Goal: Communication & Community: Answer question/provide support

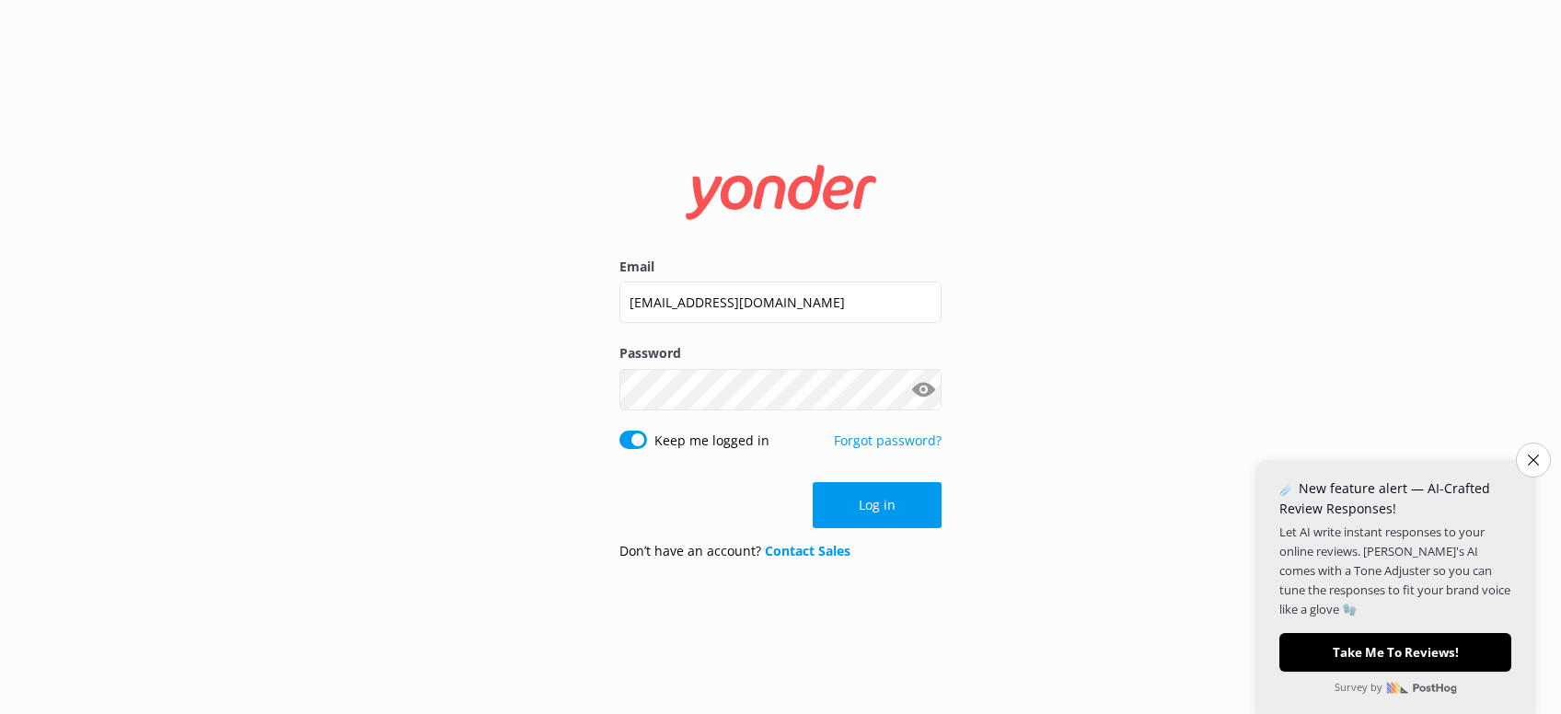
drag, startPoint x: 1550, startPoint y: 459, endPoint x: 1467, endPoint y: 468, distance: 84.2
click at [1546, 459] on body "Email [EMAIL_ADDRESS][DOMAIN_NAME] Password Show password Keep me logged in For…" at bounding box center [780, 357] width 1561 height 714
click at [1544, 458] on button "Close survey" at bounding box center [1533, 460] width 39 height 39
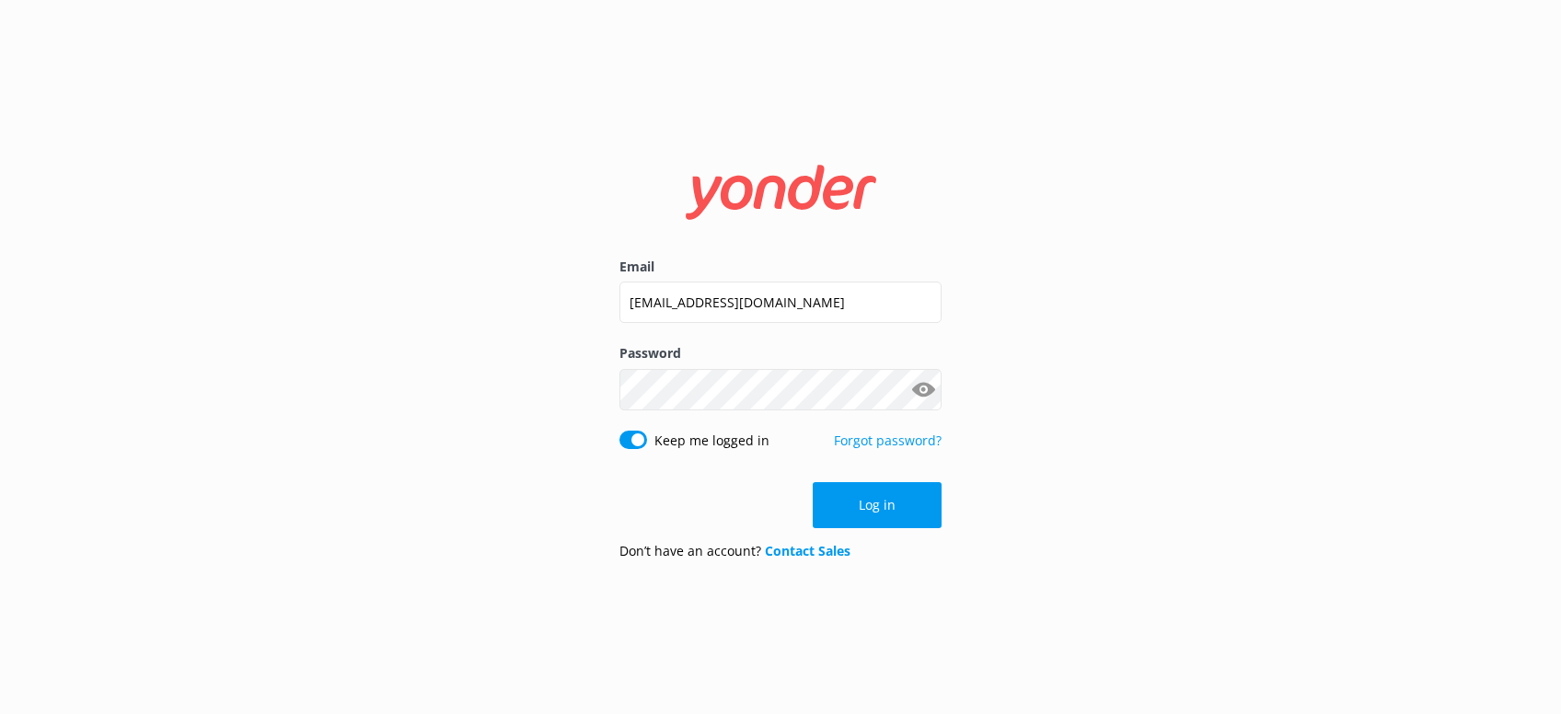
click at [912, 526] on form "Email [EMAIL_ADDRESS][DOMAIN_NAME] Password Show password Keep me logged in For…" at bounding box center [780, 357] width 322 height 435
drag, startPoint x: 904, startPoint y: 491, endPoint x: 916, endPoint y: 495, distance: 12.5
click at [905, 493] on button "Log in" at bounding box center [876, 505] width 129 height 46
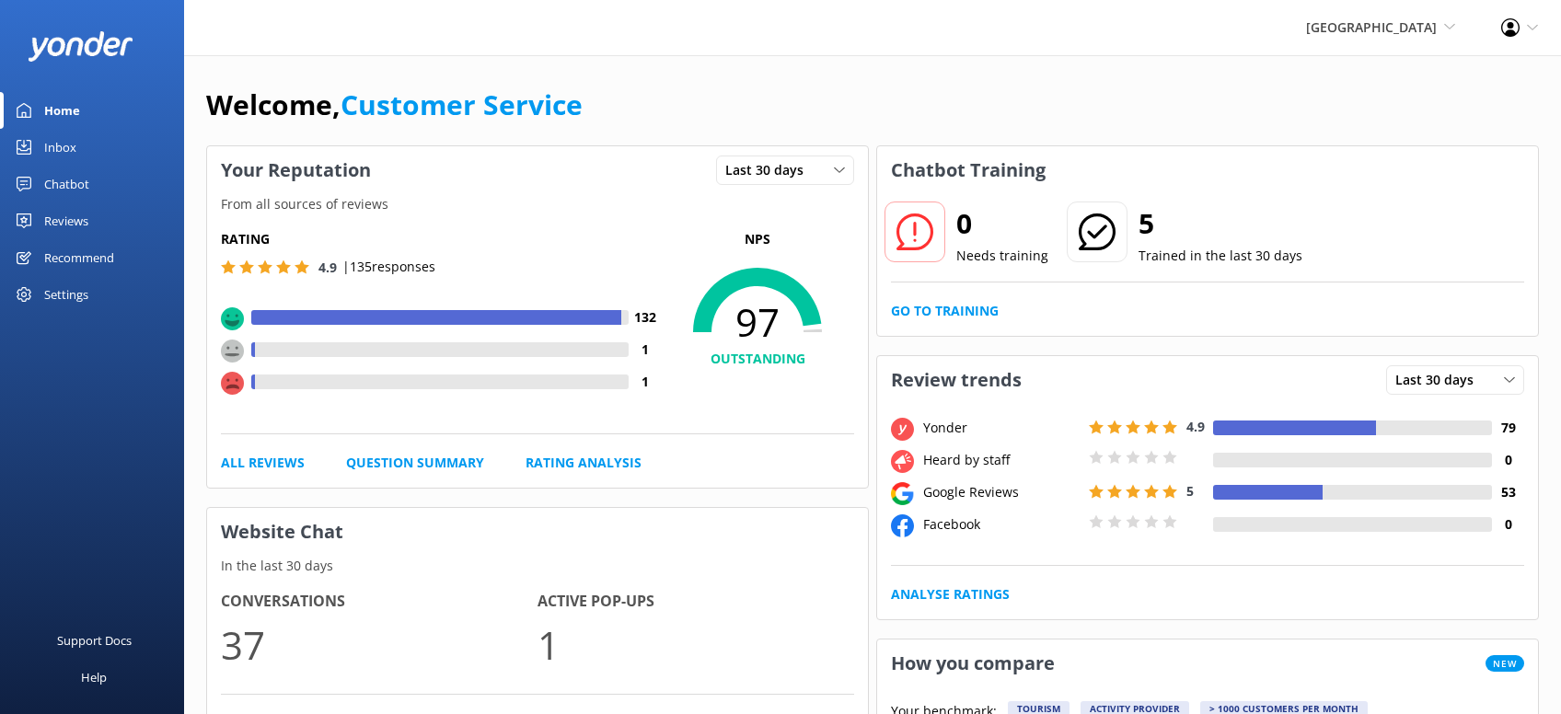
drag, startPoint x: 73, startPoint y: 215, endPoint x: 88, endPoint y: 207, distance: 17.7
click at [74, 215] on div "Reviews" at bounding box center [66, 220] width 44 height 37
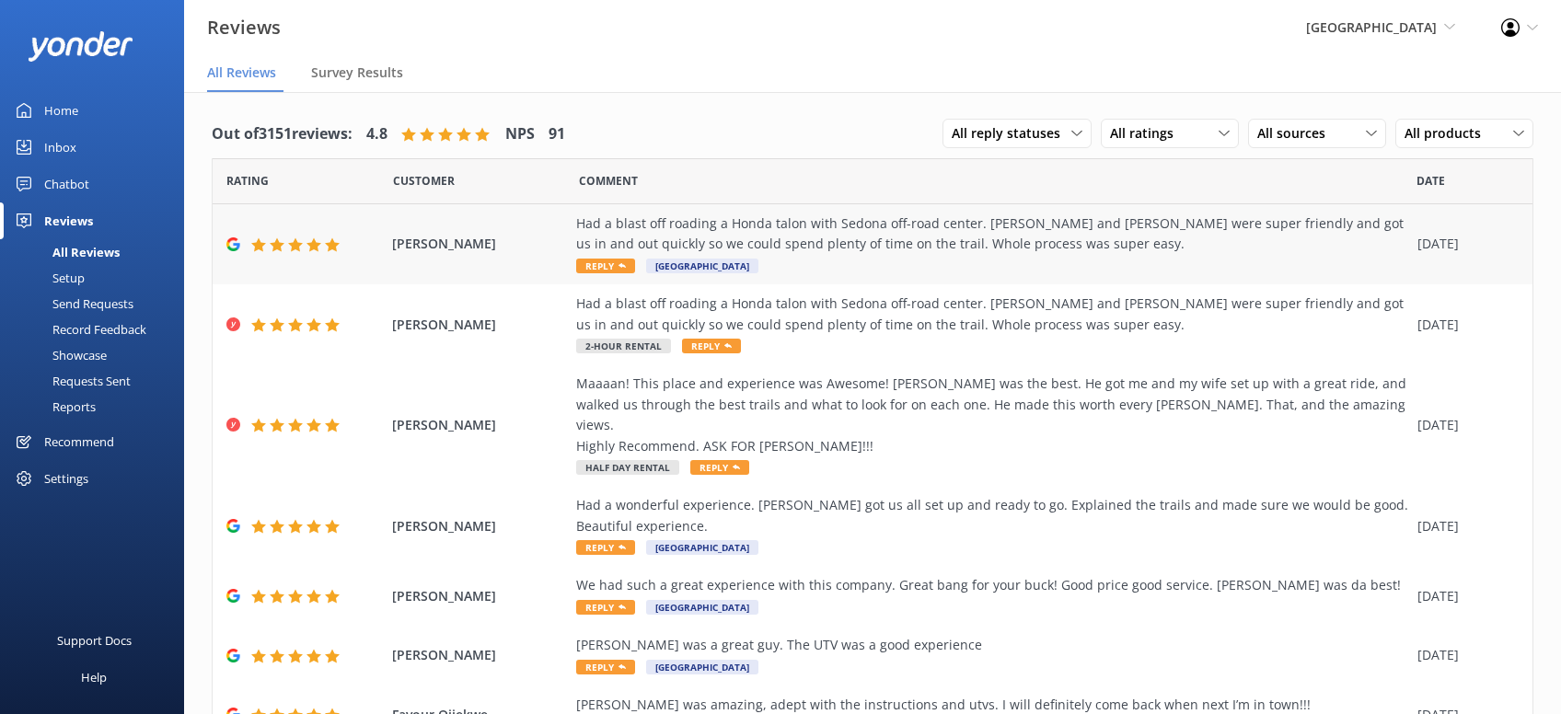
click at [600, 263] on span "Reply" at bounding box center [605, 266] width 59 height 15
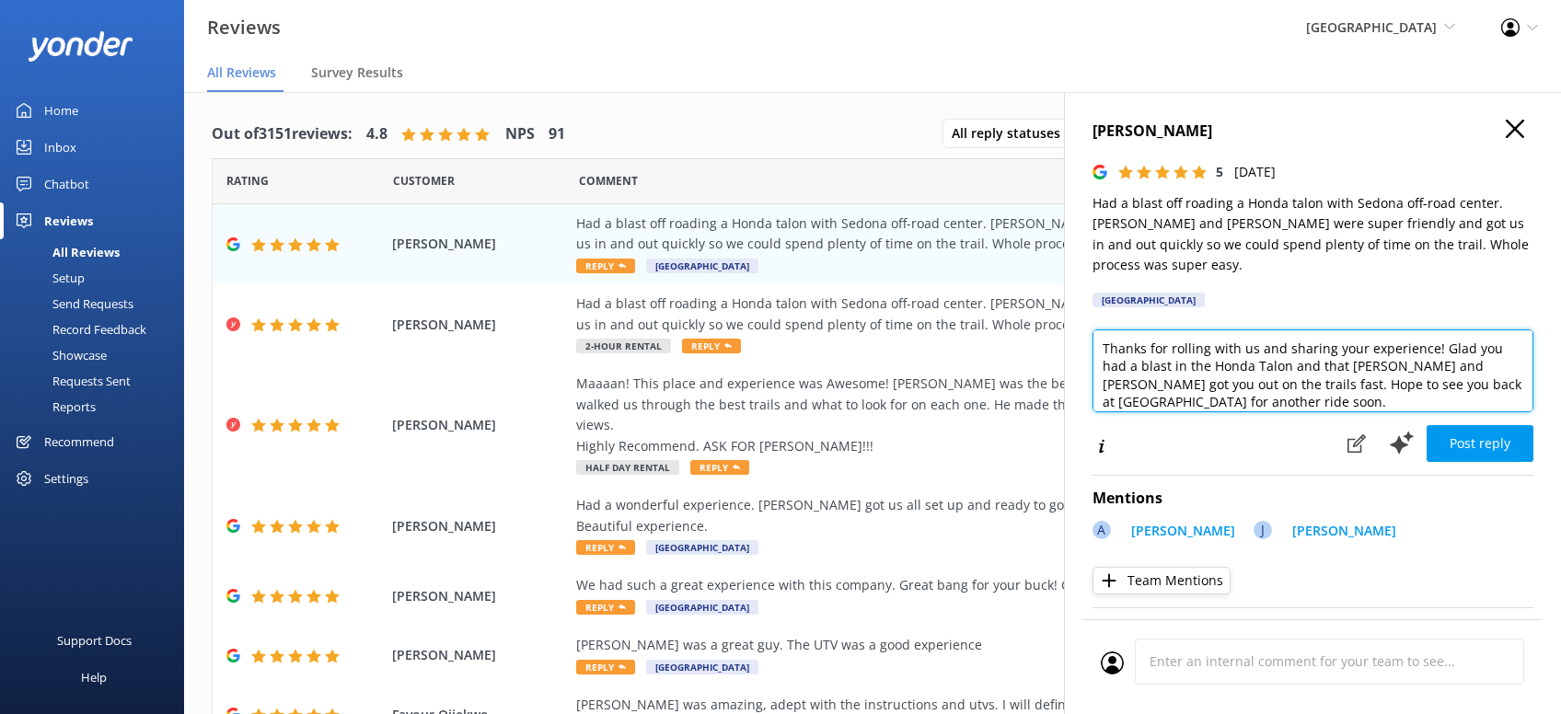
click at [1238, 375] on textarea "Thanks for rolling with us and sharing your experience! Glad you had a blast in…" at bounding box center [1312, 370] width 441 height 83
drag, startPoint x: 1292, startPoint y: 380, endPoint x: 1225, endPoint y: 385, distance: 67.3
click at [1215, 386] on textarea "Thanks for rolling with us and sharing your experience! Glad you had a blast in…" at bounding box center [1312, 370] width 441 height 83
type textarea "Thanks for rolling with us and sharing your experience! Glad you had a blast in…"
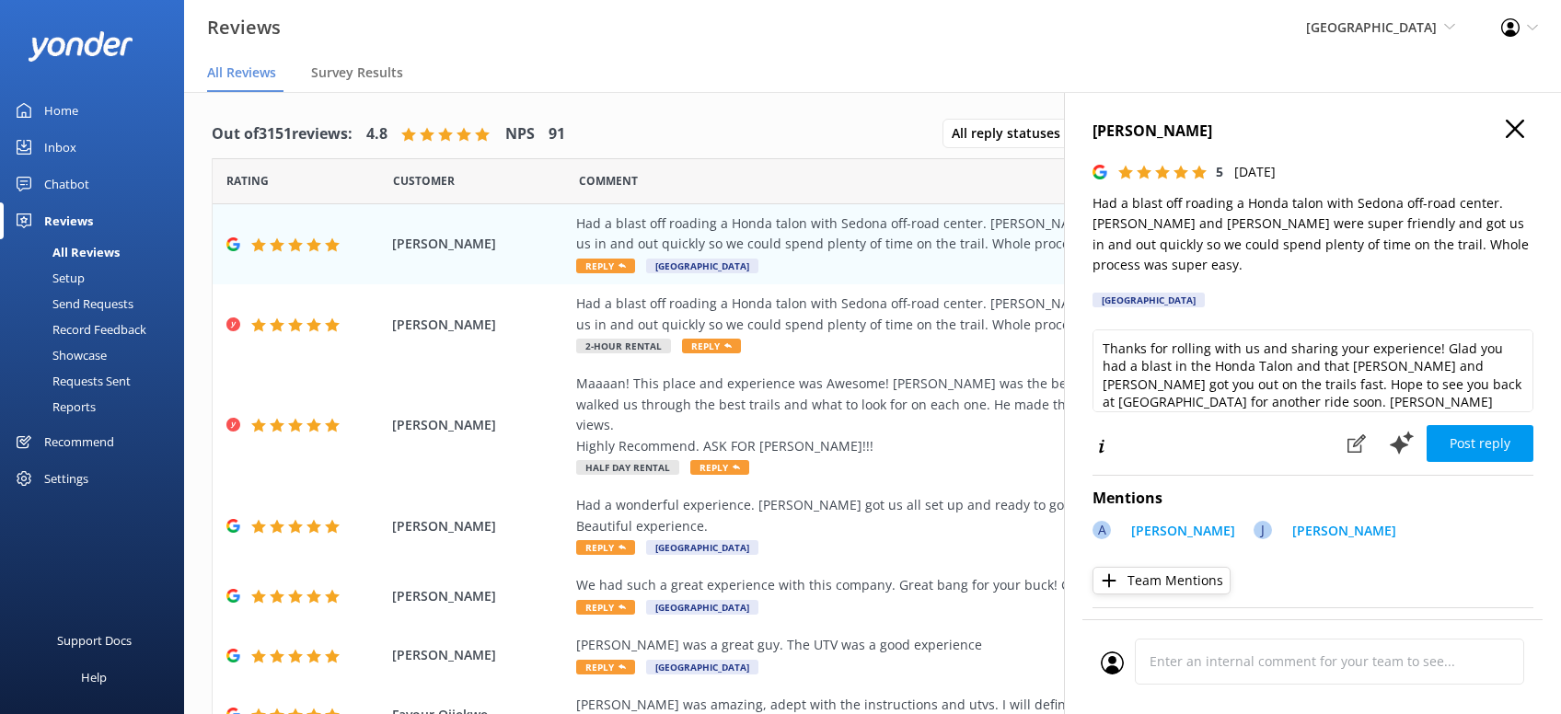
click at [1491, 431] on button "Post reply" at bounding box center [1479, 443] width 107 height 37
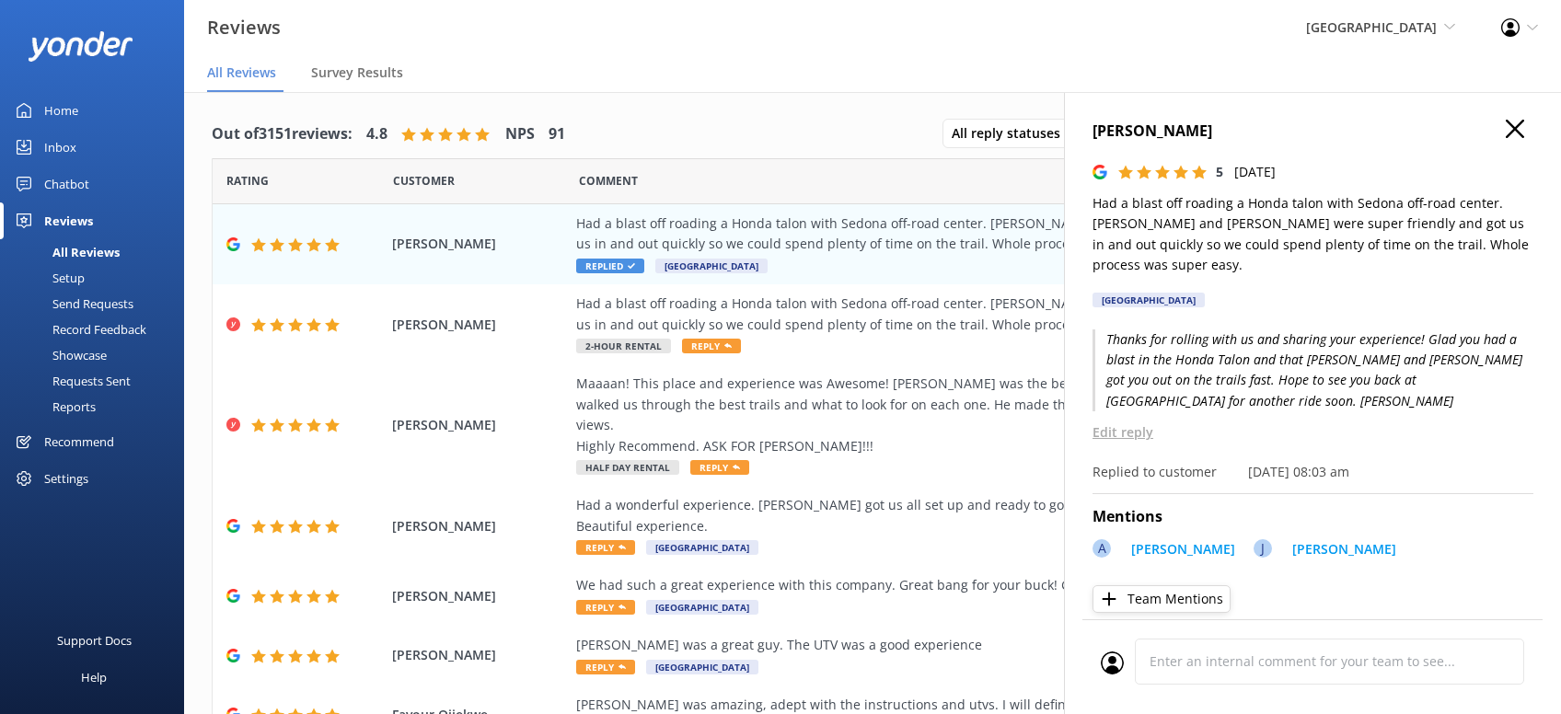
click at [1521, 137] on icon "button" at bounding box center [1514, 129] width 18 height 18
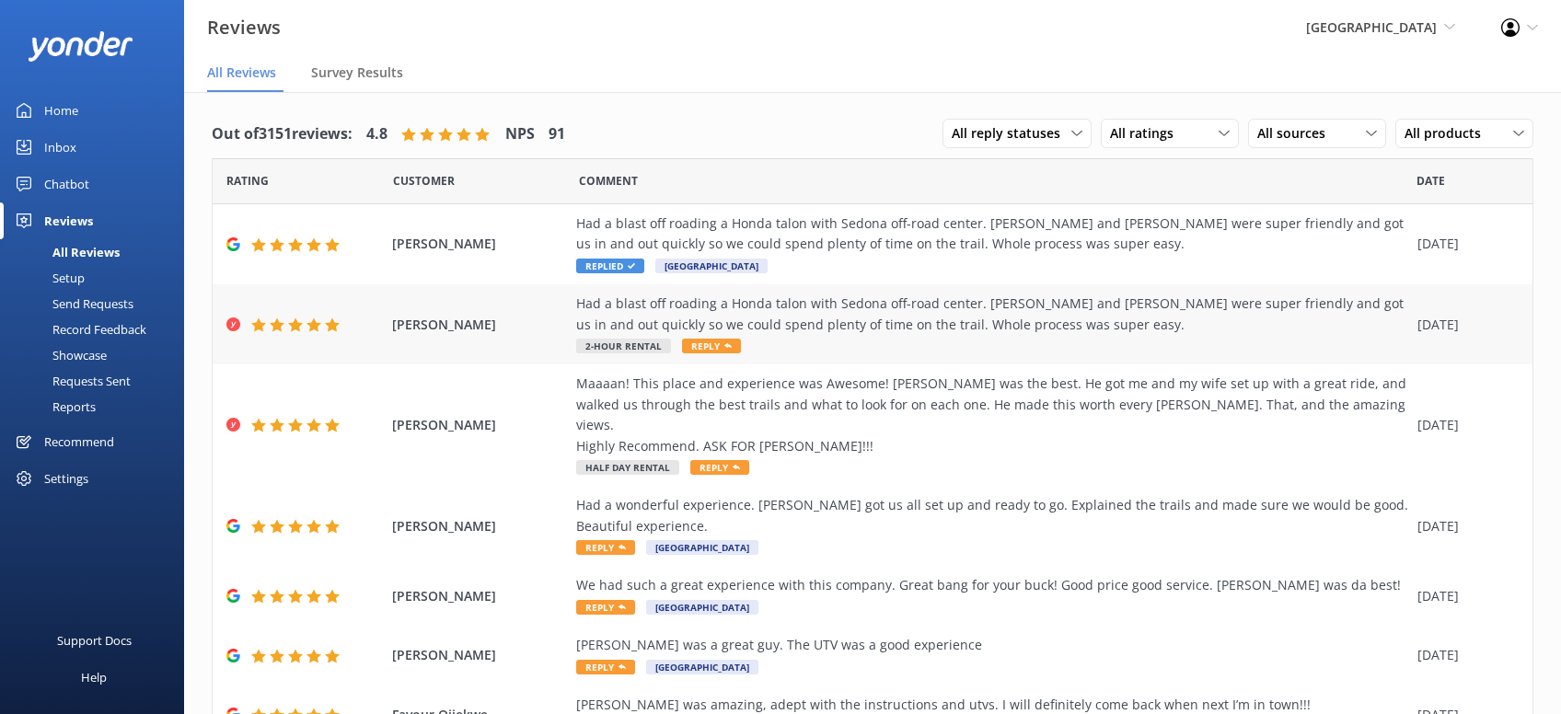
drag, startPoint x: 704, startPoint y: 351, endPoint x: 718, endPoint y: 351, distance: 13.8
click at [706, 352] on span "Reply" at bounding box center [711, 346] width 59 height 15
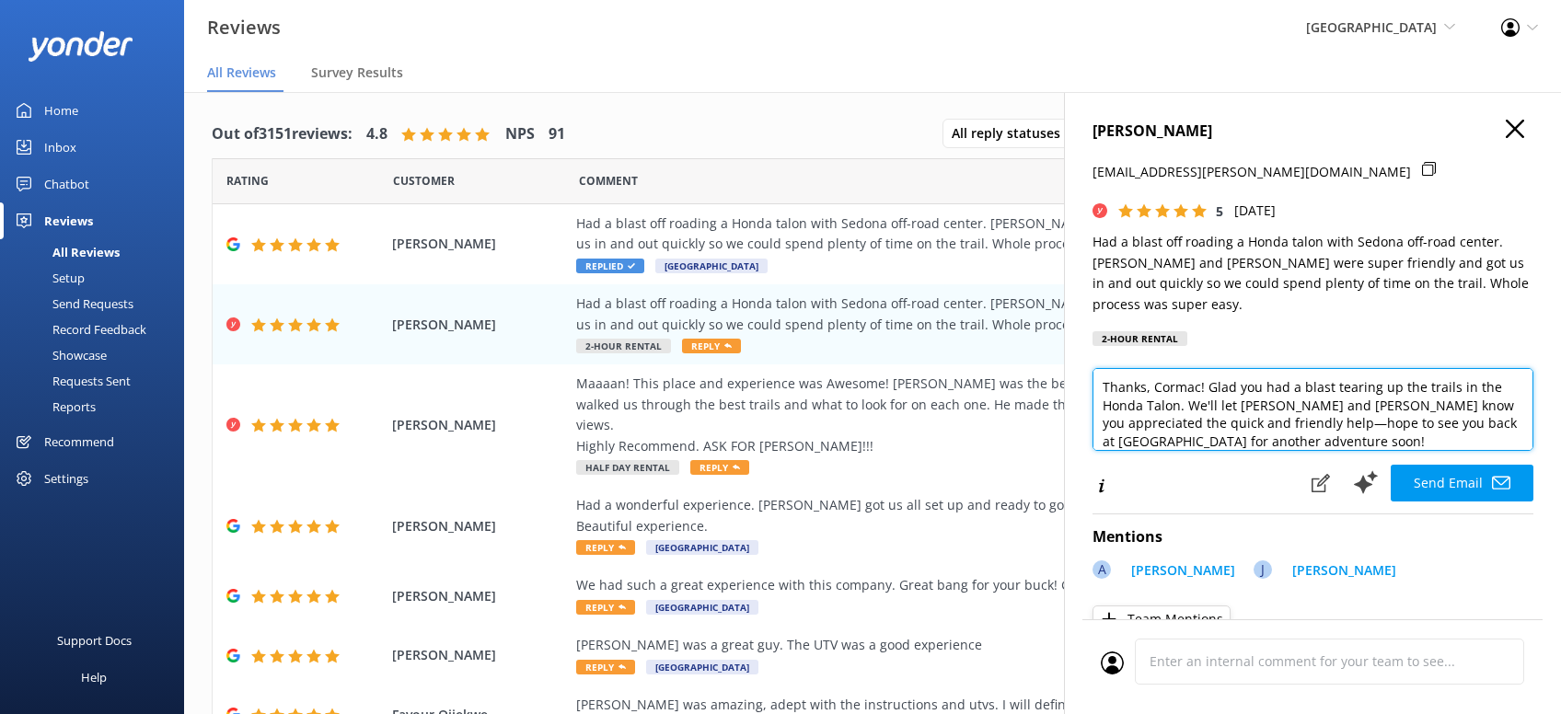
click at [1297, 427] on textarea "Thanks, Cormac! Glad you had a blast tearing up the trails in the Honda Talon. …" at bounding box center [1312, 409] width 441 height 83
paste textarea "[PERSON_NAME][DEMOGRAPHIC_DATA]"
type textarea "Thanks, Cormac! Glad you had a blast tearing up the trails in the Honda Talon. …"
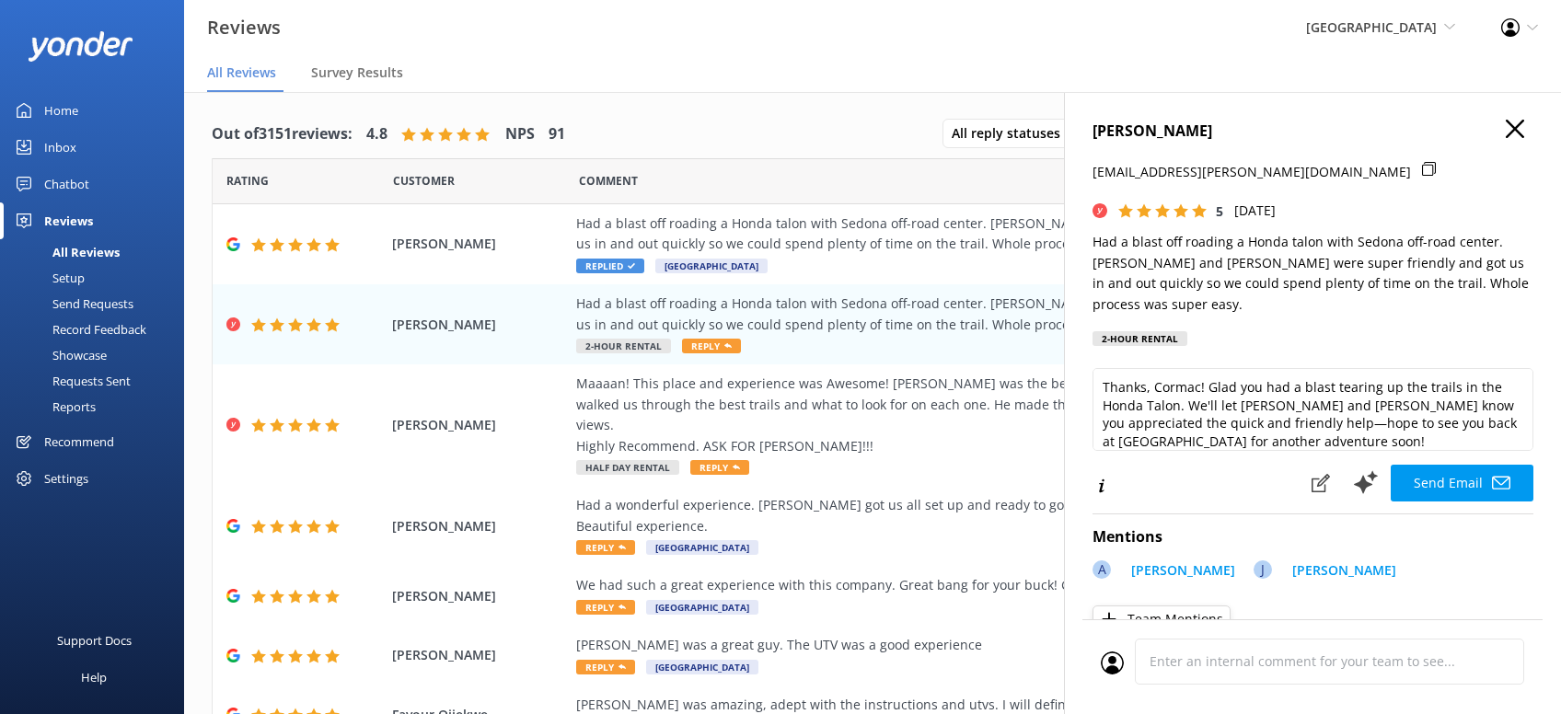
click at [1458, 438] on div "Thanks, Cormac! Glad you had a blast tearing up the trails in the Honda Talon. …" at bounding box center [1312, 435] width 441 height 134
drag, startPoint x: 1453, startPoint y: 451, endPoint x: 1462, endPoint y: 443, distance: 12.4
click at [1456, 465] on button "Send Email" at bounding box center [1461, 483] width 143 height 37
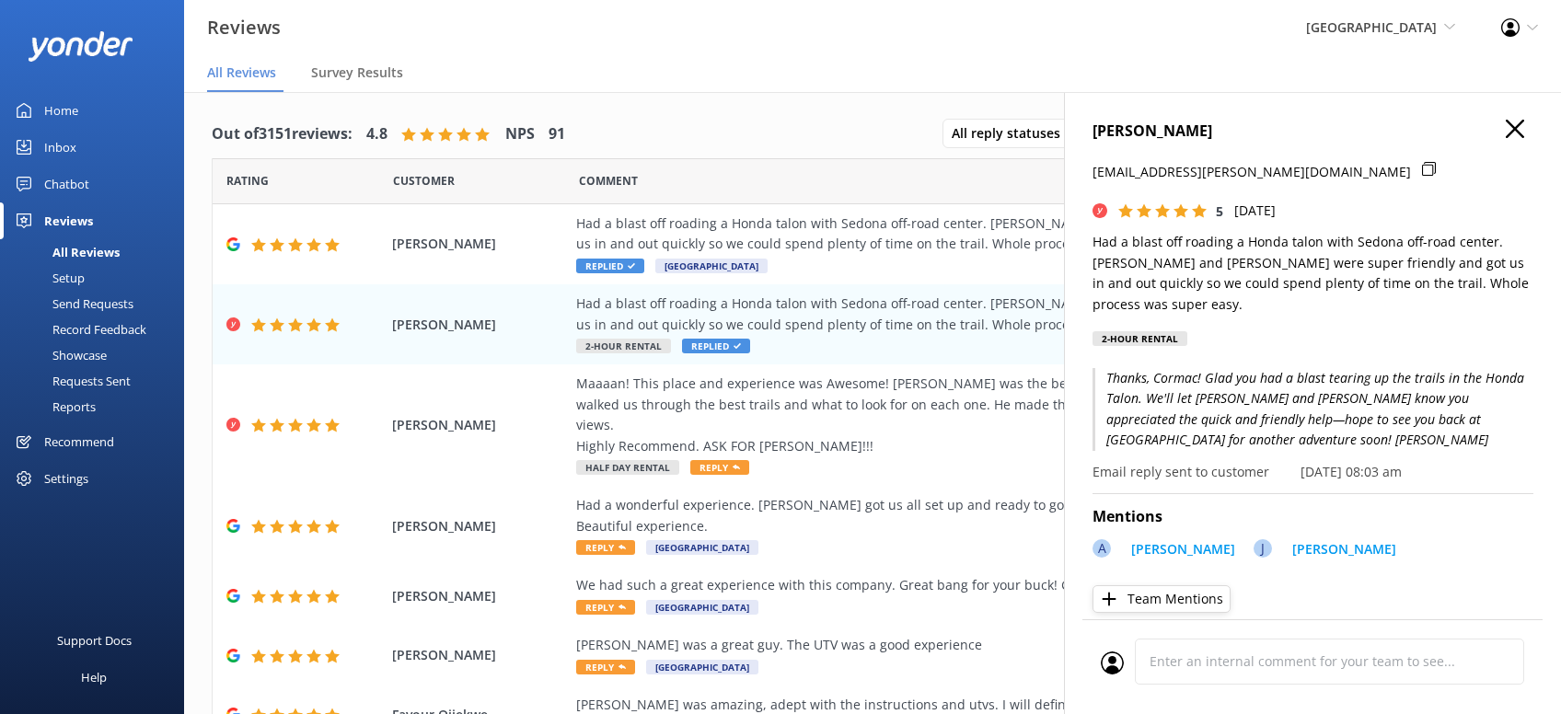
click at [1510, 130] on icon "button" at bounding box center [1514, 129] width 18 height 18
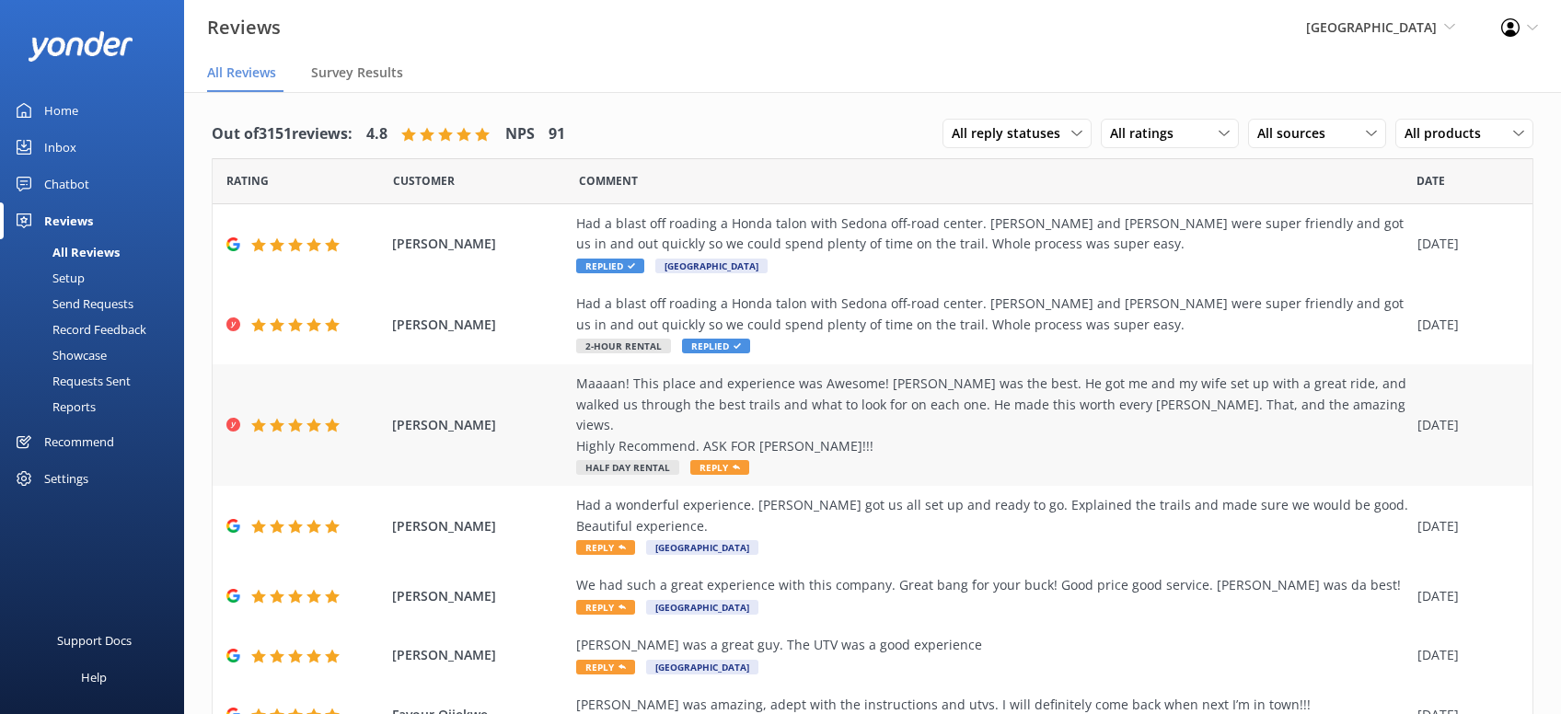
click at [733, 465] on use at bounding box center [735, 467] width 7 height 5
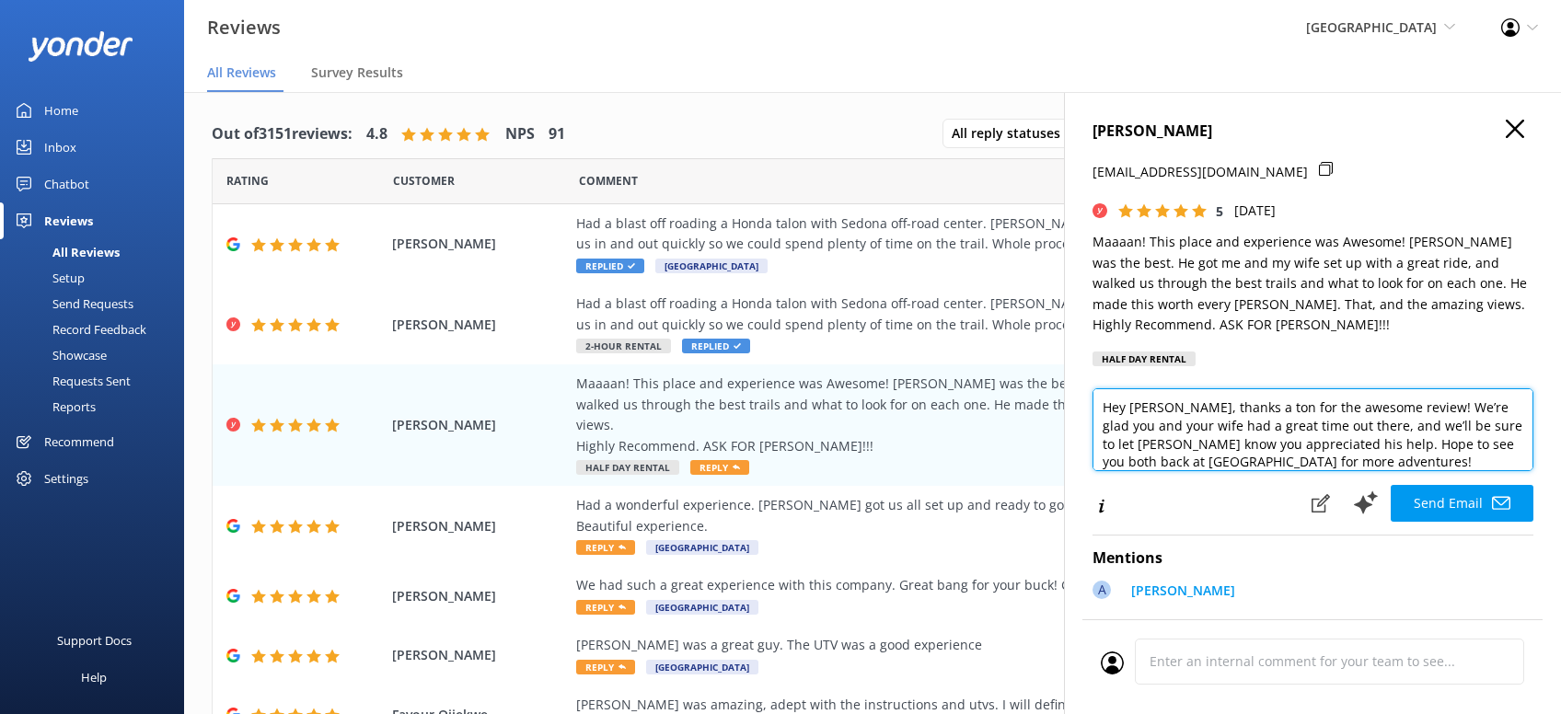
drag, startPoint x: 1370, startPoint y: 440, endPoint x: 1390, endPoint y: 432, distance: 21.5
click at [1390, 432] on textarea "Hey [PERSON_NAME], thanks a ton for the awesome review! We’re glad you and your…" at bounding box center [1312, 429] width 441 height 83
click at [1359, 448] on textarea "Hey [PERSON_NAME], thanks a ton for the awesome review! We’re glad you and your…" at bounding box center [1312, 429] width 441 height 83
paste textarea "[PERSON_NAME][DEMOGRAPHIC_DATA]"
type textarea "Hey [PERSON_NAME], thanks a ton for the awesome review! We’re glad you and your…"
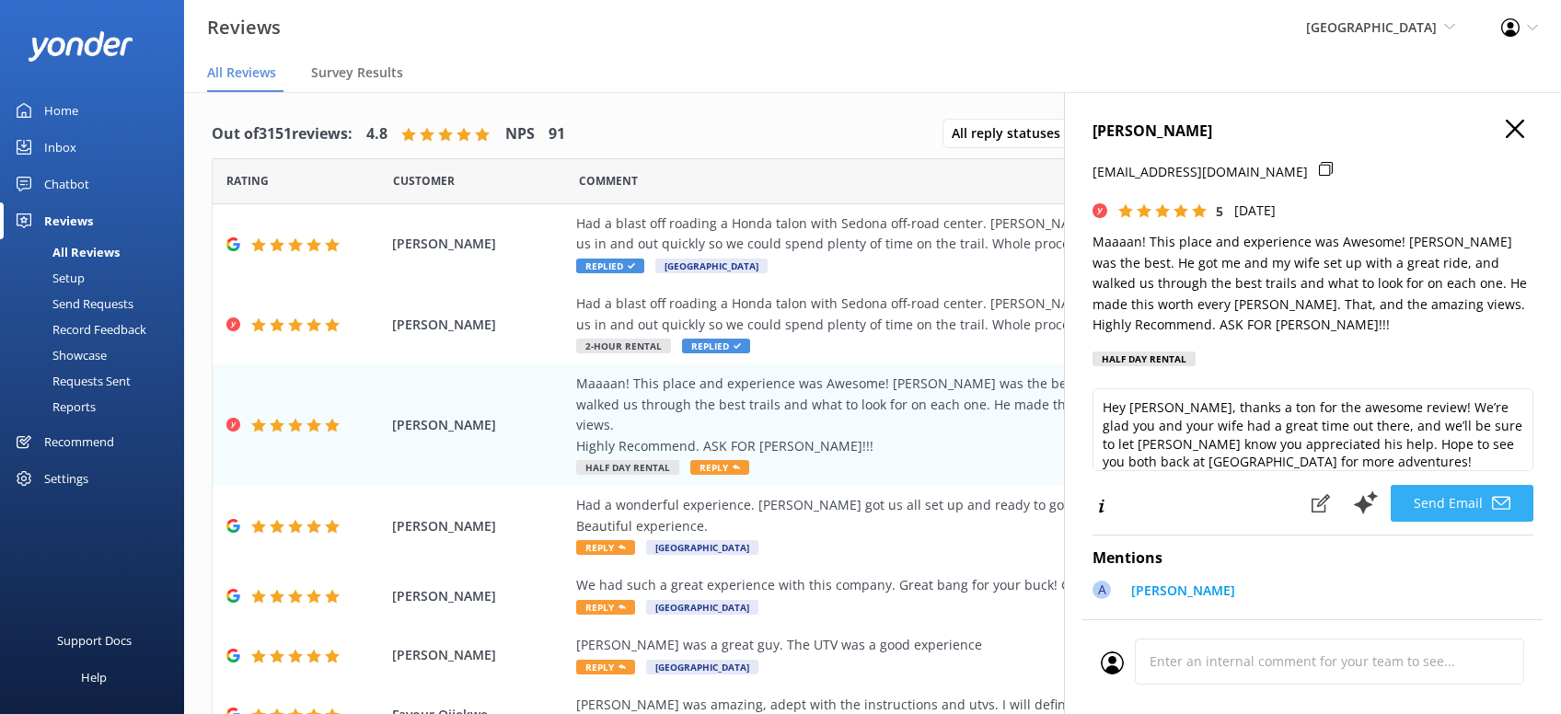
click at [1421, 485] on button "Send Email" at bounding box center [1461, 503] width 143 height 37
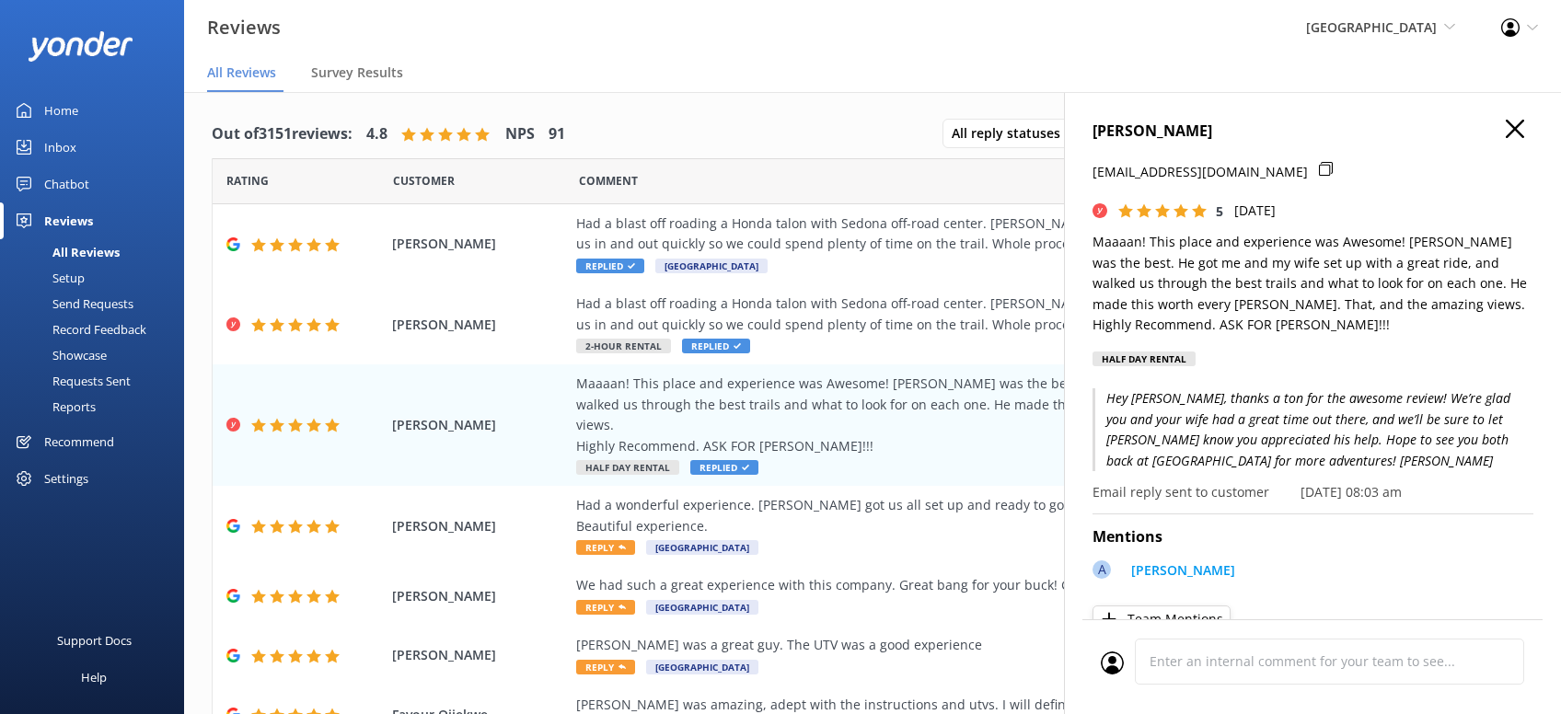
click at [1522, 132] on icon "button" at bounding box center [1514, 129] width 18 height 18
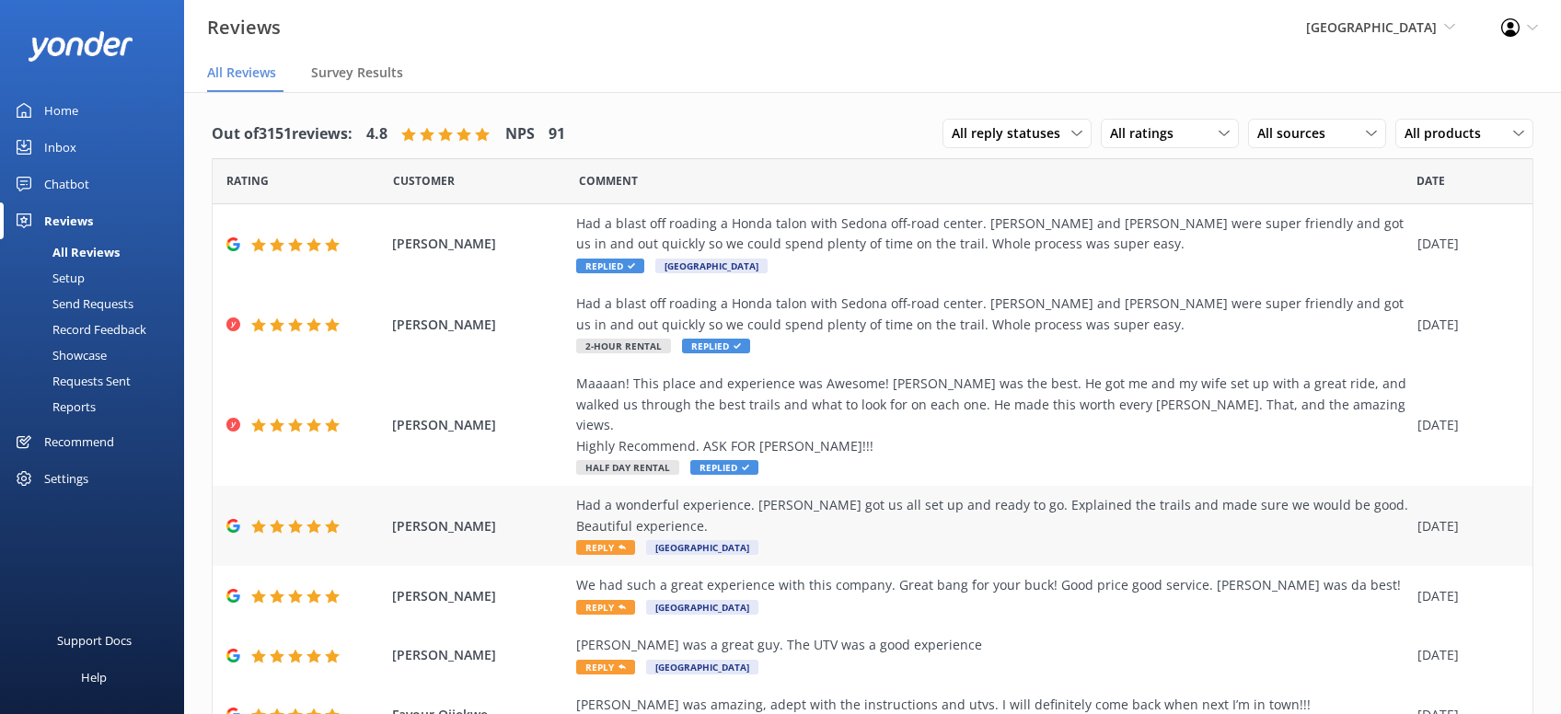
click at [610, 540] on span "Reply" at bounding box center [605, 547] width 59 height 15
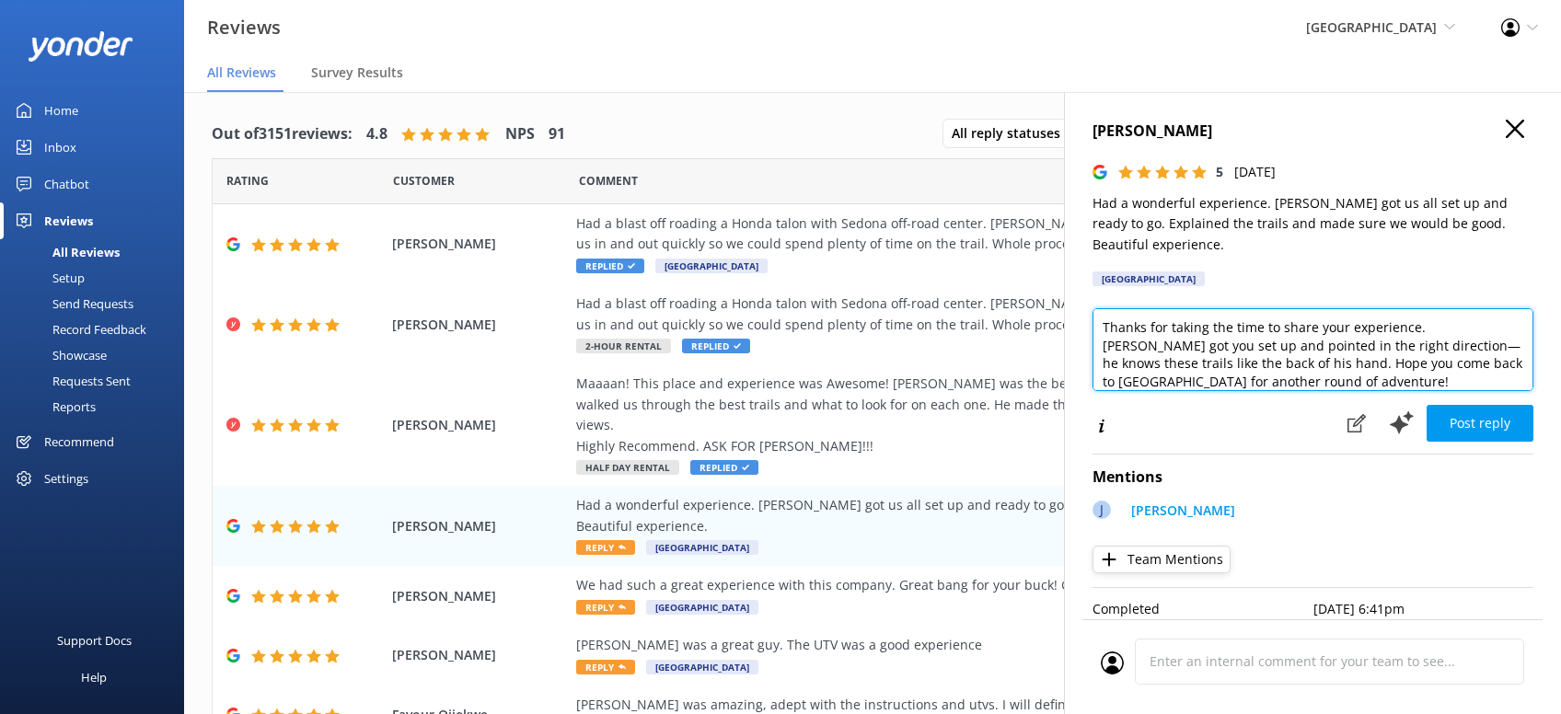
click at [1321, 382] on textarea "Thanks for taking the time to share your experience. [PERSON_NAME] got you set …" at bounding box center [1312, 349] width 441 height 83
paste textarea "[PERSON_NAME][DEMOGRAPHIC_DATA]"
type textarea "Thanks for taking the time to share your experience. [PERSON_NAME] got you set …"
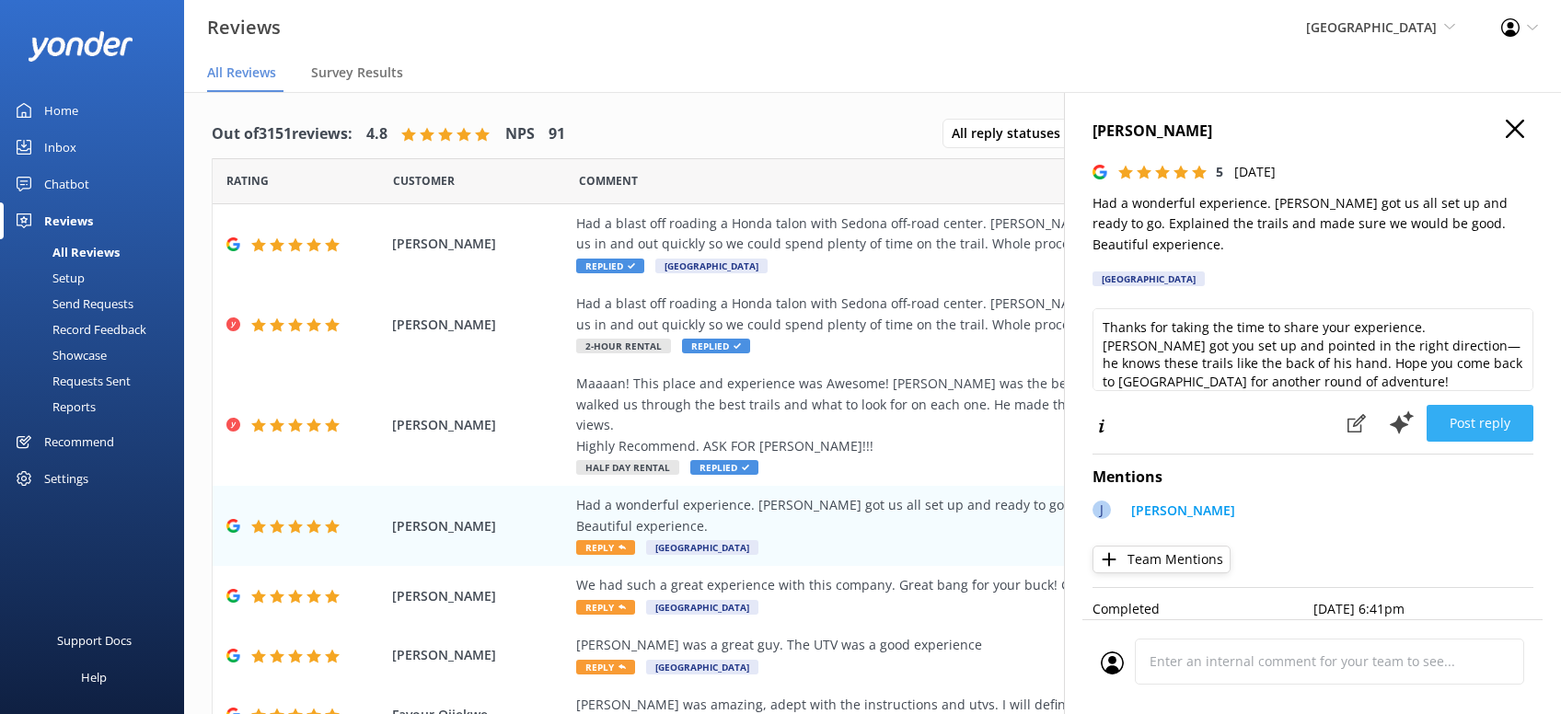
click at [1469, 412] on button "Post reply" at bounding box center [1479, 423] width 107 height 37
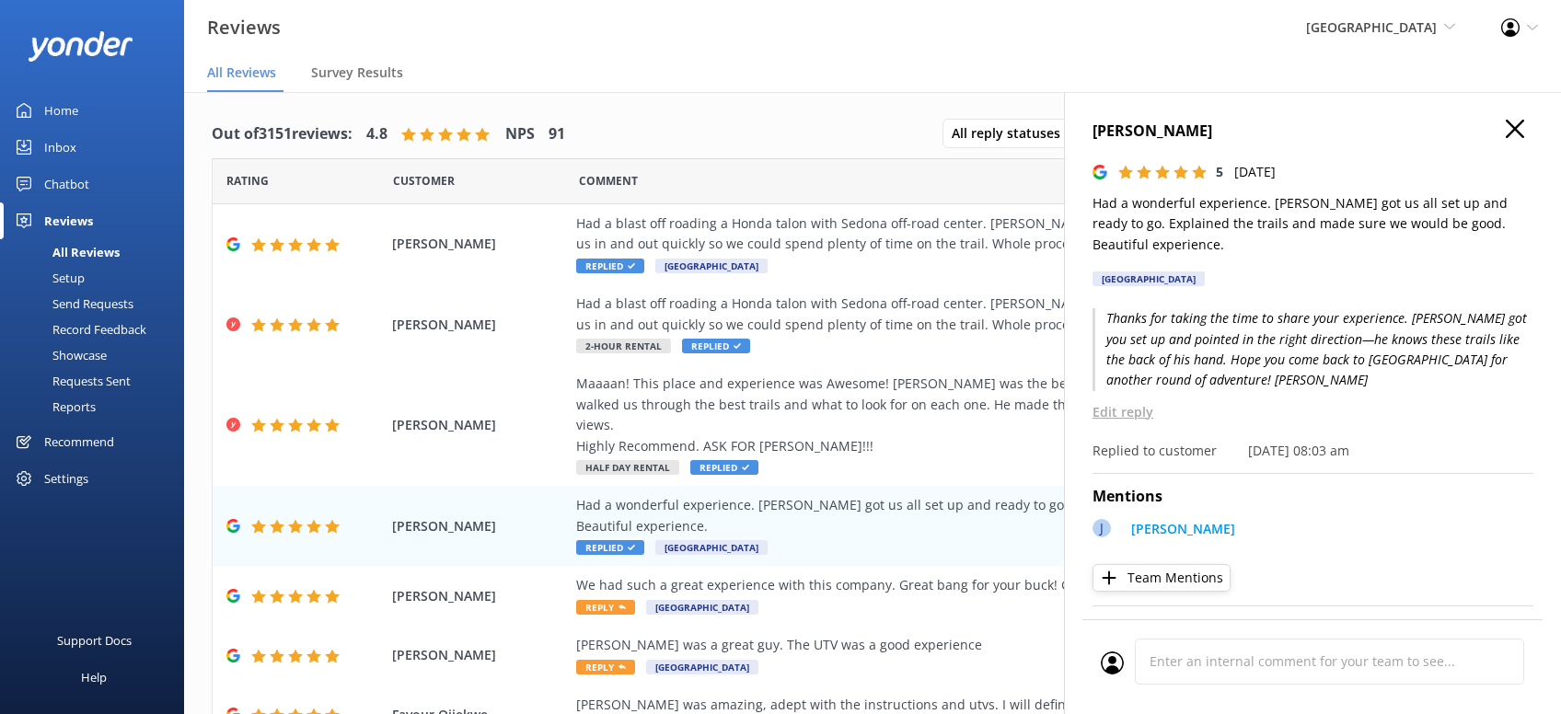
click at [1519, 132] on use "button" at bounding box center [1514, 129] width 18 height 18
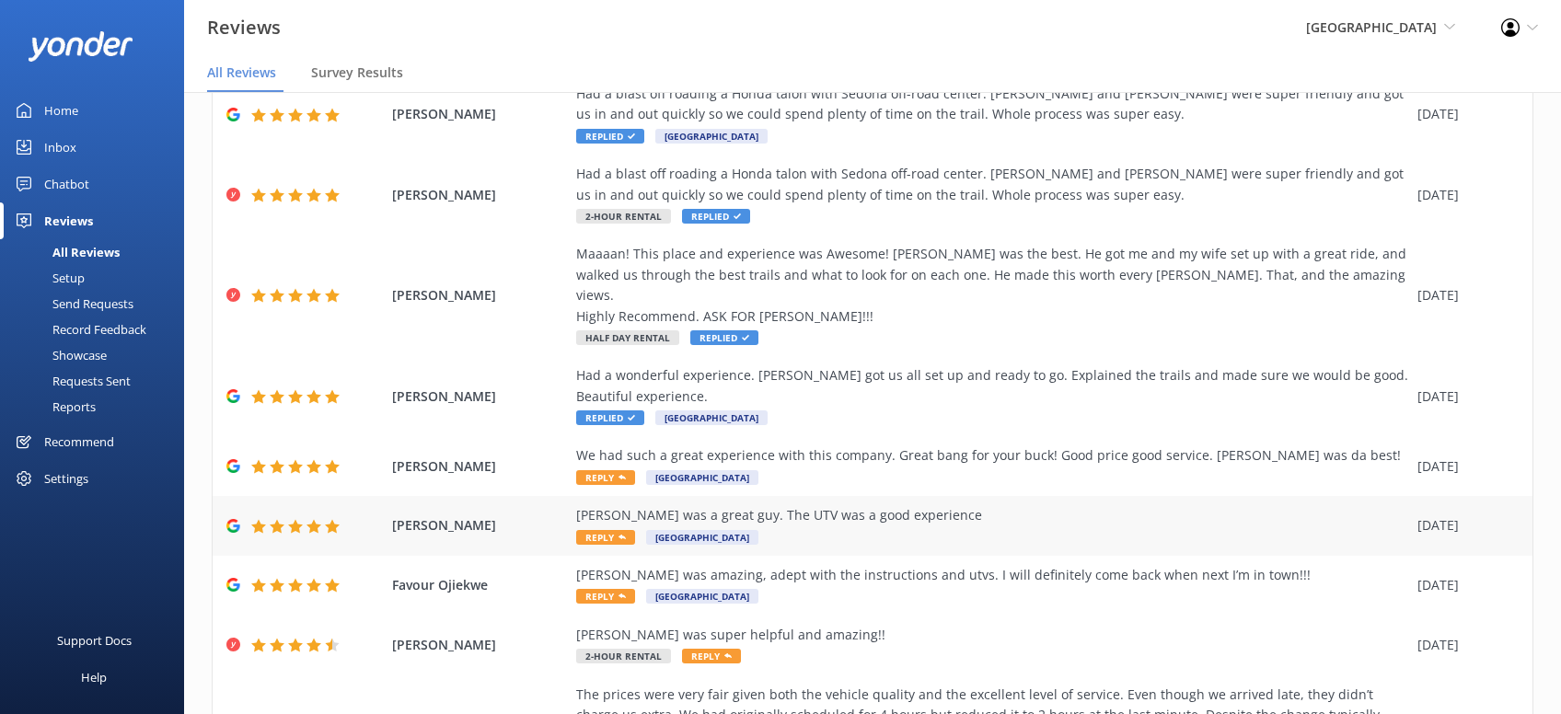
scroll to position [234, 0]
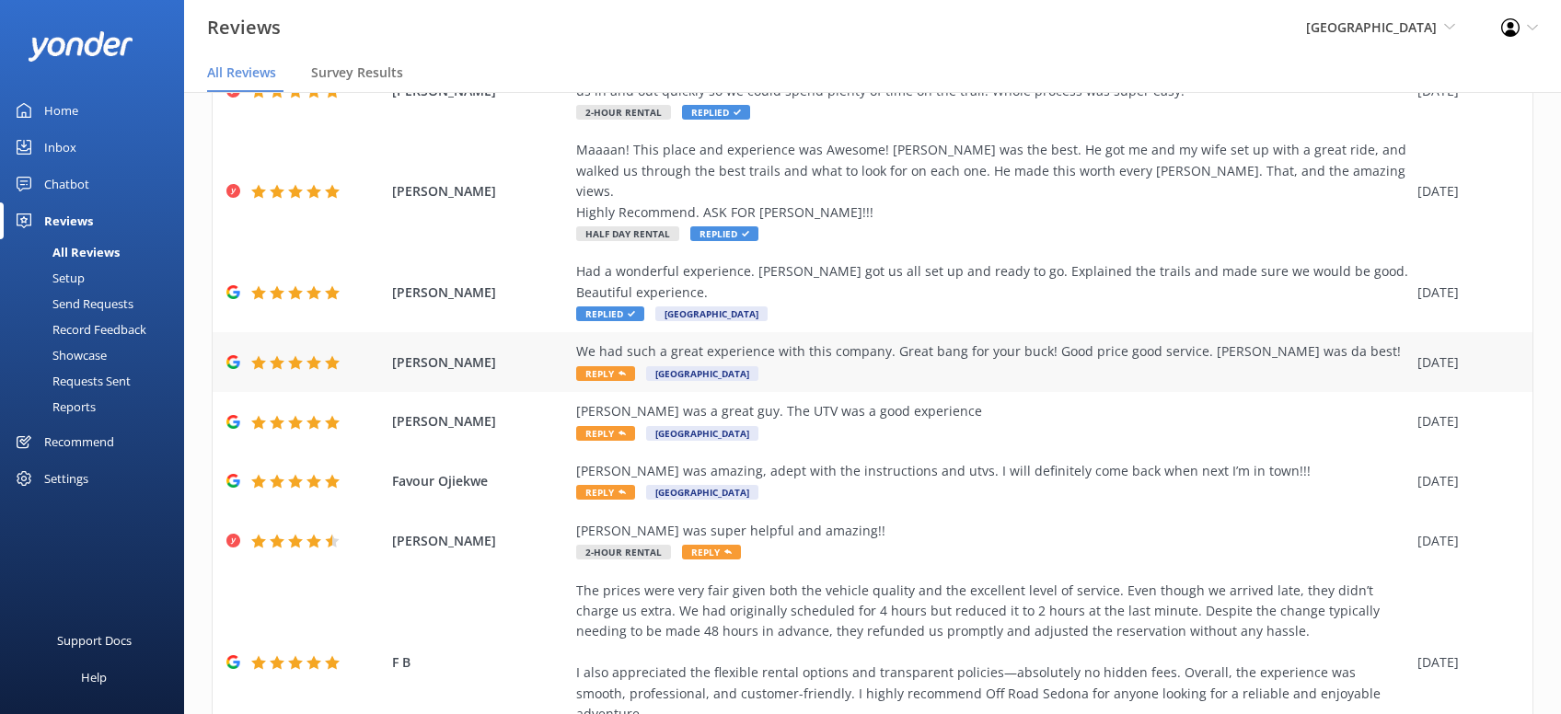
click at [612, 366] on span "Reply" at bounding box center [605, 373] width 59 height 15
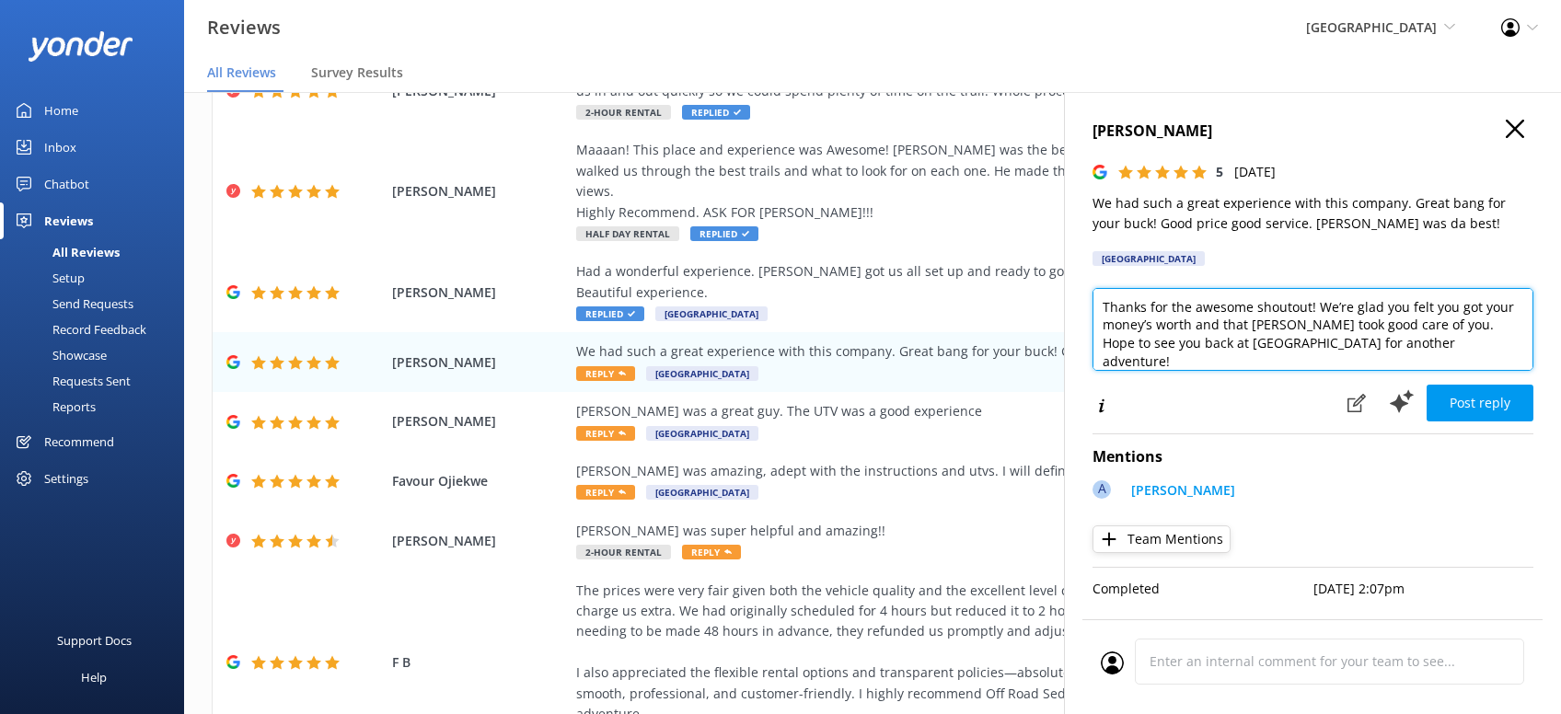
click at [1446, 358] on textarea "Thanks for the awesome shoutout! We’re glad you felt you got your money’s worth…" at bounding box center [1312, 329] width 441 height 83
paste textarea "[PERSON_NAME][DEMOGRAPHIC_DATA]"
type textarea "Thanks for the awesome shoutout! We’re glad you felt you got your money’s worth…"
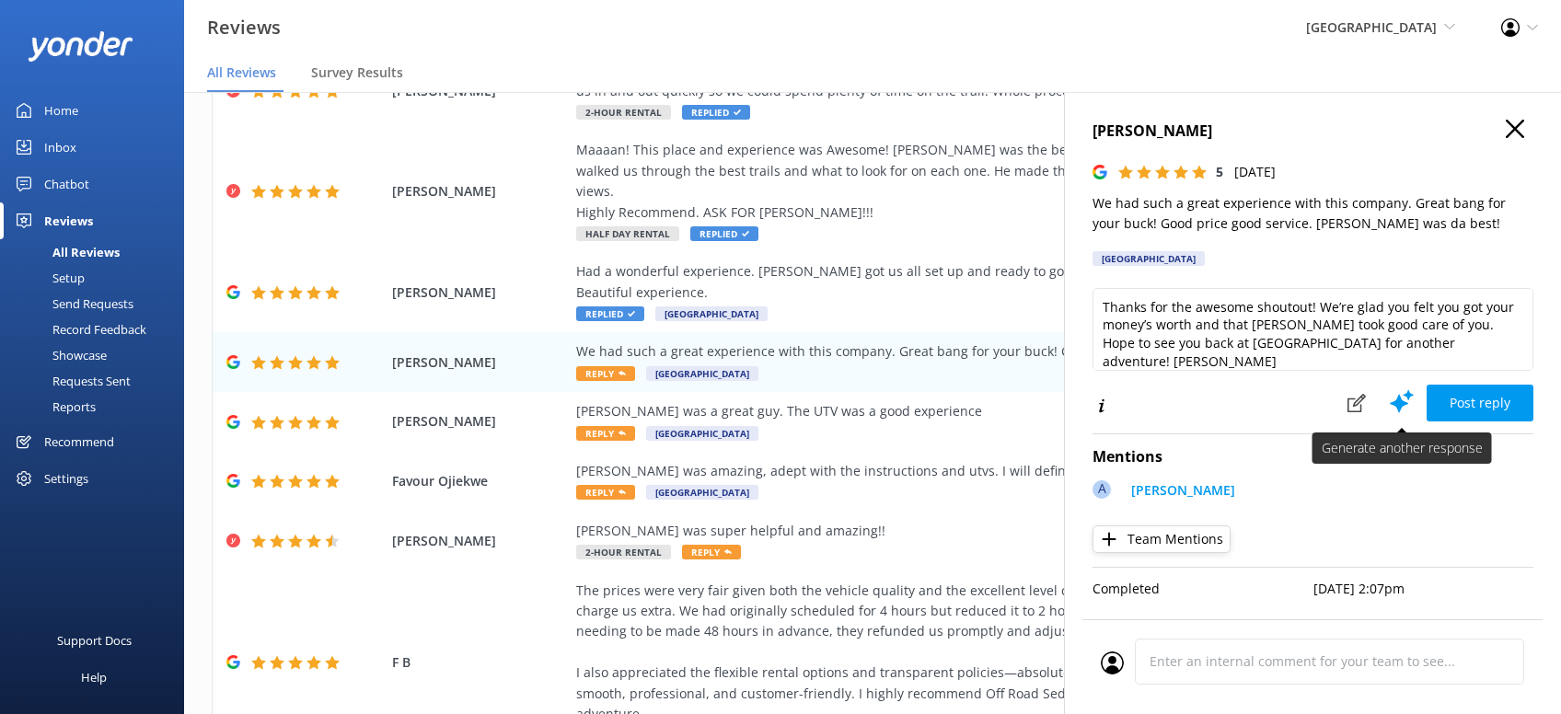
click at [1448, 385] on button "Post reply" at bounding box center [1479, 403] width 107 height 37
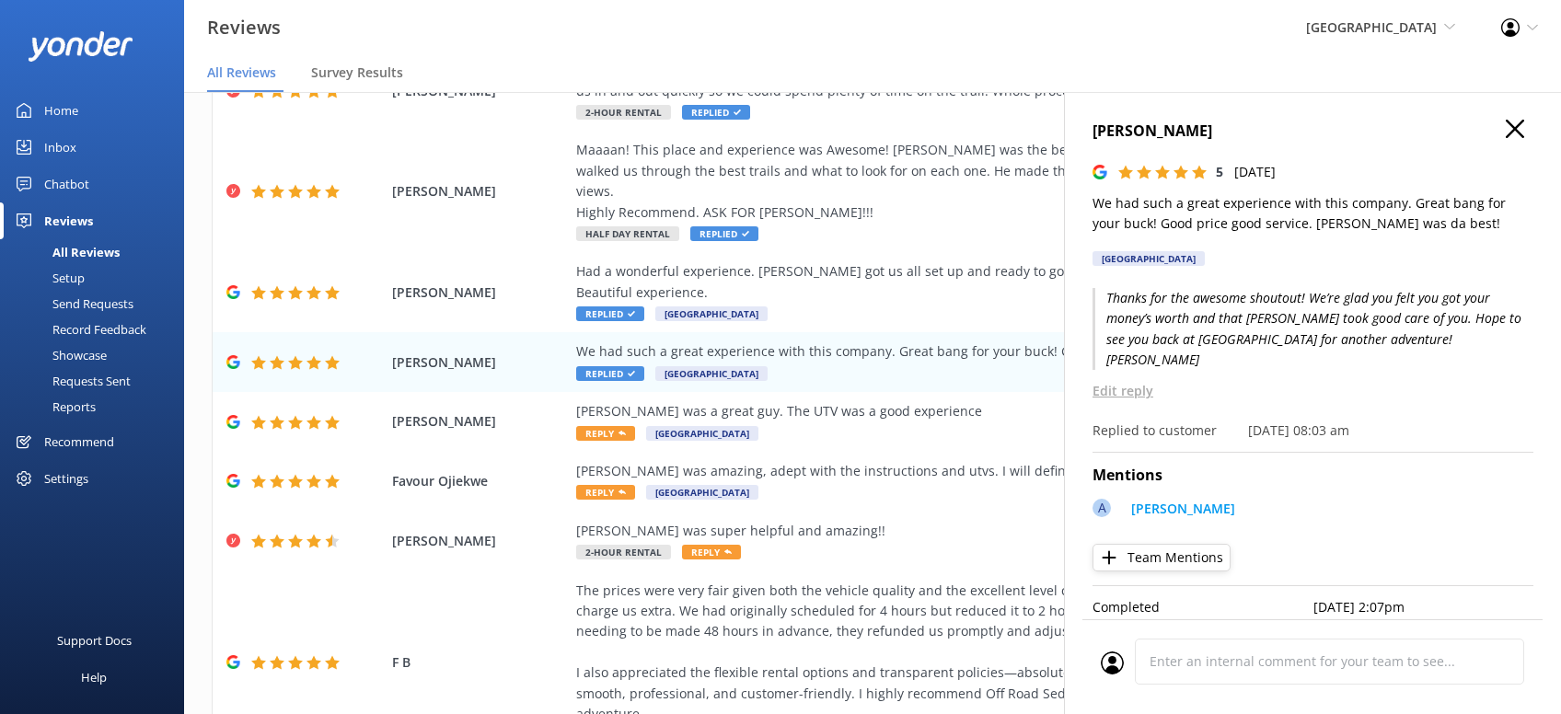
click at [1512, 126] on use "button" at bounding box center [1514, 129] width 18 height 18
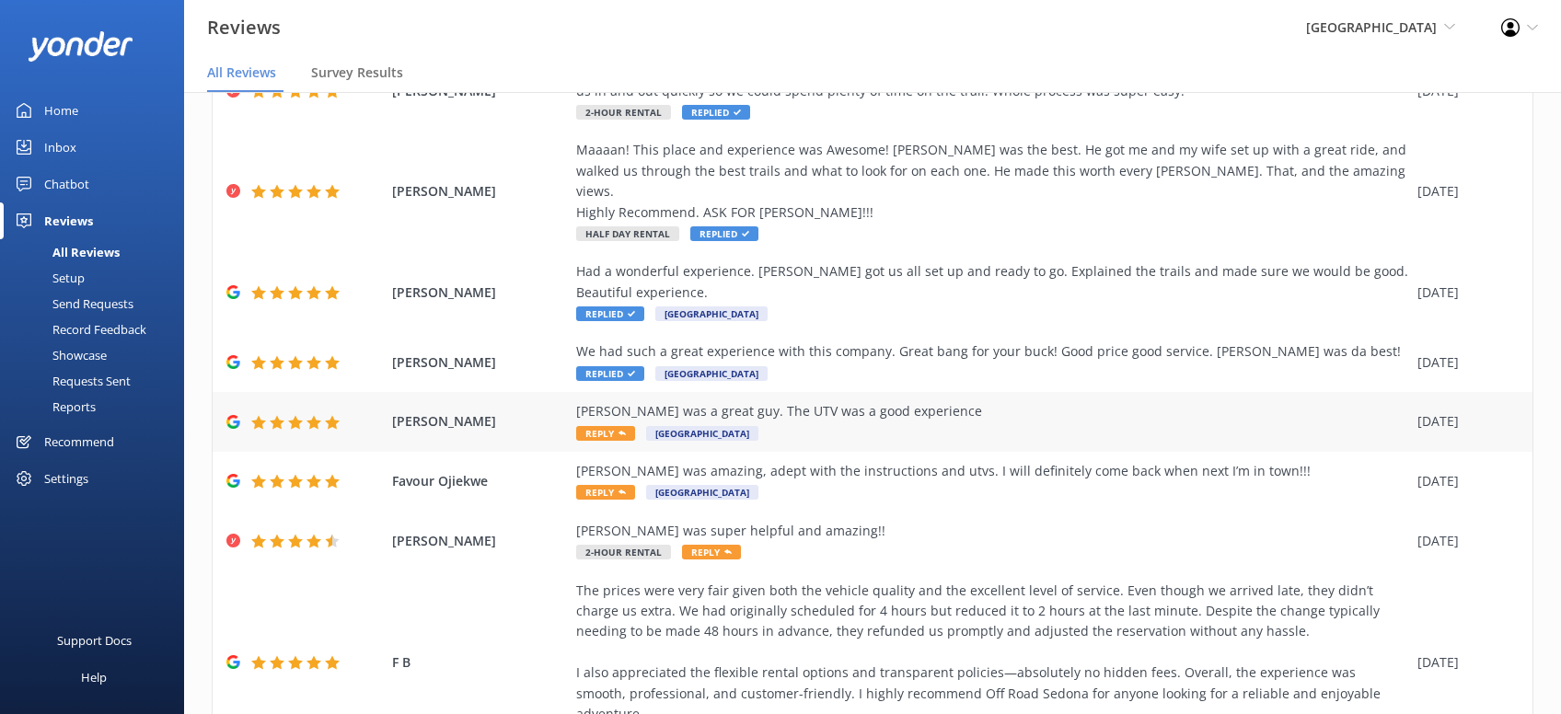
click at [604, 426] on span "Reply" at bounding box center [605, 433] width 59 height 15
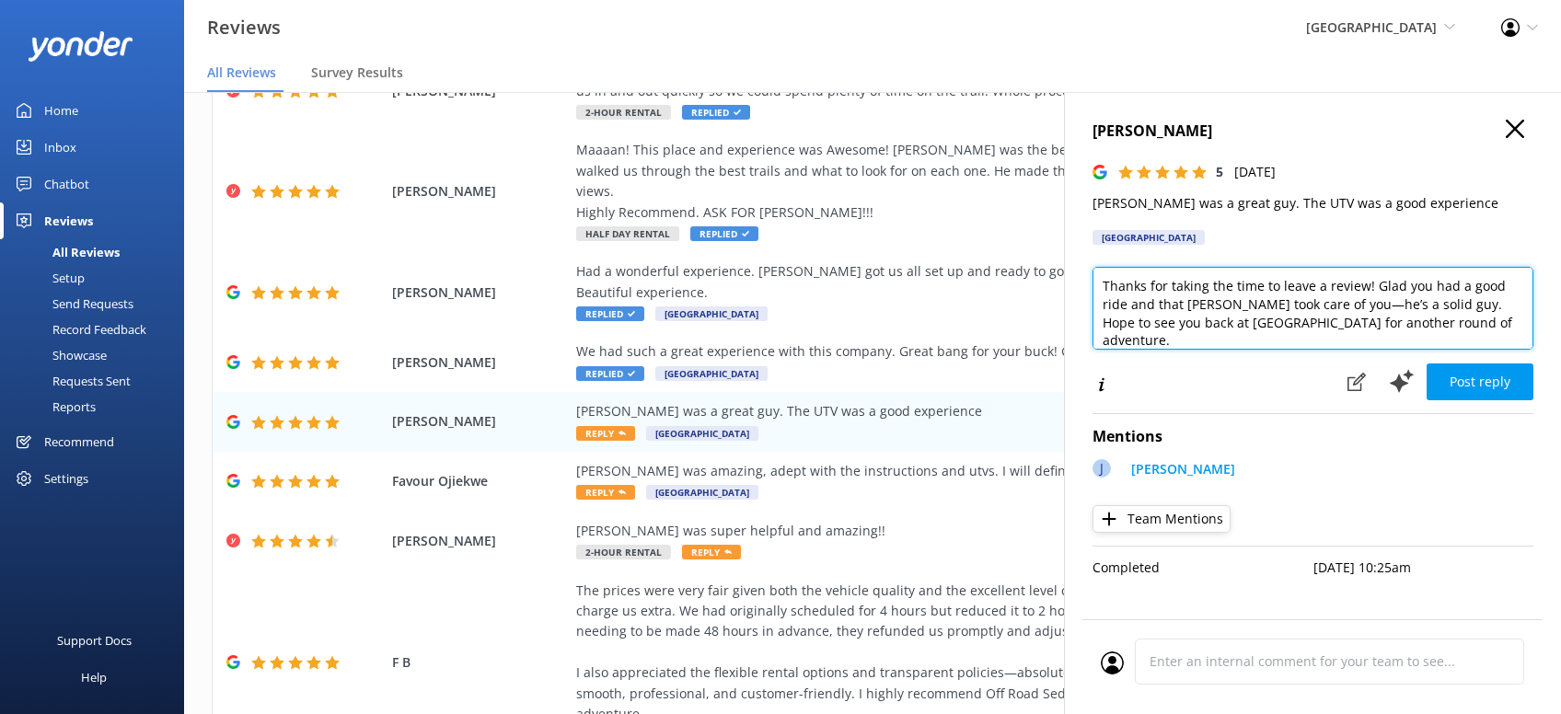
click at [1510, 326] on textarea "Thanks for taking the time to leave a review! Glad you had a good ride and that…" at bounding box center [1312, 308] width 441 height 83
paste textarea "[PERSON_NAME][DEMOGRAPHIC_DATA]"
click at [1492, 322] on textarea "Thanks for taking the time to leave a review! Glad you had a good ride and that…" at bounding box center [1312, 308] width 441 height 83
click at [1510, 328] on textarea "Thanks for taking the time to leave a review! Glad you had a good ride and that…" at bounding box center [1312, 308] width 441 height 83
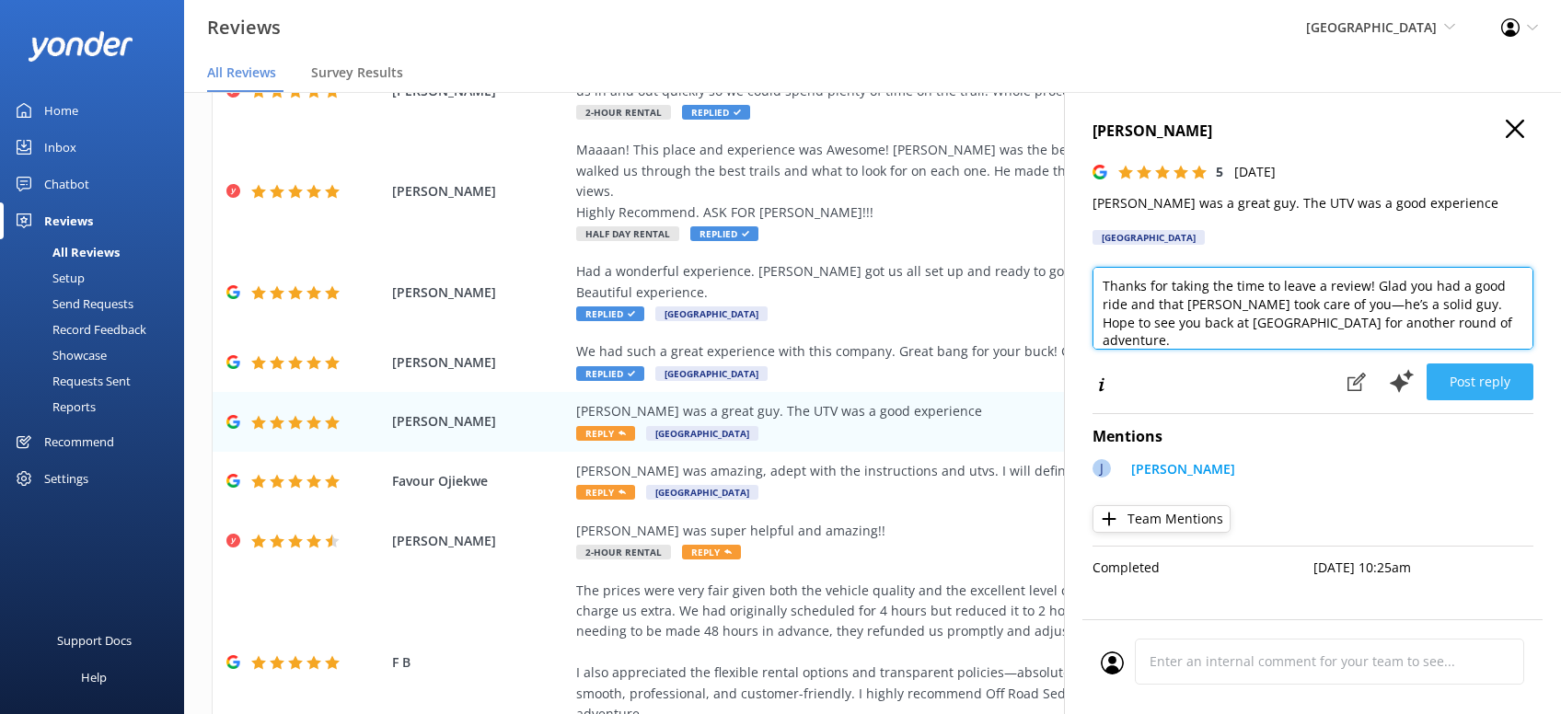
type textarea "Thanks for taking the time to leave a review! Glad you had a good ride and that…"
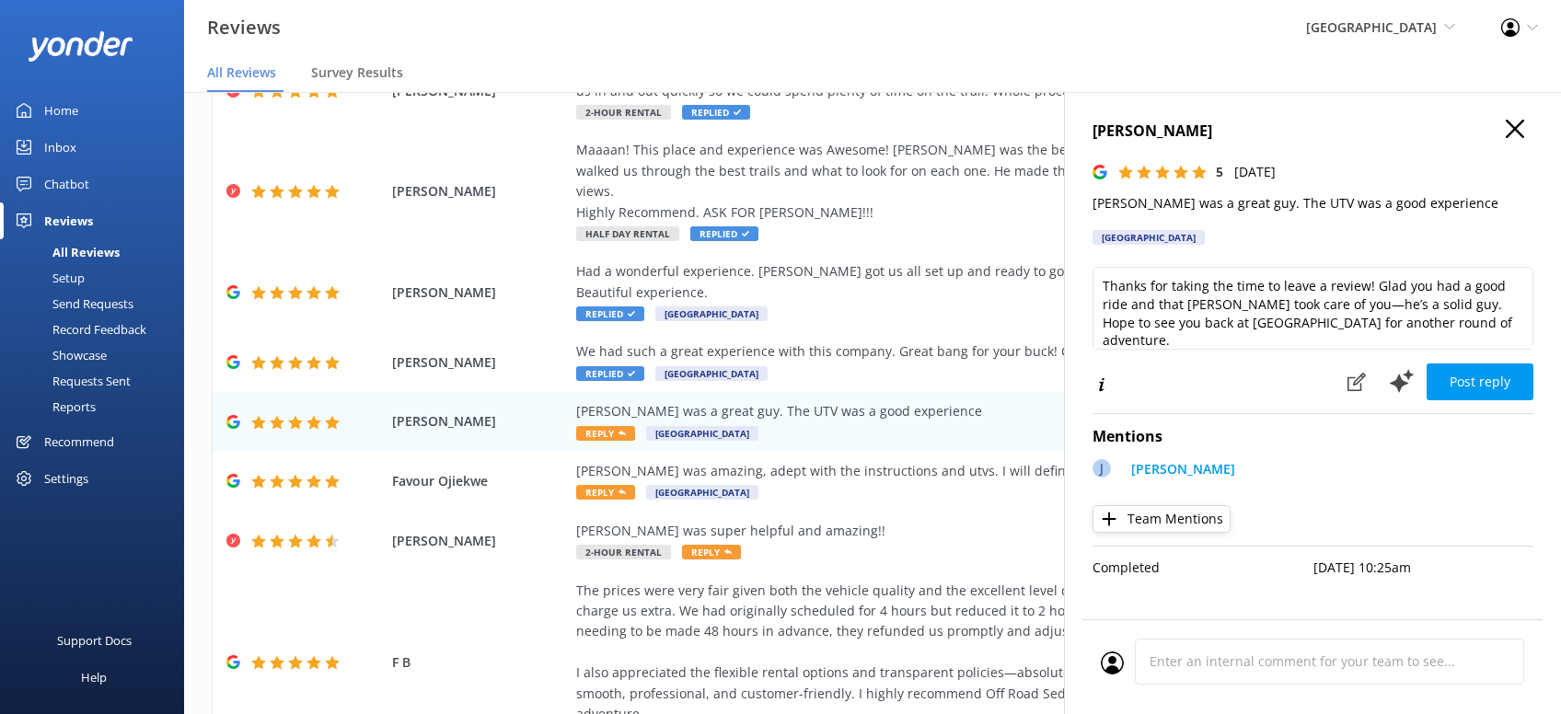
drag, startPoint x: 1480, startPoint y: 367, endPoint x: 1453, endPoint y: 357, distance: 28.5
click at [1480, 366] on button "Post reply" at bounding box center [1479, 381] width 107 height 37
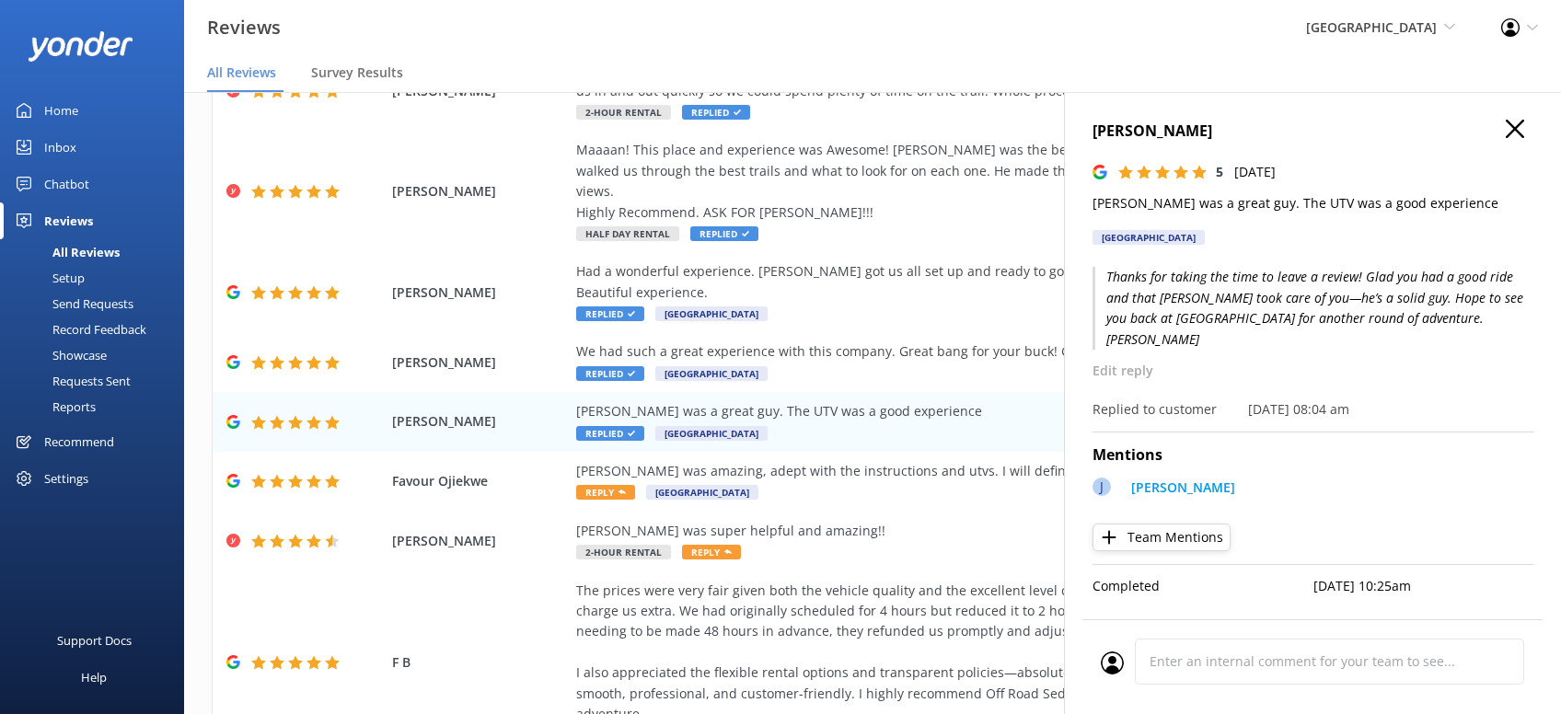
click at [1518, 127] on icon "button" at bounding box center [1514, 129] width 18 height 18
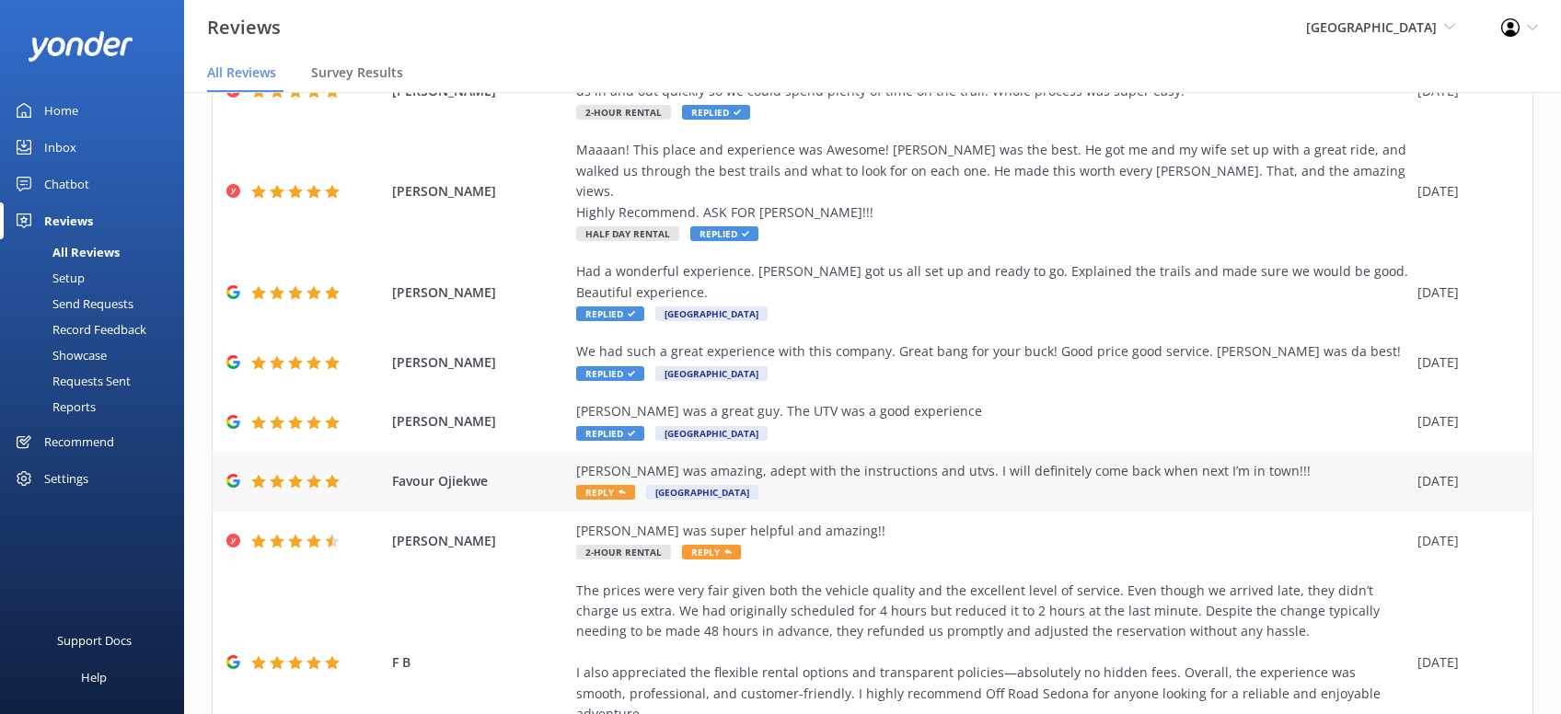
click at [605, 485] on span "Reply" at bounding box center [605, 492] width 59 height 15
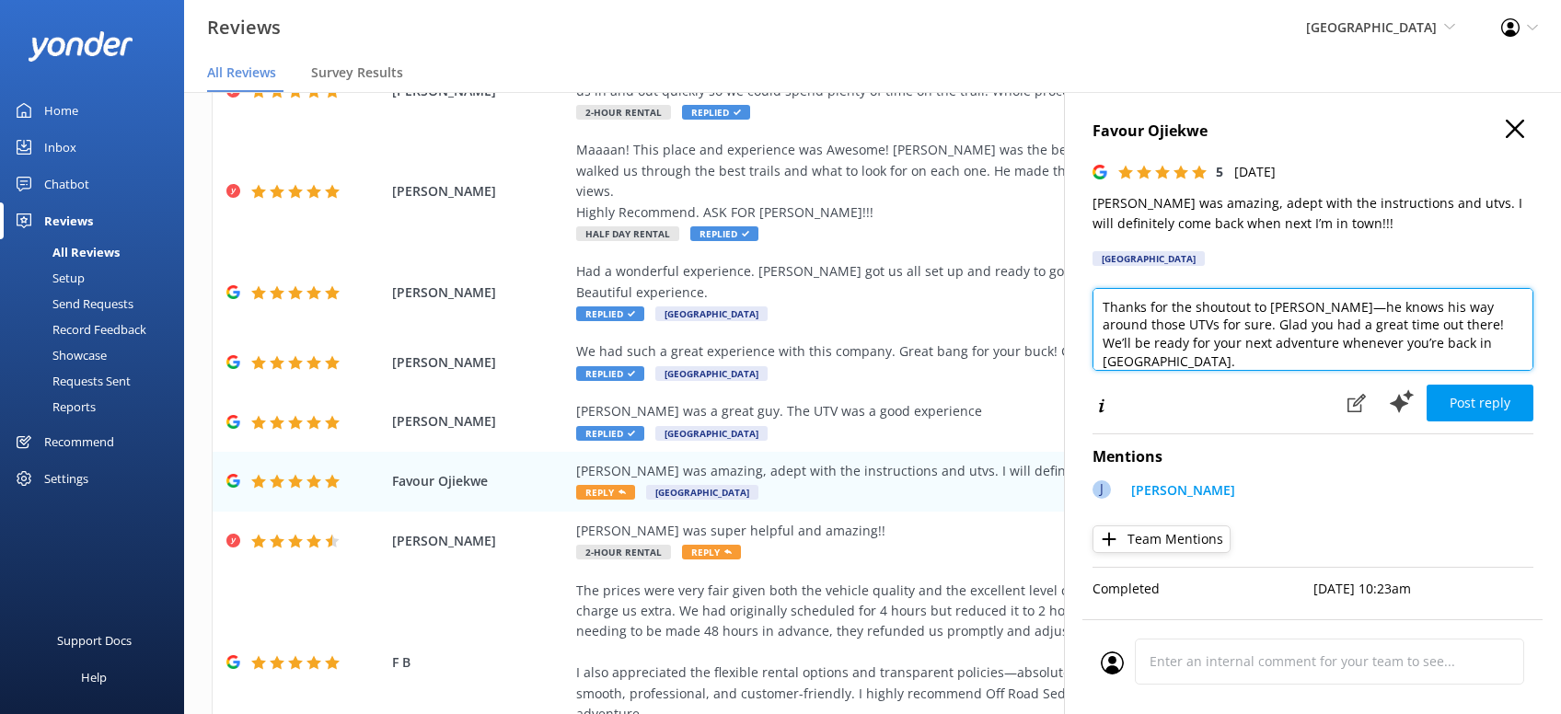
click at [1446, 354] on textarea "Thanks for the shoutout to [PERSON_NAME]—he knows his way around those UTVs for…" at bounding box center [1312, 329] width 441 height 83
paste textarea "[PERSON_NAME][DEMOGRAPHIC_DATA]"
type textarea "Thanks for the shoutout to [PERSON_NAME]—he knows his way around those UTVs for…"
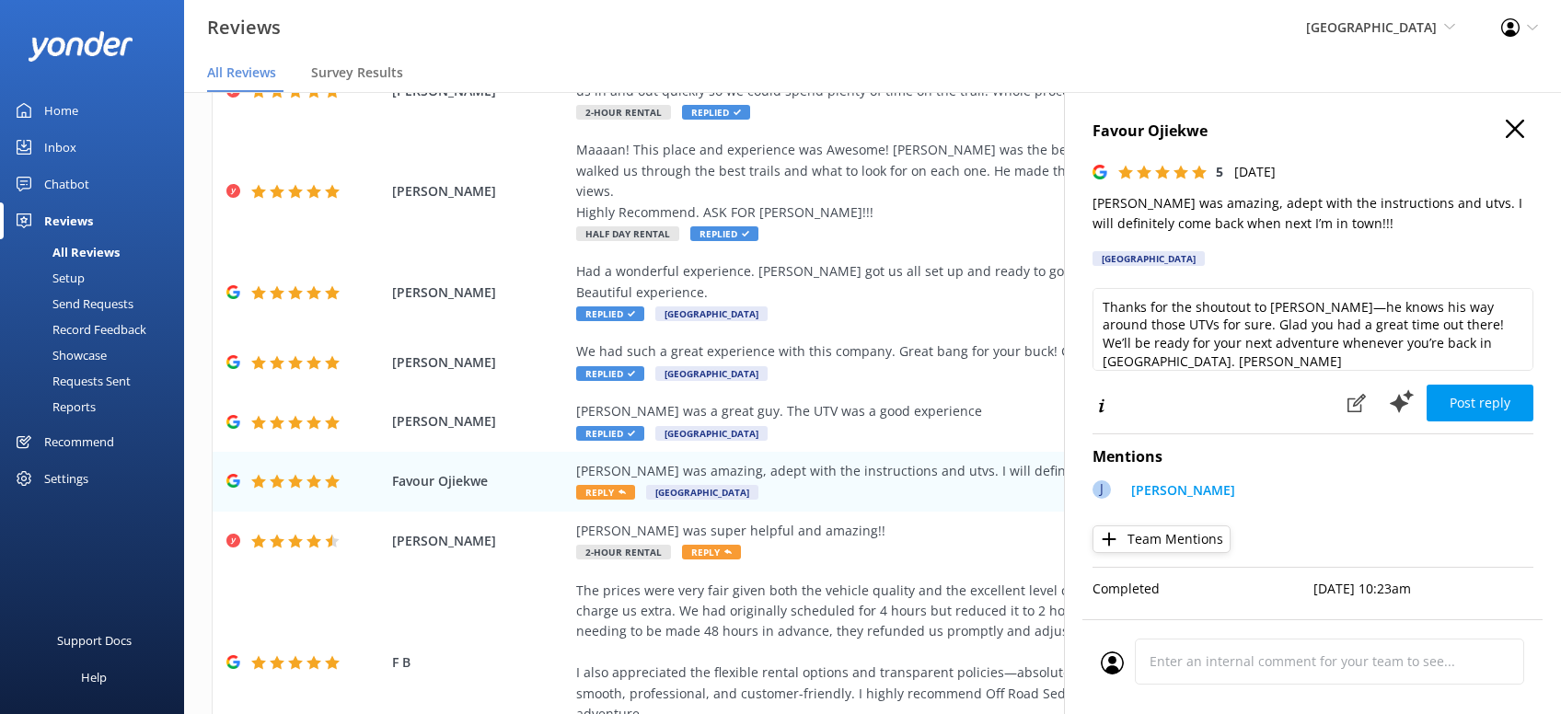
drag, startPoint x: 1478, startPoint y: 396, endPoint x: 1491, endPoint y: 396, distance: 12.9
click at [1481, 396] on button "Post reply" at bounding box center [1479, 403] width 107 height 37
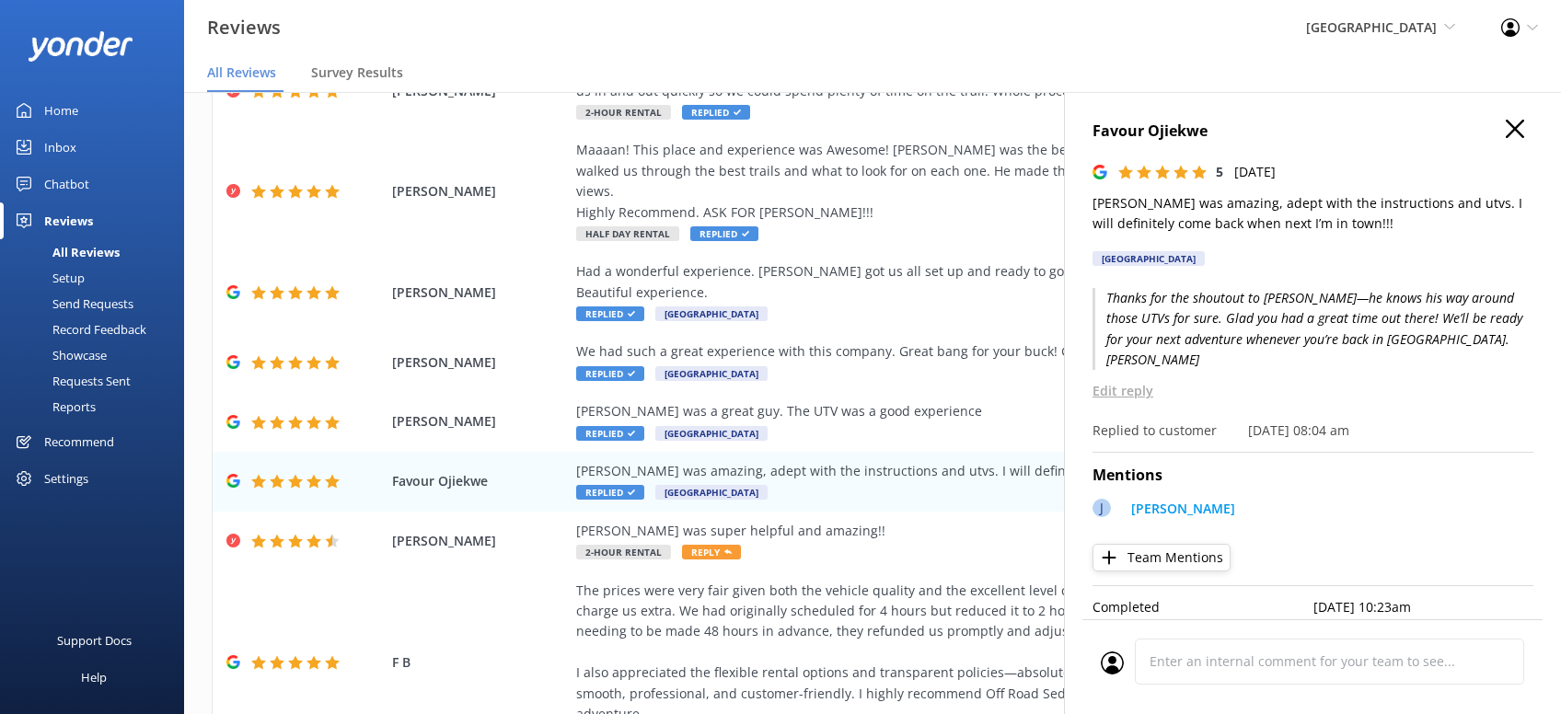
click at [1521, 129] on icon "button" at bounding box center [1514, 129] width 18 height 18
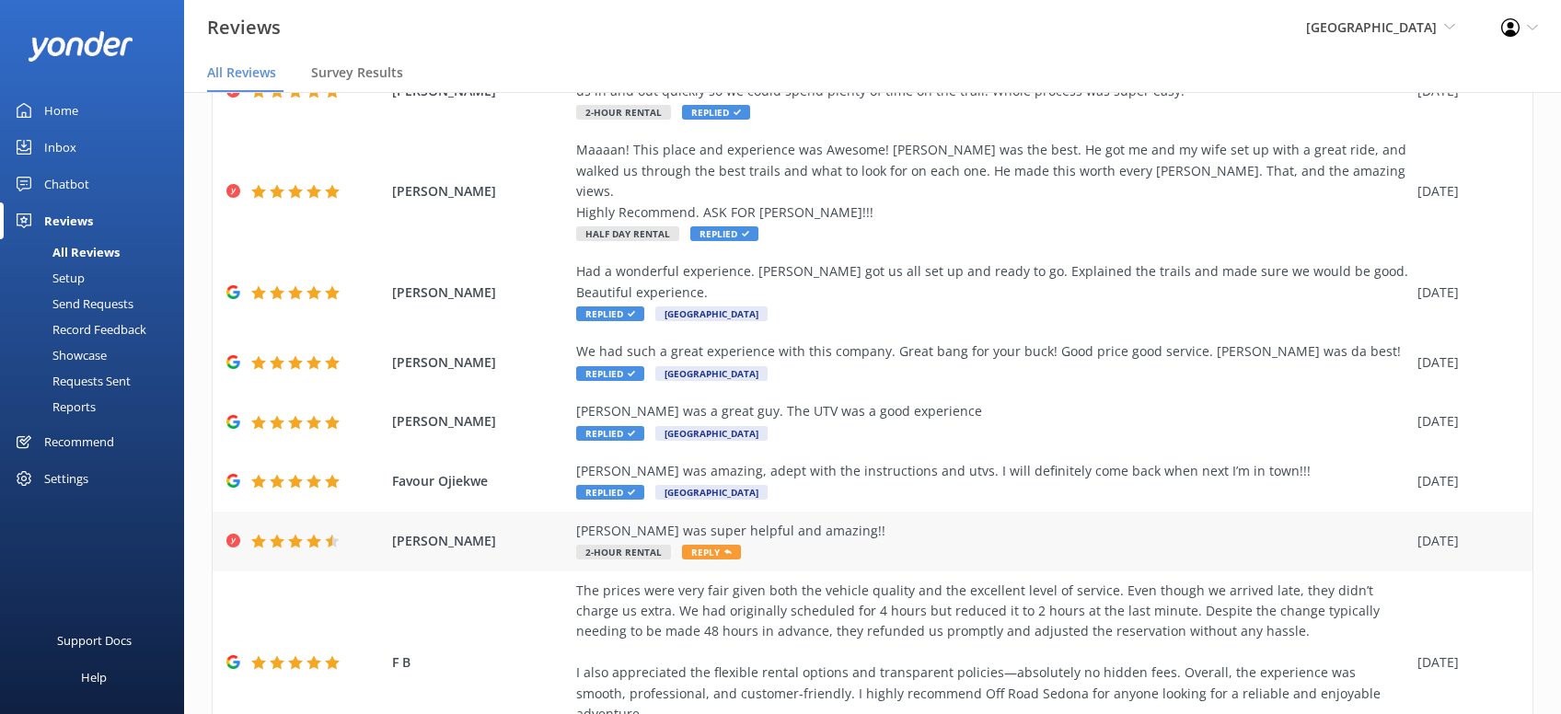
click at [701, 545] on span "Reply" at bounding box center [711, 552] width 59 height 15
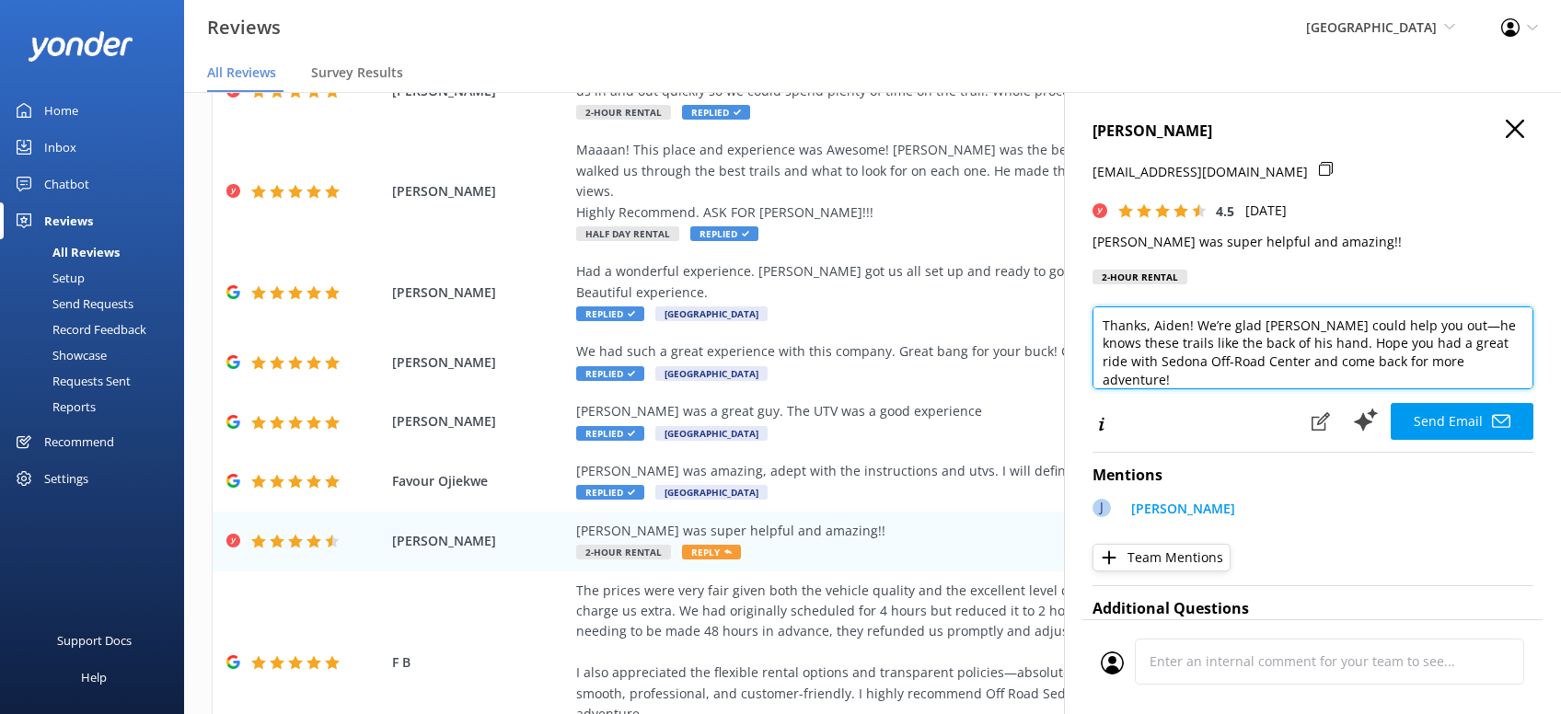
click at [1443, 370] on textarea "Thanks, Aiden! We’re glad [PERSON_NAME] could help you out—he knows these trail…" at bounding box center [1312, 347] width 441 height 83
paste textarea "[PERSON_NAME][DEMOGRAPHIC_DATA]"
type textarea "Thanks, Aiden! We’re glad [PERSON_NAME] could help you out—he knows these trail…"
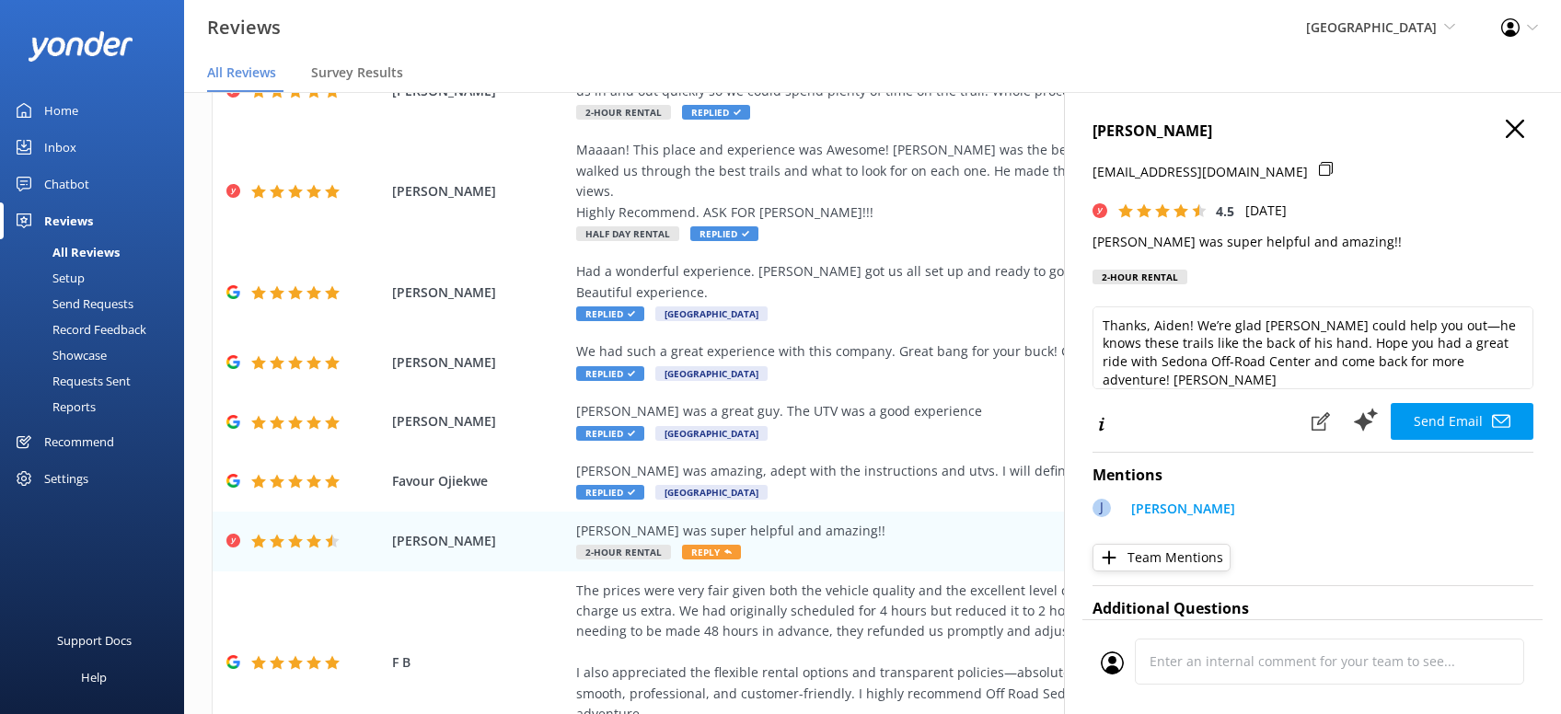
click at [1502, 414] on icon at bounding box center [1501, 421] width 18 height 18
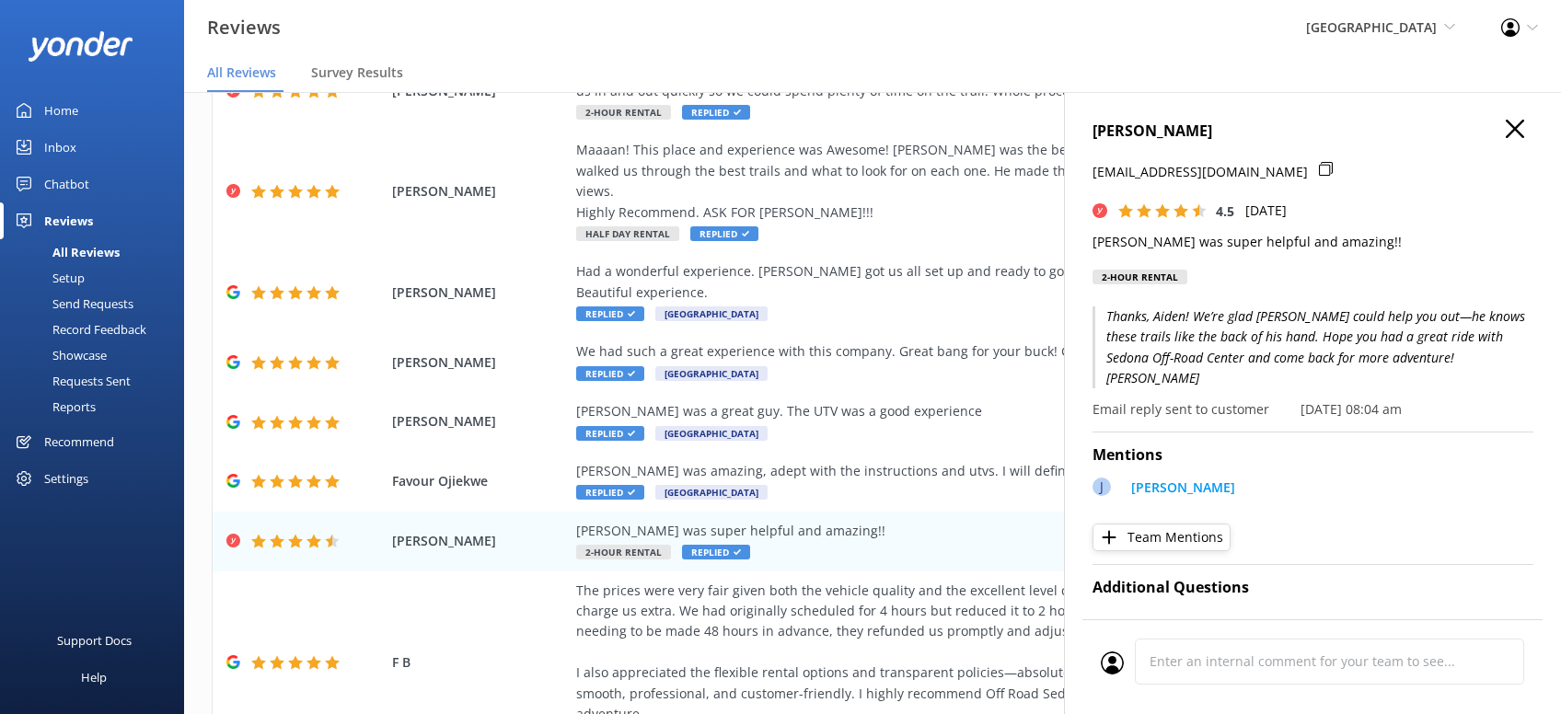
drag, startPoint x: 1518, startPoint y: 122, endPoint x: 1530, endPoint y: 126, distance: 12.5
click at [1526, 125] on div "[PERSON_NAME] [EMAIL_ADDRESS][DOMAIN_NAME] 4.5 [DATE] [PERSON_NAME] was super h…" at bounding box center [1312, 449] width 497 height 714
click at [1518, 129] on icon "button" at bounding box center [1514, 129] width 18 height 18
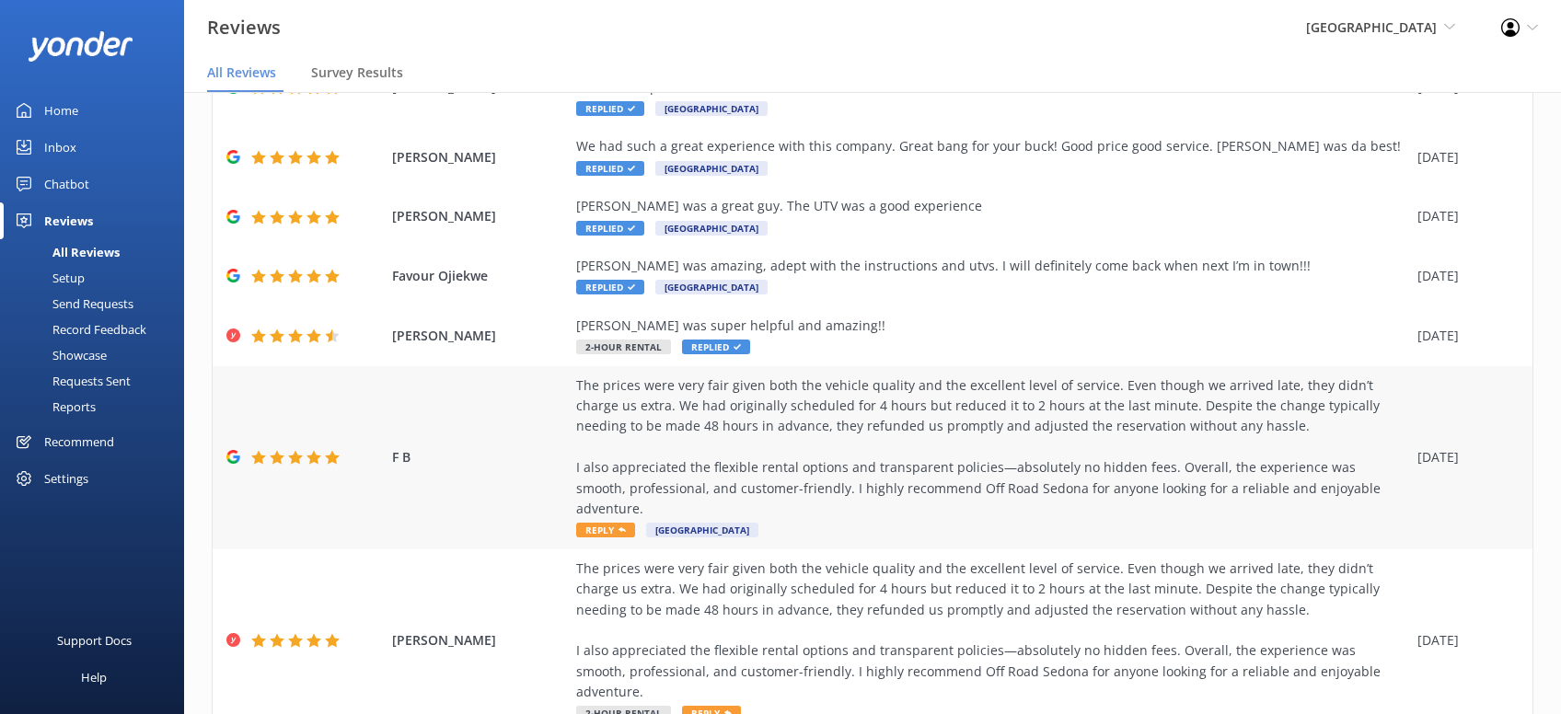
scroll to position [455, 0]
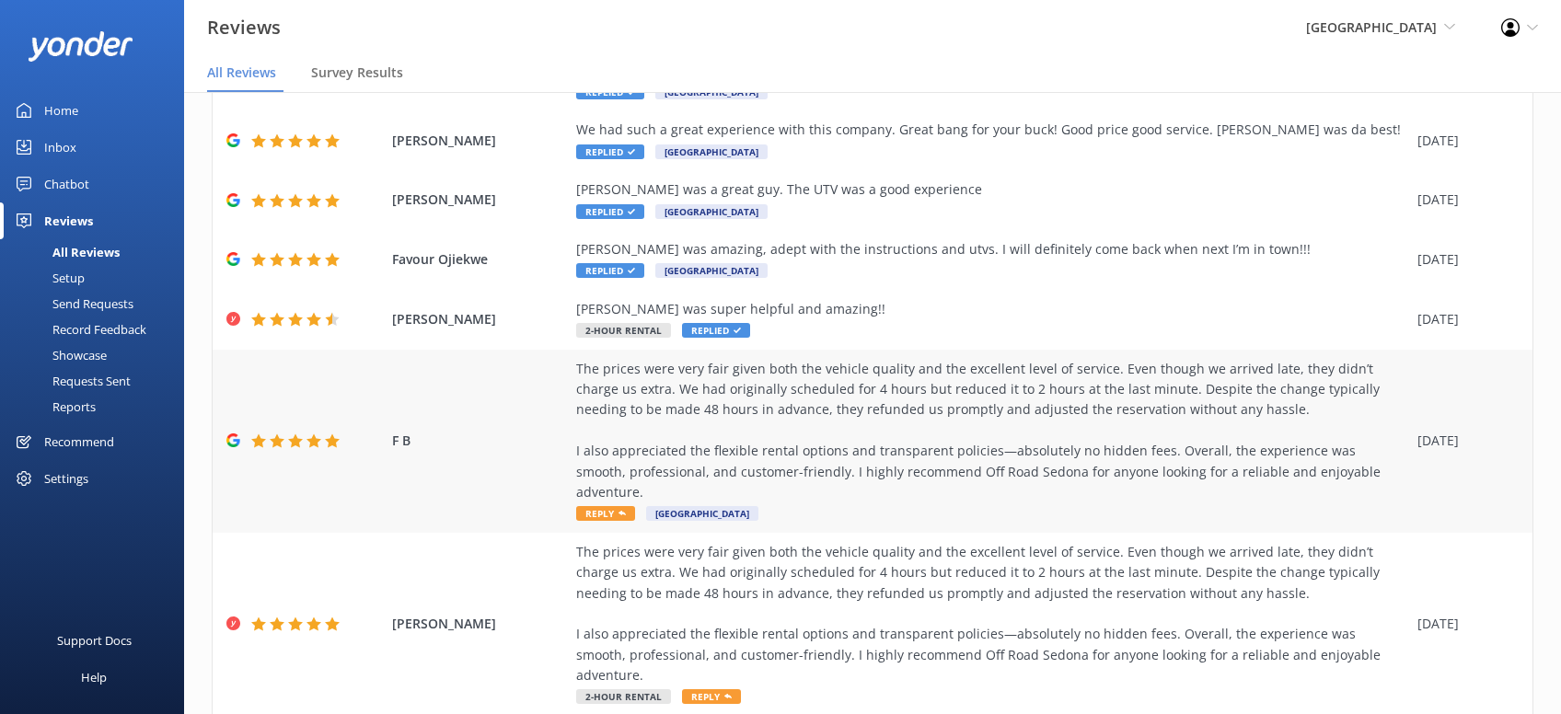
drag, startPoint x: 609, startPoint y: 473, endPoint x: 625, endPoint y: 457, distance: 22.1
click at [610, 506] on span "Reply" at bounding box center [605, 513] width 59 height 15
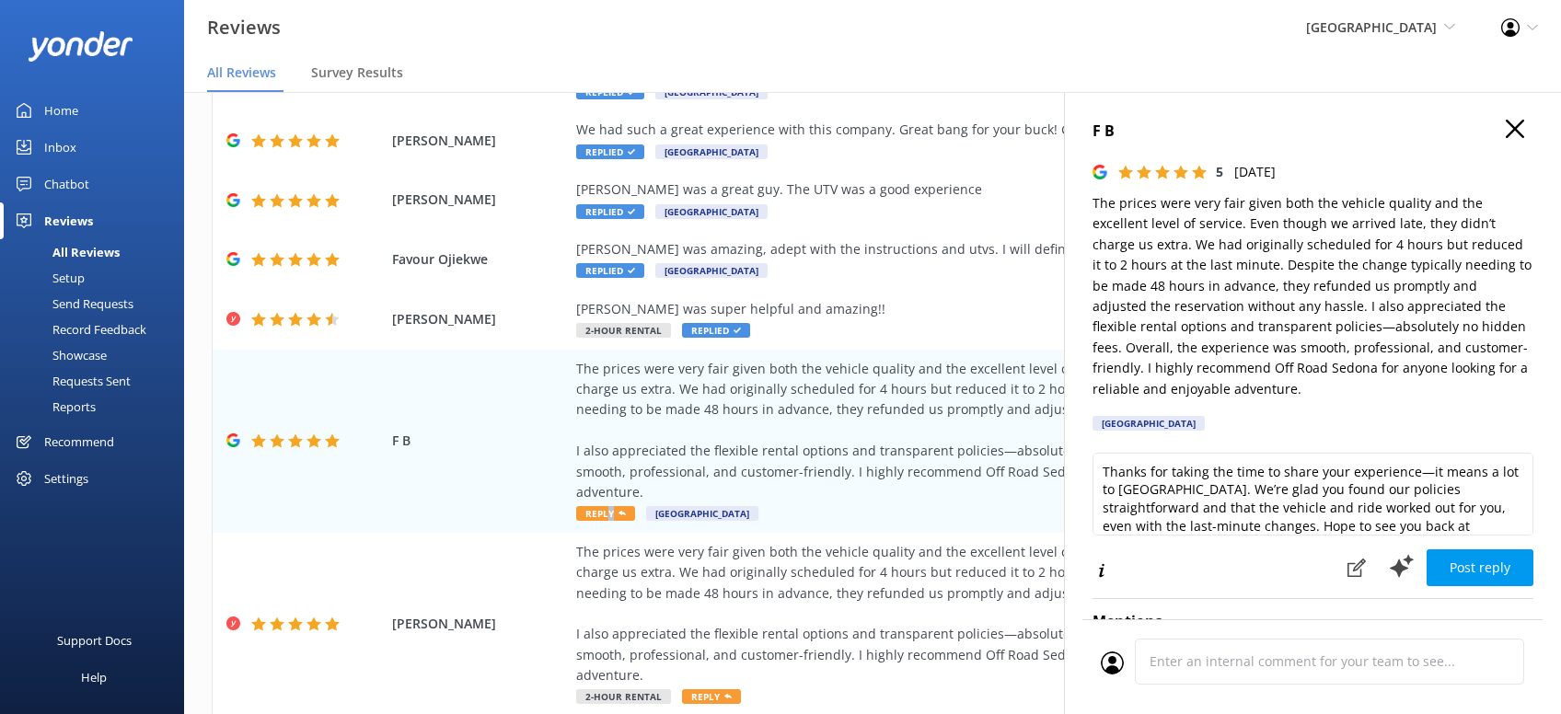
scroll to position [28, 0]
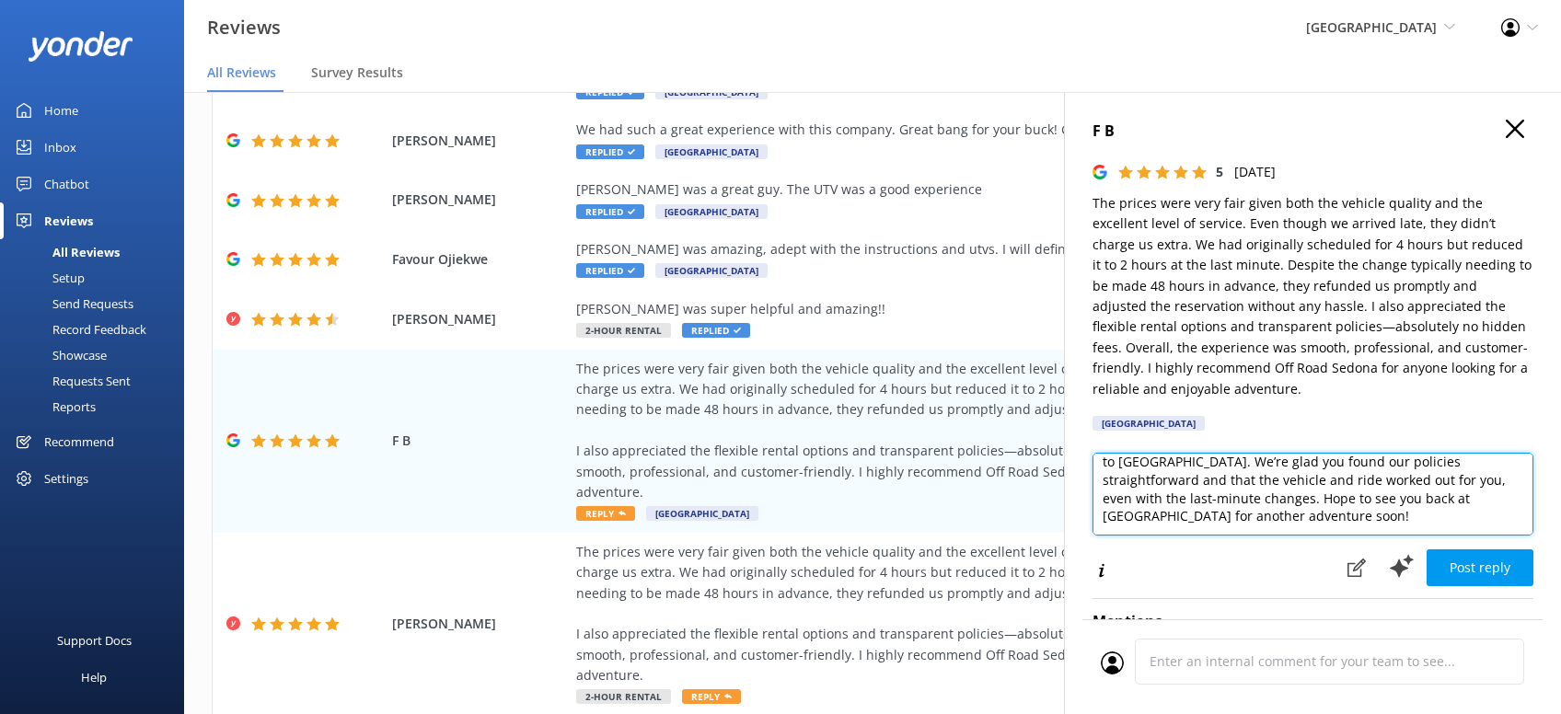
drag, startPoint x: 1217, startPoint y: 519, endPoint x: 1289, endPoint y: 567, distance: 86.3
click at [1220, 519] on textarea "Thanks for taking the time to share your experience—it means a lot to [GEOGRAPH…" at bounding box center [1312, 494] width 441 height 83
paste textarea "[PERSON_NAME][DEMOGRAPHIC_DATA]"
type textarea "Thanks for taking the time to share your experience—it means a lot to [GEOGRAPH…"
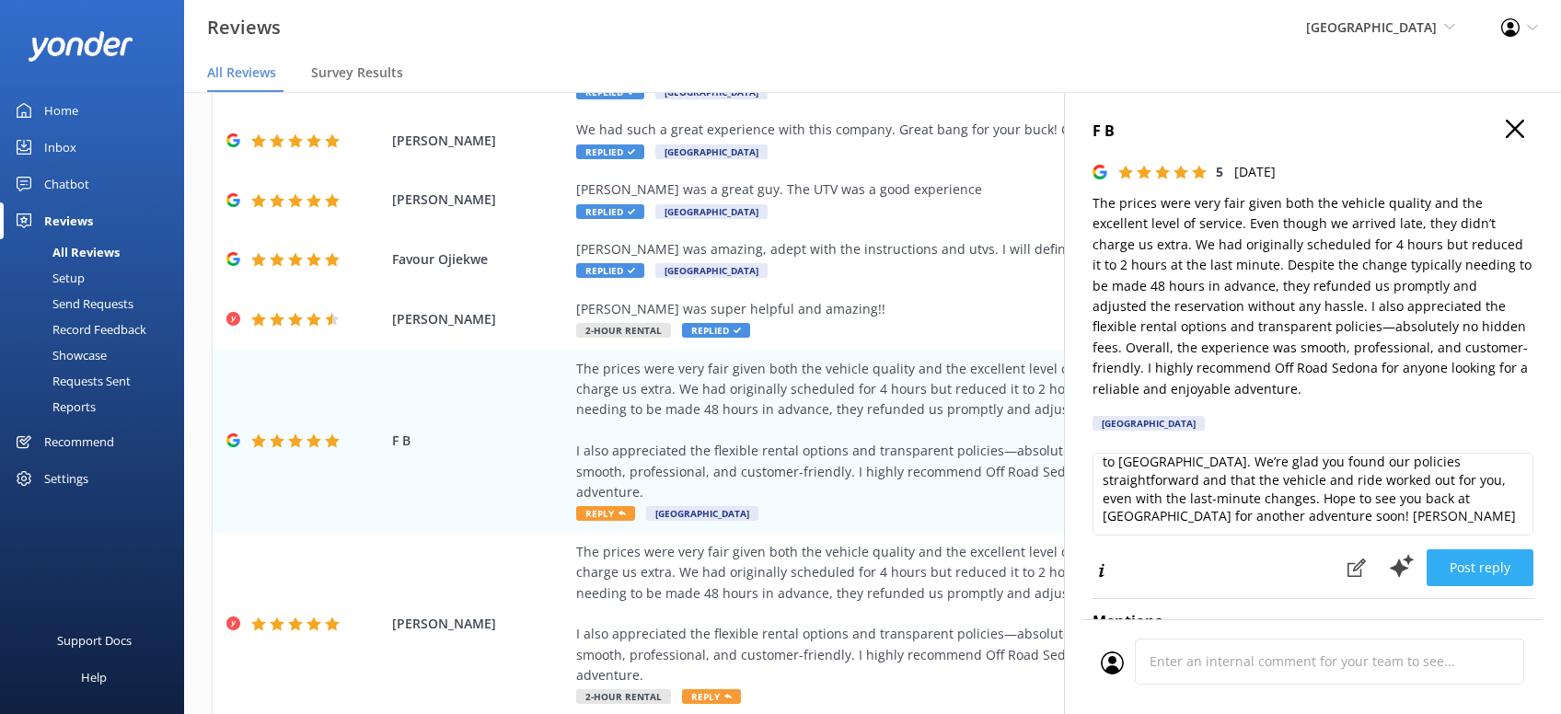
click at [1481, 561] on button "Post reply" at bounding box center [1479, 567] width 107 height 37
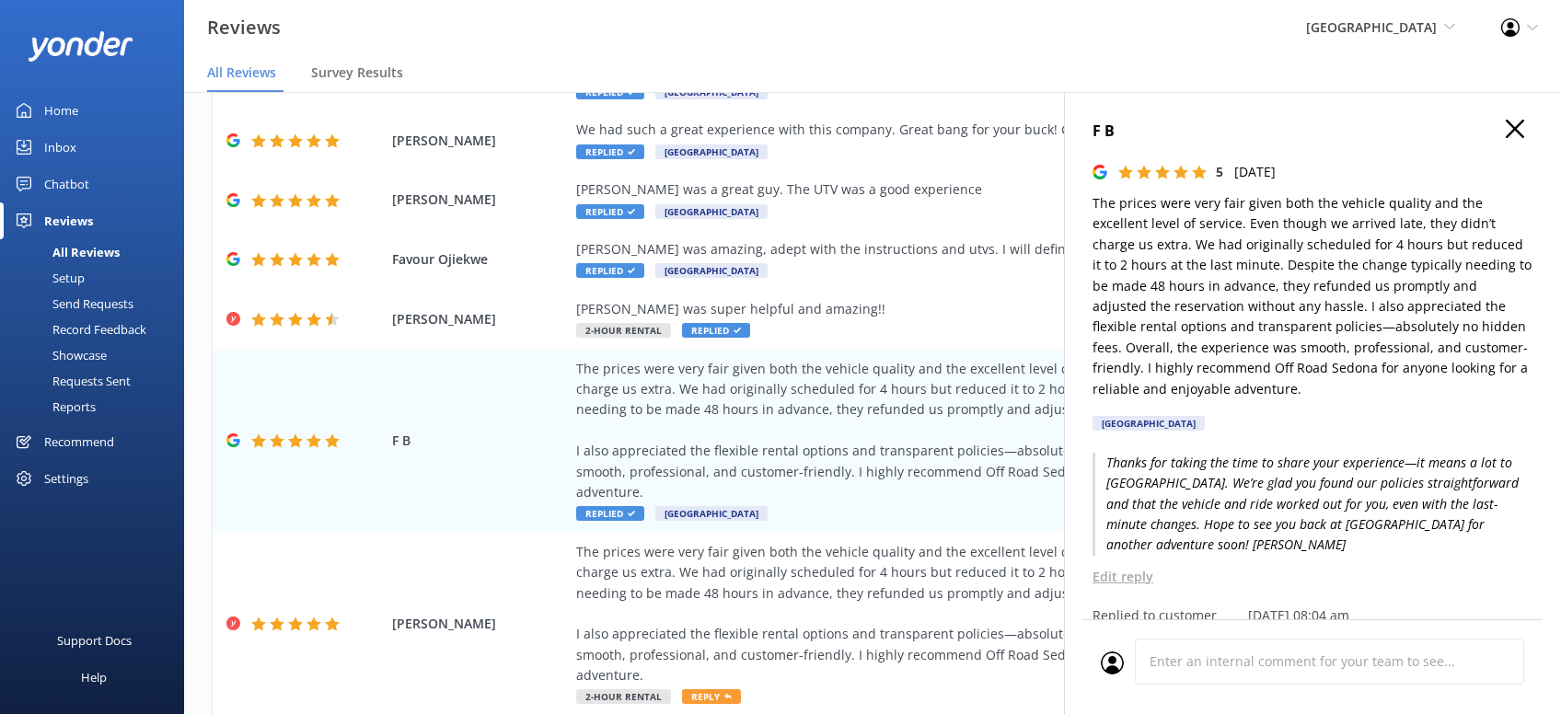
click at [1510, 128] on icon "button" at bounding box center [1514, 129] width 18 height 18
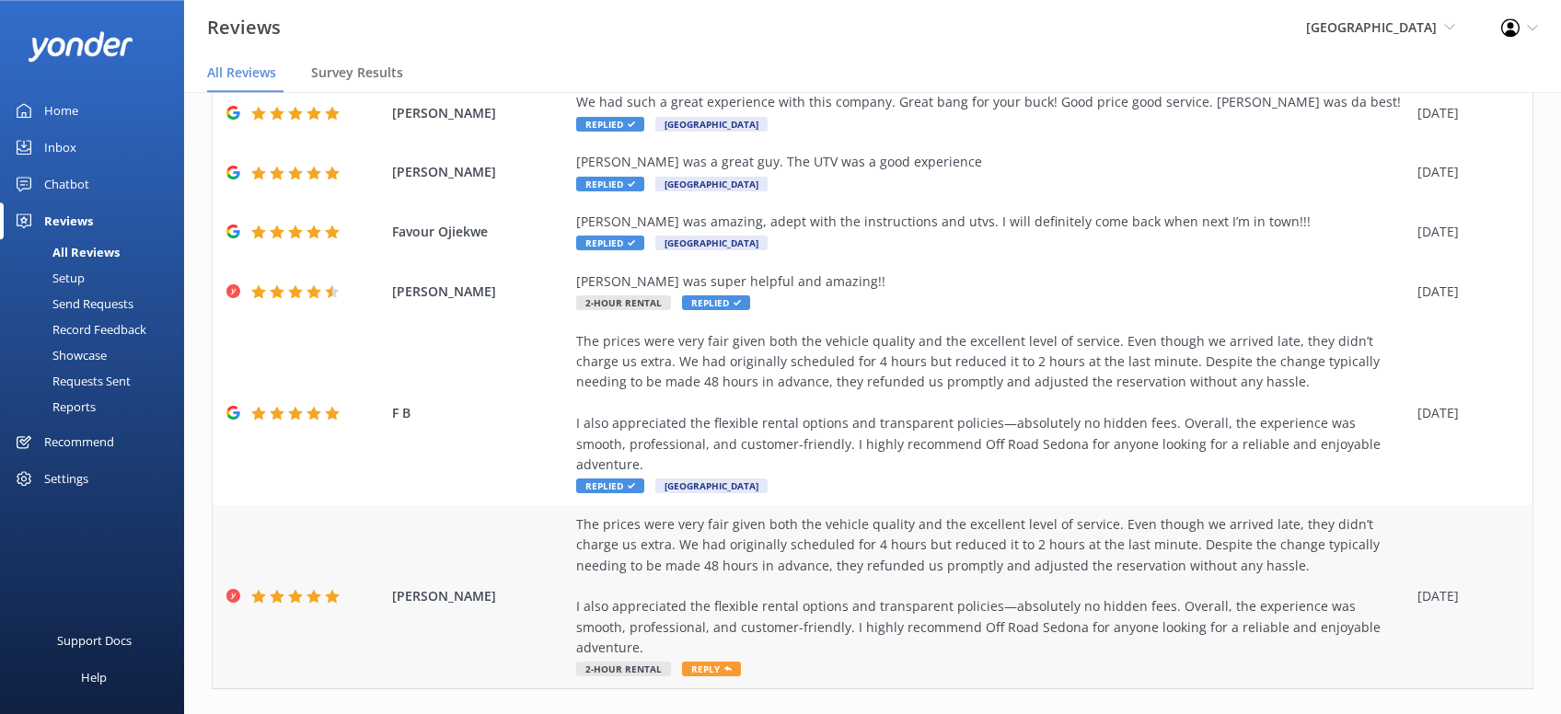
scroll to position [36, 0]
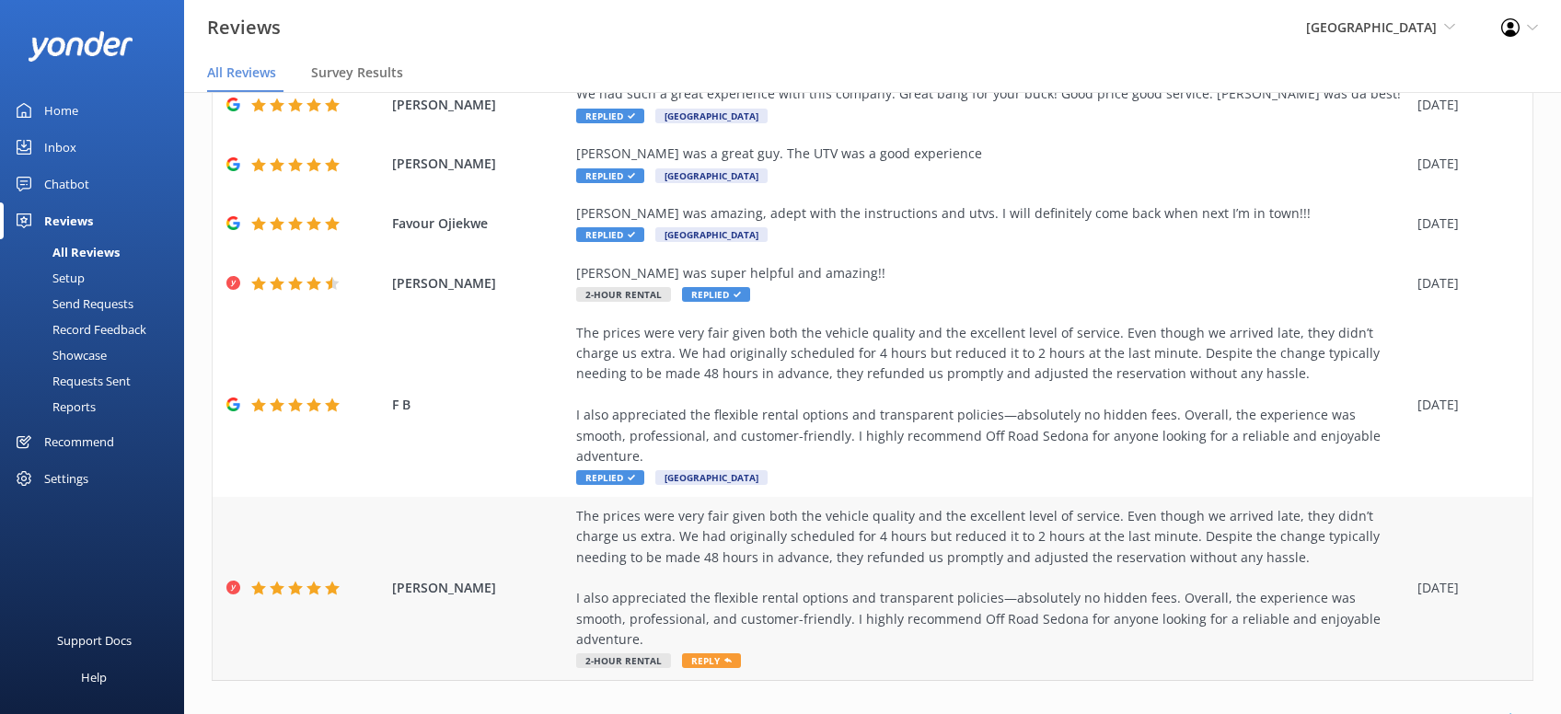
click at [714, 653] on span "Reply" at bounding box center [711, 660] width 59 height 15
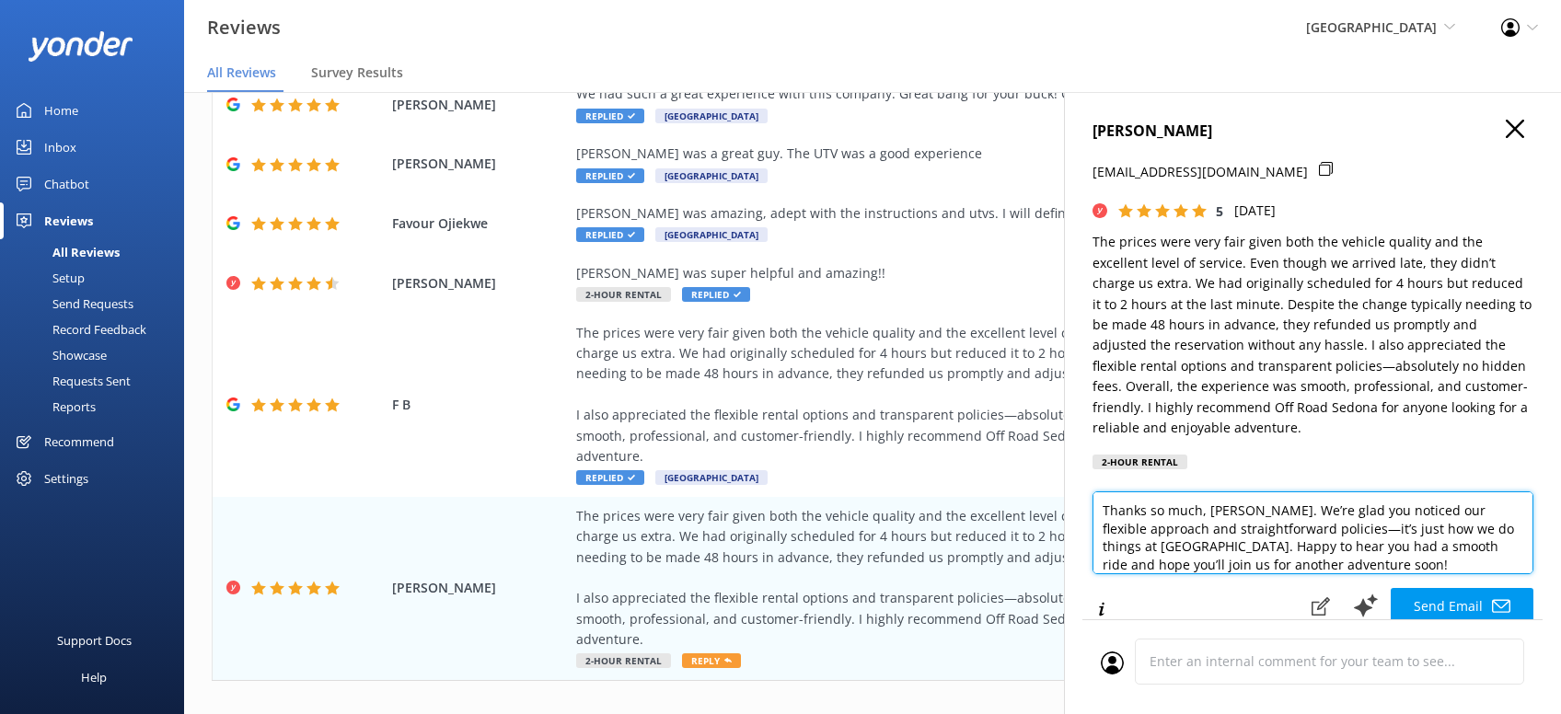
click at [1334, 568] on textarea "Thanks so much, [PERSON_NAME]. We’re glad you noticed our flexible approach and…" at bounding box center [1312, 532] width 441 height 83
paste textarea "[PERSON_NAME][DEMOGRAPHIC_DATA]"
type textarea "Thanks so much, [PERSON_NAME]. We’re glad you noticed our flexible approach and…"
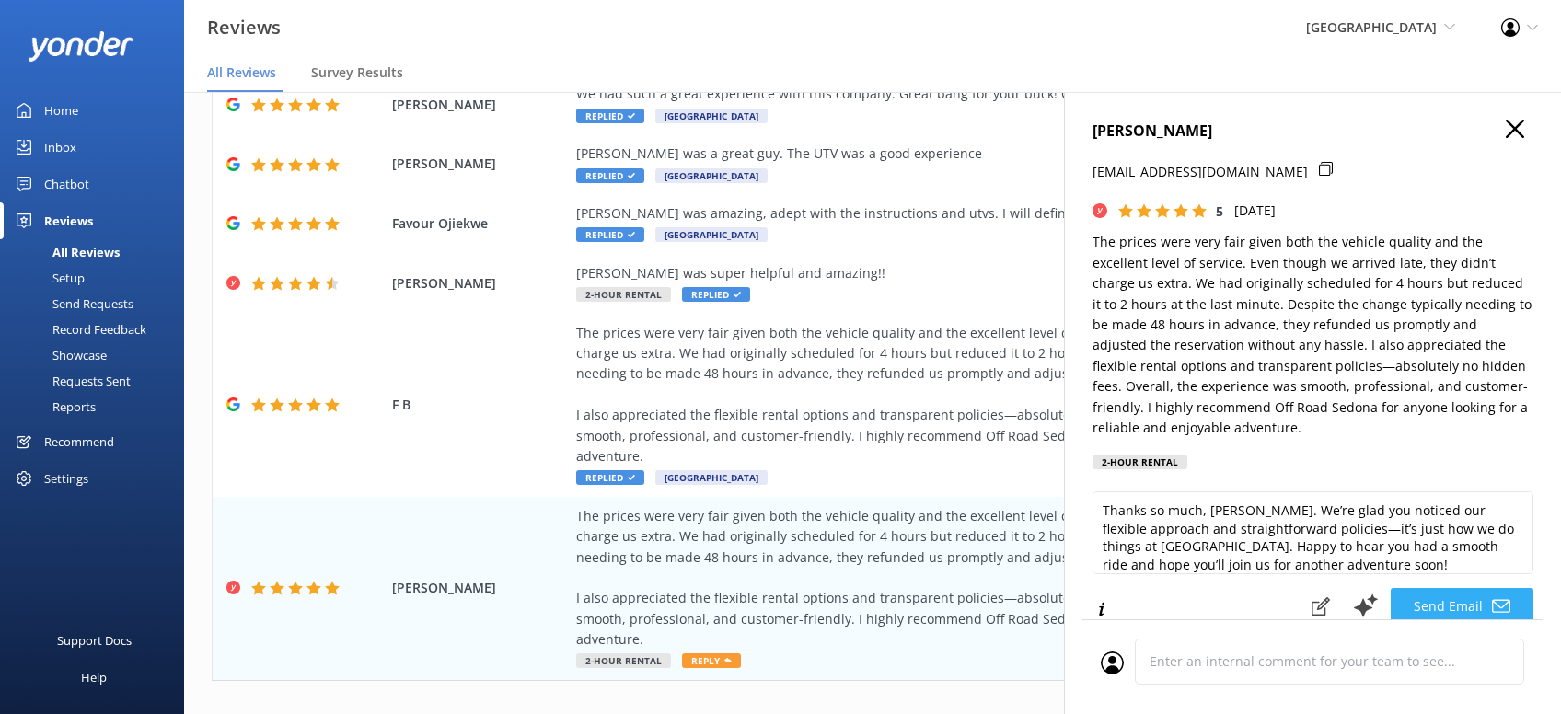
click at [1450, 592] on button "Send Email" at bounding box center [1461, 606] width 143 height 37
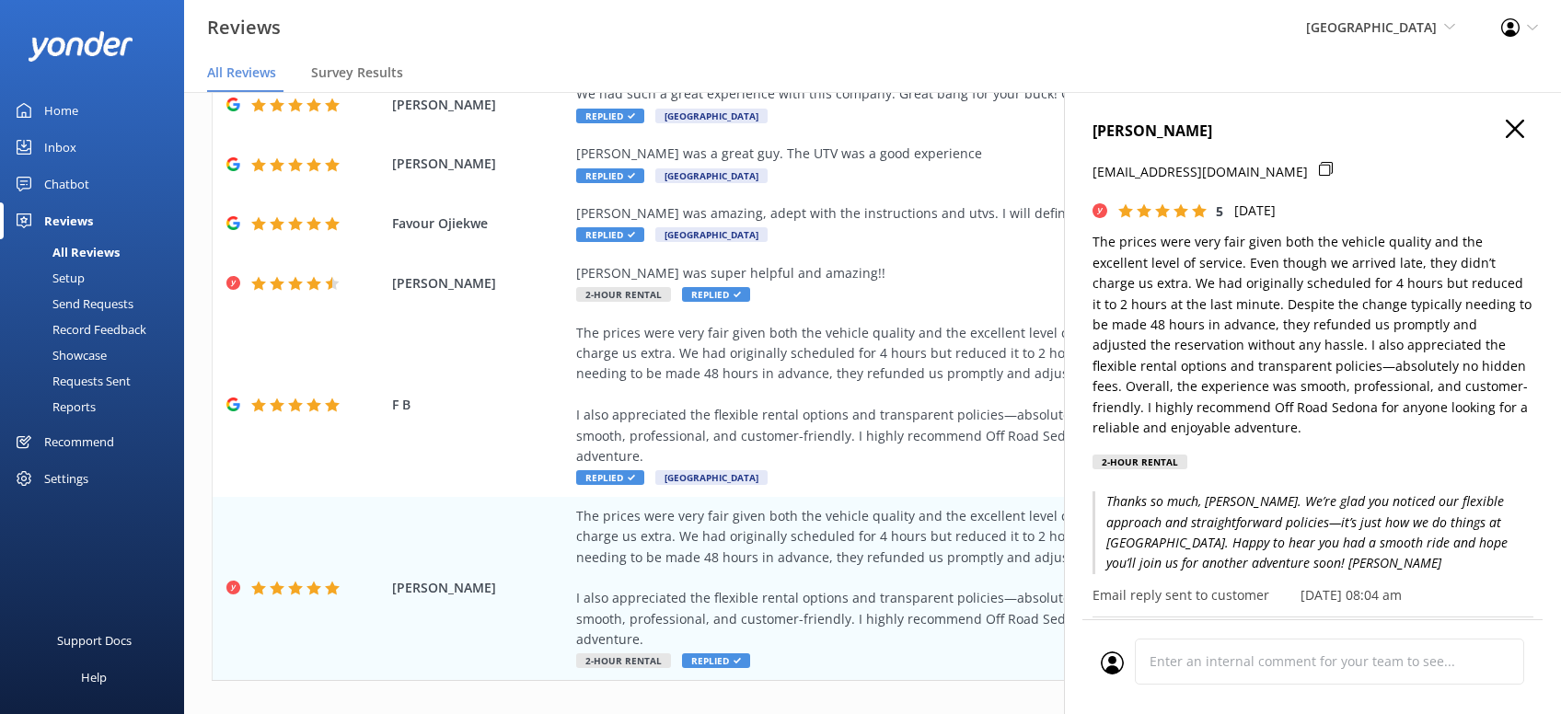
click at [1520, 130] on icon "button" at bounding box center [1514, 129] width 18 height 18
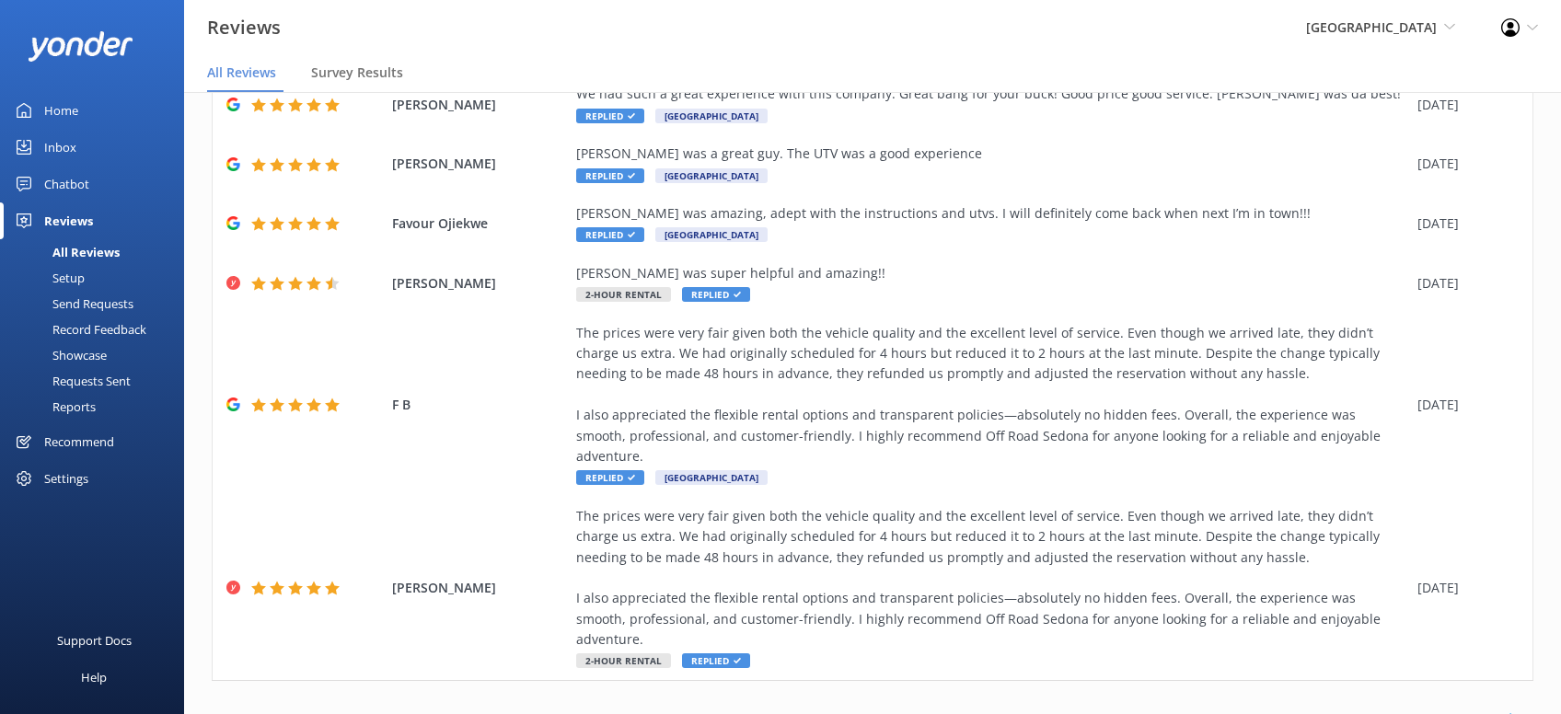
click at [1515, 708] on icon at bounding box center [1513, 719] width 22 height 22
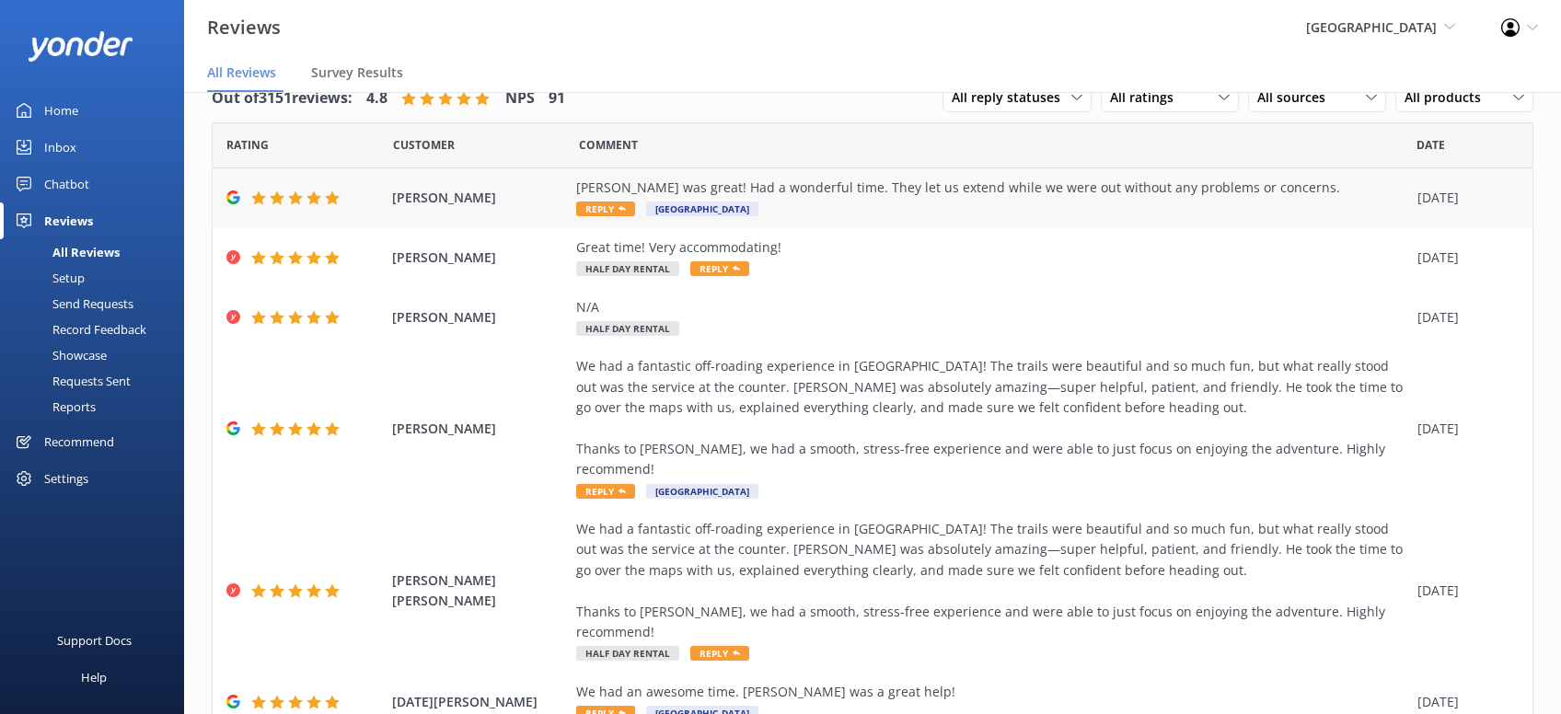
click at [606, 206] on span "Reply" at bounding box center [605, 209] width 59 height 15
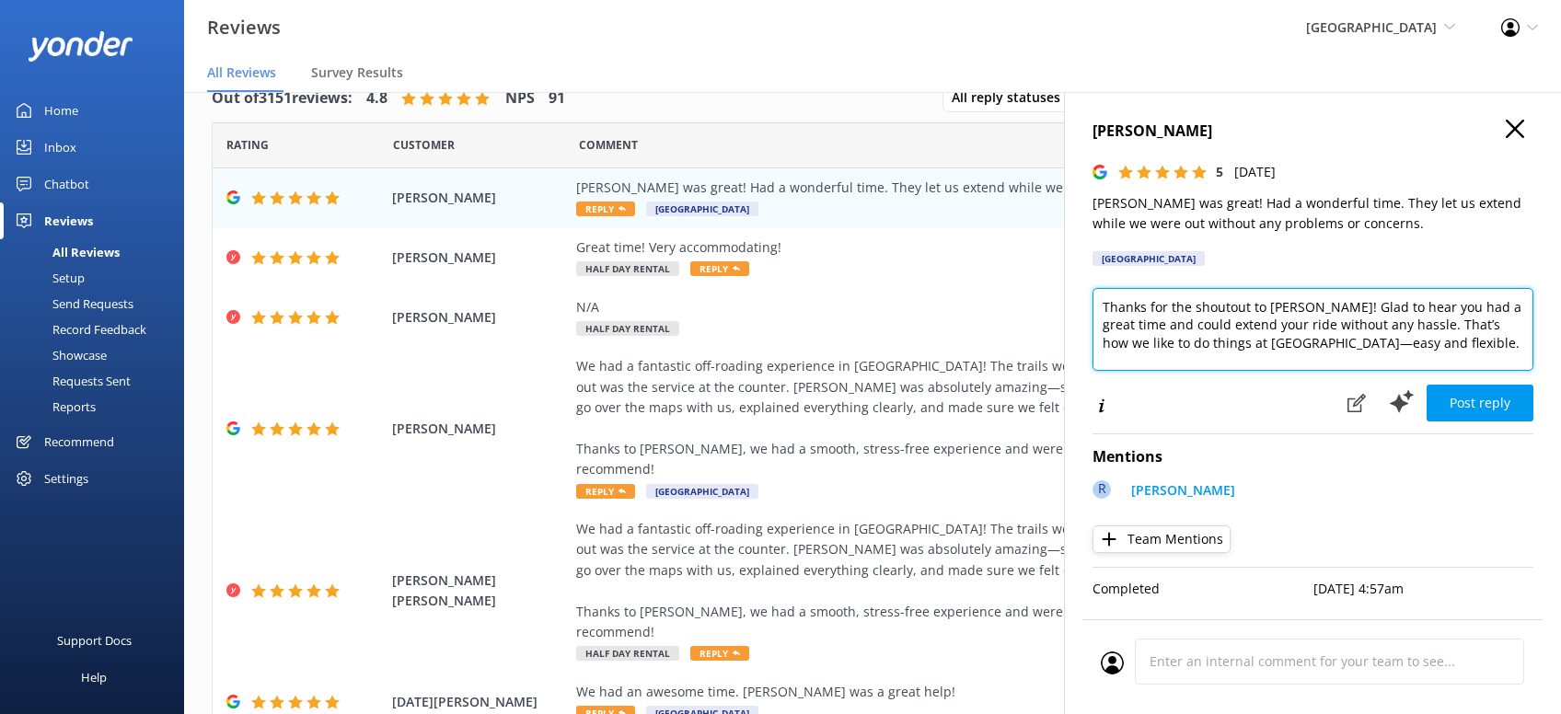
drag, startPoint x: 1465, startPoint y: 342, endPoint x: 1497, endPoint y: 379, distance: 48.9
click at [1466, 344] on textarea "Thanks for the shoutout to [PERSON_NAME]! Glad to hear you had a great time and…" at bounding box center [1312, 329] width 441 height 83
paste textarea "[PERSON_NAME][DEMOGRAPHIC_DATA]"
type textarea "Thanks for the shoutout to [PERSON_NAME]! Glad to hear you had a great time and…"
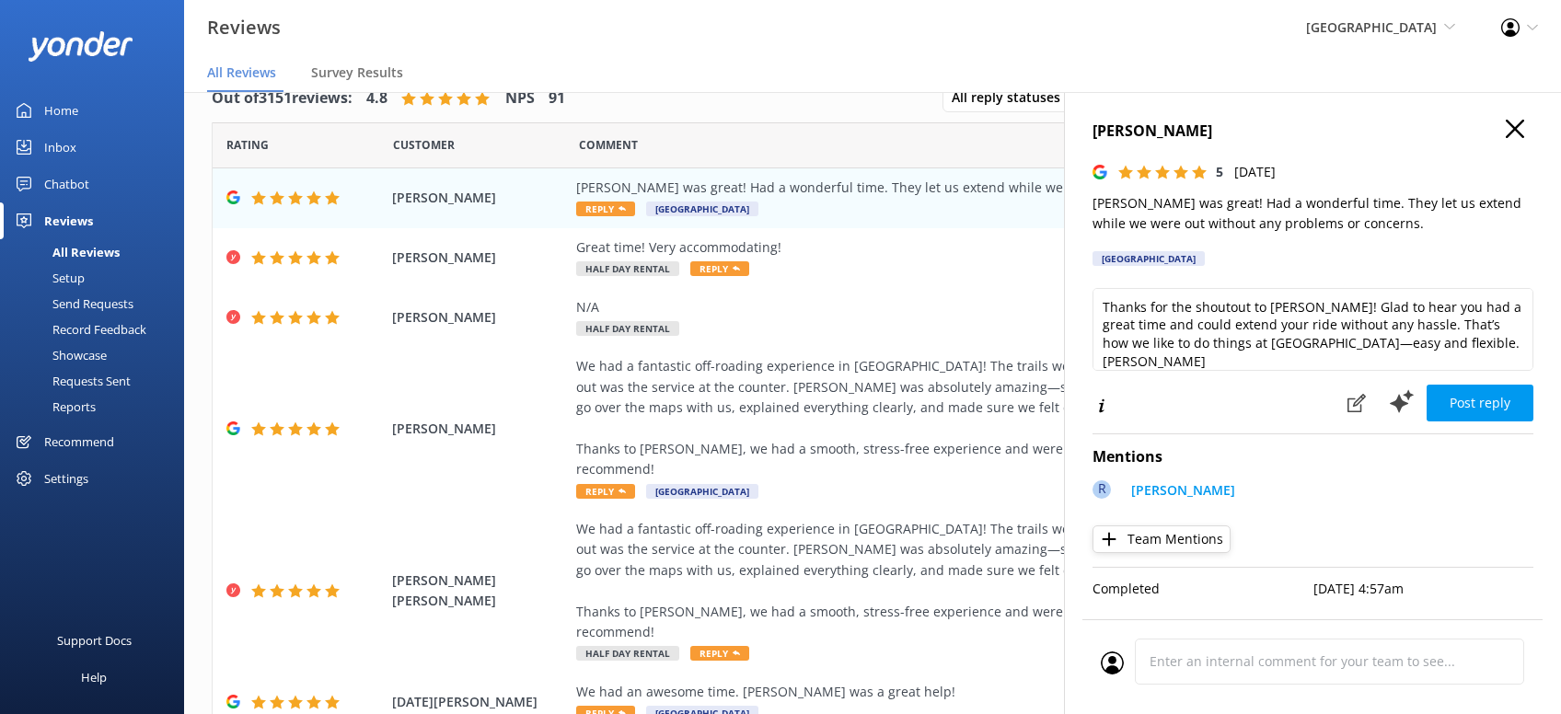
drag, startPoint x: 1477, startPoint y: 397, endPoint x: 1491, endPoint y: 392, distance: 14.5
click at [1484, 394] on button "Post reply" at bounding box center [1479, 403] width 107 height 37
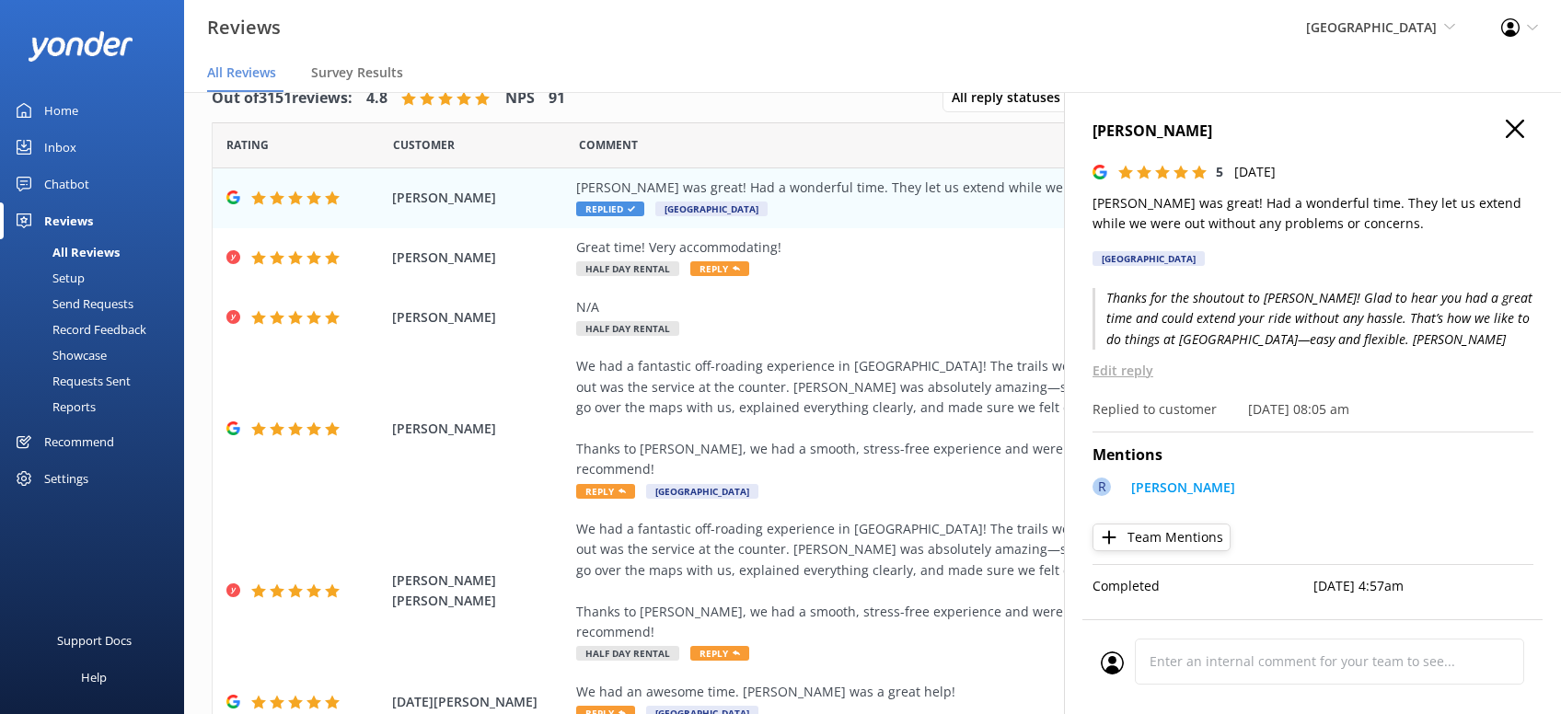
click at [1515, 140] on h4 "[PERSON_NAME]" at bounding box center [1312, 132] width 441 height 24
click at [1523, 135] on icon "button" at bounding box center [1514, 129] width 18 height 18
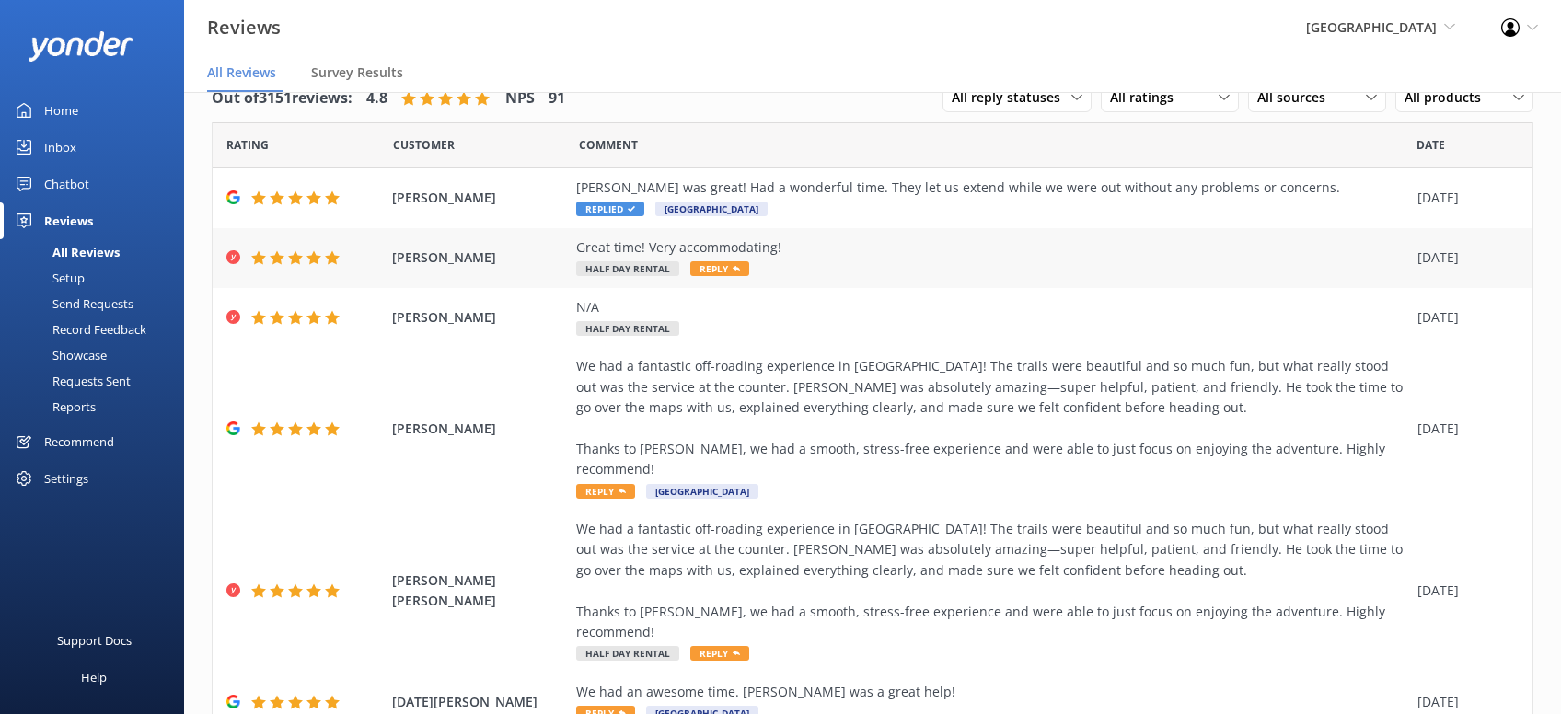
click at [734, 277] on div "Great time! Very accommodating! Half Day Rental Reply" at bounding box center [992, 257] width 832 height 41
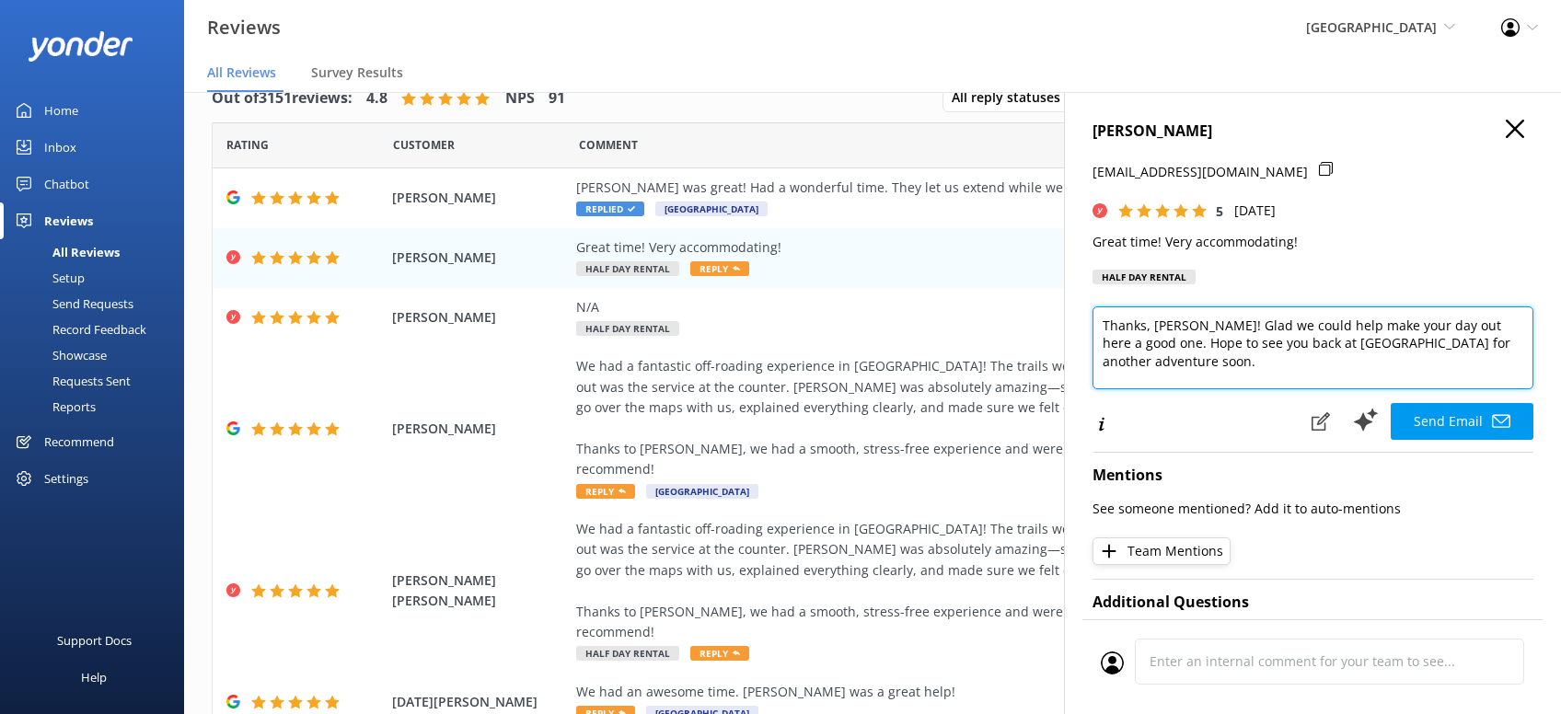
drag, startPoint x: 1252, startPoint y: 366, endPoint x: 1320, endPoint y: 380, distance: 69.5
click at [1253, 365] on textarea "Thanks, [PERSON_NAME]! Glad we could help make your day out here a good one. Ho…" at bounding box center [1312, 347] width 441 height 83
paste textarea "[PERSON_NAME][DEMOGRAPHIC_DATA]"
type textarea "Thanks, [PERSON_NAME]! Glad we could help make your day out here a good one. Ho…"
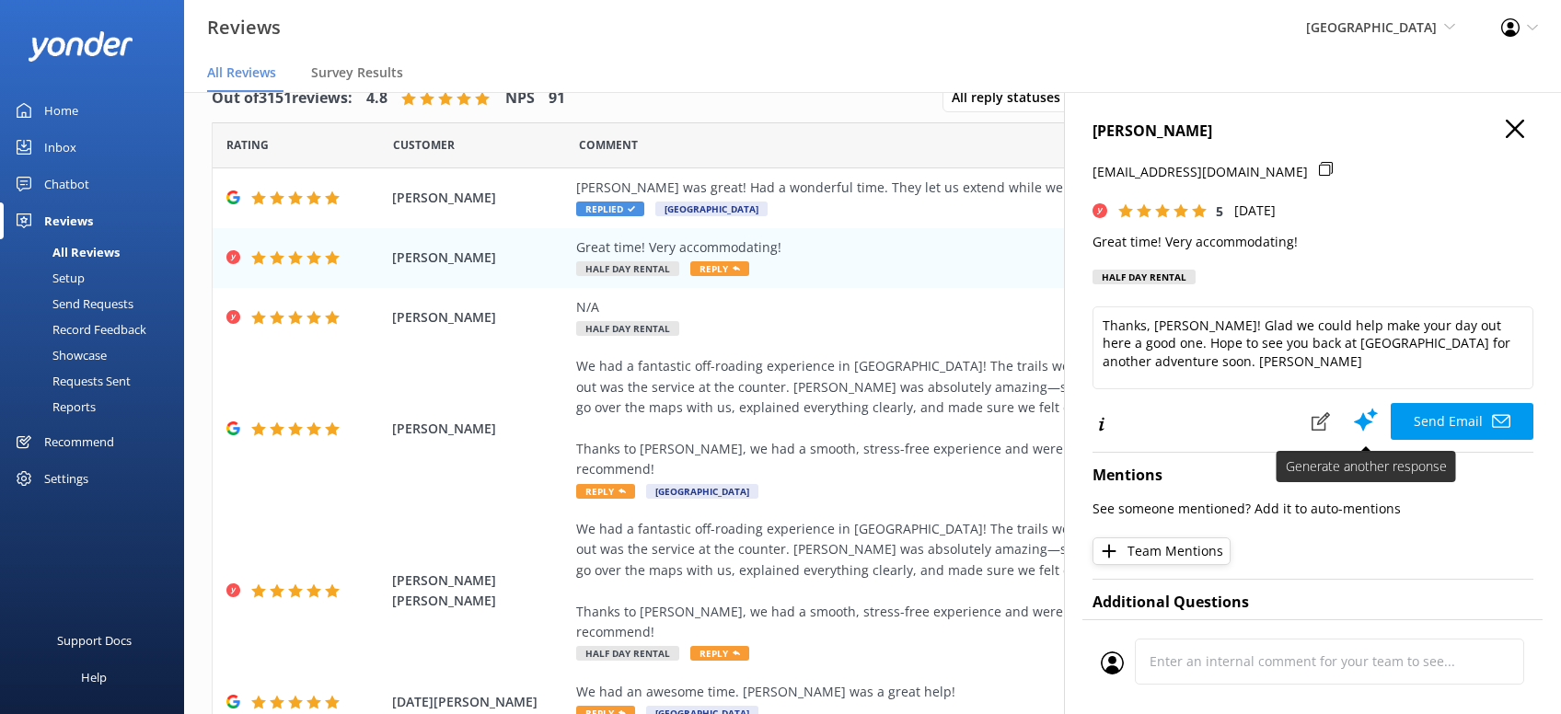
drag, startPoint x: 1453, startPoint y: 408, endPoint x: 1459, endPoint y: 400, distance: 9.8
click at [1457, 408] on button "Send Email" at bounding box center [1461, 421] width 143 height 37
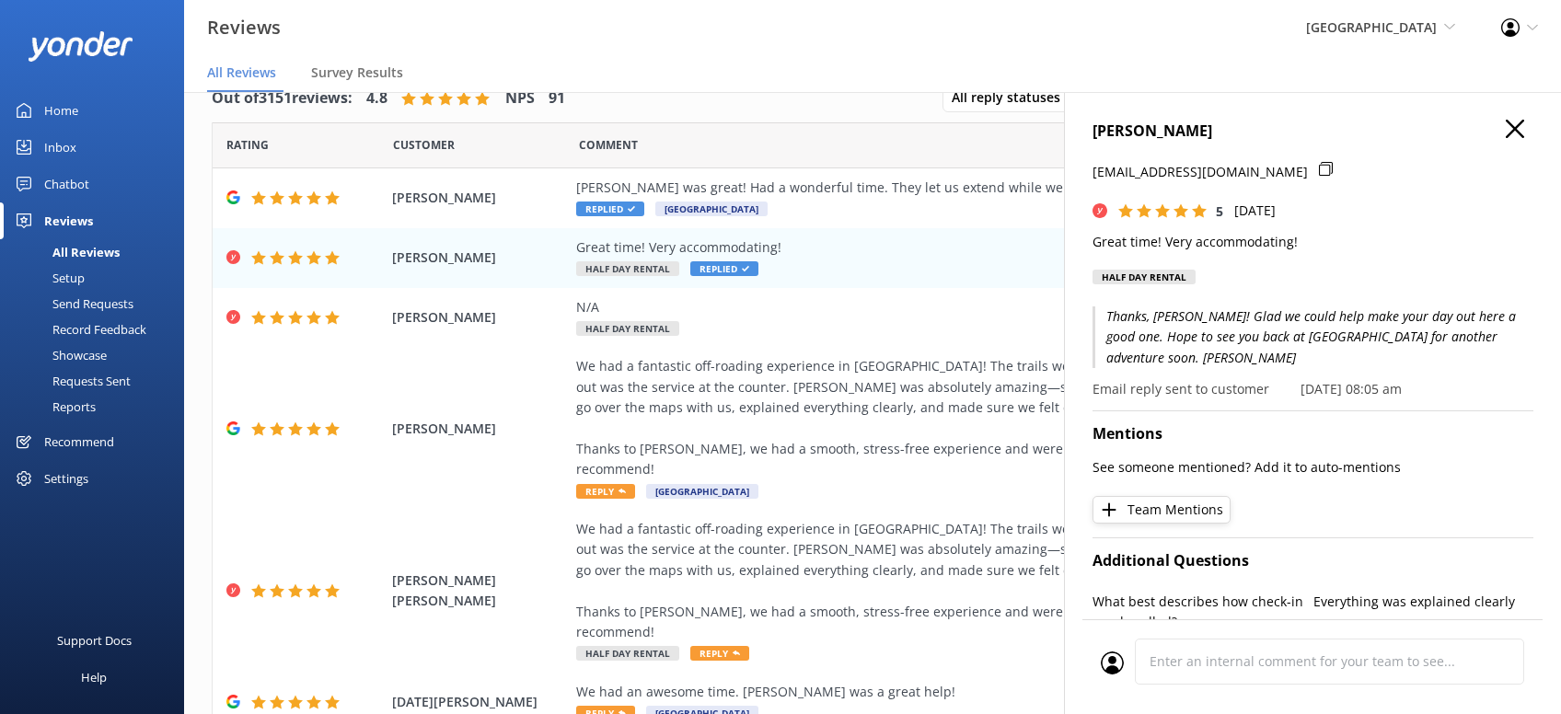
click at [1514, 122] on icon "button" at bounding box center [1514, 129] width 18 height 18
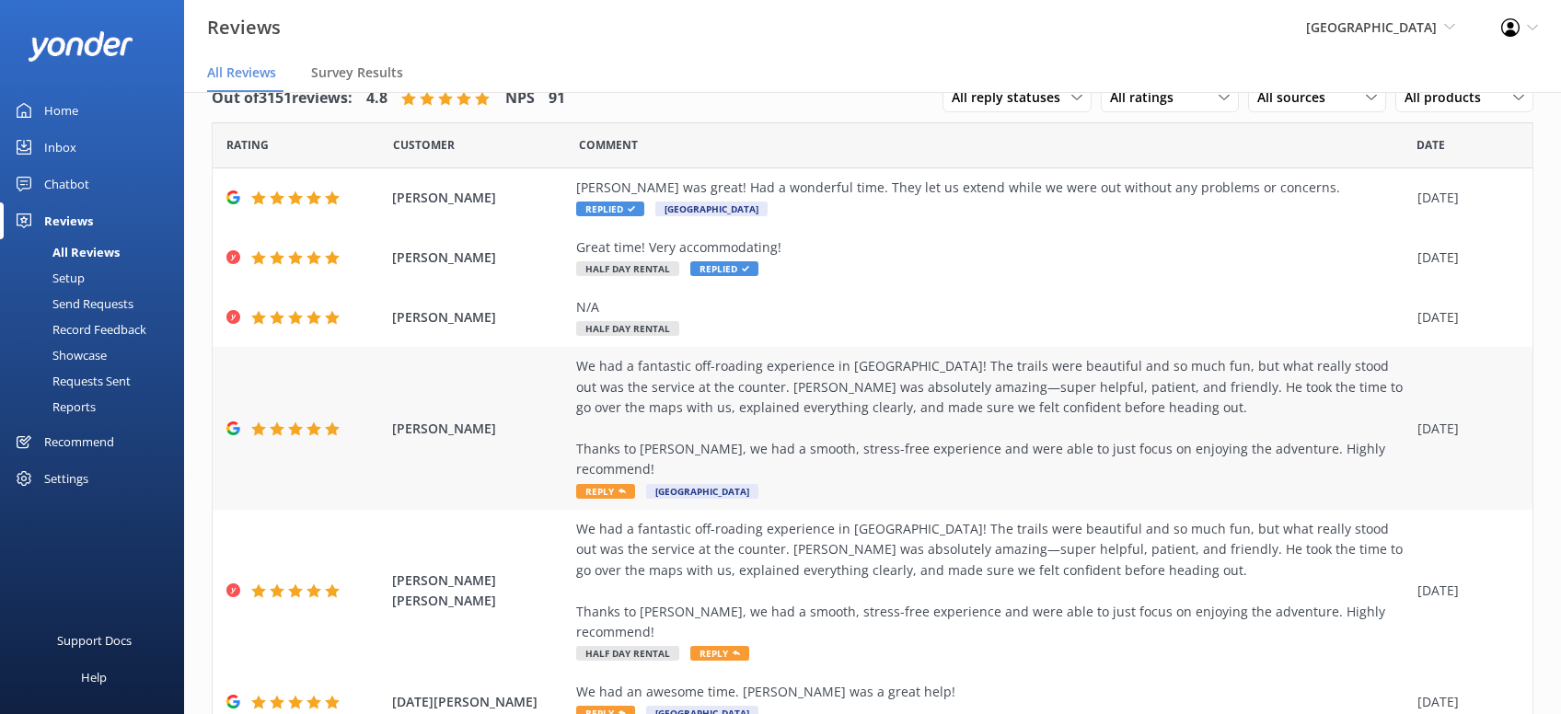
click at [610, 484] on span "Reply" at bounding box center [605, 491] width 59 height 15
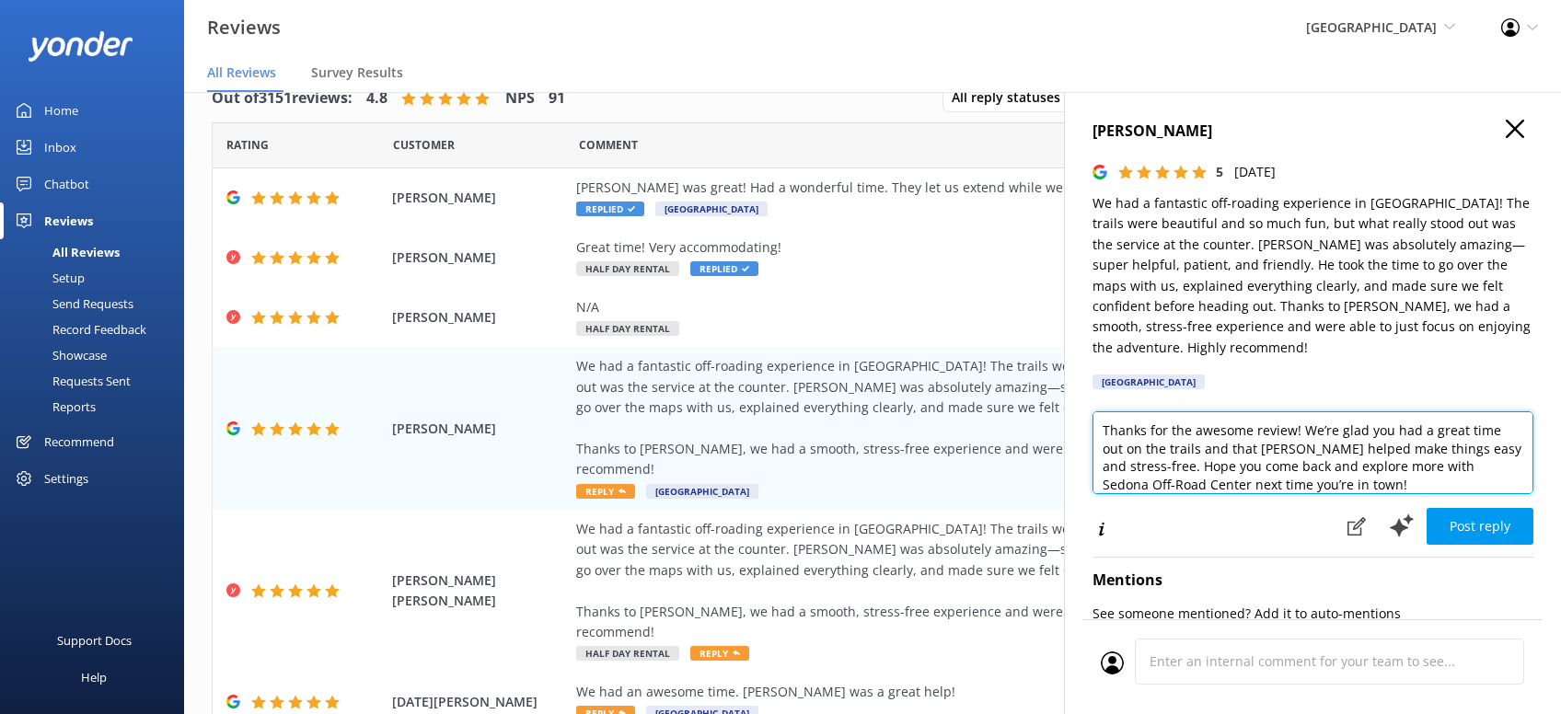
click at [1273, 465] on textarea "Thanks for the awesome review! We’re glad you had a great time out on the trail…" at bounding box center [1312, 452] width 441 height 83
paste textarea "[PERSON_NAME][DEMOGRAPHIC_DATA]"
type textarea "Thanks for the awesome review! We’re glad you had a great time out on the trail…"
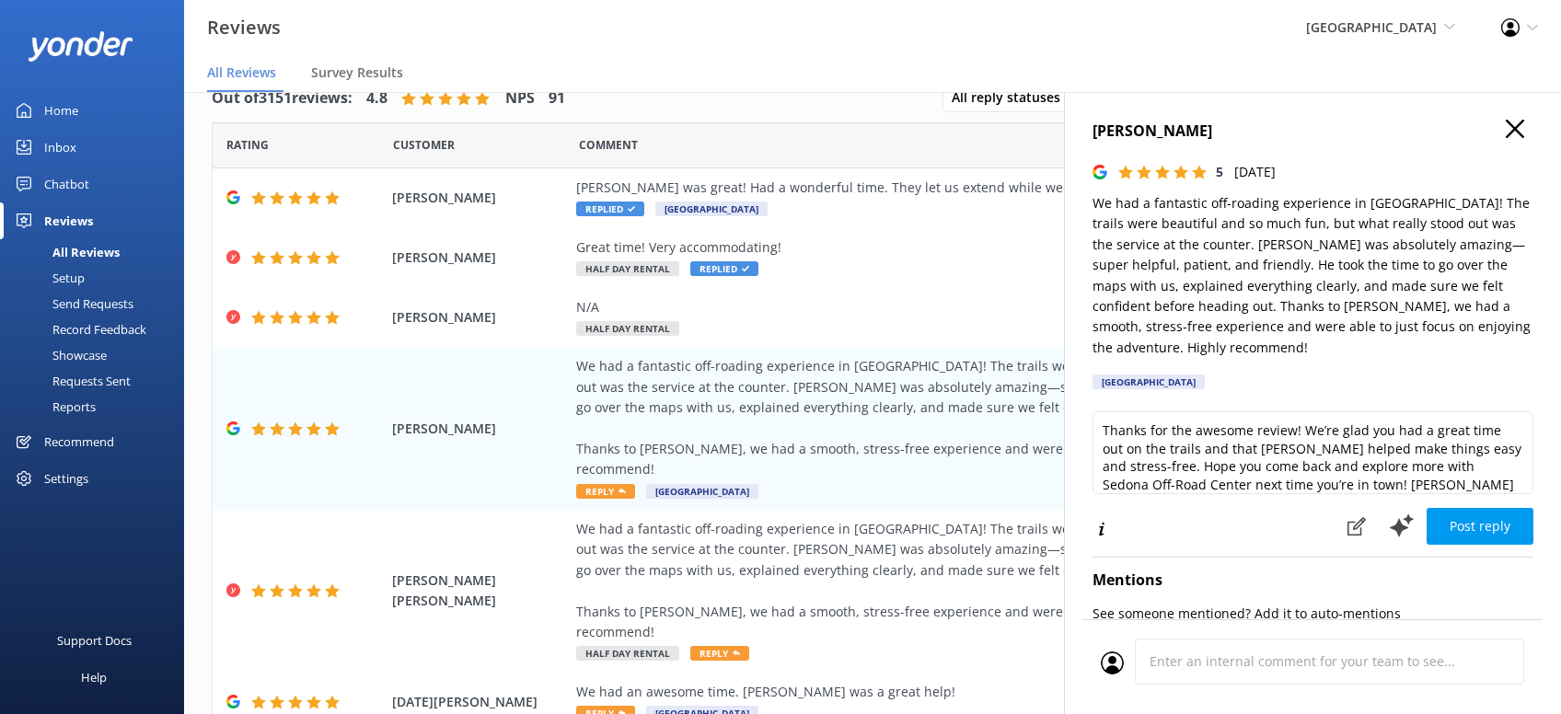
click at [1466, 508] on button "Post reply" at bounding box center [1479, 526] width 107 height 37
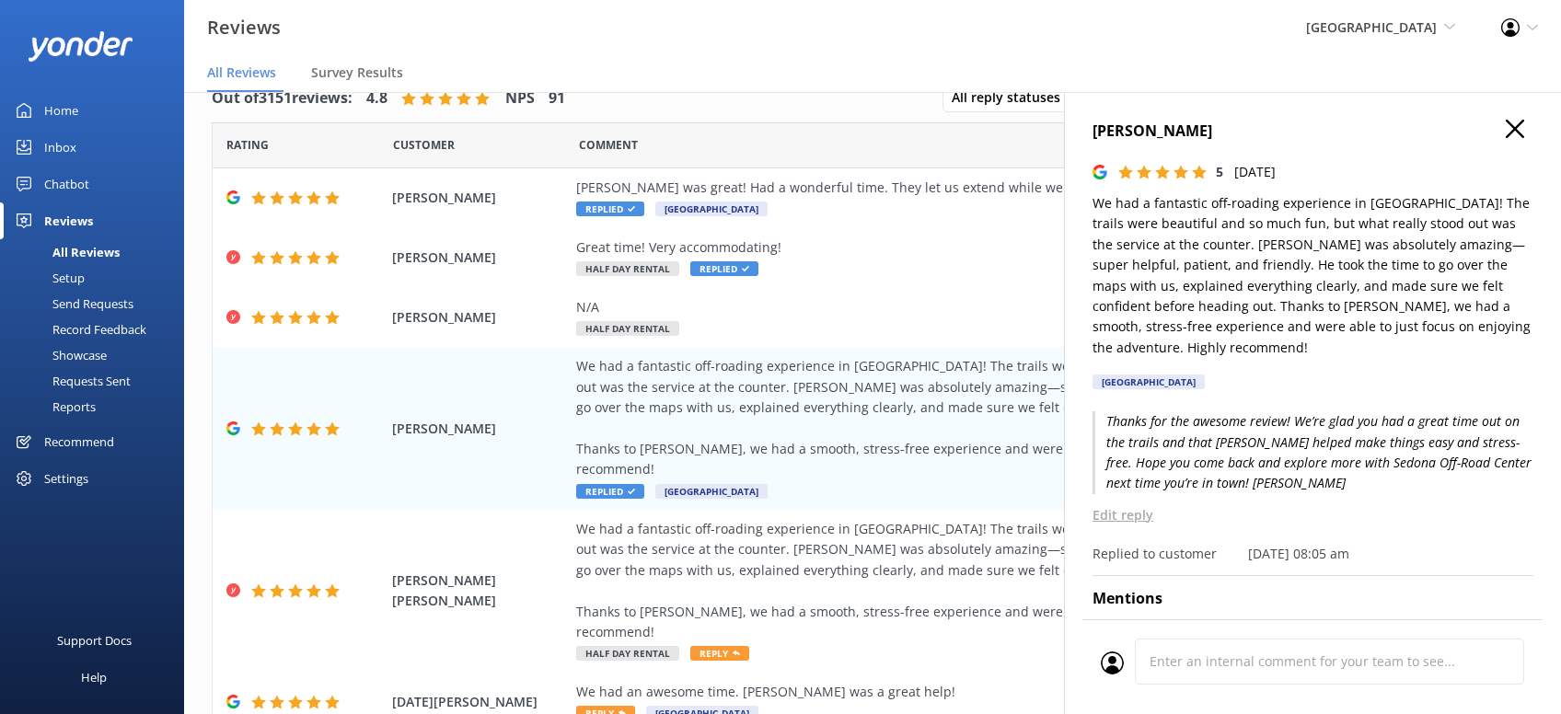
click at [1517, 124] on use "button" at bounding box center [1514, 129] width 18 height 18
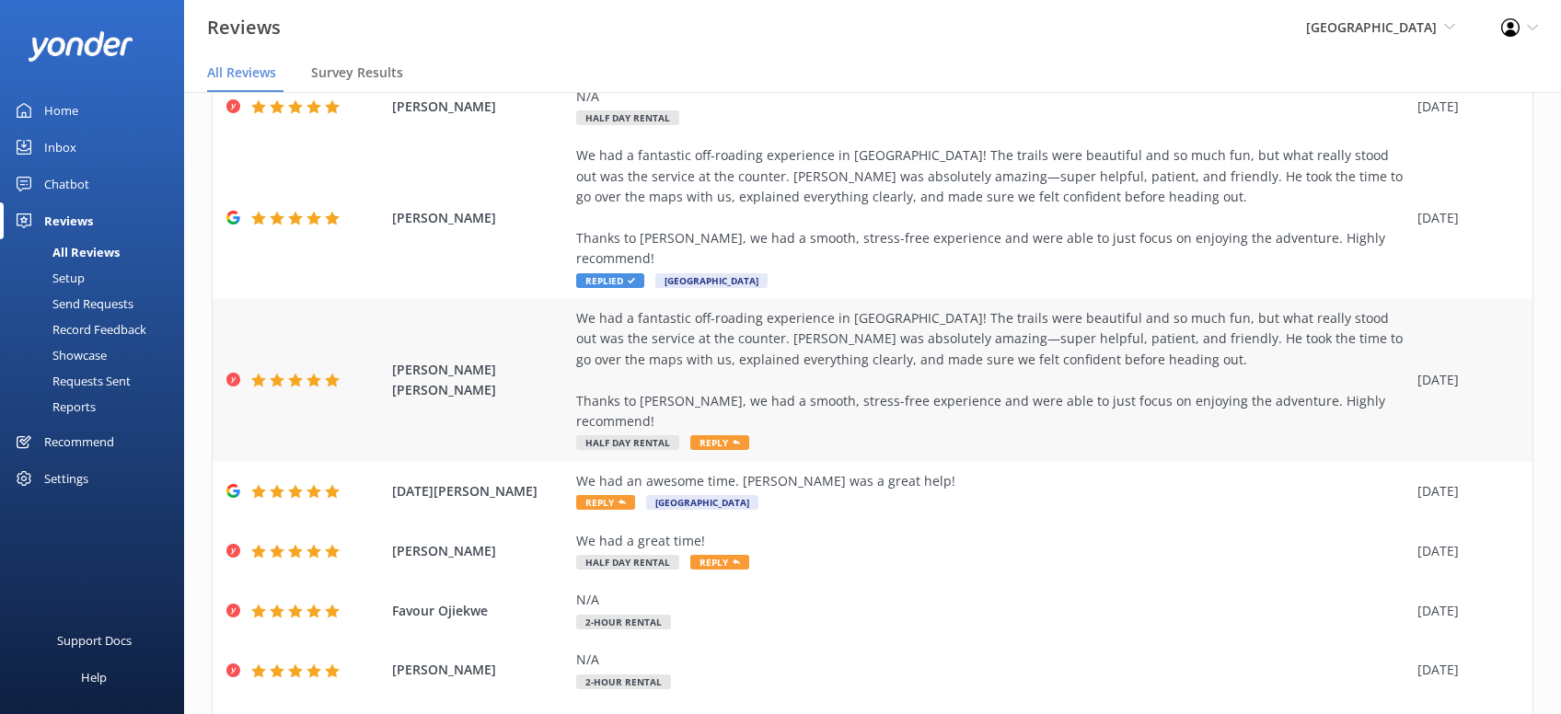
scroll to position [234, 0]
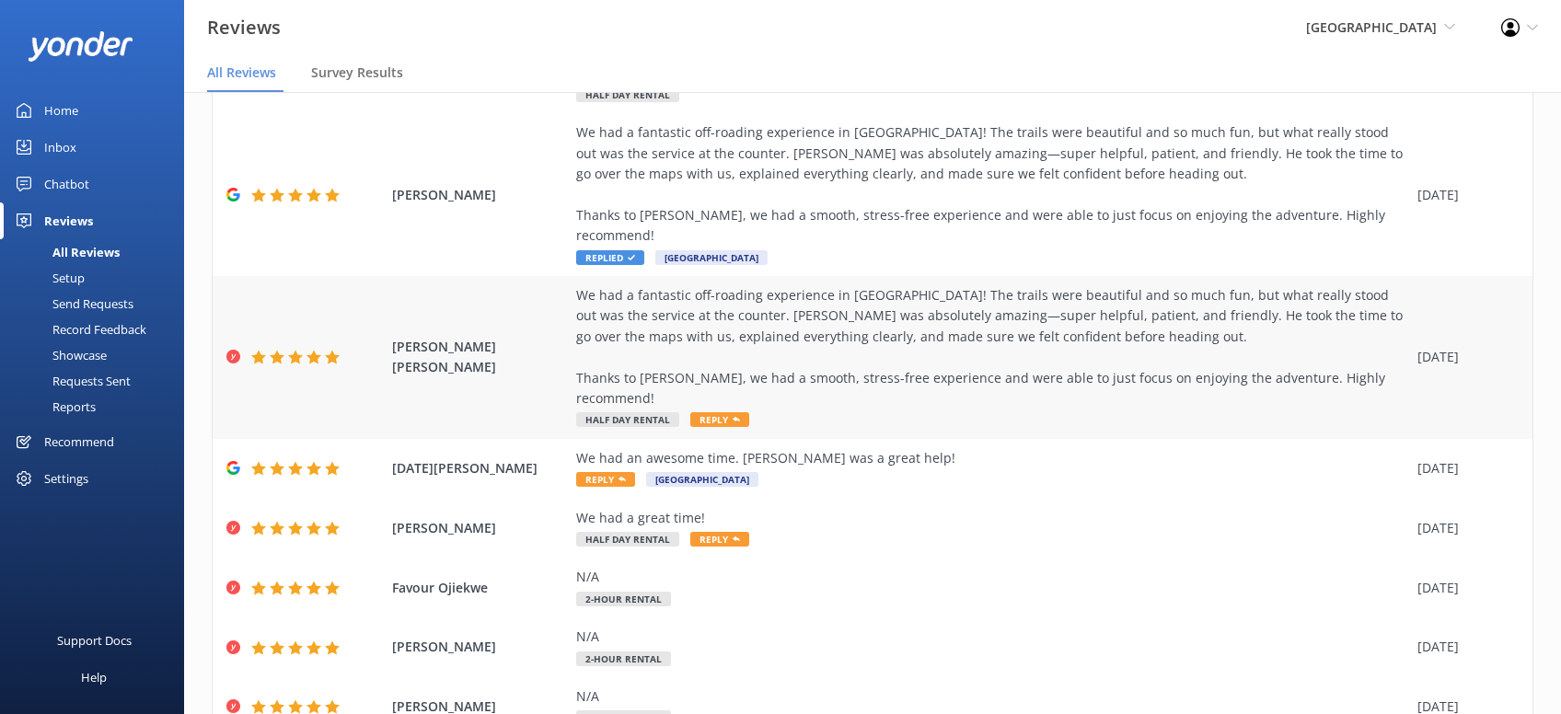
click at [723, 412] on span "Reply" at bounding box center [719, 419] width 59 height 15
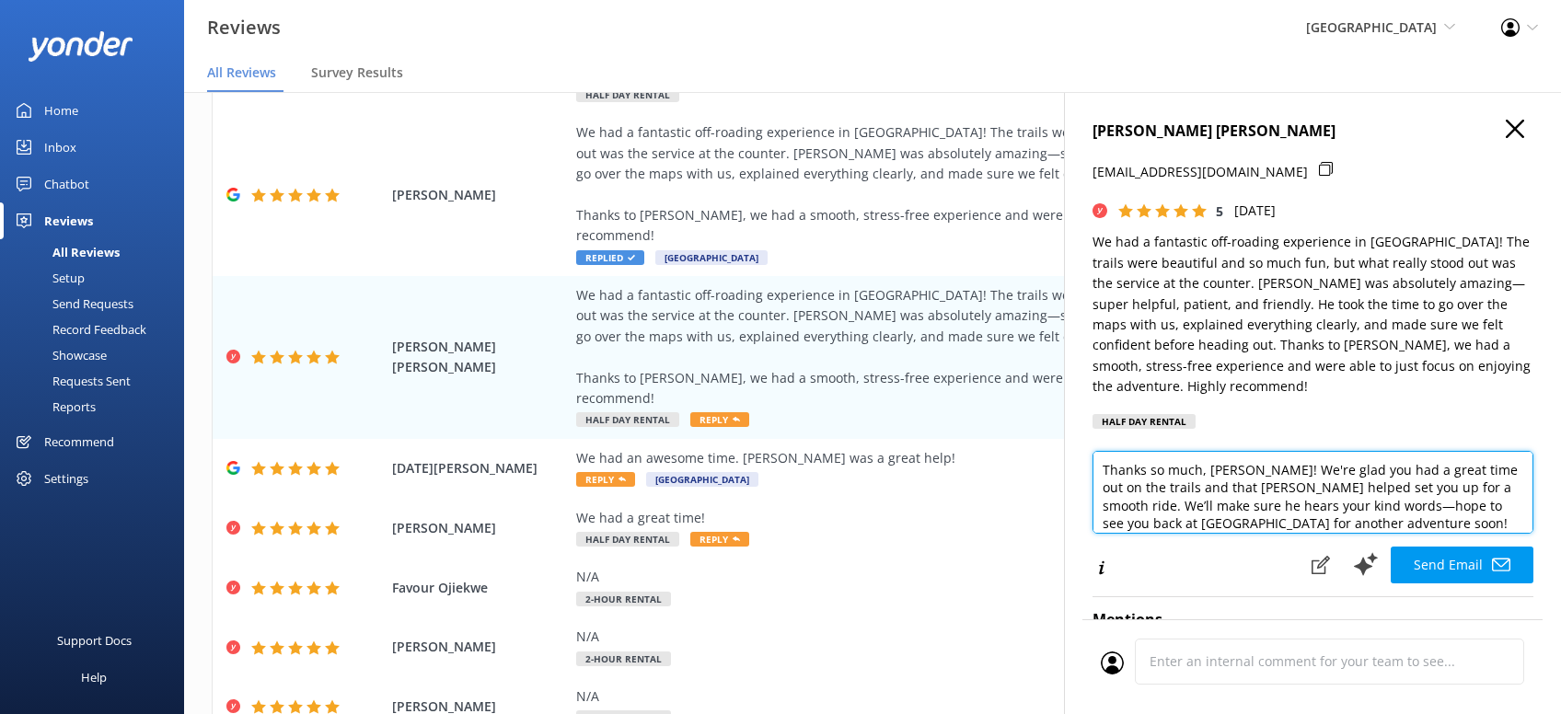
click at [1438, 505] on textarea "Thanks so much, [PERSON_NAME]! We're glad you had a great time out on the trail…" at bounding box center [1312, 492] width 441 height 83
paste textarea "[PERSON_NAME][DEMOGRAPHIC_DATA]"
type textarea "Thanks so much, [PERSON_NAME]! We're glad you had a great time out on the trail…"
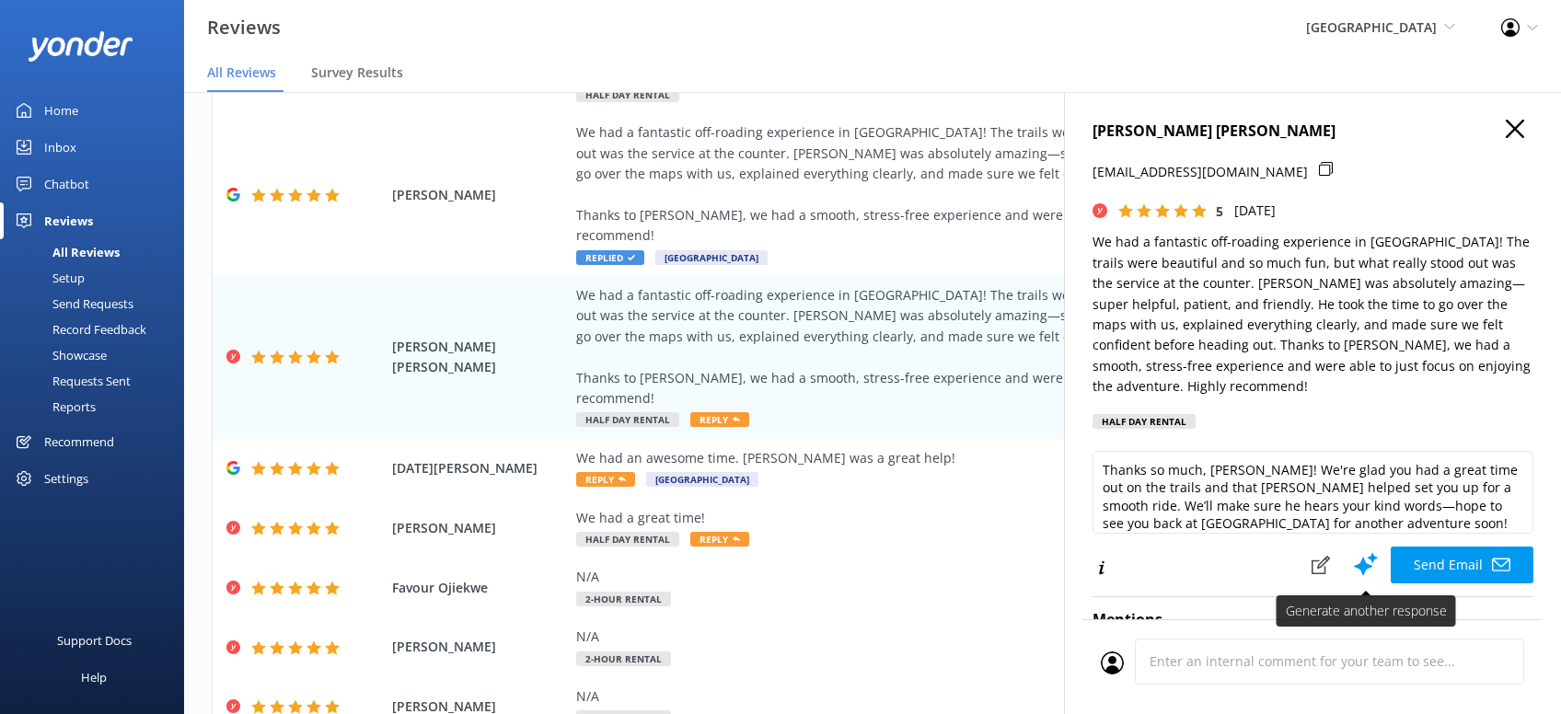
drag, startPoint x: 1401, startPoint y: 528, endPoint x: 1414, endPoint y: 528, distance: 12.9
click at [1403, 547] on button "Send Email" at bounding box center [1461, 565] width 143 height 37
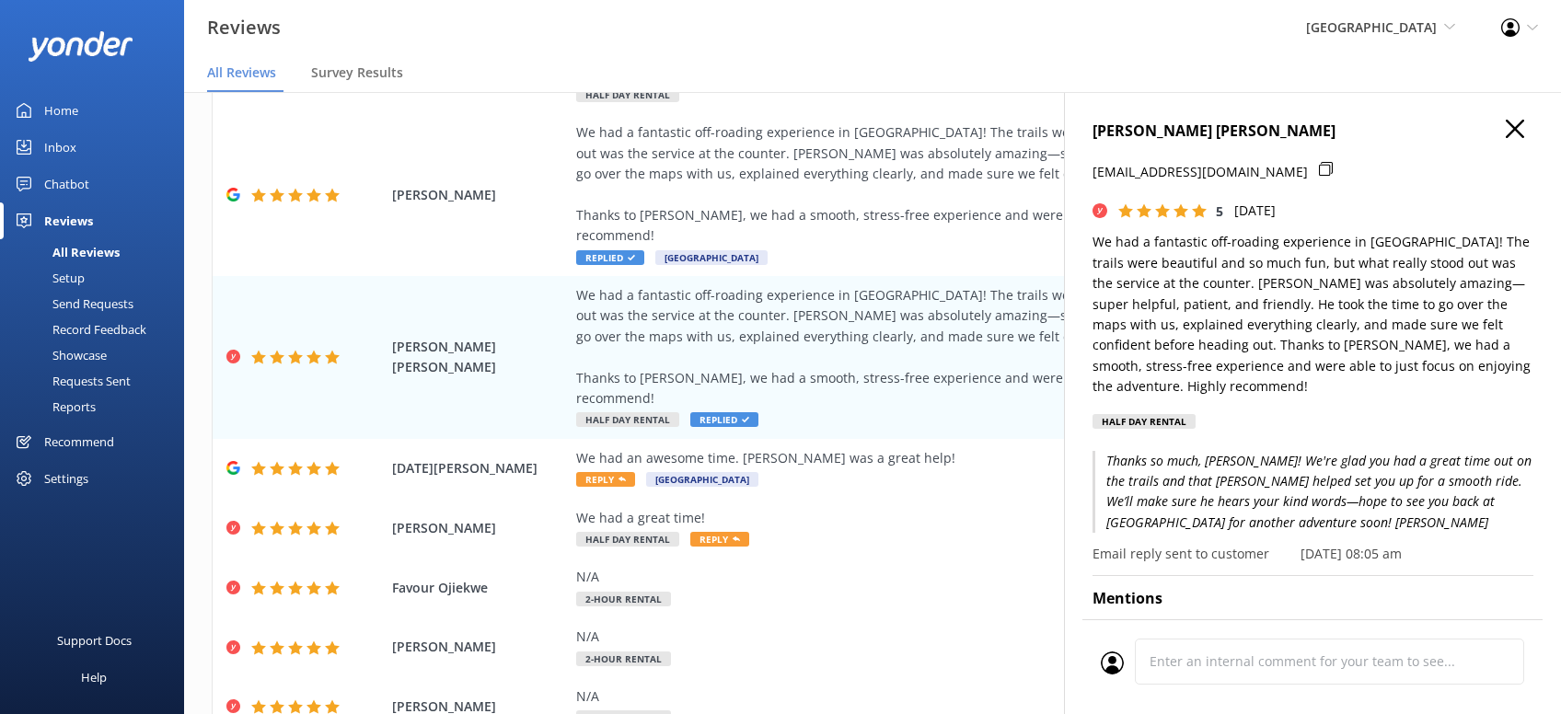
click at [1523, 128] on icon "button" at bounding box center [1514, 129] width 18 height 18
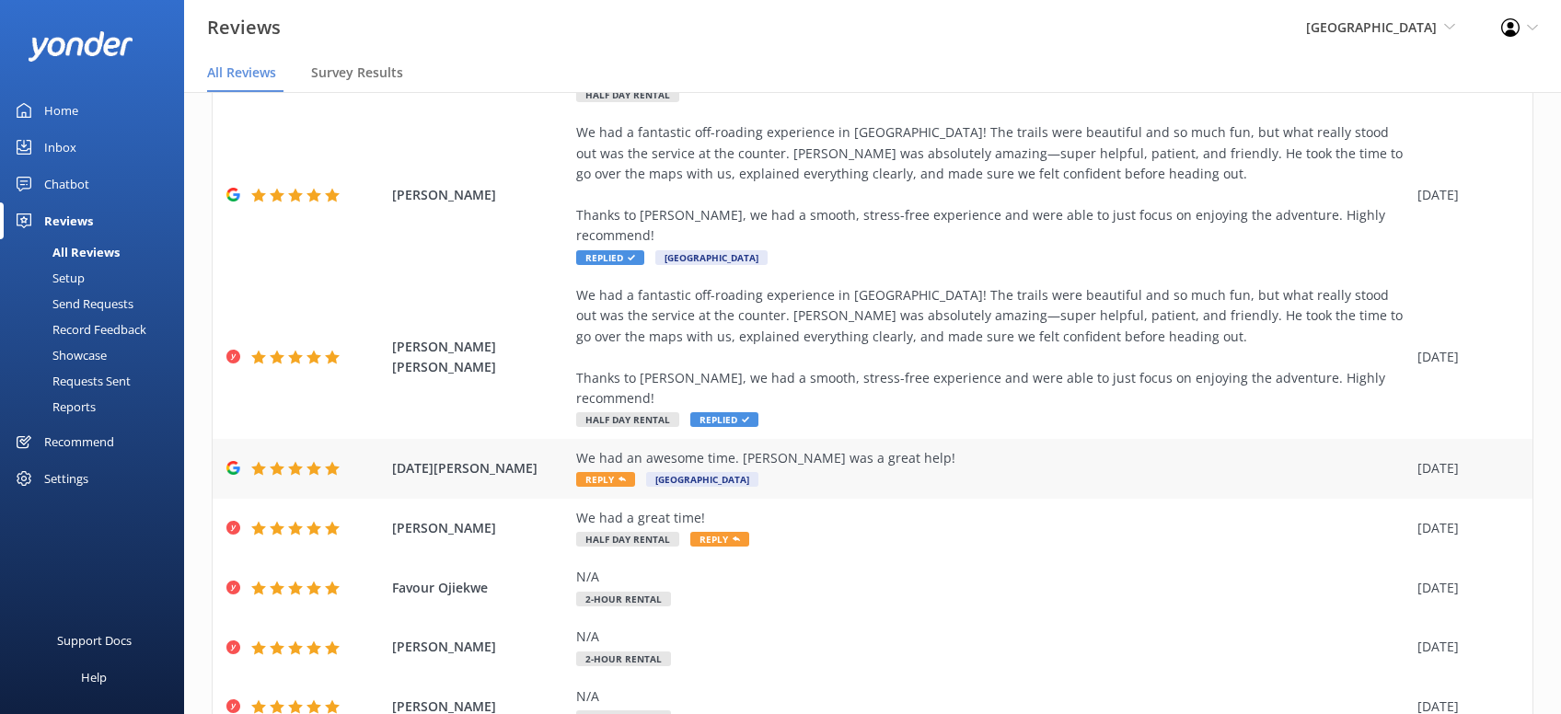
drag, startPoint x: 607, startPoint y: 442, endPoint x: 585, endPoint y: 417, distance: 33.2
click at [608, 472] on span "Reply" at bounding box center [605, 479] width 59 height 15
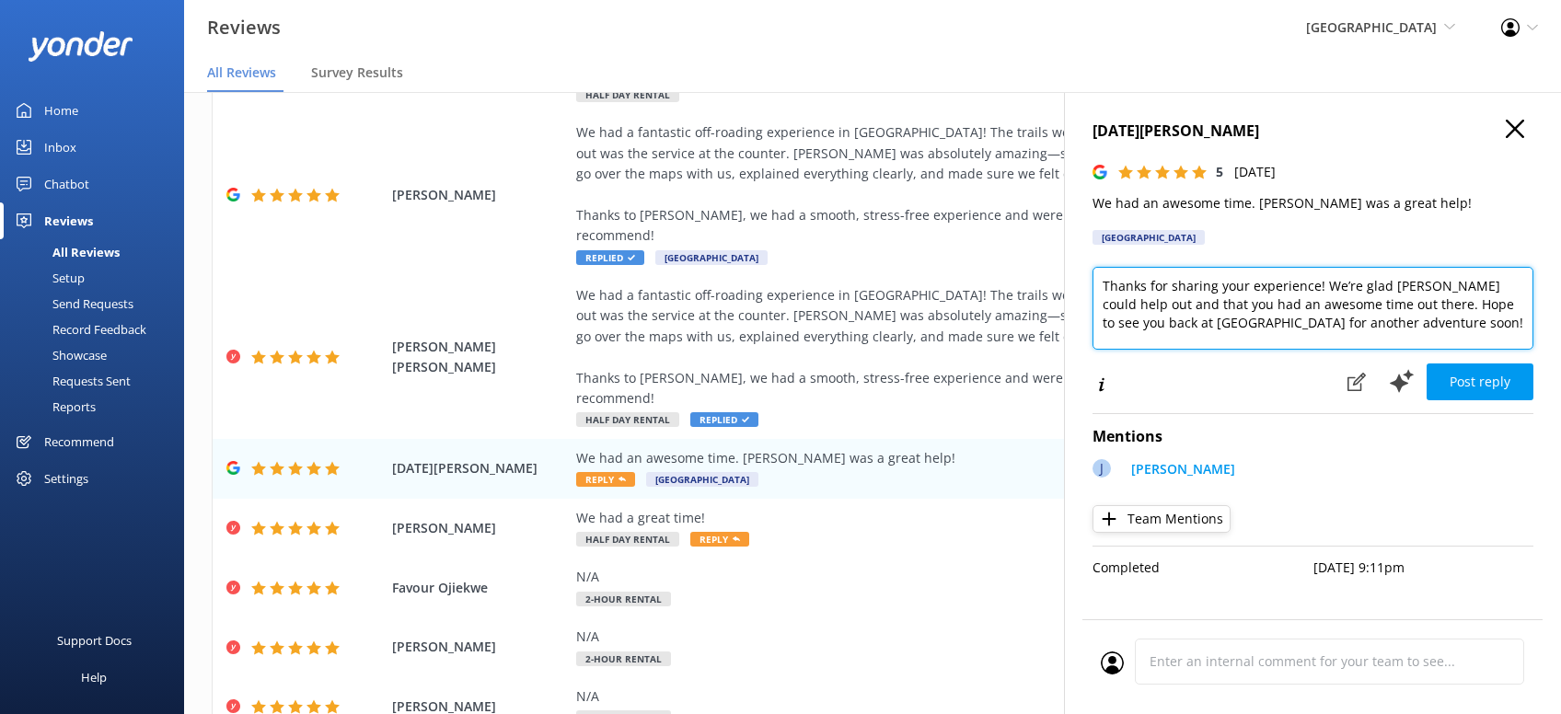
click at [1446, 326] on textarea "Thanks for sharing your experience! We’re glad [PERSON_NAME] could help out and…" at bounding box center [1312, 308] width 441 height 83
paste textarea "[PERSON_NAME][DEMOGRAPHIC_DATA]"
type textarea "Thanks for sharing your experience! We’re glad [PERSON_NAME] could help out and…"
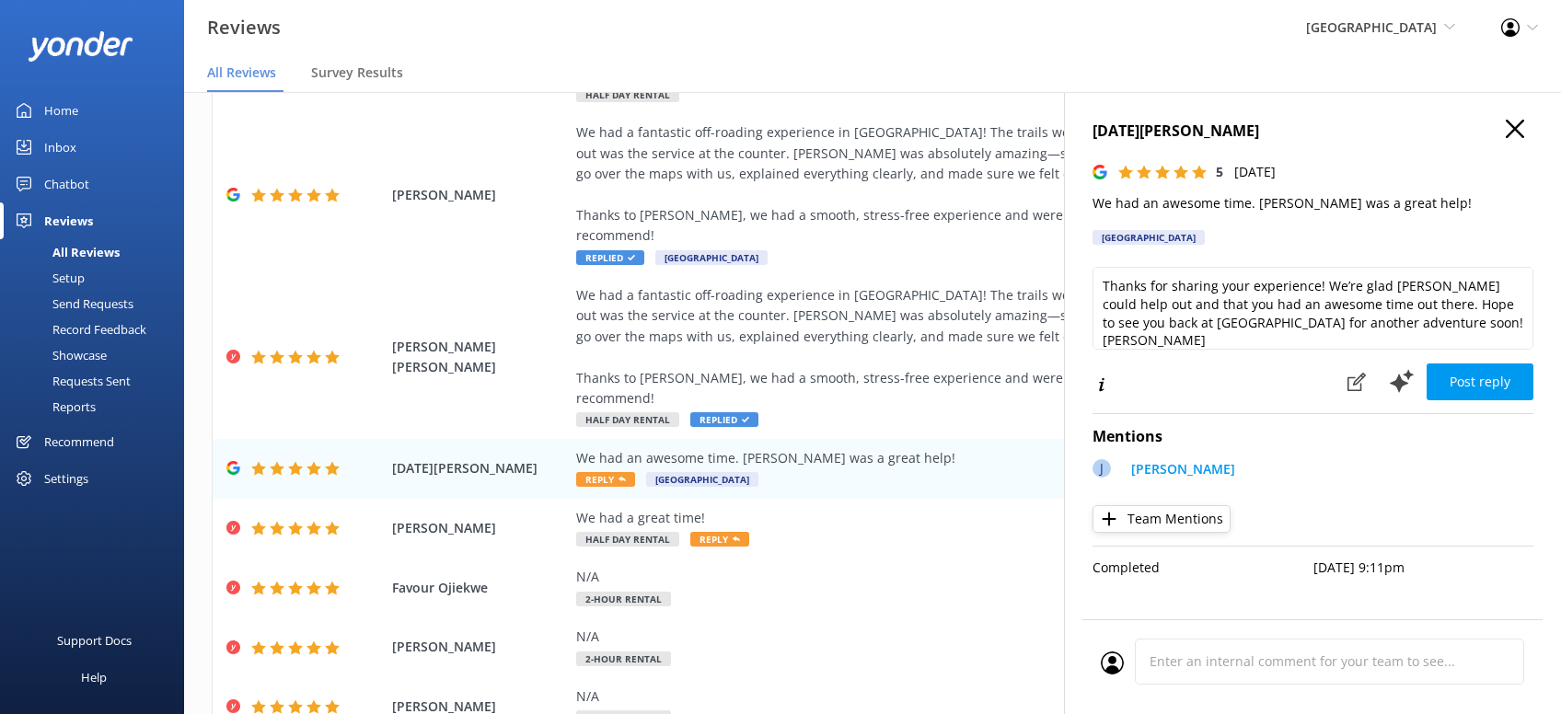
drag, startPoint x: 1475, startPoint y: 373, endPoint x: 1496, endPoint y: 346, distance: 34.1
click at [1480, 373] on button "Post reply" at bounding box center [1479, 381] width 107 height 37
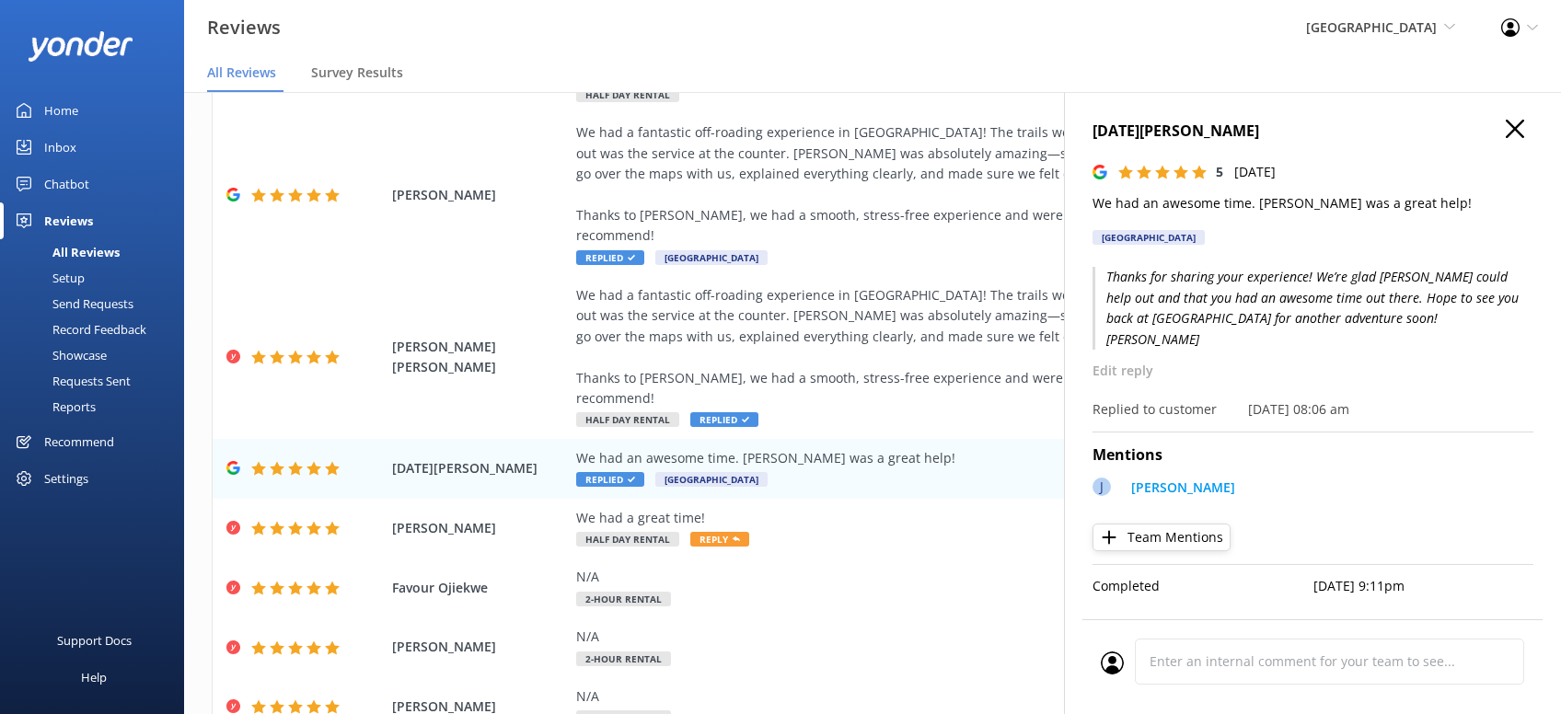
click at [1508, 131] on icon "button" at bounding box center [1514, 129] width 18 height 18
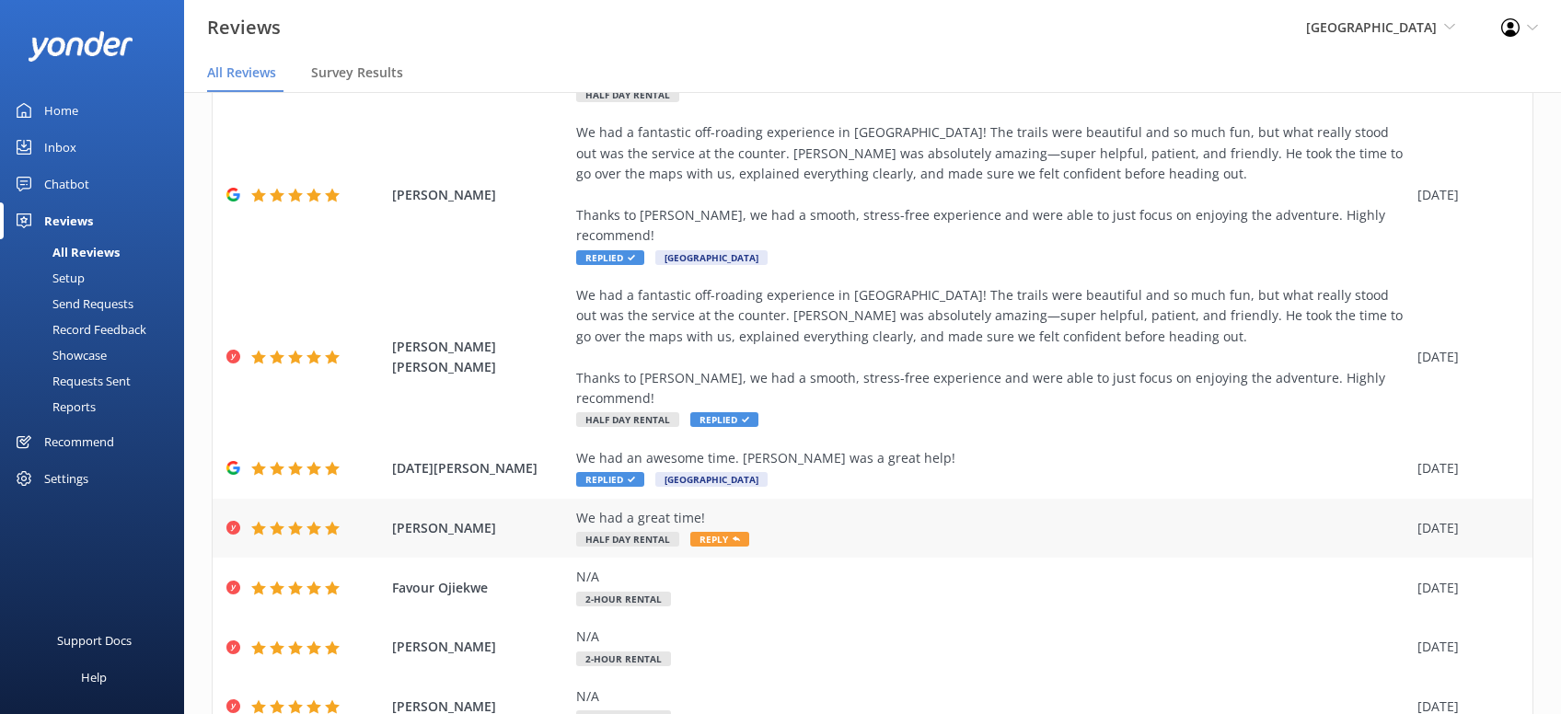
click at [714, 532] on span "Reply" at bounding box center [719, 539] width 59 height 15
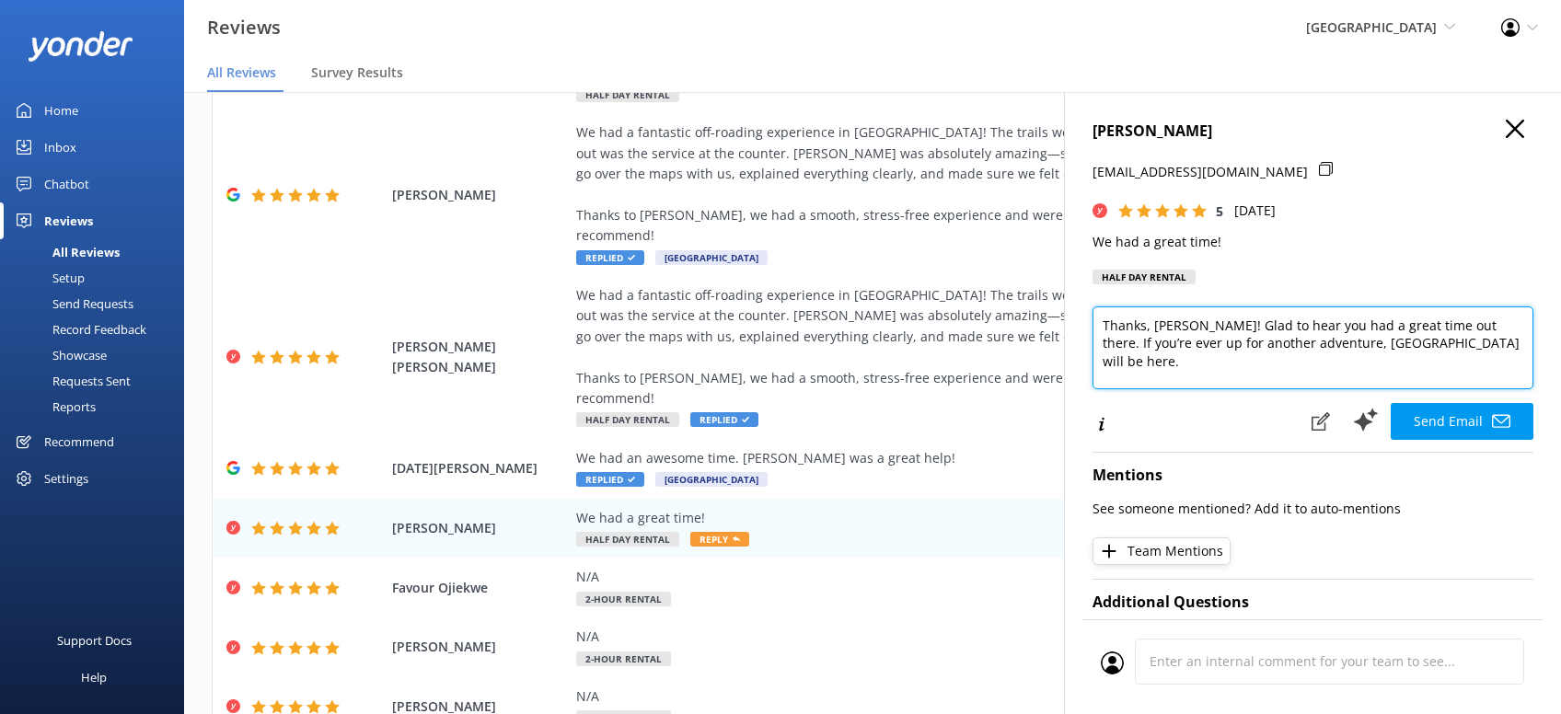
click at [1216, 380] on textarea "Thanks, [PERSON_NAME]! Glad to hear you had a great time out there. If you’re e…" at bounding box center [1312, 347] width 441 height 83
click at [1523, 345] on textarea "Thanks, [PERSON_NAME]! Glad to hear you had a great time out there. If you’re e…" at bounding box center [1312, 347] width 441 height 83
paste textarea "[PERSON_NAME][DEMOGRAPHIC_DATA]"
type textarea "Thanks, [PERSON_NAME]! Glad to hear you had a great time out there. If you’re e…"
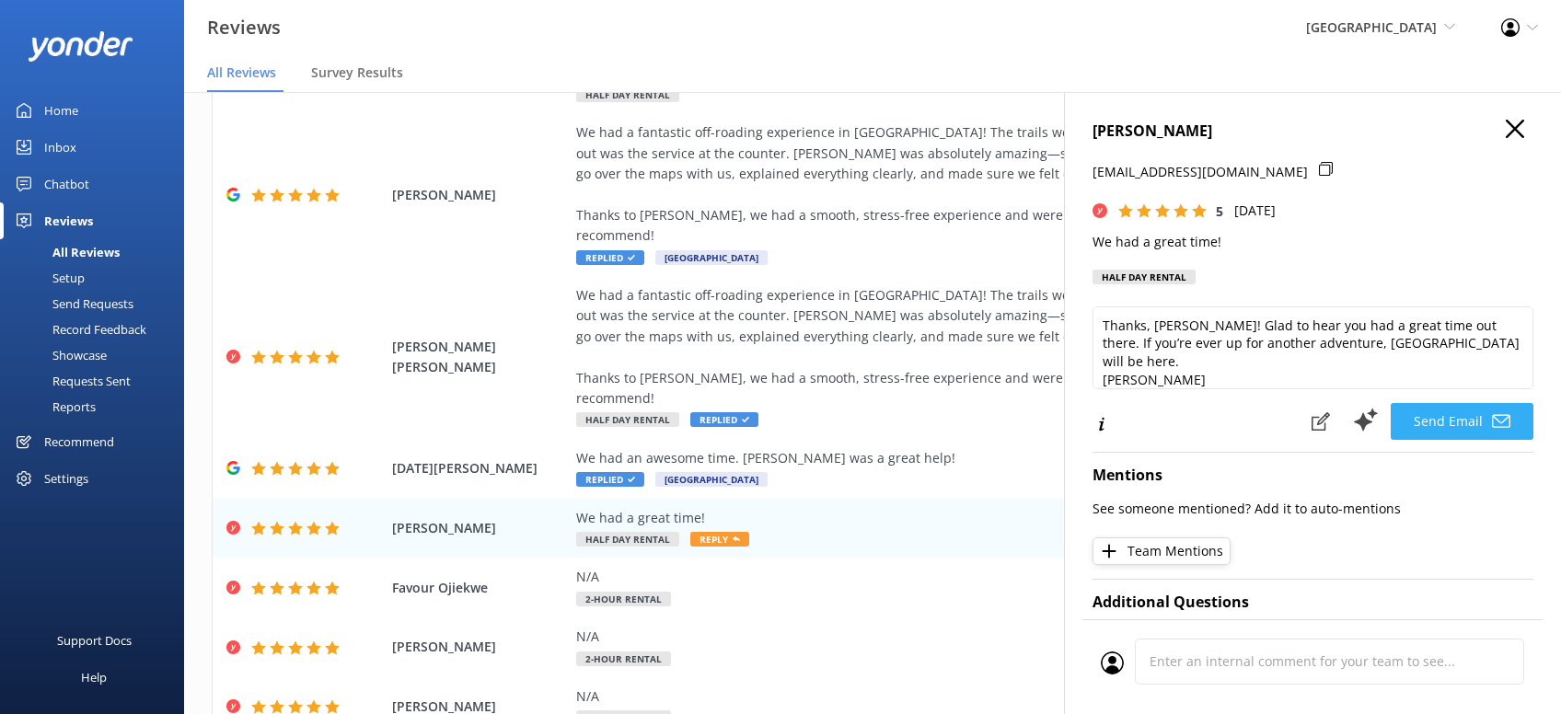
click at [1446, 417] on button "Send Email" at bounding box center [1461, 421] width 143 height 37
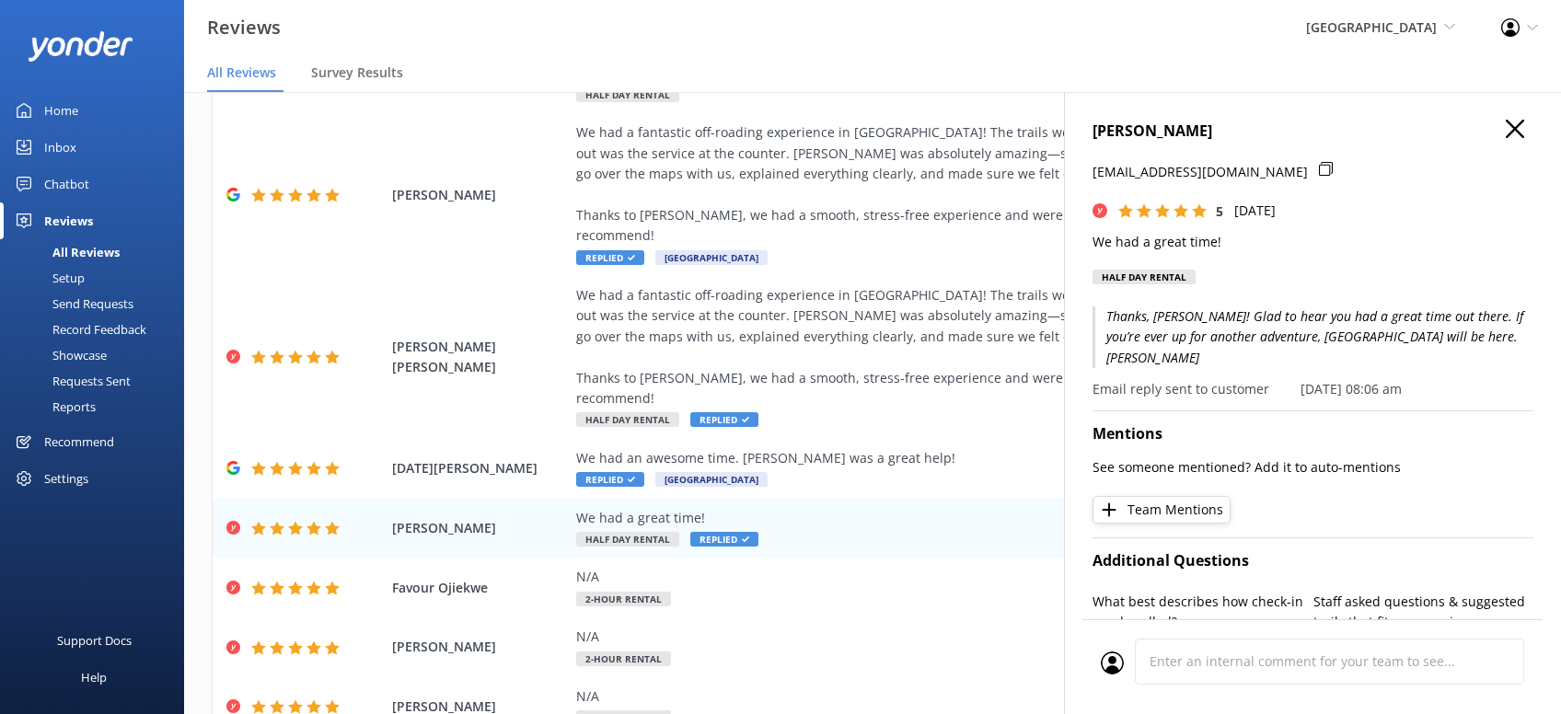
click at [1513, 128] on use "button" at bounding box center [1514, 129] width 18 height 18
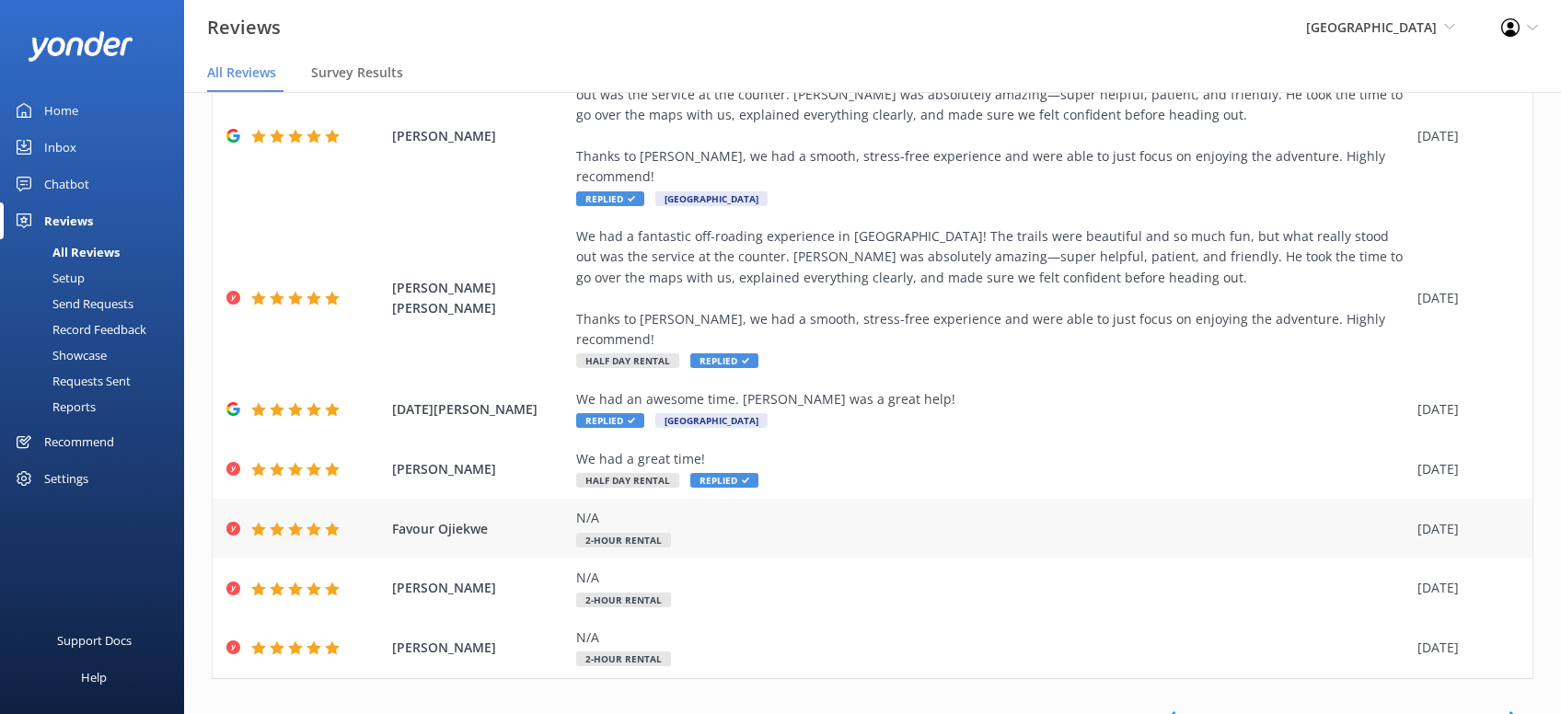
scroll to position [312, 0]
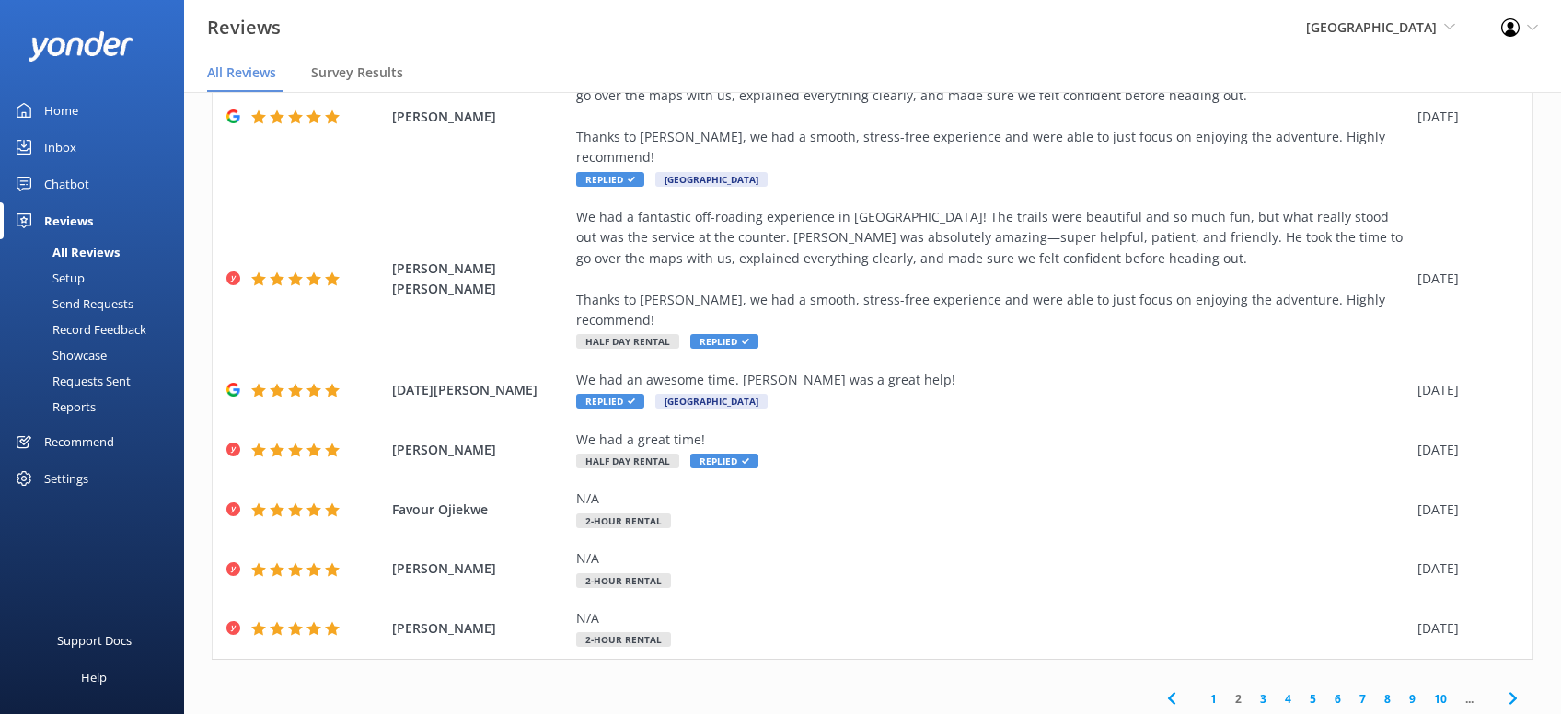
click at [1513, 693] on use at bounding box center [1511, 699] width 7 height 12
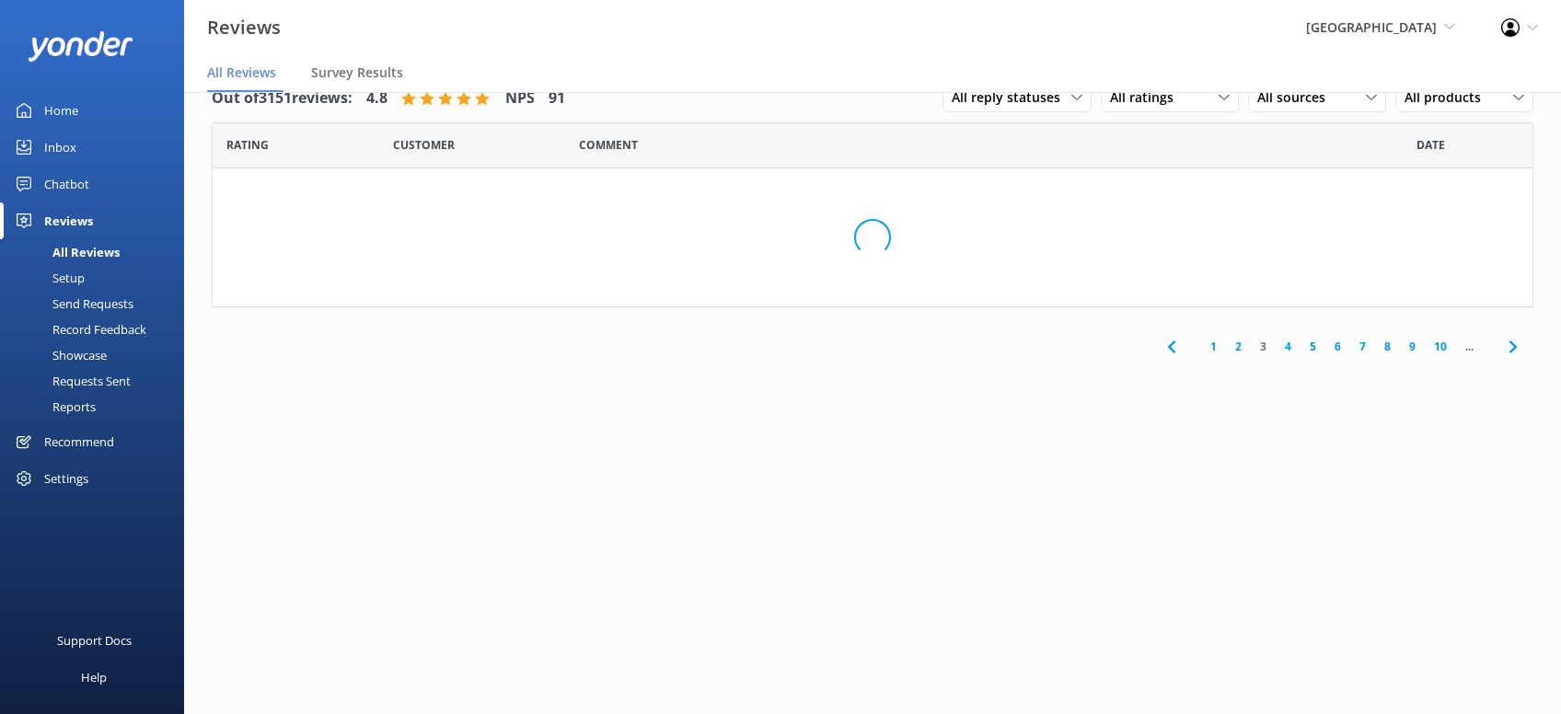
scroll to position [0, 0]
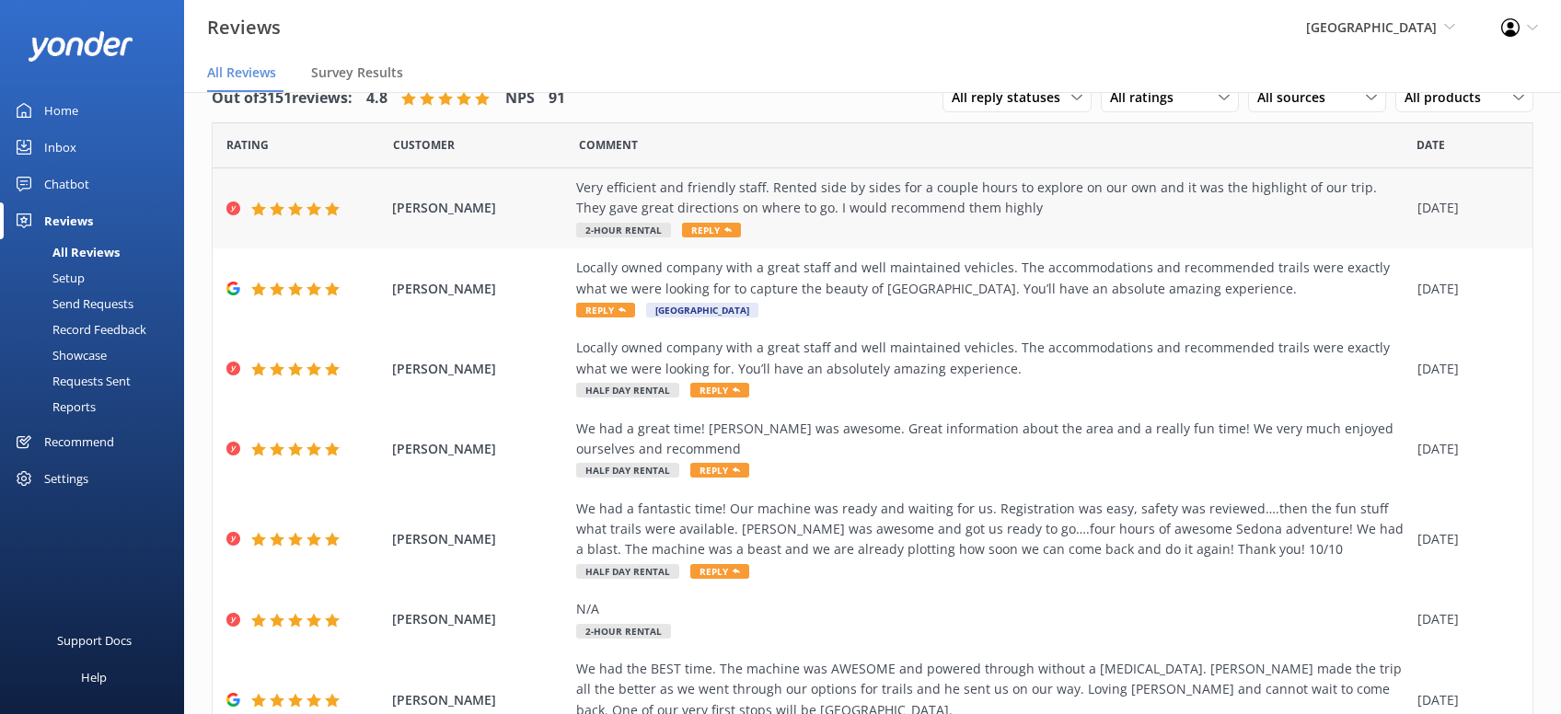
click at [724, 229] on use at bounding box center [727, 229] width 7 height 5
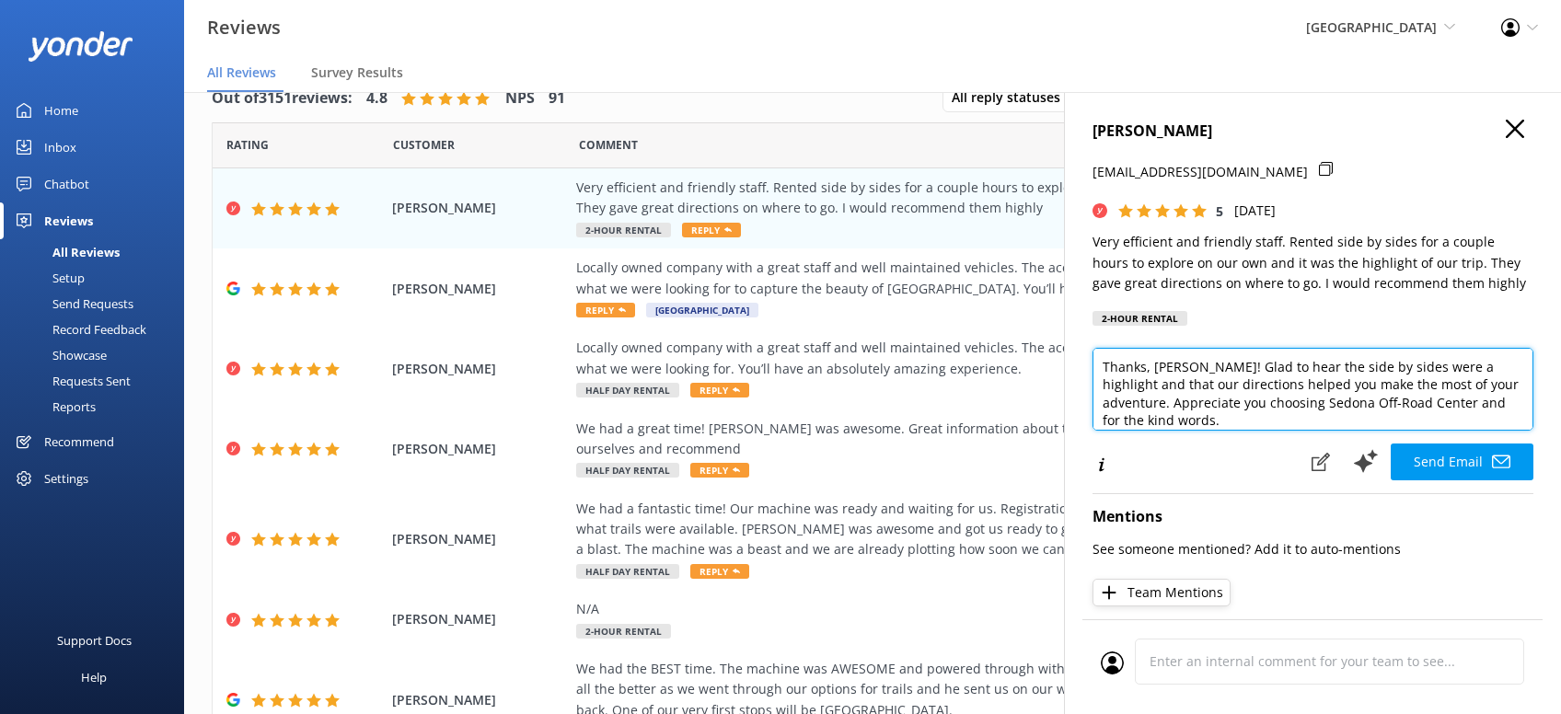
click at [1159, 431] on textarea "Thanks, [PERSON_NAME]! Glad to hear the side by sides were a highlight and that…" at bounding box center [1312, 389] width 441 height 83
paste textarea "[PERSON_NAME][DEMOGRAPHIC_DATA]"
type textarea "Thanks, [PERSON_NAME]! Glad to hear the side by sides were a highlight and that…"
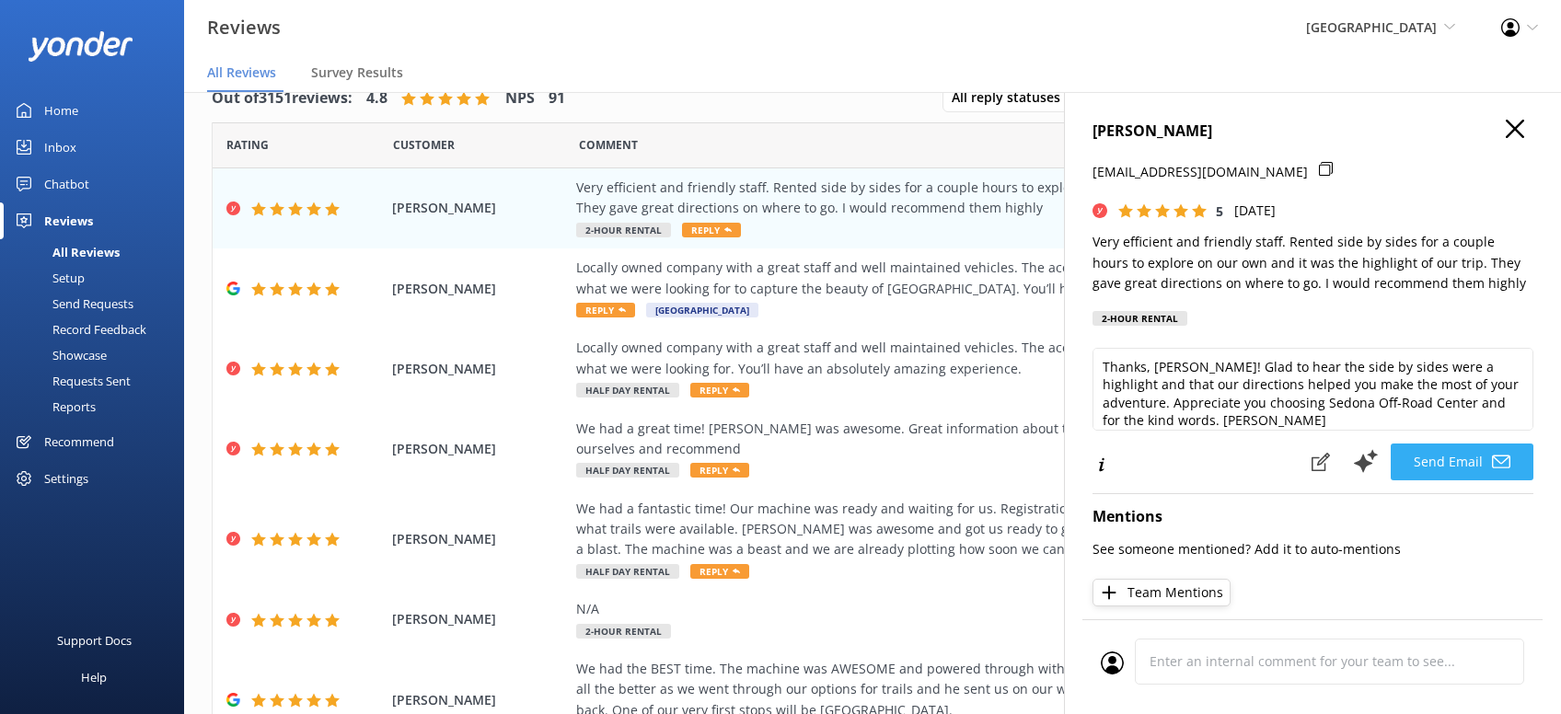
click at [1421, 455] on button "Send Email" at bounding box center [1461, 461] width 143 height 37
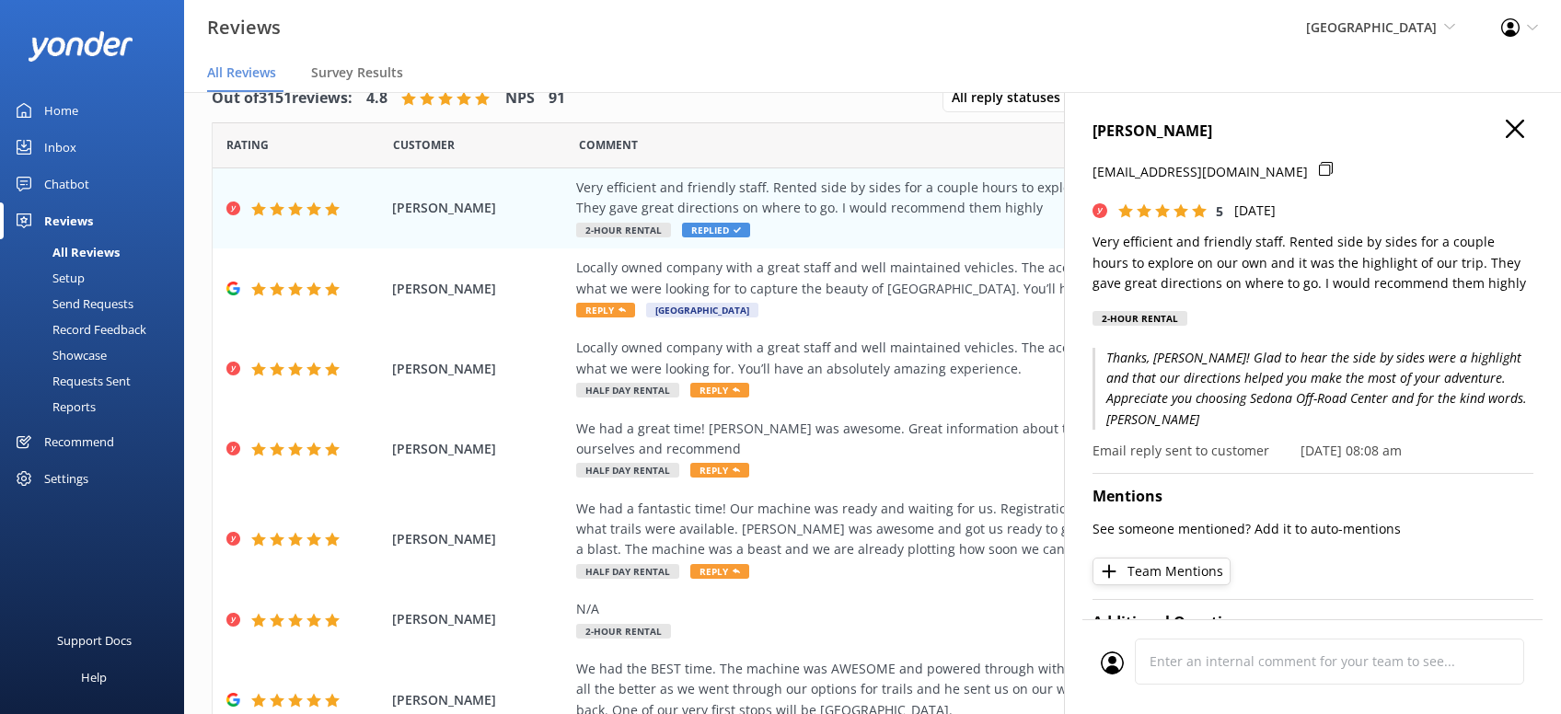
click at [1511, 130] on icon "button" at bounding box center [1514, 129] width 18 height 18
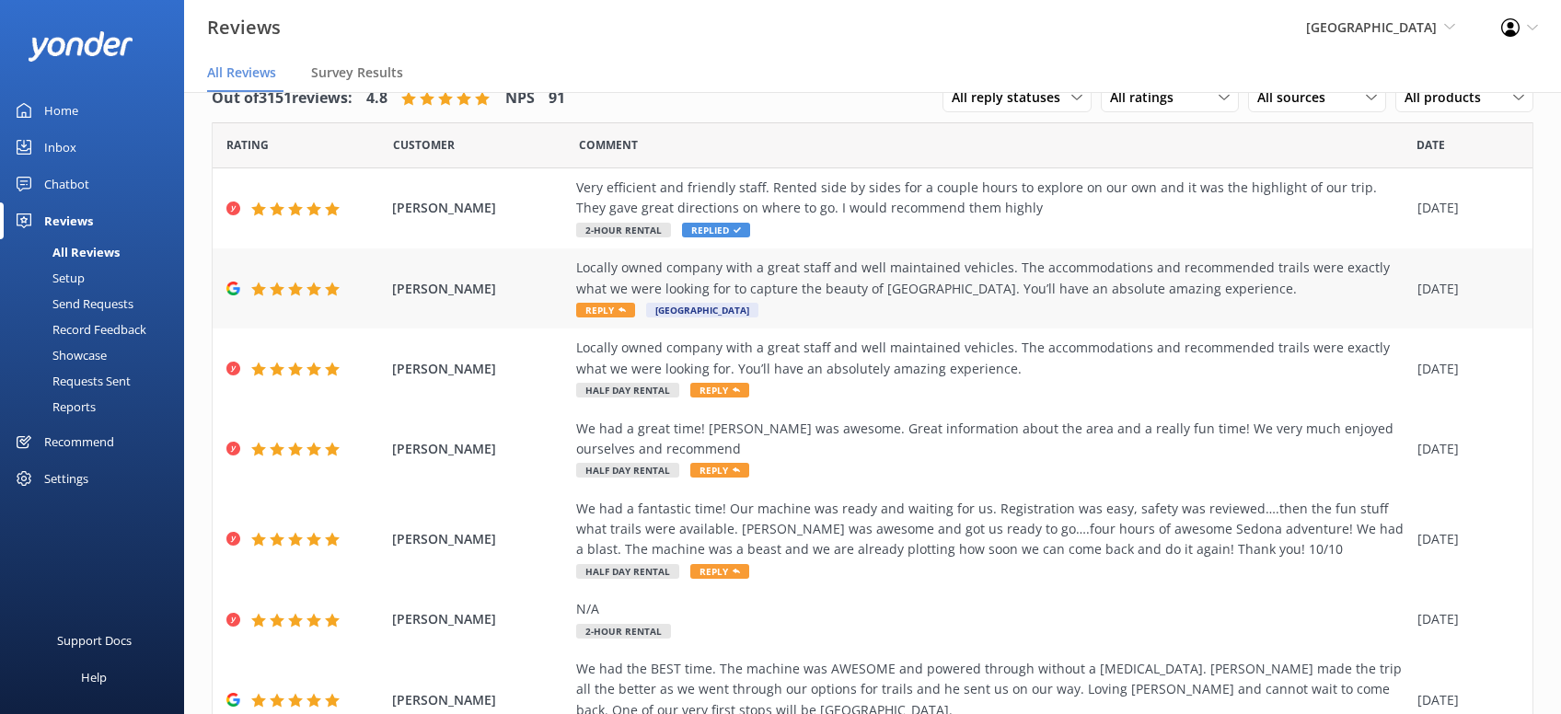
click at [618, 314] on span "Reply" at bounding box center [605, 310] width 59 height 15
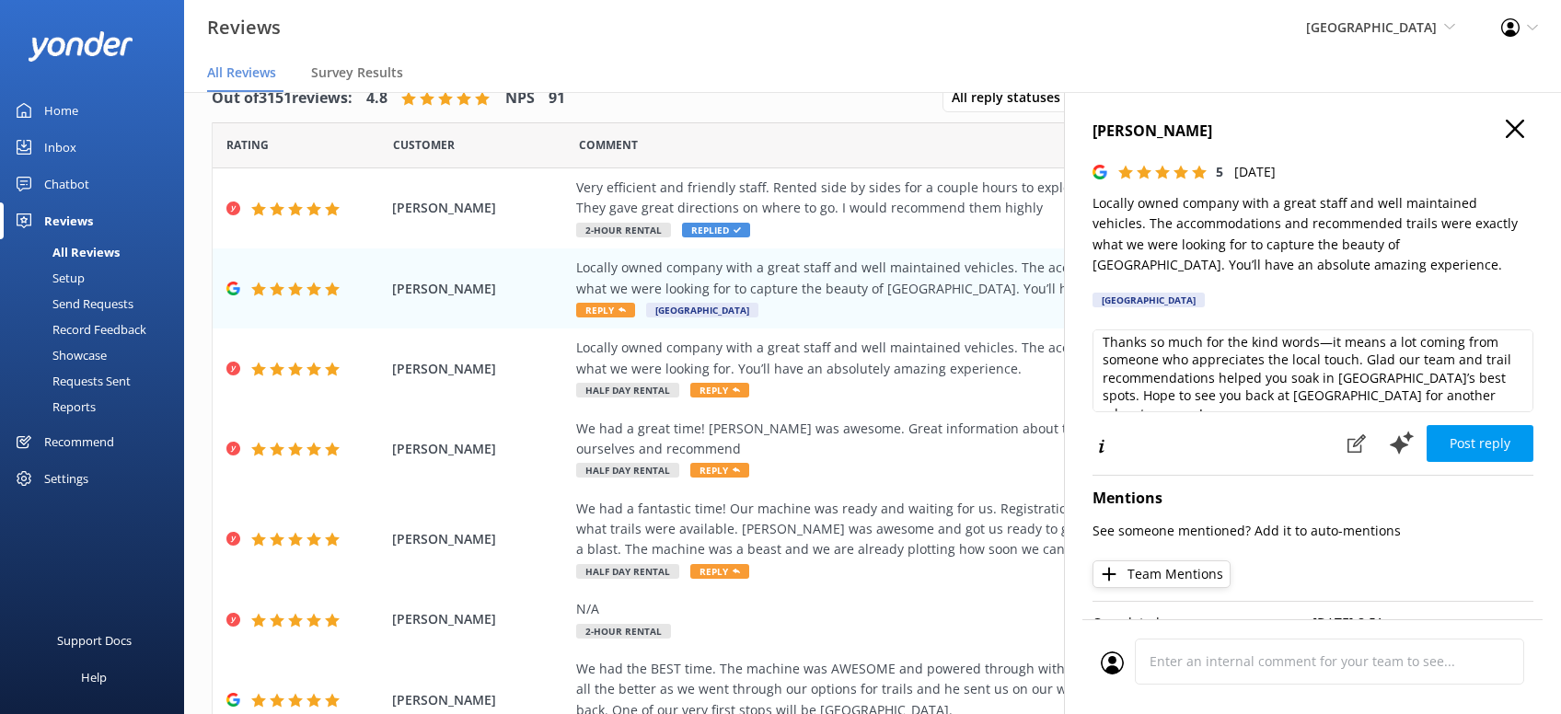
scroll to position [8, 0]
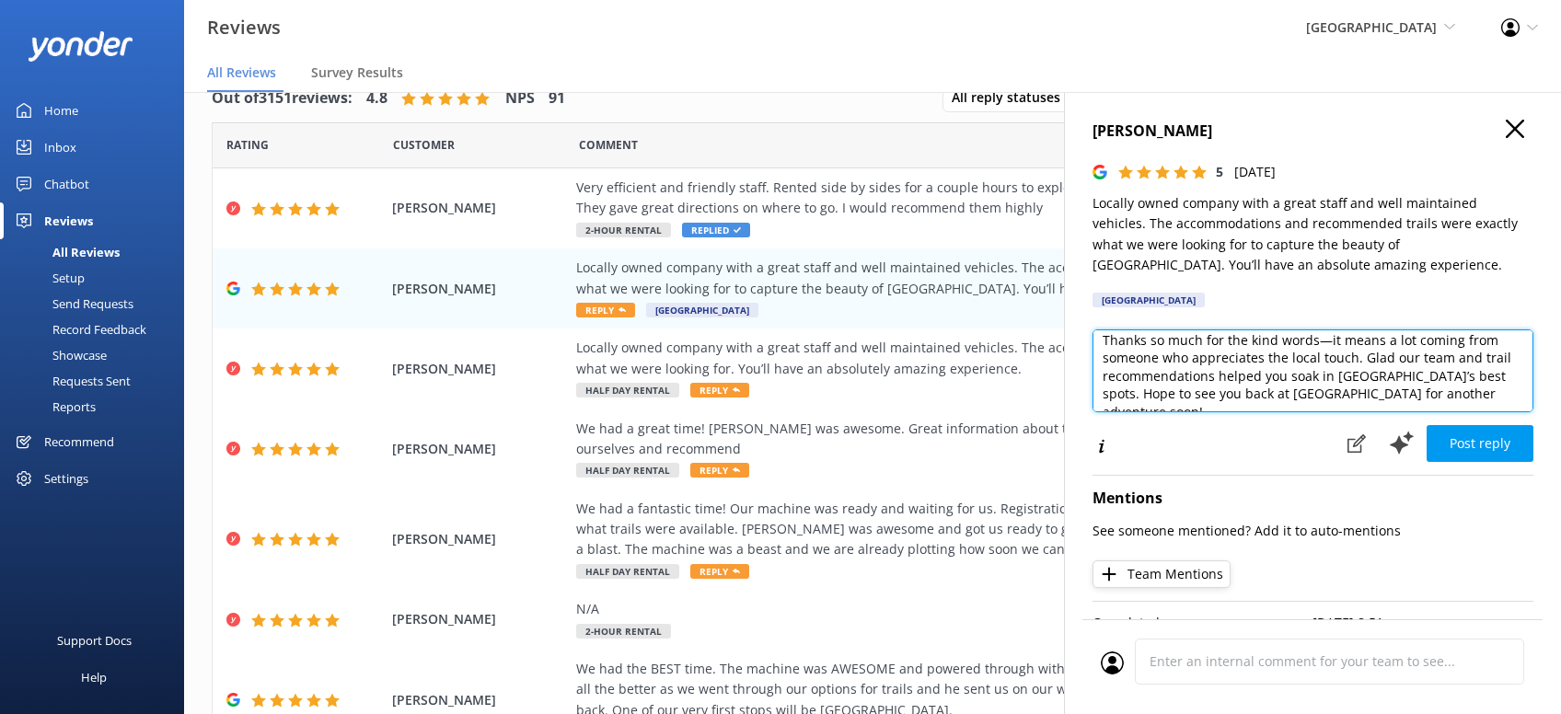
click at [1519, 394] on textarea "Thanks so much for the kind words—it means a lot coming from someone who apprec…" at bounding box center [1312, 370] width 441 height 83
paste textarea "[PERSON_NAME][DEMOGRAPHIC_DATA]"
type textarea "Thanks so much for the kind words—it means a lot coming from someone who apprec…"
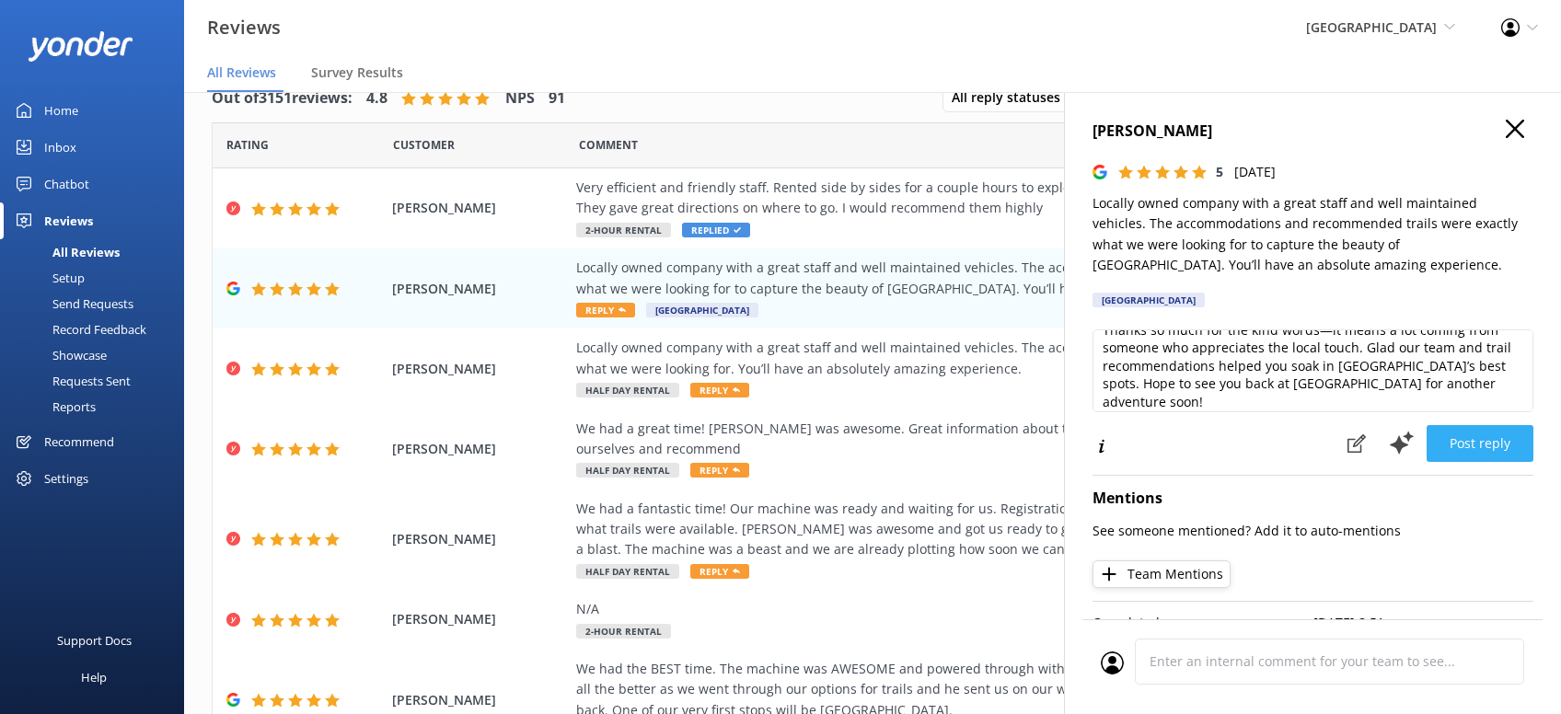
click at [1496, 440] on button "Post reply" at bounding box center [1479, 443] width 107 height 37
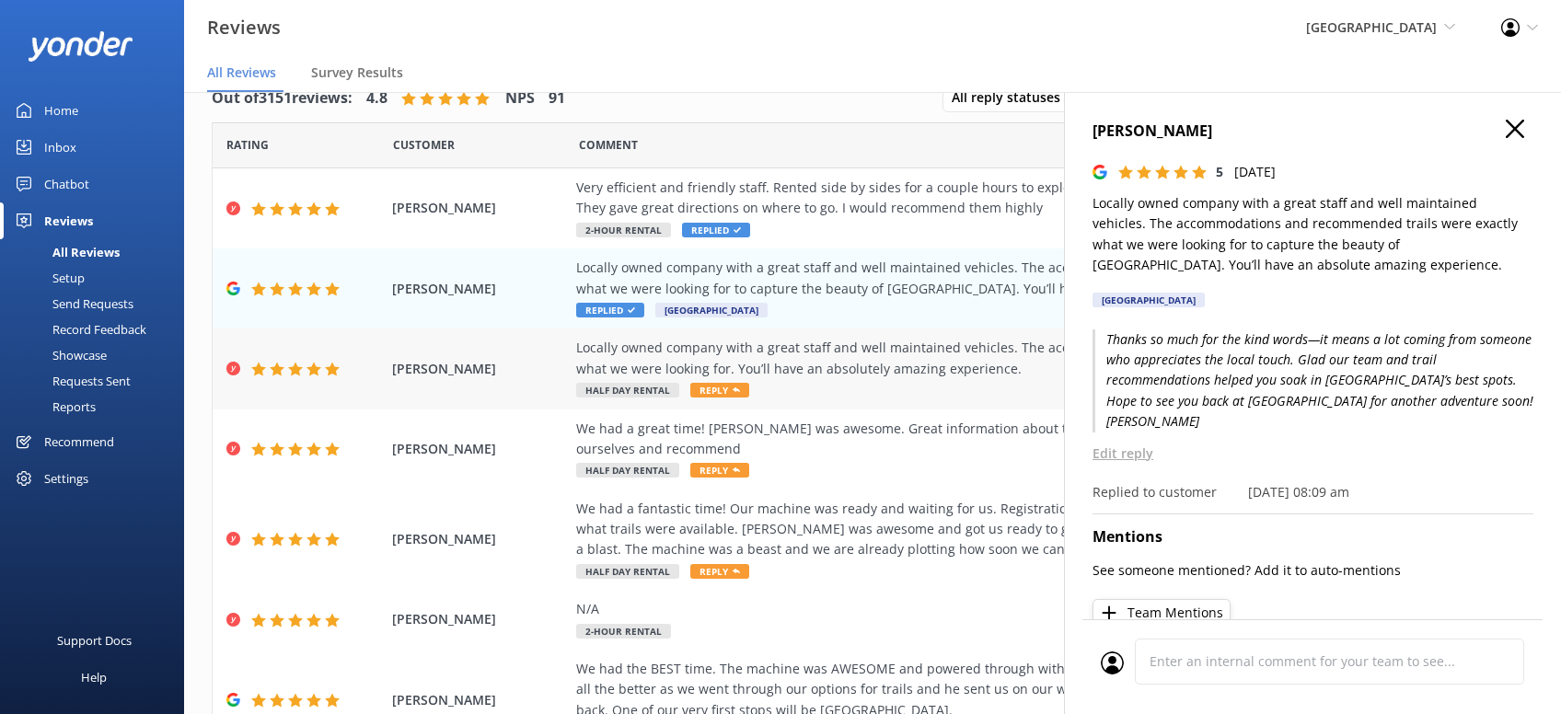
drag, startPoint x: 733, startPoint y: 388, endPoint x: 744, endPoint y: 390, distance: 11.2
click at [738, 394] on span "Reply" at bounding box center [719, 390] width 59 height 15
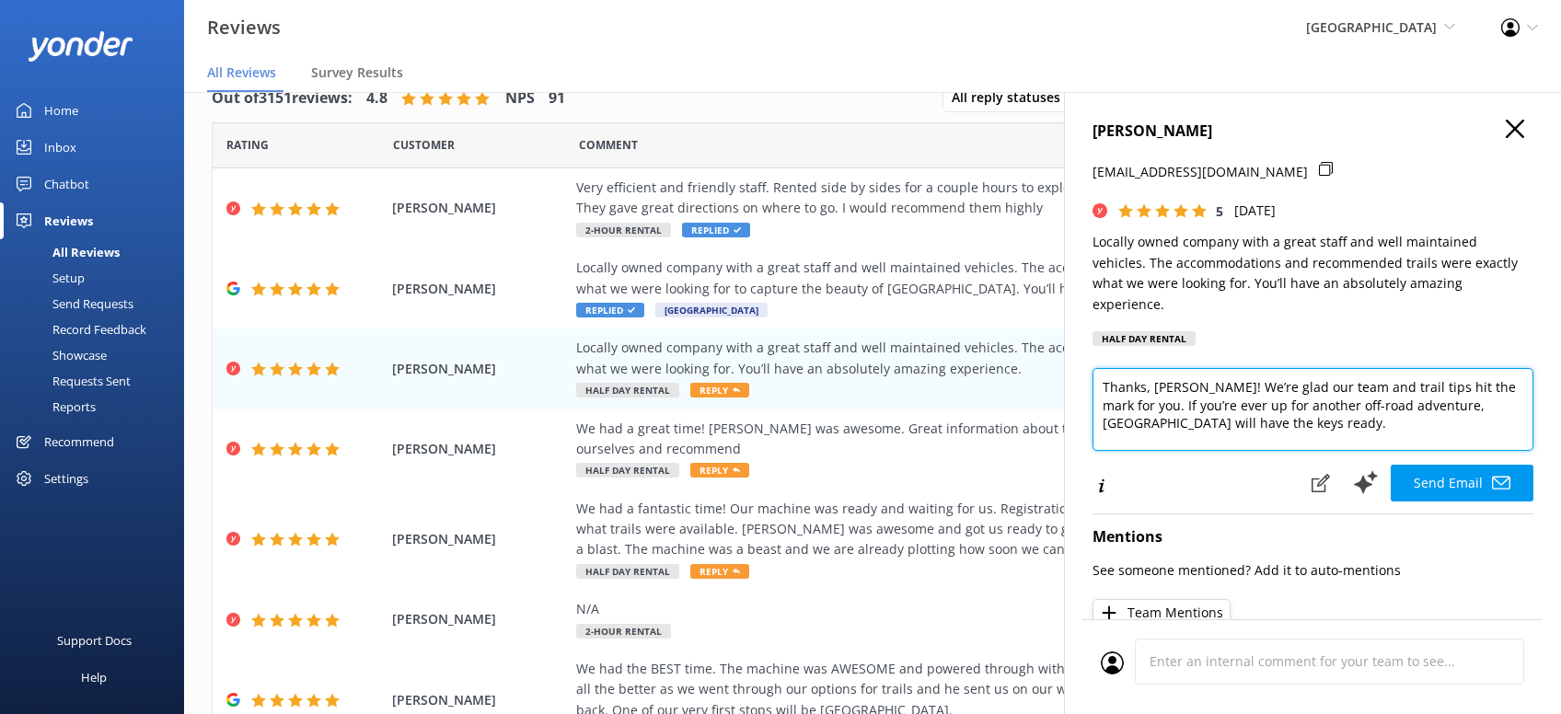
click at [1314, 416] on textarea "Thanks, [PERSON_NAME]! We’re glad our team and trail tips hit the mark for you.…" at bounding box center [1312, 409] width 441 height 83
paste textarea "*No medical conditions to disclose for both -KRS*"
drag, startPoint x: 1419, startPoint y: 417, endPoint x: 1081, endPoint y: 423, distance: 337.7
click at [1092, 429] on textarea "Thanks, [PERSON_NAME]! We’re glad our team and trail tips hit the mark for you.…" at bounding box center [1312, 409] width 441 height 83
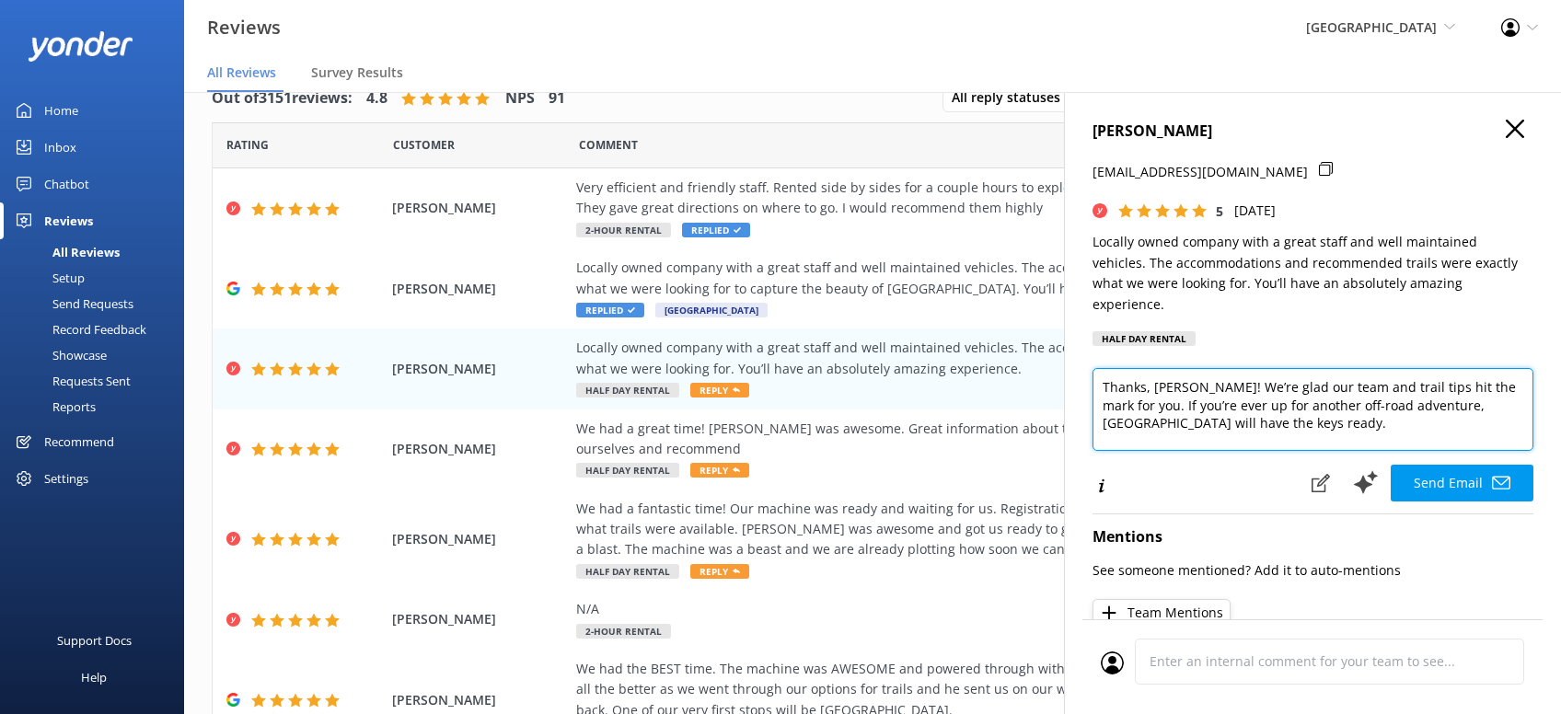
scroll to position [0, 0]
drag, startPoint x: 1381, startPoint y: 399, endPoint x: 1318, endPoint y: 397, distance: 63.5
click at [1299, 403] on textarea "Thanks, [PERSON_NAME]! We’re glad our team and trail tips hit the mark for you.…" at bounding box center [1312, 409] width 441 height 83
click at [1382, 415] on textarea "Thanks, [PERSON_NAME]! We’re glad our team and trail tips hit the mark for you.…" at bounding box center [1312, 409] width 441 height 83
drag, startPoint x: 1372, startPoint y: 405, endPoint x: 1290, endPoint y: 408, distance: 81.9
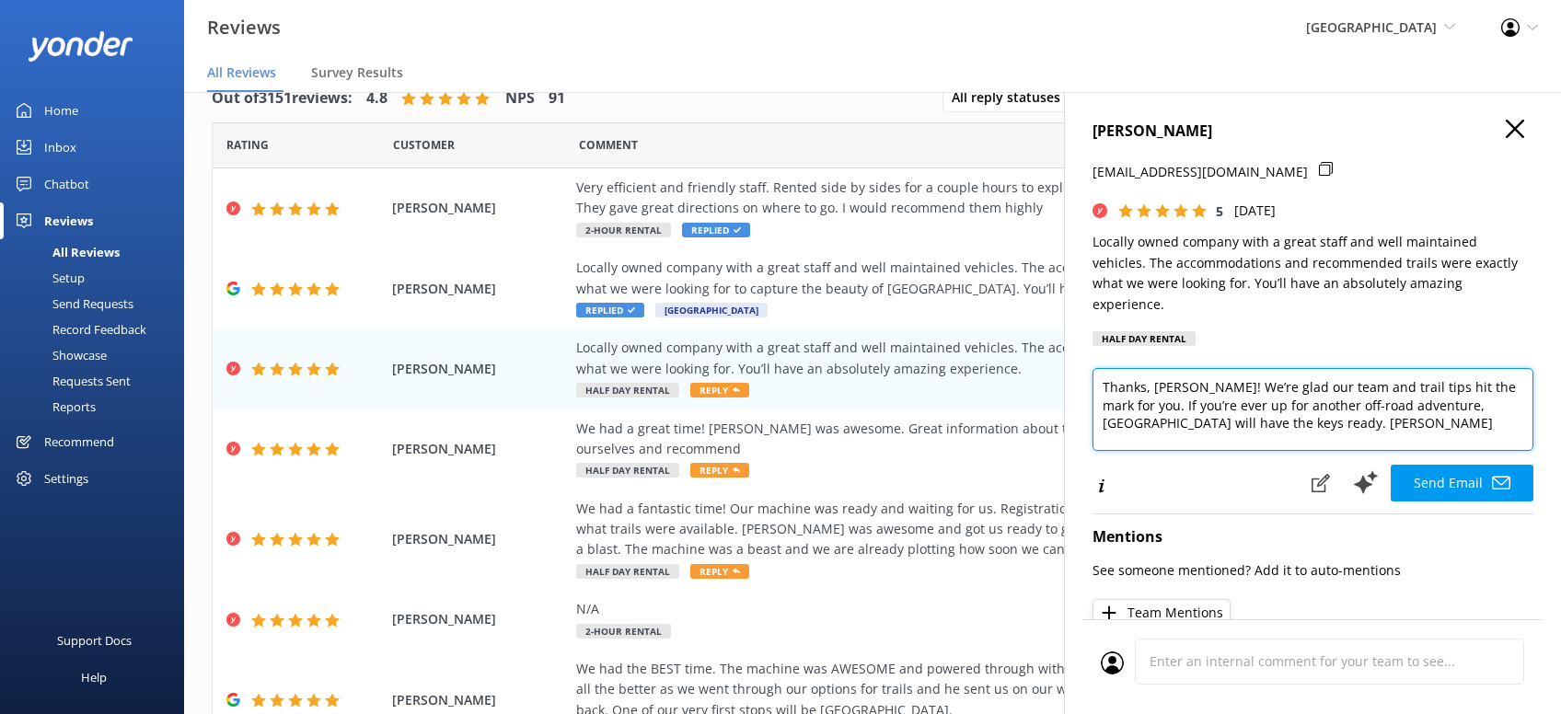
click at [1290, 408] on textarea "Thanks, [PERSON_NAME]! We’re glad our team and trail tips hit the mark for you.…" at bounding box center [1312, 409] width 441 height 83
type textarea "Thanks, [PERSON_NAME]! We’re glad our team and trail tips hit the mark for you.…"
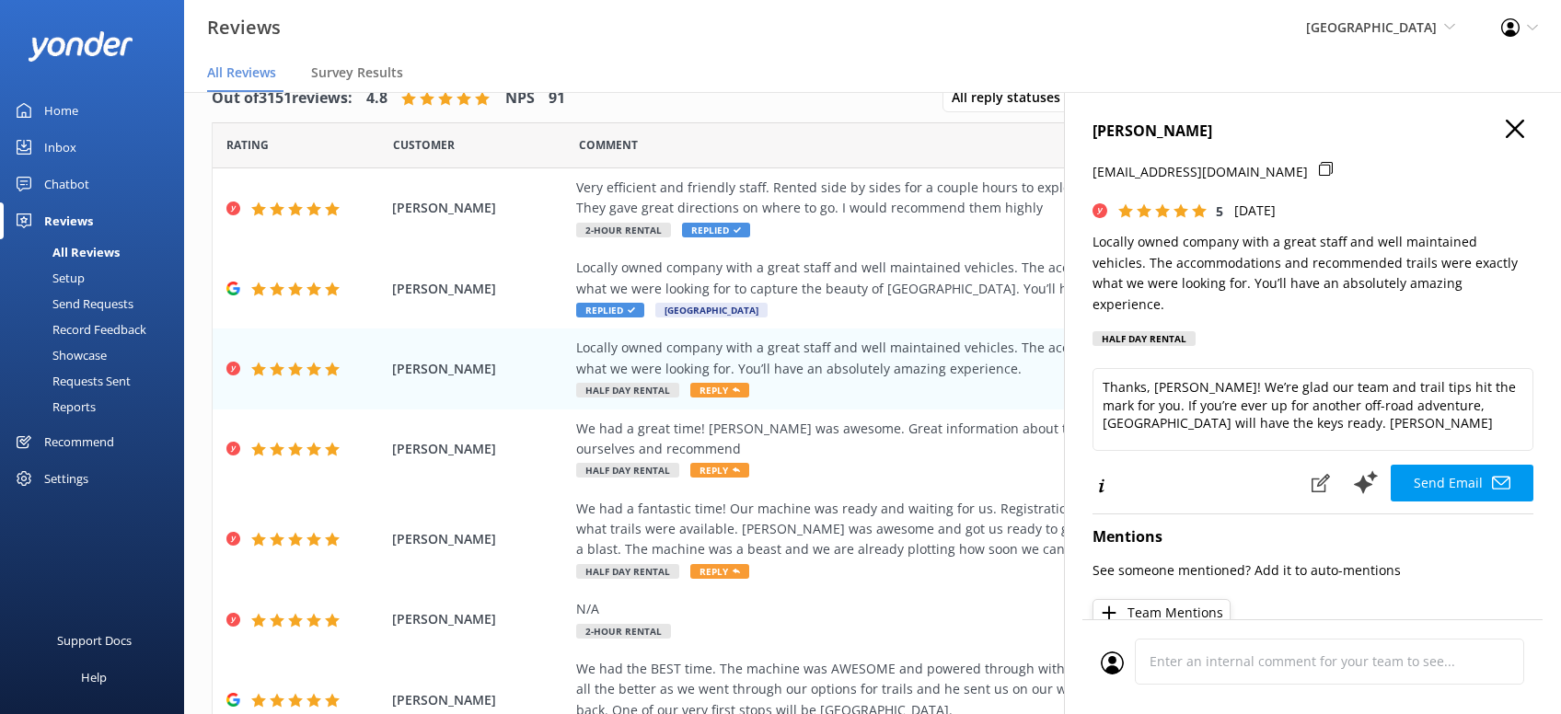
drag, startPoint x: 1474, startPoint y: 452, endPoint x: 1468, endPoint y: 443, distance: 10.5
click at [1473, 465] on button "Send Email" at bounding box center [1461, 483] width 143 height 37
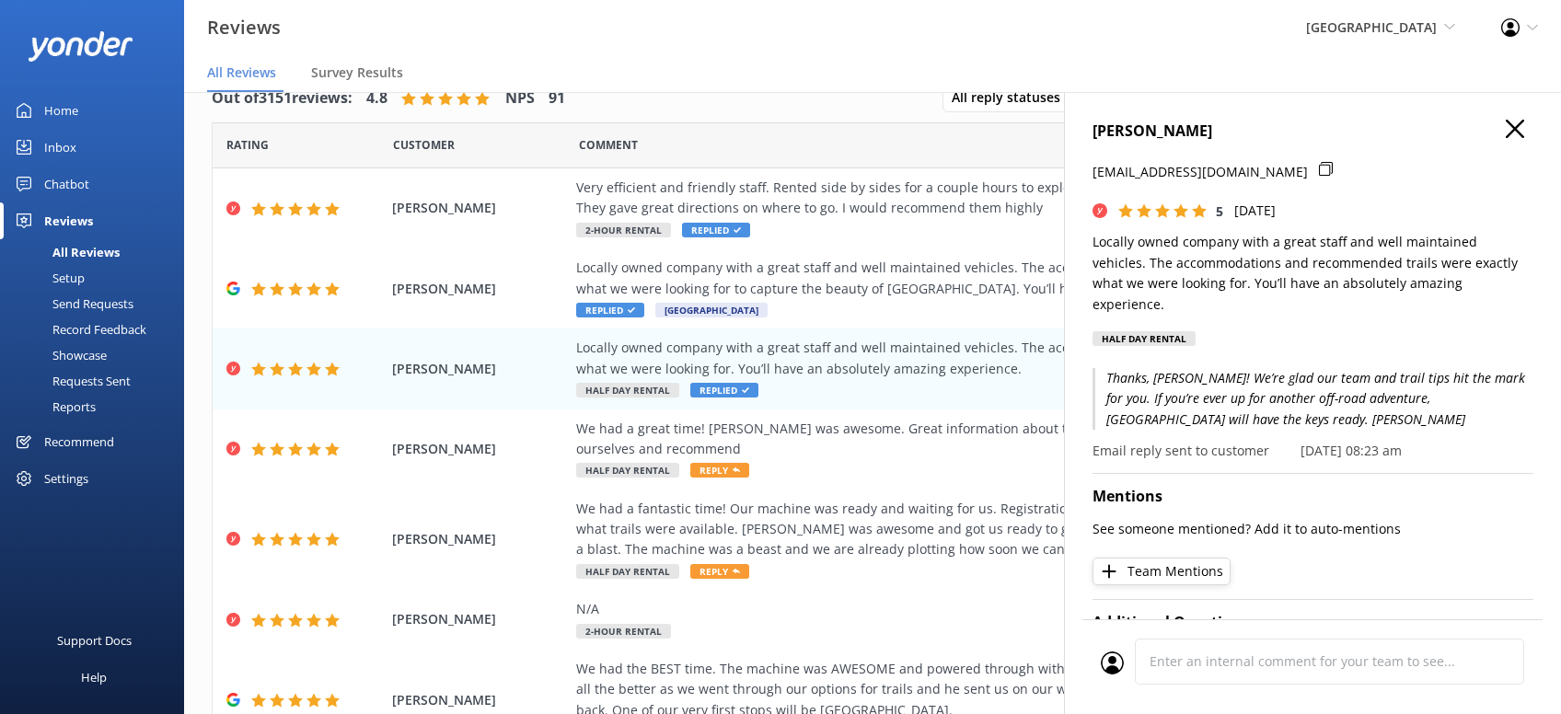
click at [1515, 132] on icon "button" at bounding box center [1514, 129] width 18 height 18
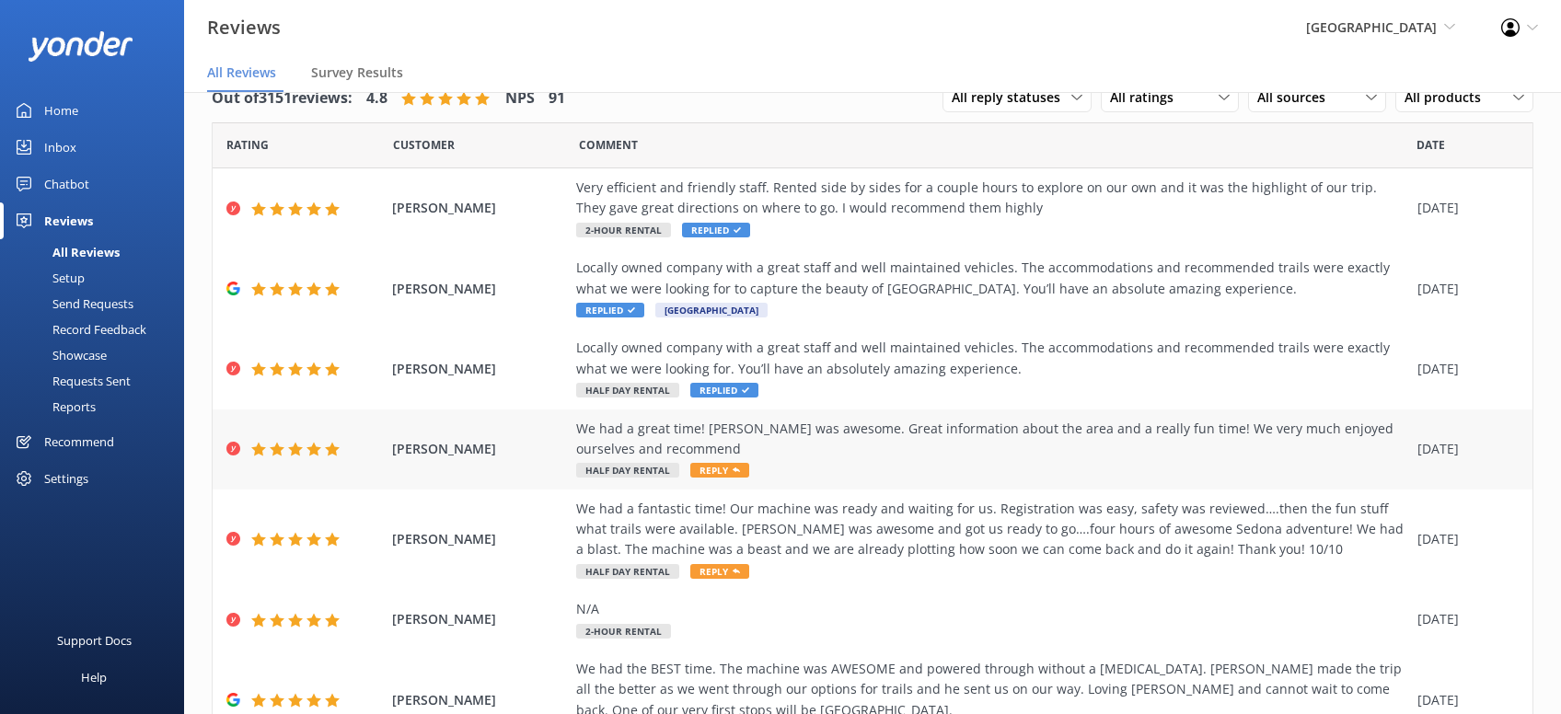
click at [742, 469] on span "Reply" at bounding box center [719, 470] width 59 height 15
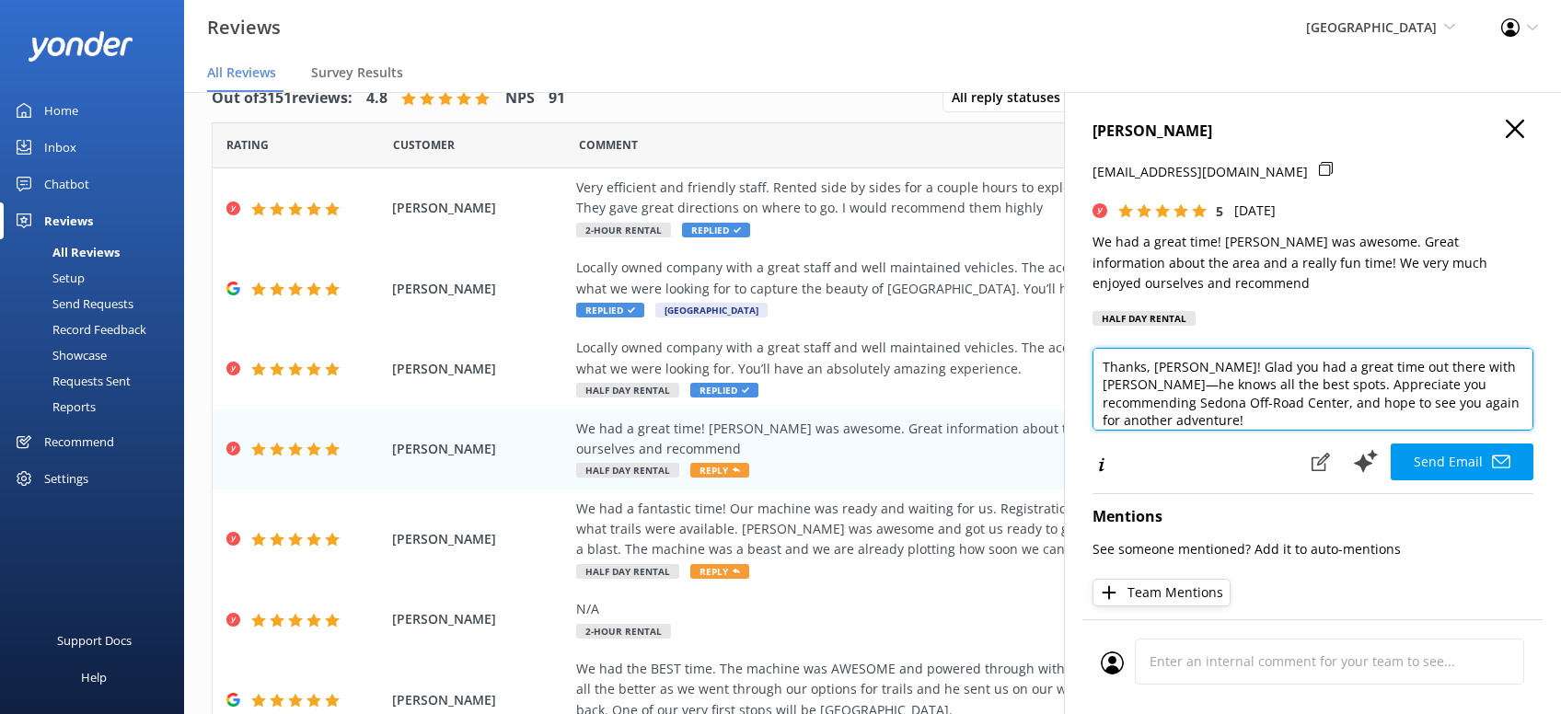
click at [1491, 411] on textarea "Thanks, [PERSON_NAME]! Glad you had a great time out there with [PERSON_NAME]—h…" at bounding box center [1312, 389] width 441 height 83
paste textarea "[PERSON_NAME][DEMOGRAPHIC_DATA]"
type textarea "Thanks, [PERSON_NAME]! Glad you had a great time out there with [PERSON_NAME]—h…"
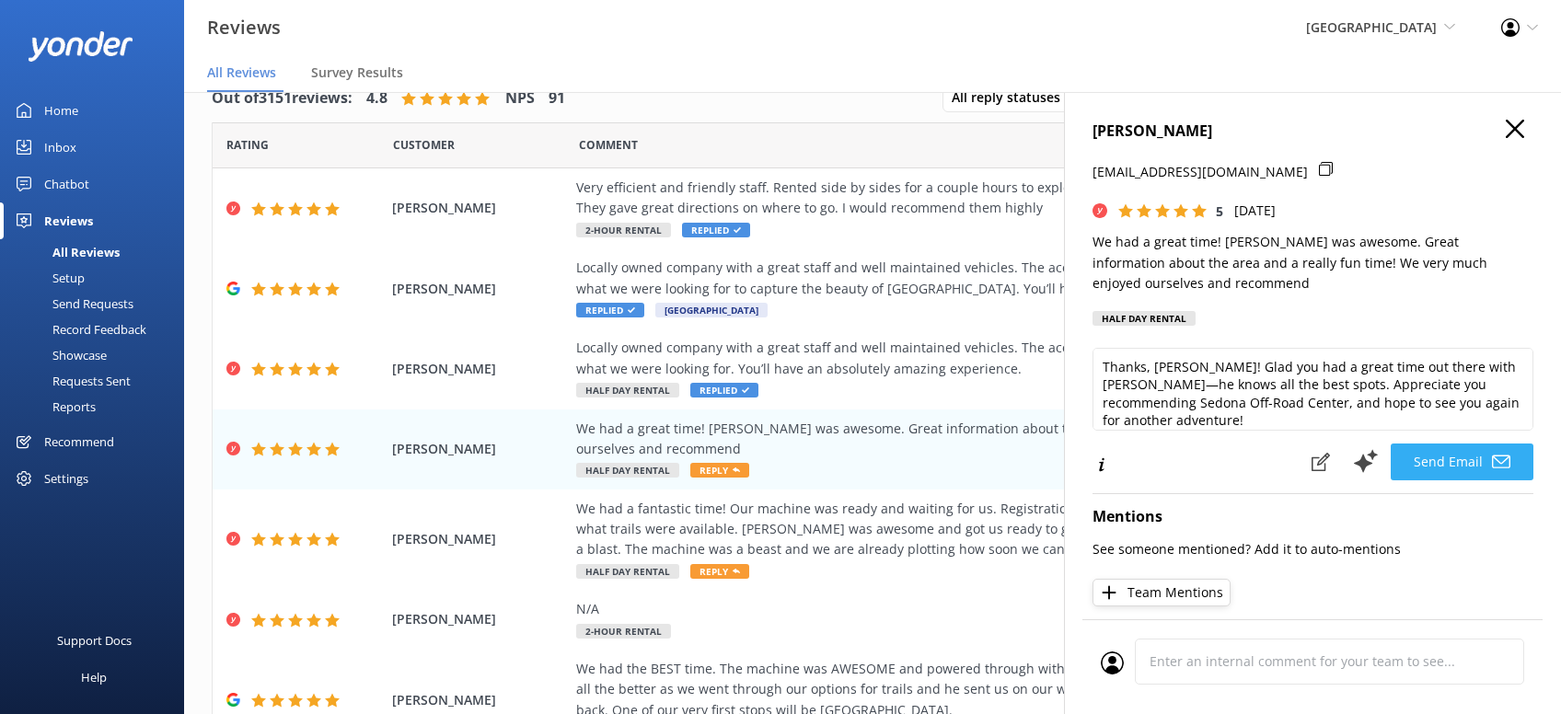
click at [1472, 451] on button "Send Email" at bounding box center [1461, 461] width 143 height 37
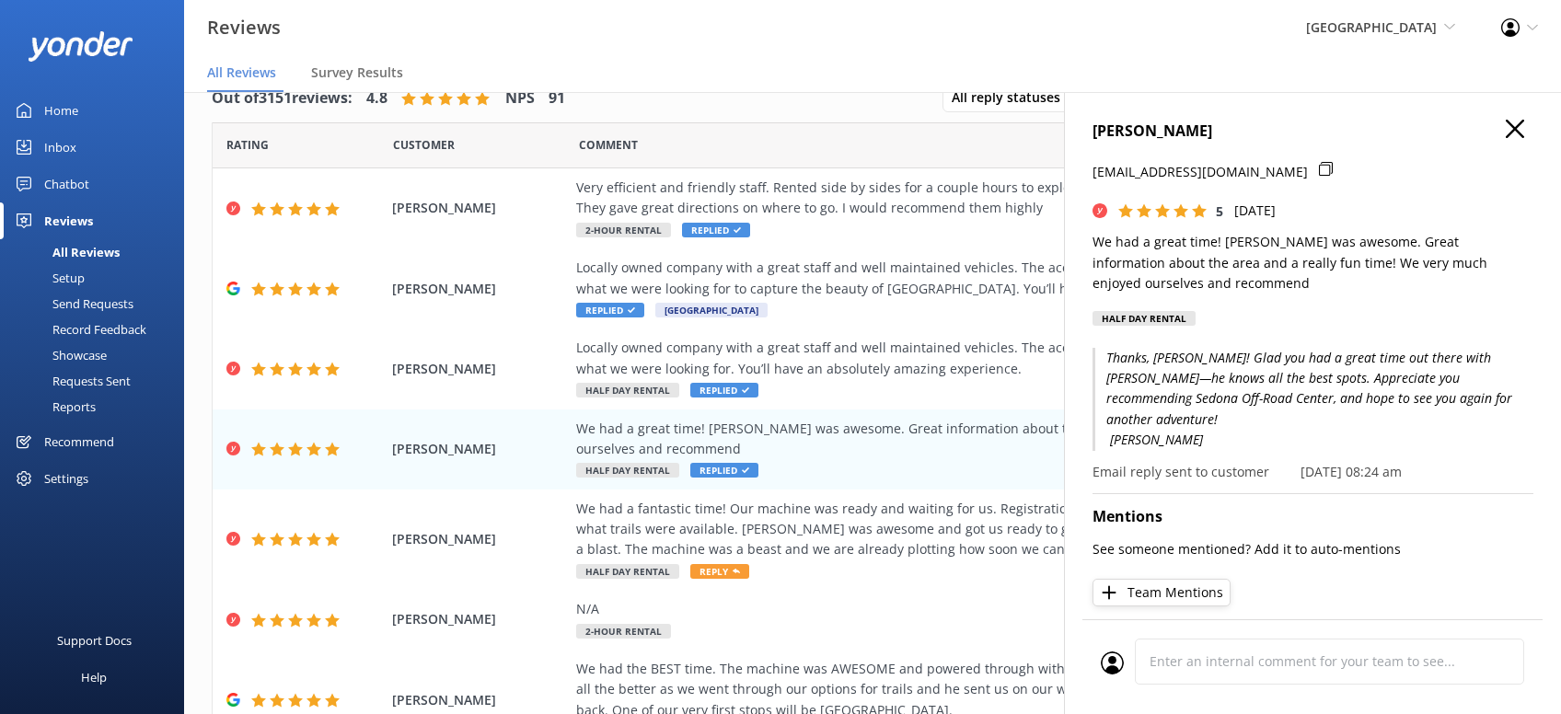
click at [1508, 125] on icon "button" at bounding box center [1514, 129] width 18 height 18
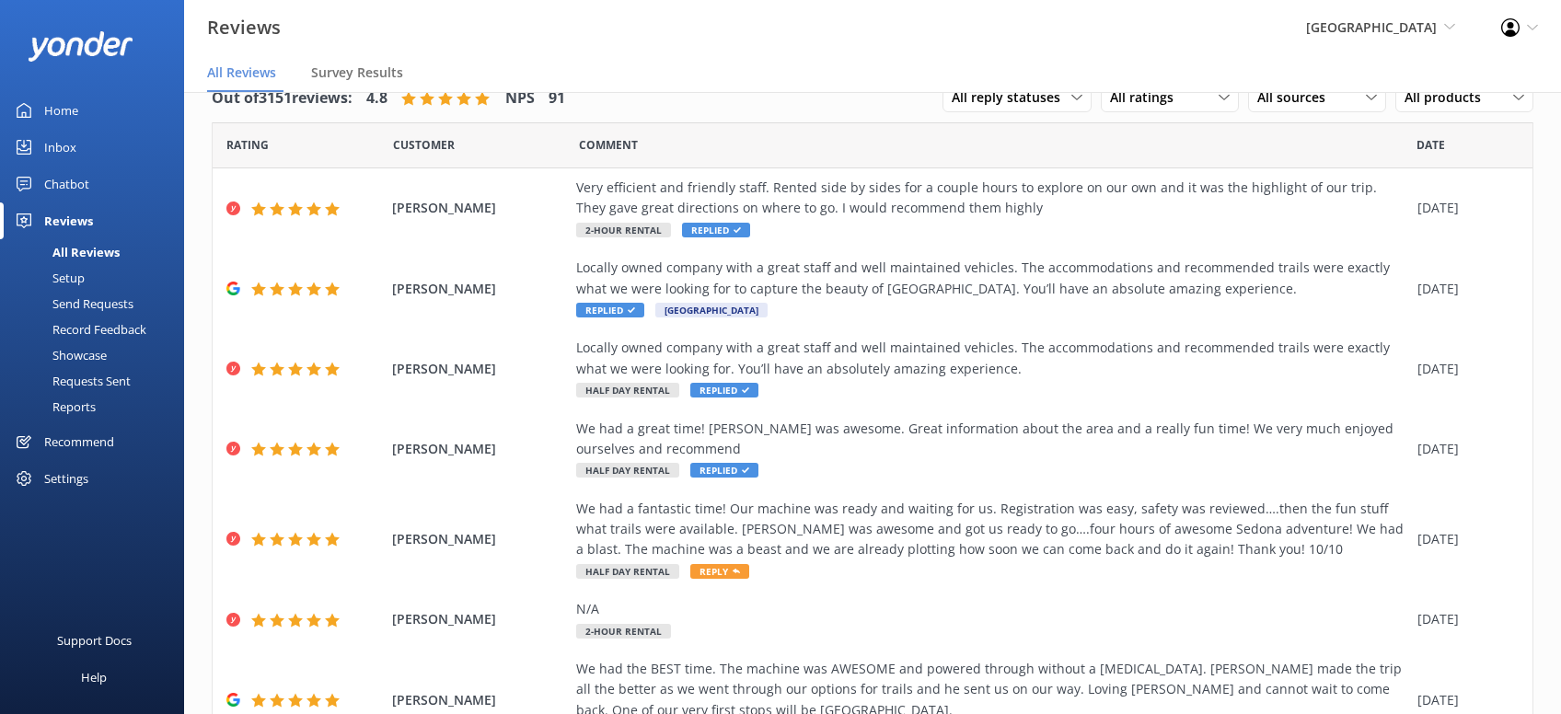
scroll to position [234, 0]
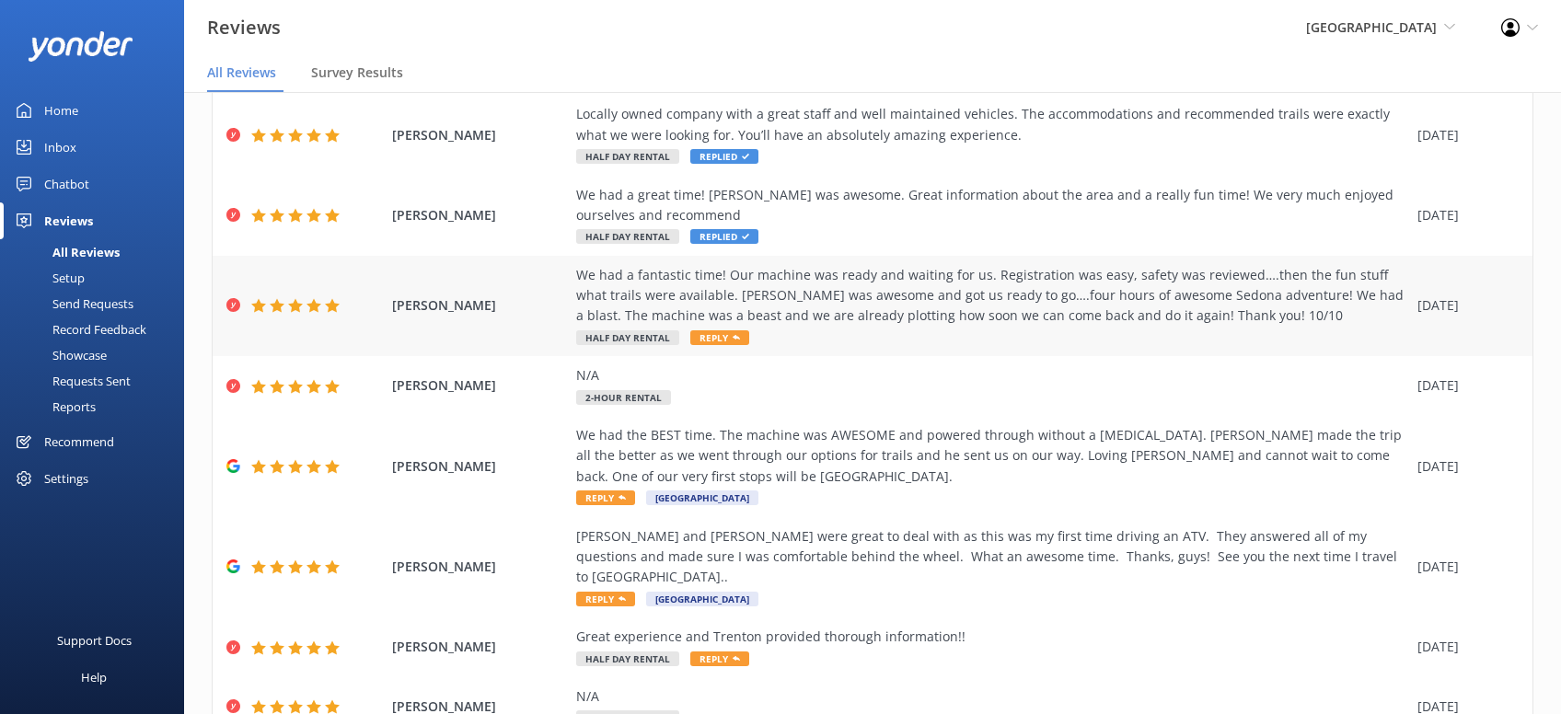
click at [728, 339] on span "Reply" at bounding box center [719, 337] width 59 height 15
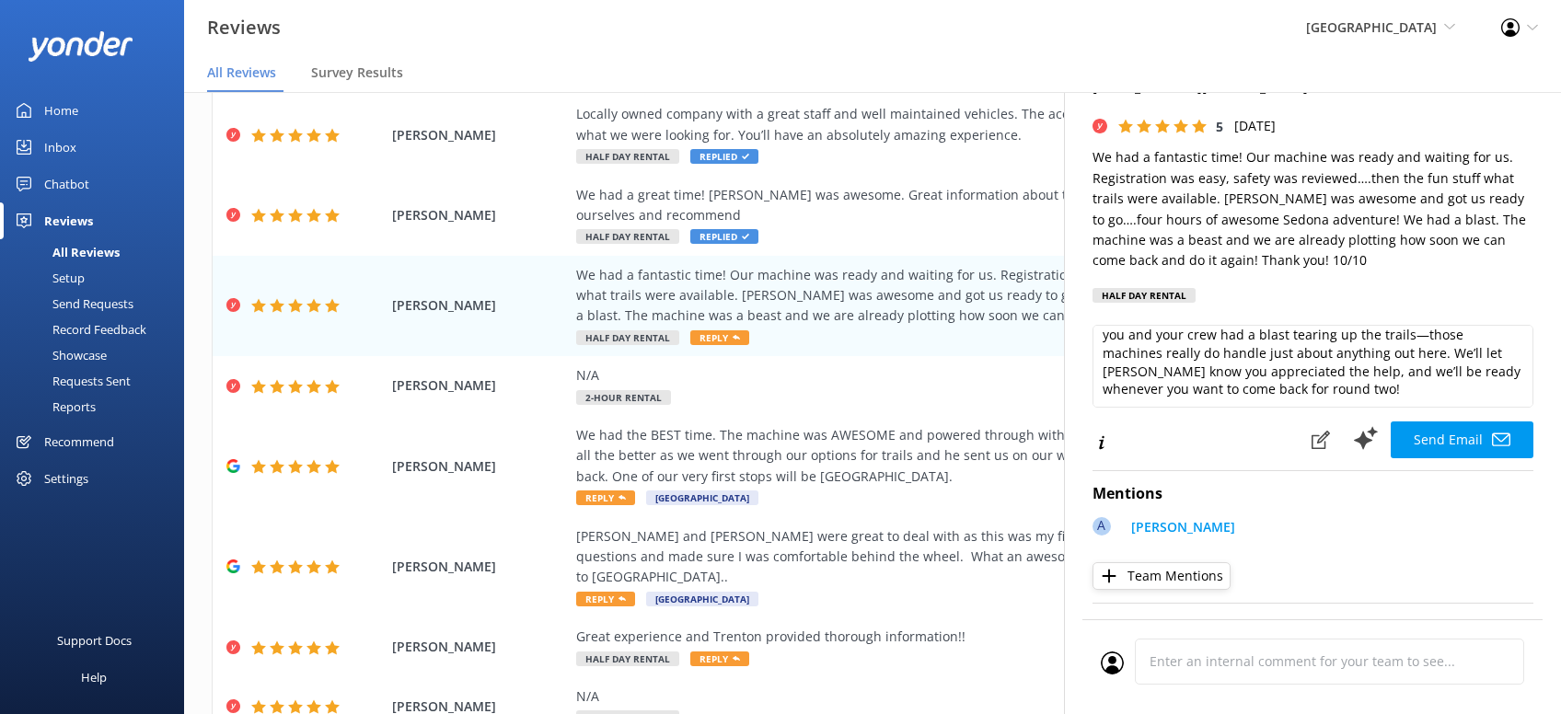
scroll to position [117, 0]
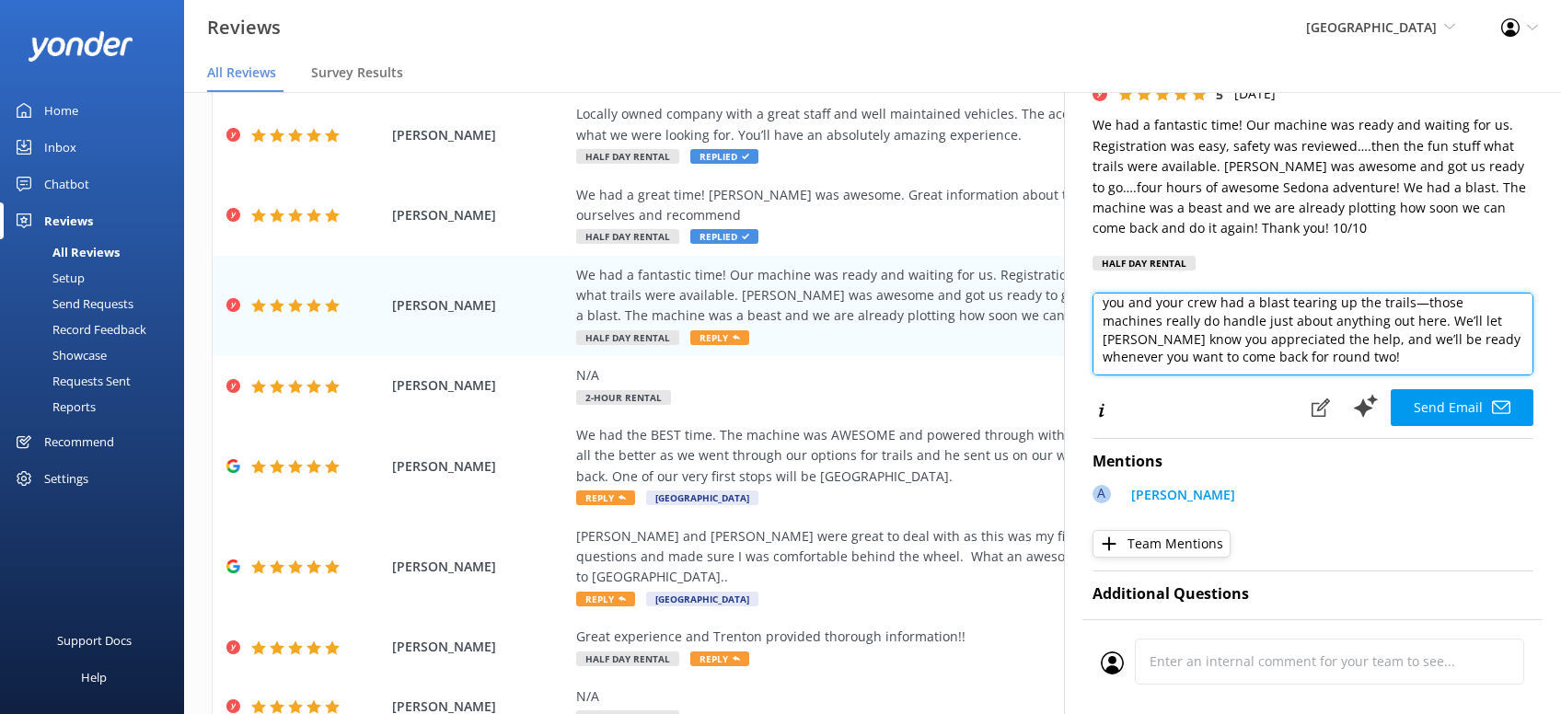
drag, startPoint x: 1238, startPoint y: 357, endPoint x: 1376, endPoint y: 383, distance: 140.4
click at [1250, 359] on textarea "Hey [PERSON_NAME], thanks for the awesome review! Glad to hear you and your cre…" at bounding box center [1312, 334] width 441 height 83
paste textarea "[PERSON_NAME][DEMOGRAPHIC_DATA]"
type textarea "Hey [PERSON_NAME], thanks for the awesome review! Glad to hear you and your cre…"
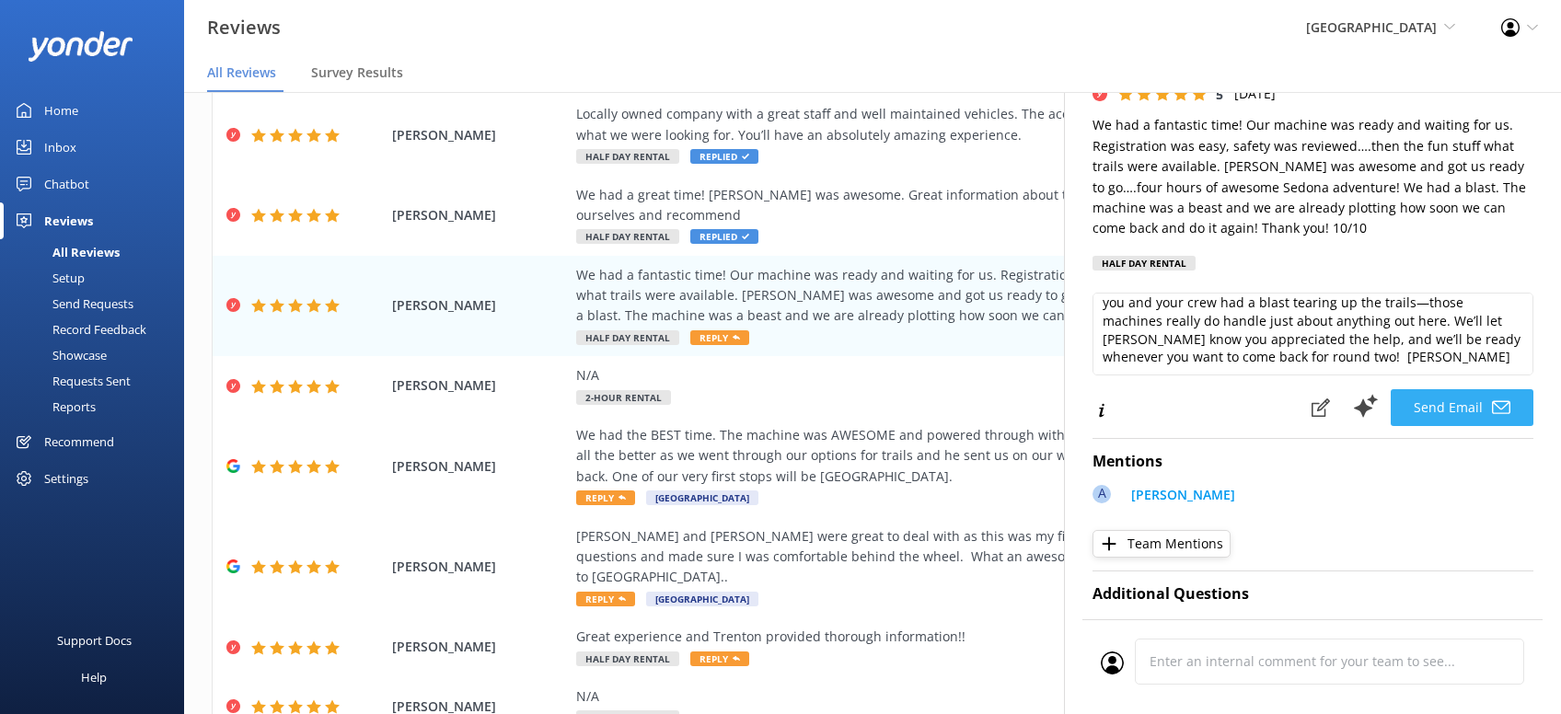
click at [1480, 402] on button "Send Email" at bounding box center [1461, 407] width 143 height 37
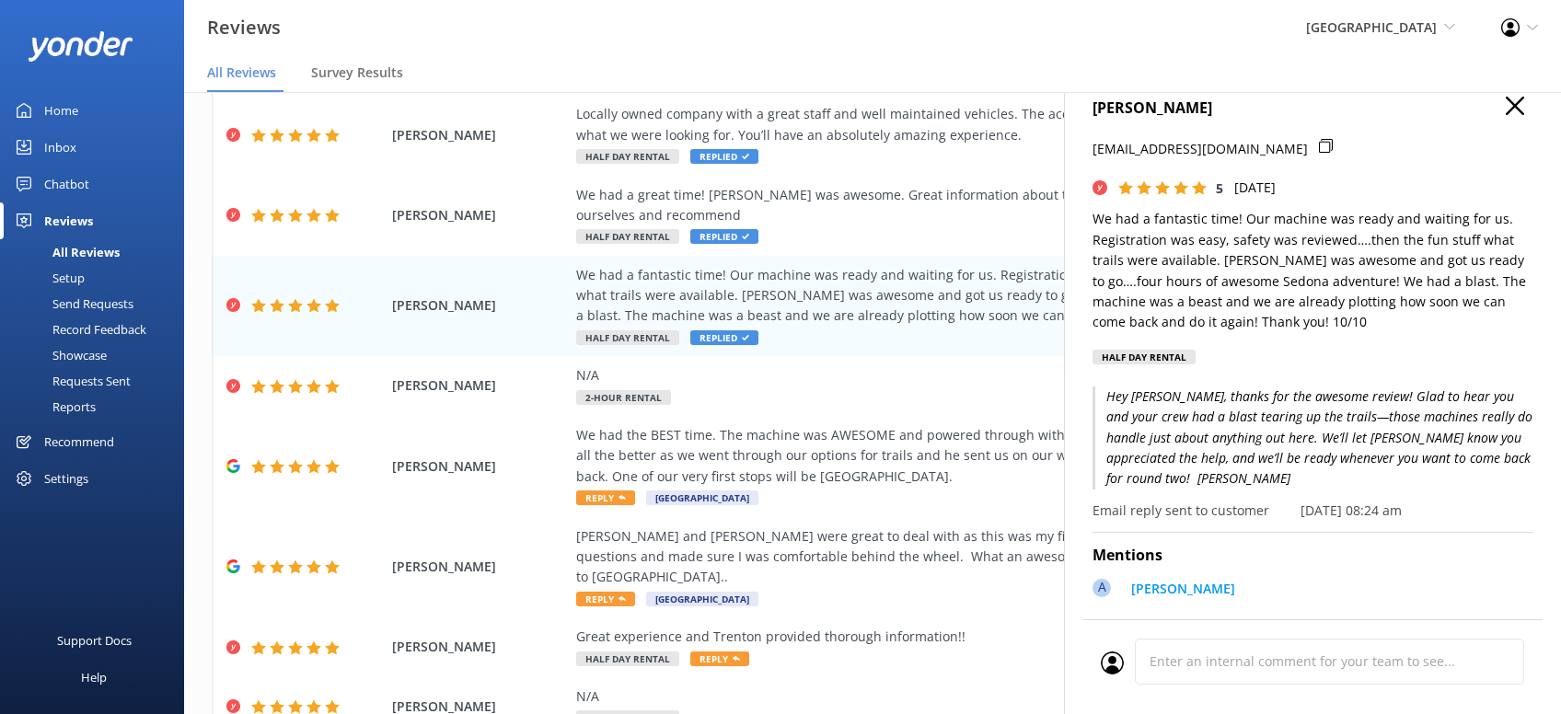
scroll to position [0, 0]
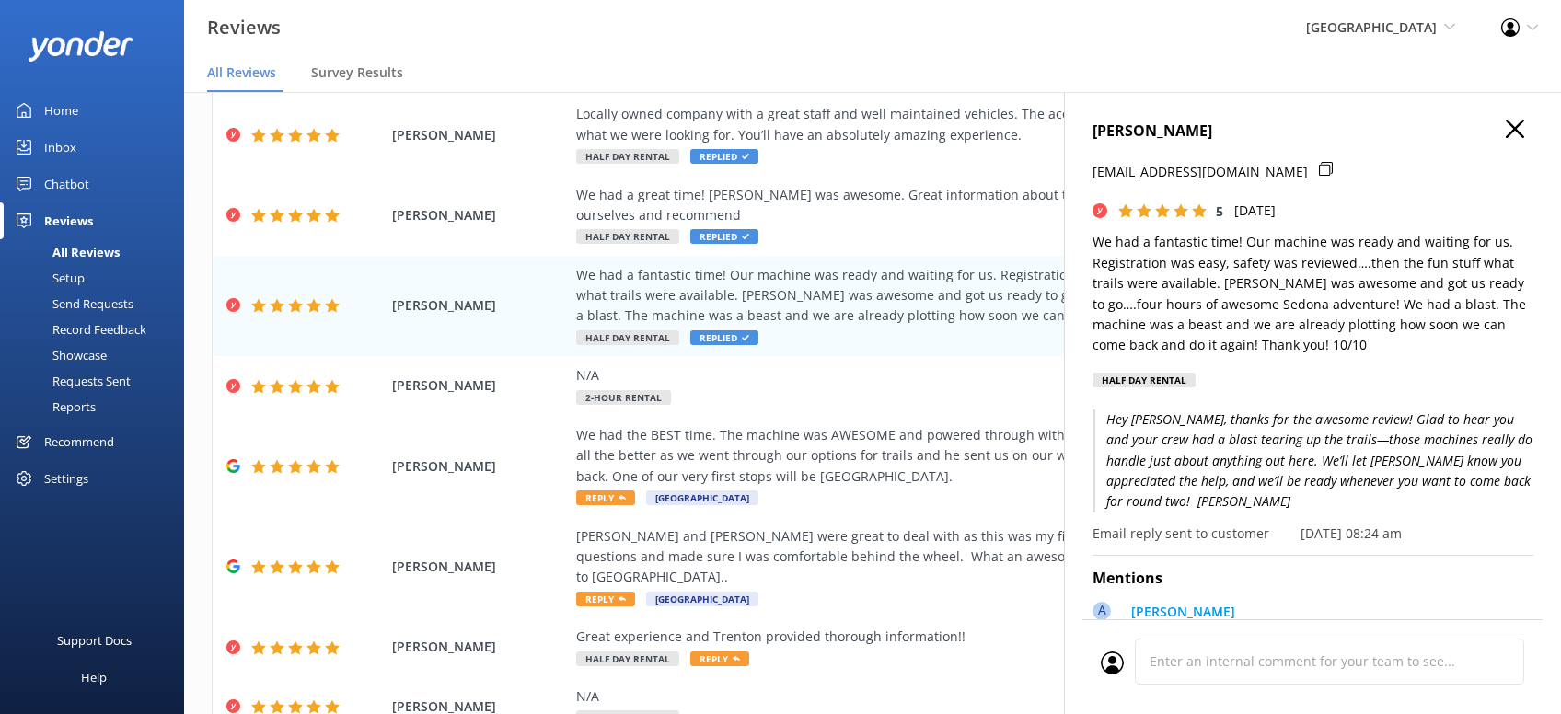
click at [1498, 128] on h4 "[PERSON_NAME]" at bounding box center [1312, 132] width 441 height 24
click at [1514, 128] on use "button" at bounding box center [1514, 129] width 18 height 18
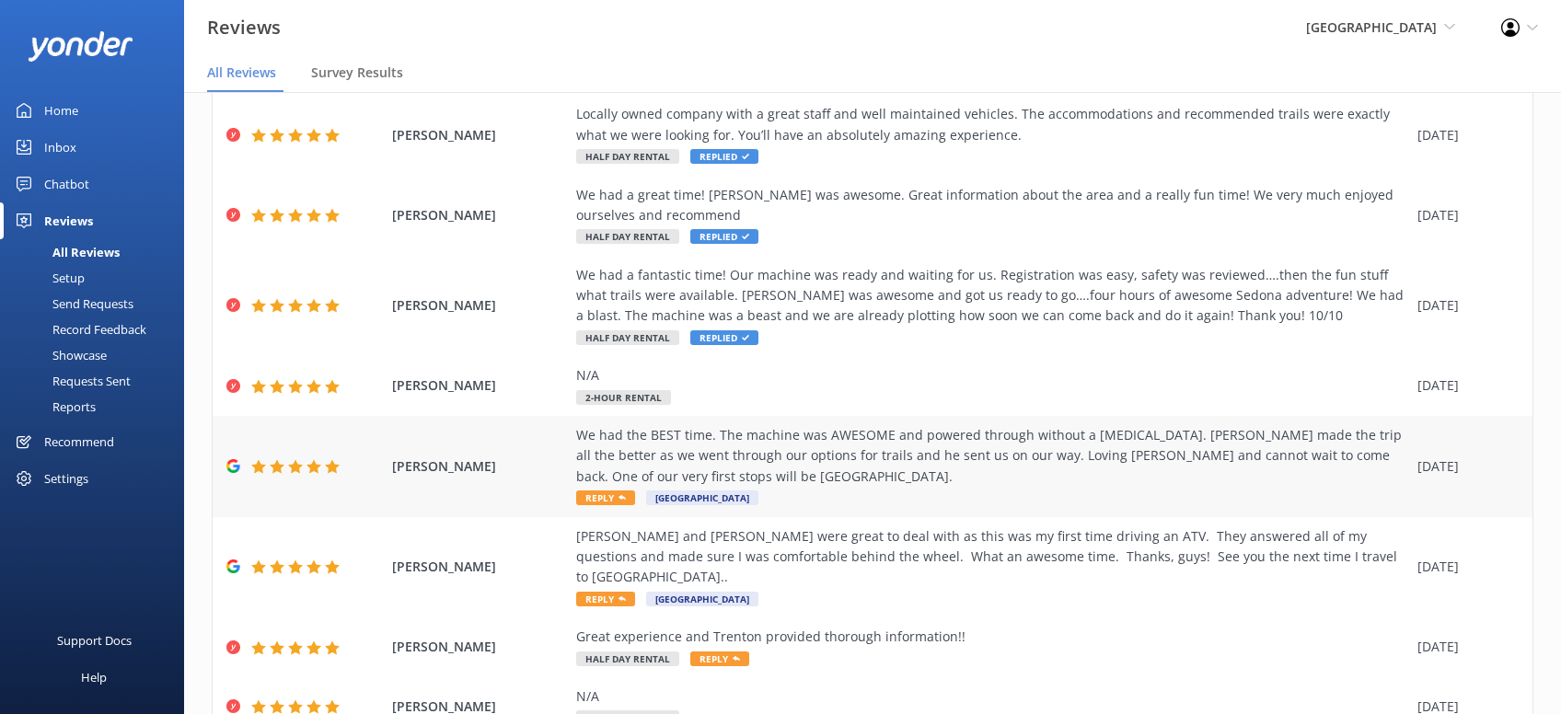
scroll to position [332, 0]
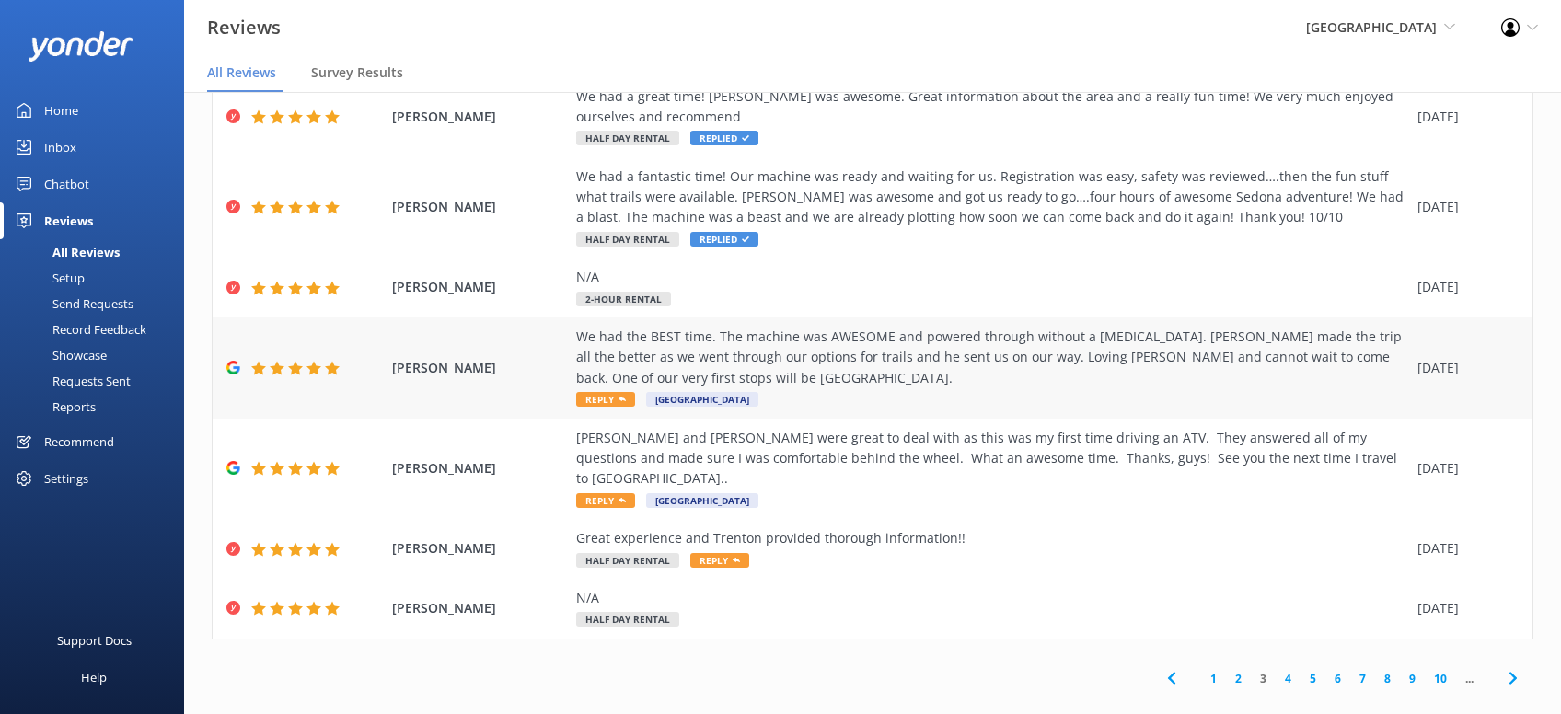
click at [596, 397] on span "Reply" at bounding box center [605, 399] width 59 height 15
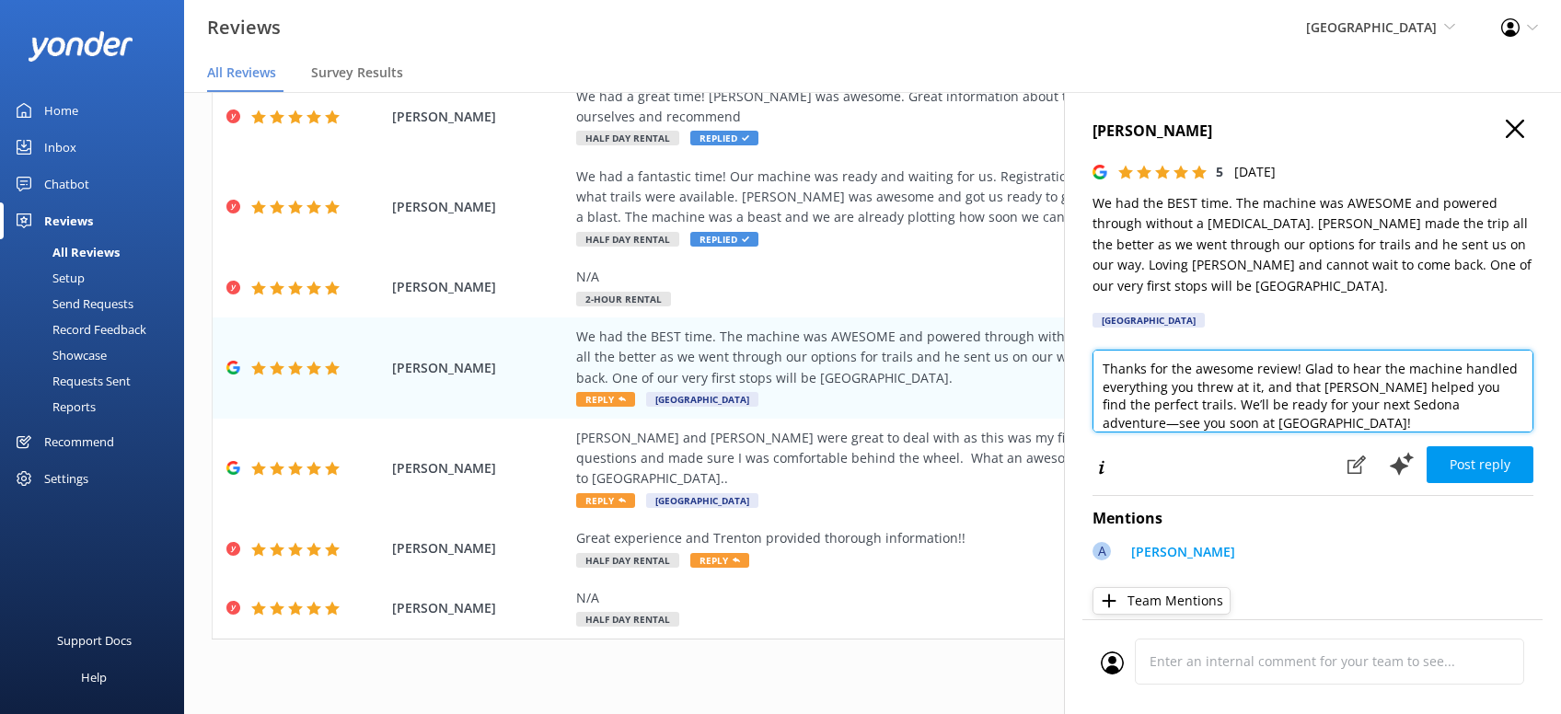
click at [1282, 431] on textarea "Thanks for the awesome review! Glad to hear the machine handled everything you …" at bounding box center [1312, 391] width 441 height 83
paste textarea "[PERSON_NAME][DEMOGRAPHIC_DATA]"
type textarea "Thanks for the awesome review! Glad to hear the machine handled everything you …"
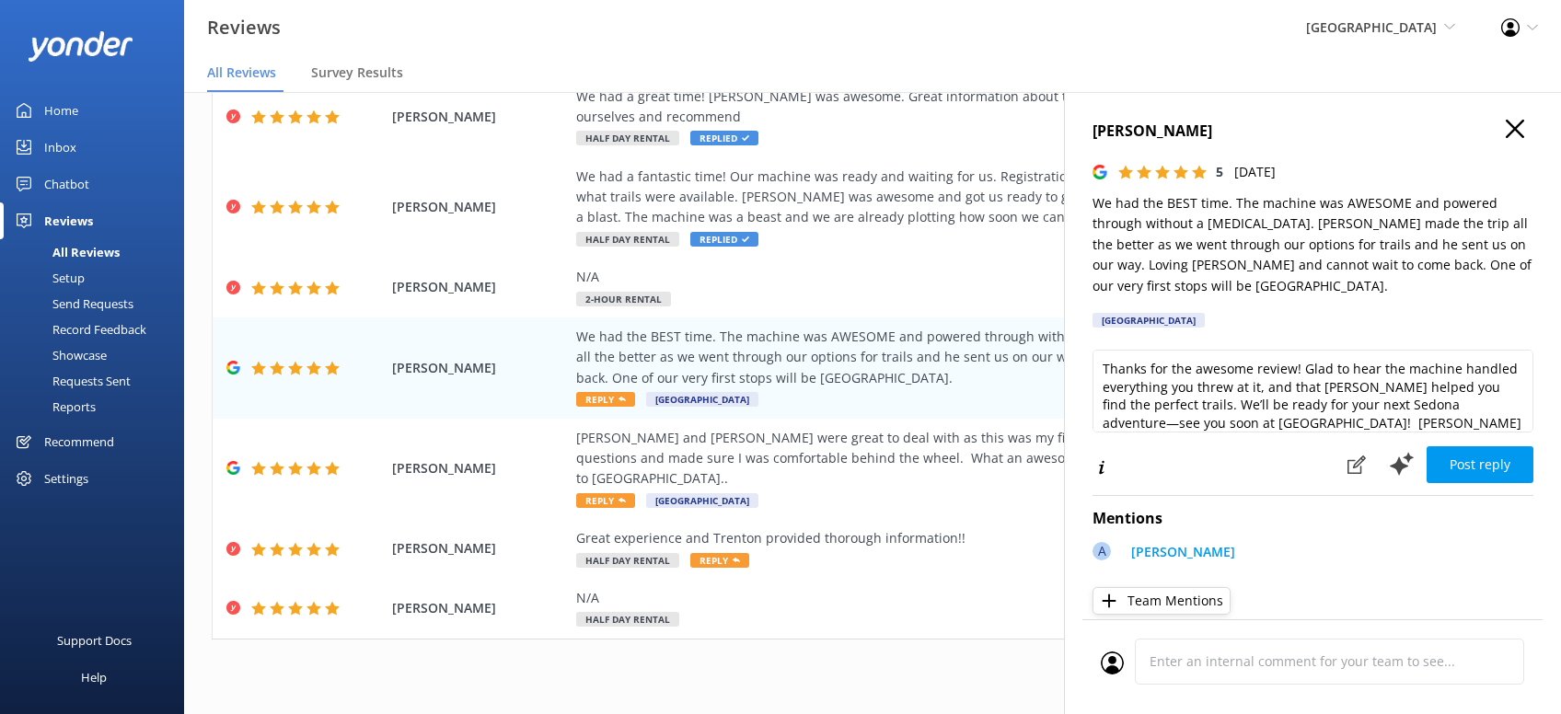
drag, startPoint x: 1448, startPoint y: 455, endPoint x: 1463, endPoint y: 432, distance: 27.3
click at [1459, 455] on button "Post reply" at bounding box center [1479, 464] width 107 height 37
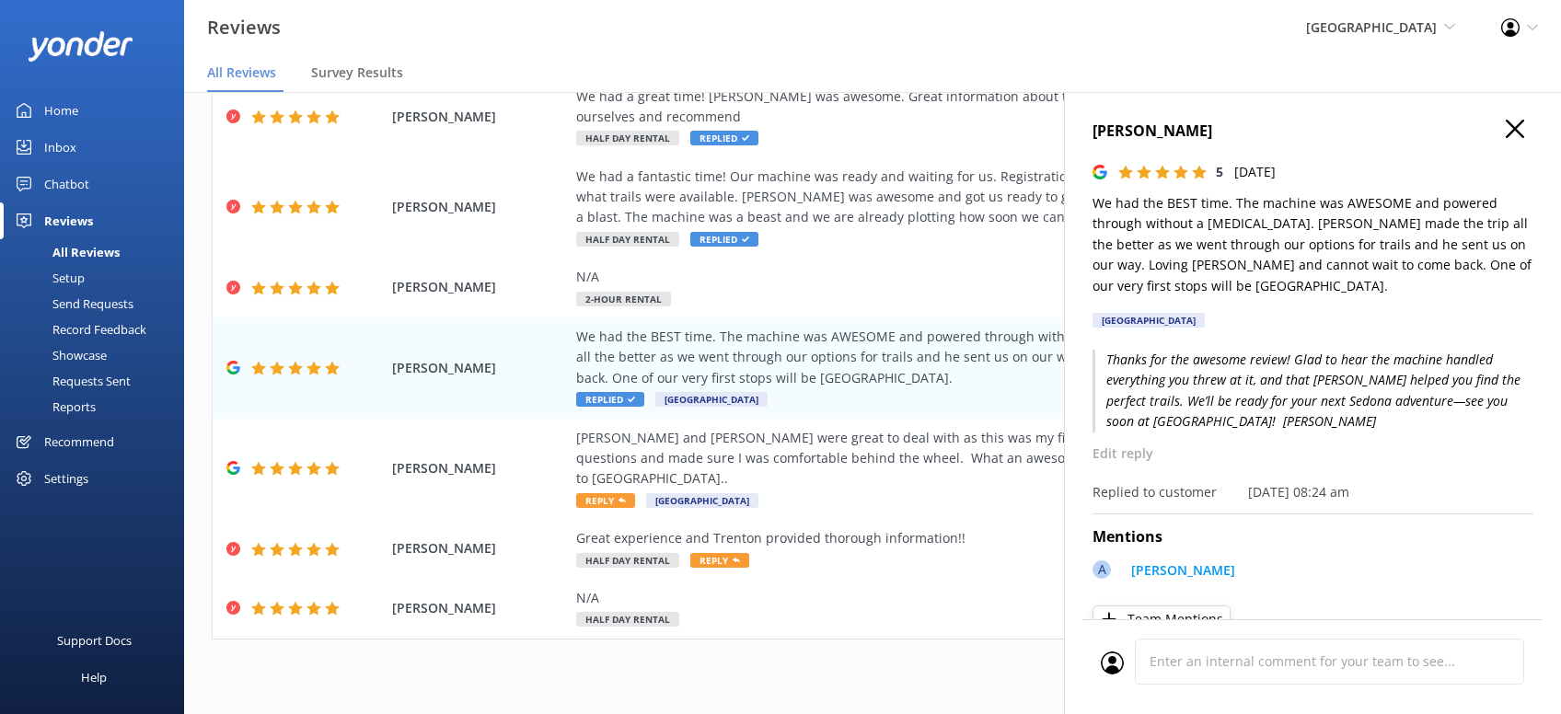
click at [1515, 126] on use "button" at bounding box center [1514, 129] width 18 height 18
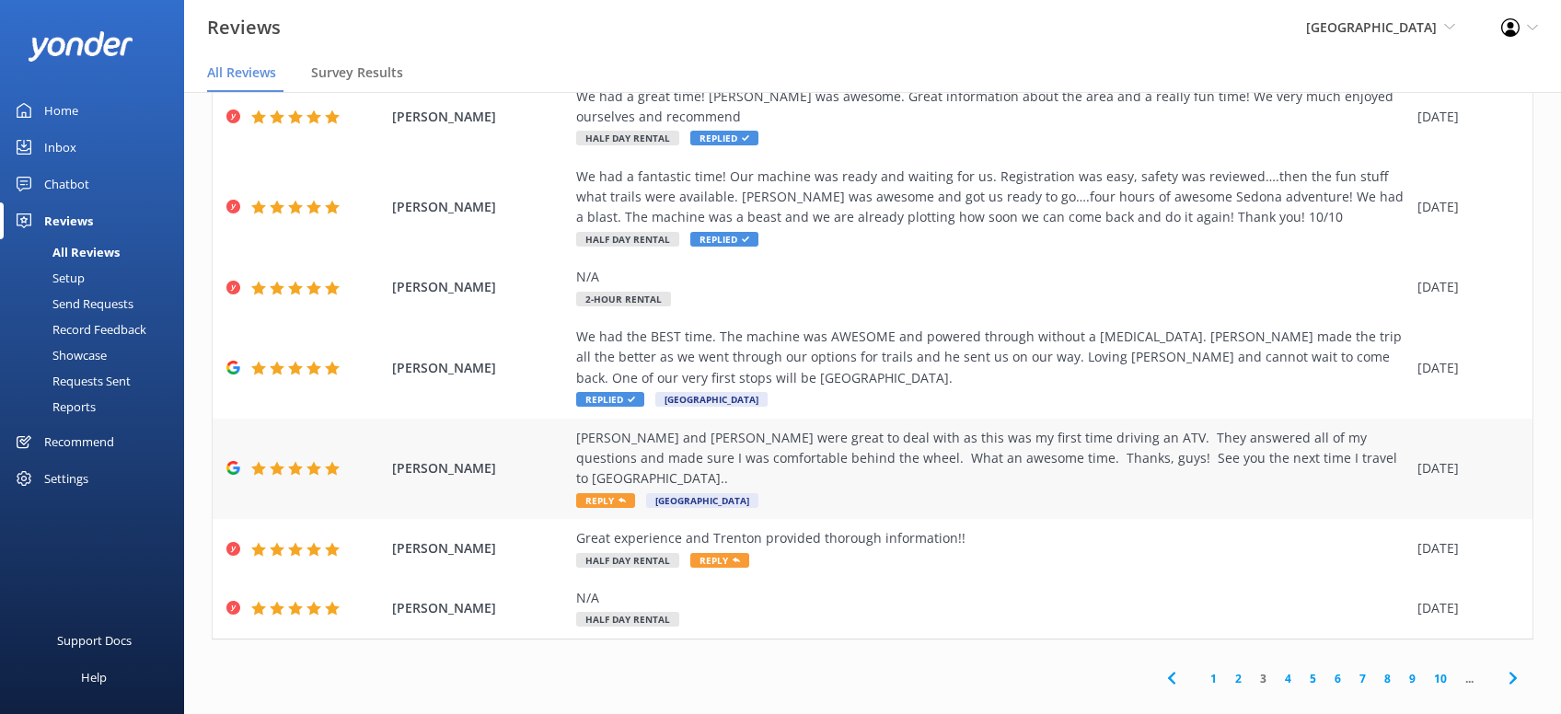
click at [618, 493] on span "Reply" at bounding box center [605, 500] width 59 height 15
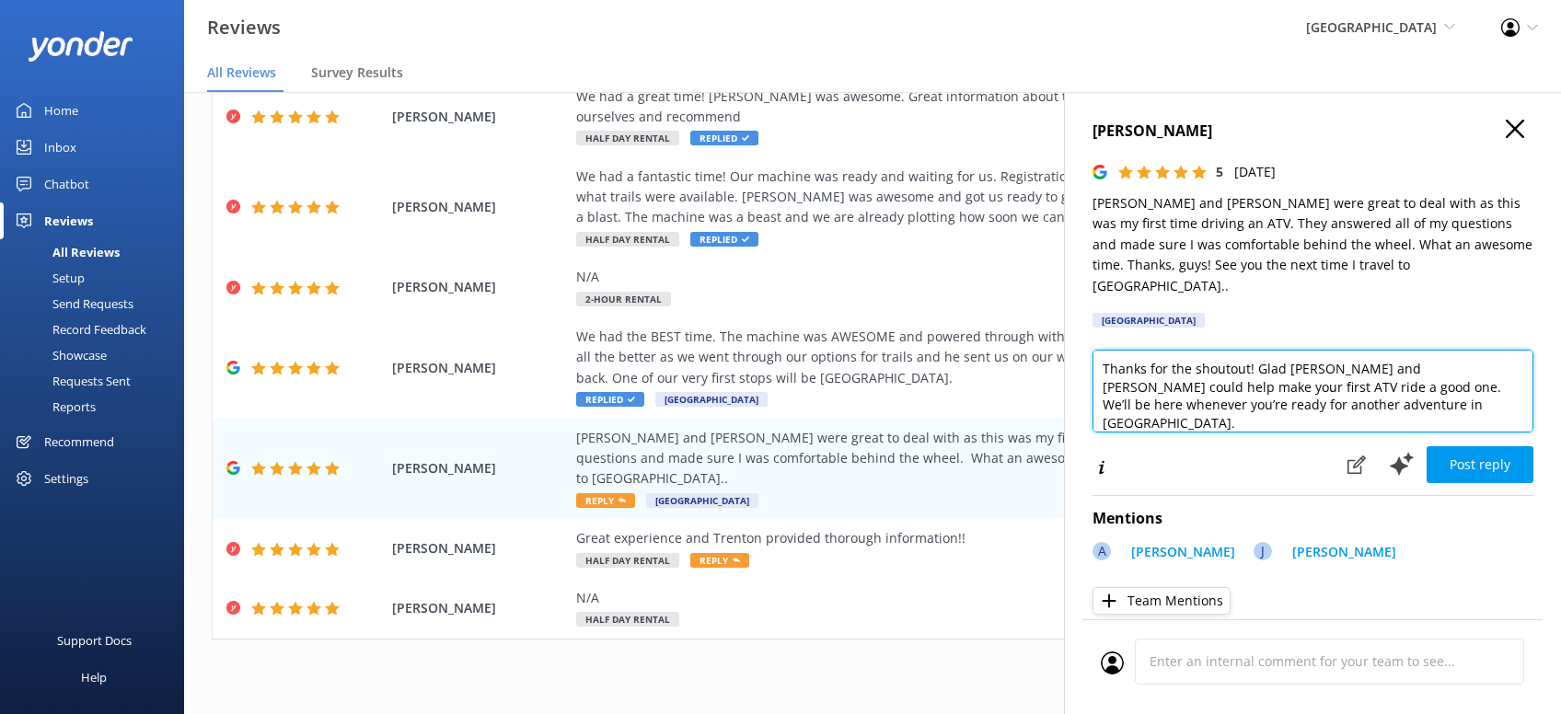
click at [1288, 394] on textarea "Thanks for the shoutout! Glad [PERSON_NAME] and [PERSON_NAME] could help make y…" at bounding box center [1312, 391] width 441 height 83
paste textarea "[PERSON_NAME][DEMOGRAPHIC_DATA]"
type textarea "Thanks for the shoutout! Glad [PERSON_NAME] and [PERSON_NAME] could help make y…"
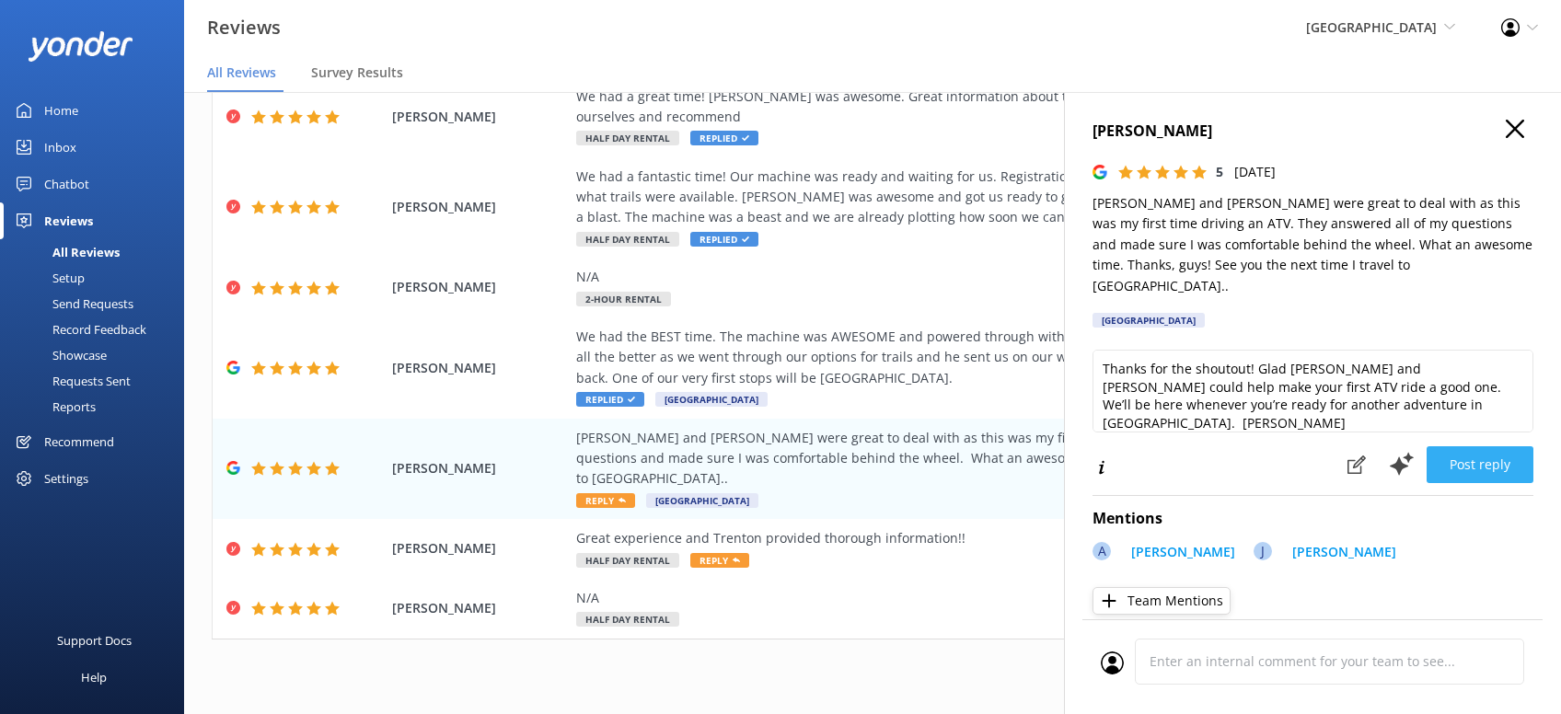
click at [1479, 446] on button "Post reply" at bounding box center [1479, 464] width 107 height 37
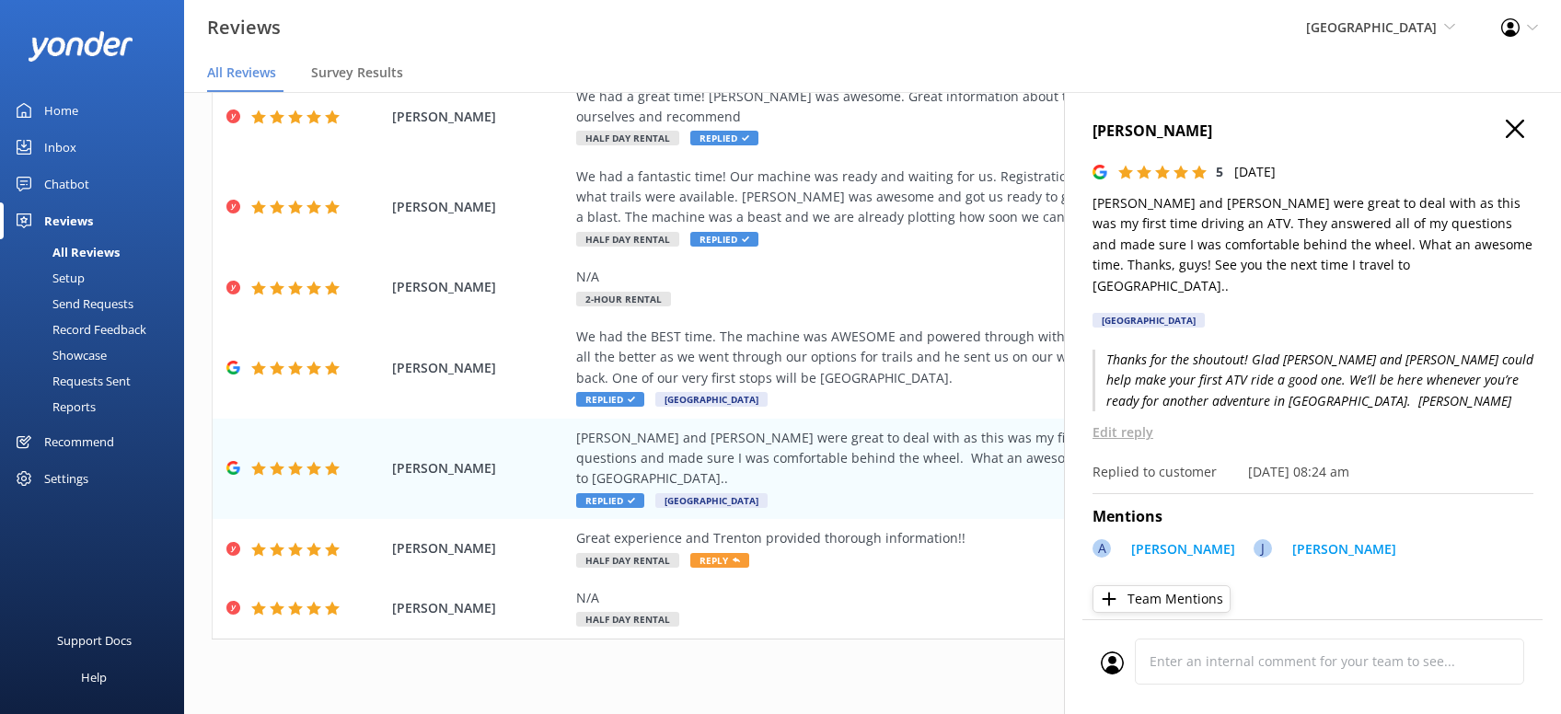
click at [1508, 133] on use "button" at bounding box center [1514, 129] width 18 height 18
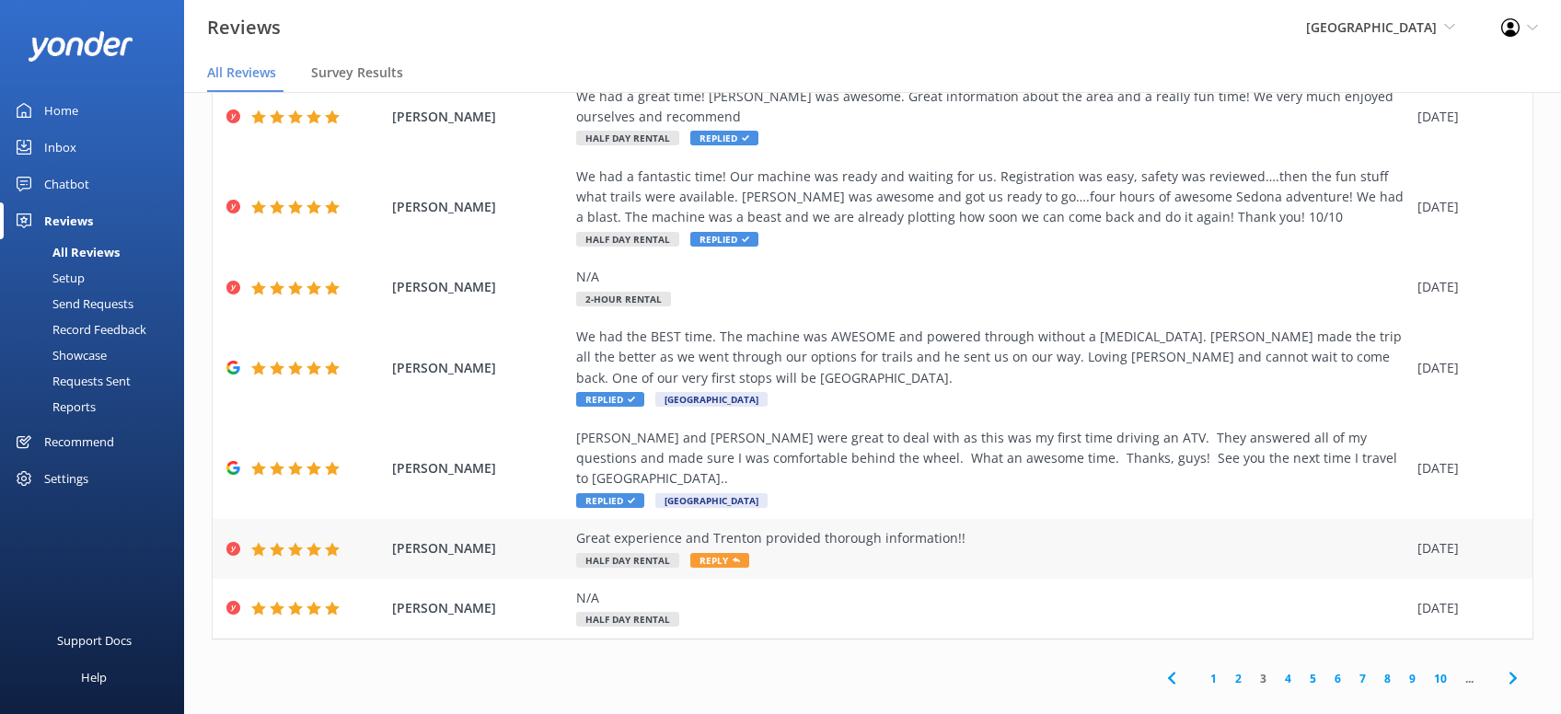
drag, startPoint x: 719, startPoint y: 541, endPoint x: 731, endPoint y: 526, distance: 19.0
click at [726, 529] on div "Great experience and Trenton provided thorough information!! Half Day Rental Re…" at bounding box center [992, 548] width 832 height 41
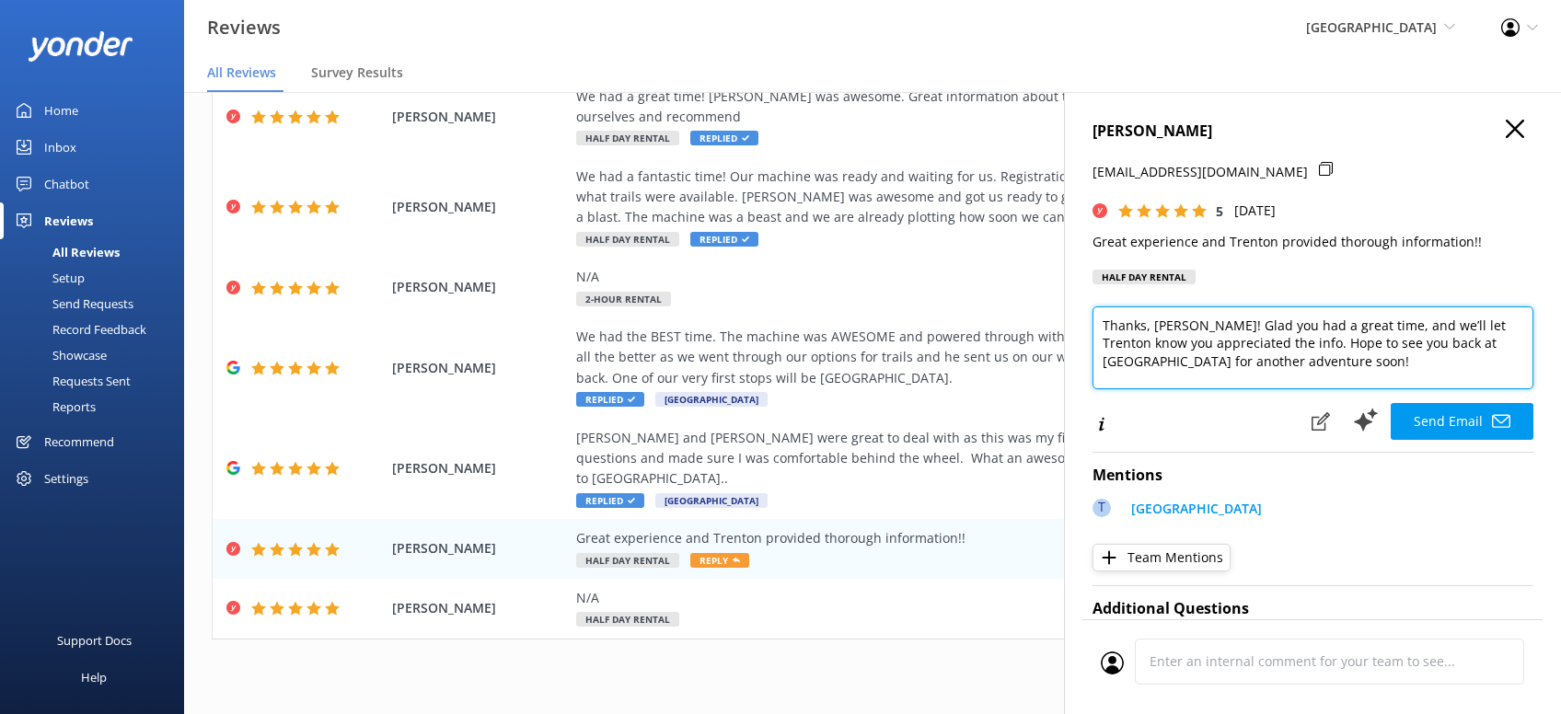
click at [1348, 359] on textarea "Thanks, [PERSON_NAME]! Glad you had a great time, and we’ll let Trenton know yo…" at bounding box center [1312, 347] width 441 height 83
paste textarea "[PERSON_NAME][DEMOGRAPHIC_DATA]"
type textarea "Thanks, [PERSON_NAME]! Glad you had a great time, and we’ll let Trenton know yo…"
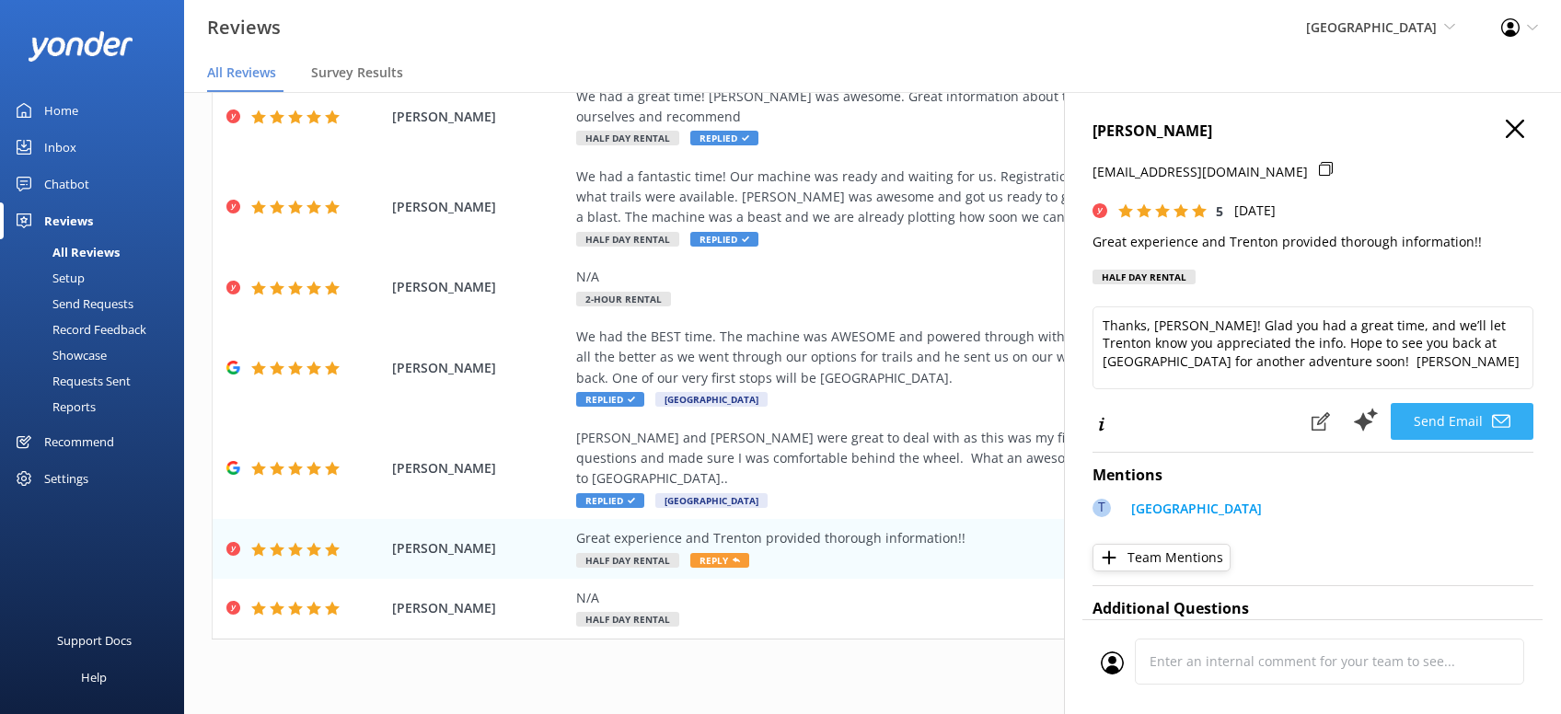
click at [1451, 421] on button "Send Email" at bounding box center [1461, 421] width 143 height 37
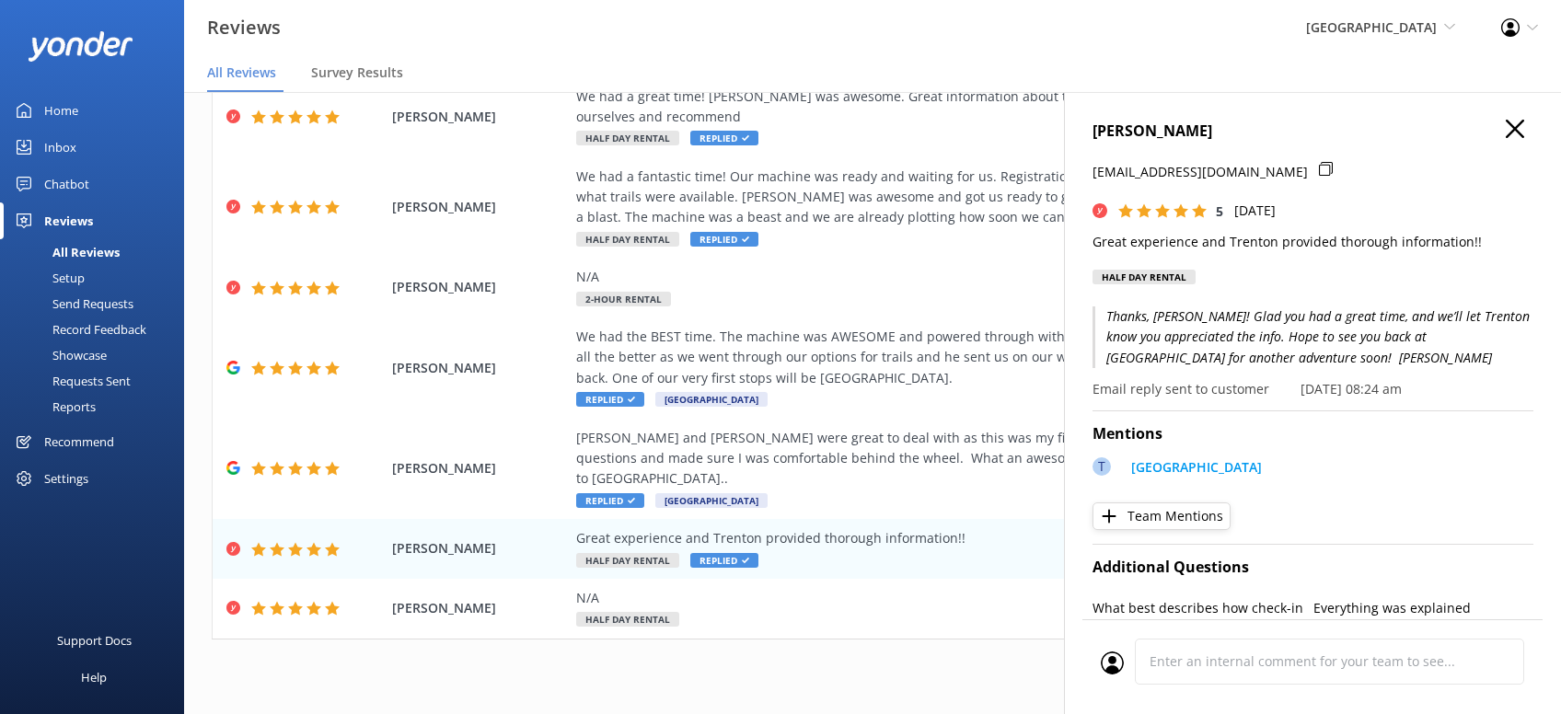
click at [1510, 123] on use "button" at bounding box center [1514, 129] width 18 height 18
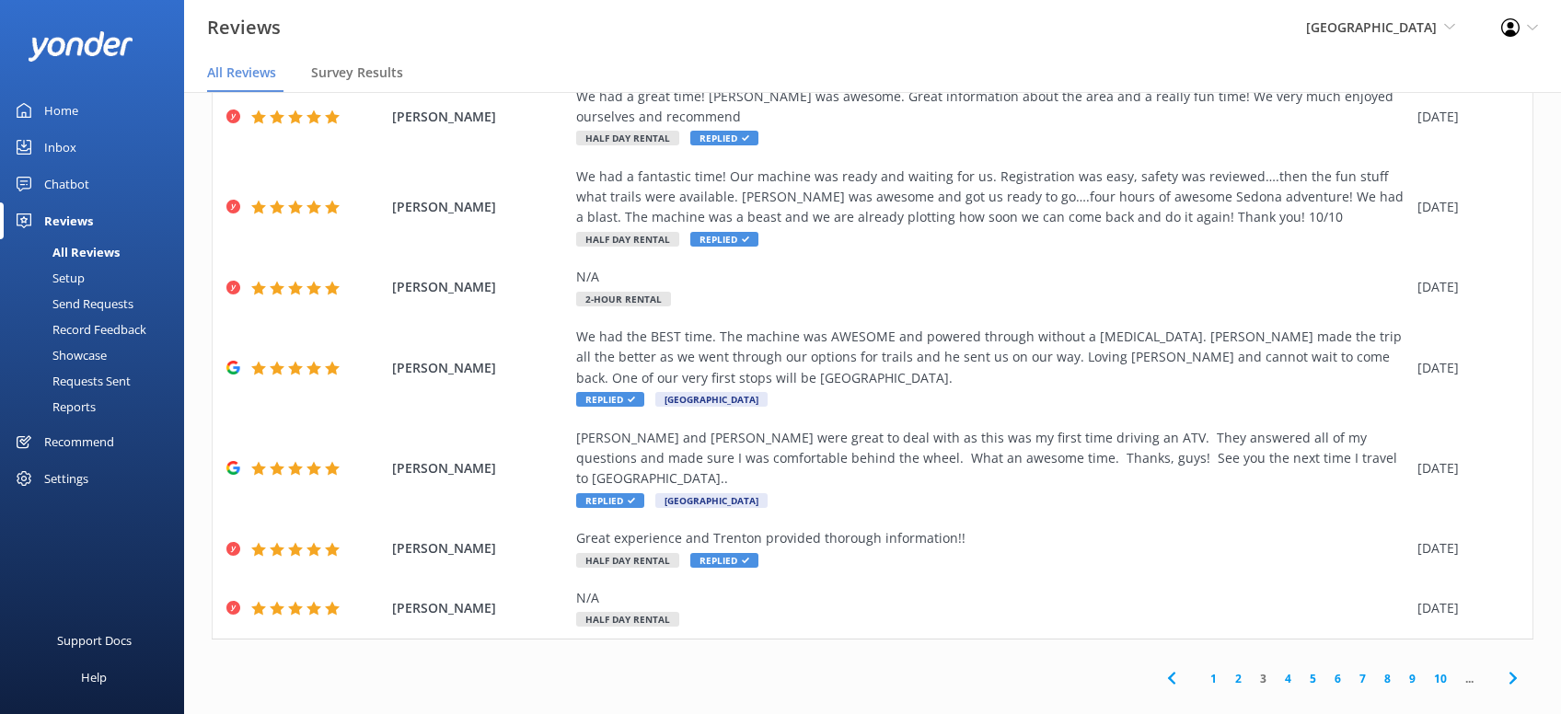
drag, startPoint x: 1510, startPoint y: 653, endPoint x: 1511, endPoint y: 644, distance: 9.2
click at [1511, 673] on use at bounding box center [1511, 679] width 7 height 12
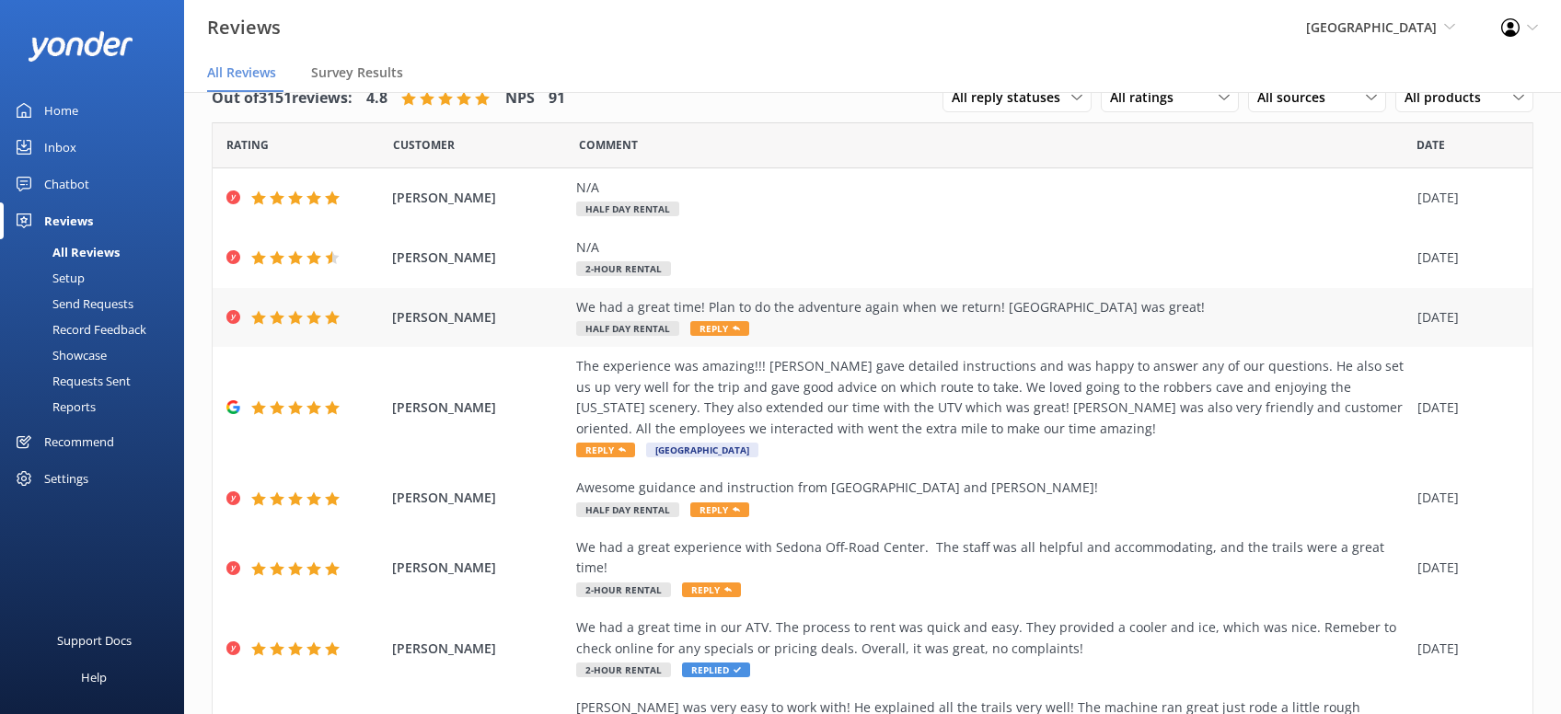
click at [716, 325] on span "Reply" at bounding box center [719, 328] width 59 height 15
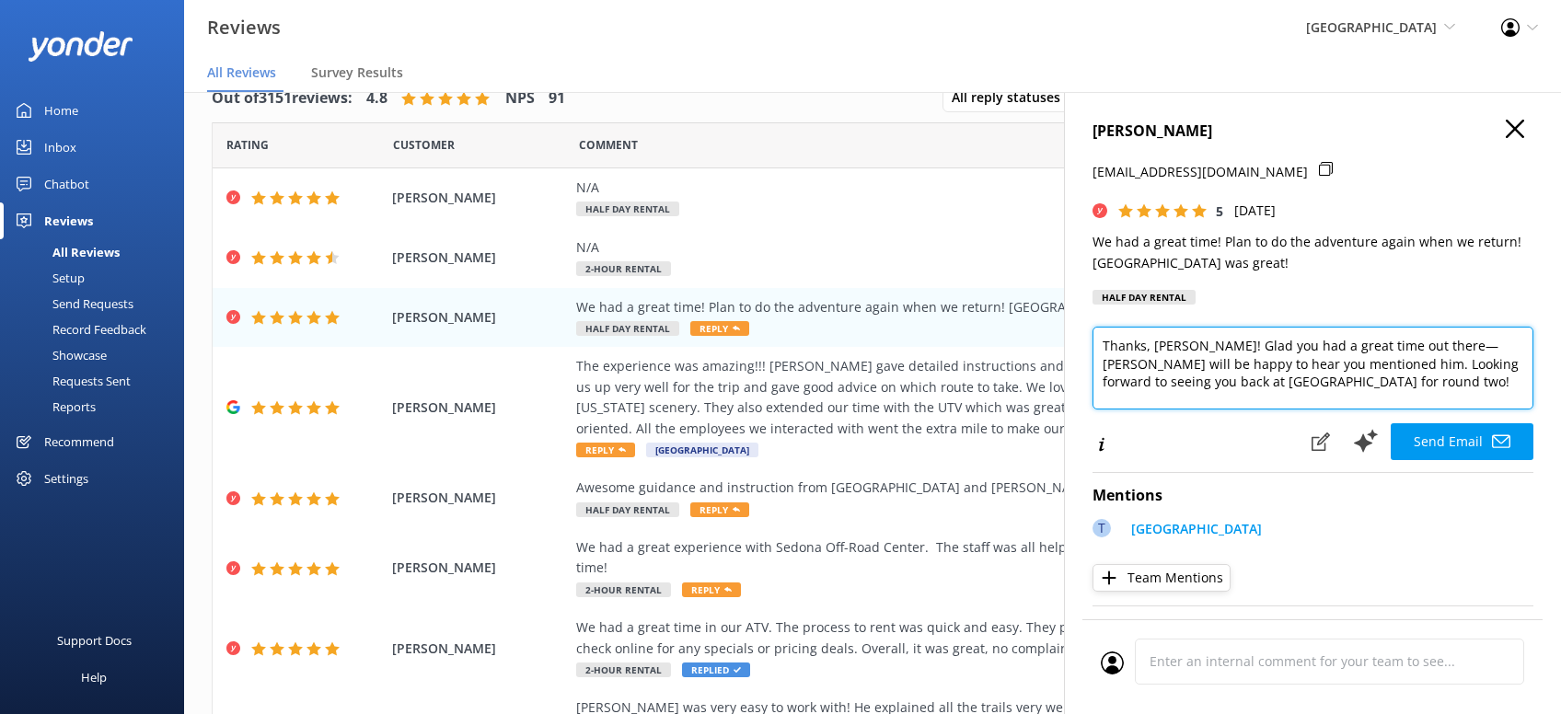
click at [1404, 389] on textarea "Thanks, [PERSON_NAME]! Glad you had a great time out there—[PERSON_NAME] will b…" at bounding box center [1312, 368] width 441 height 83
paste textarea "[PERSON_NAME][DEMOGRAPHIC_DATA]"
type textarea "Thanks, [PERSON_NAME]! Glad you had a great time out there—[PERSON_NAME] will b…"
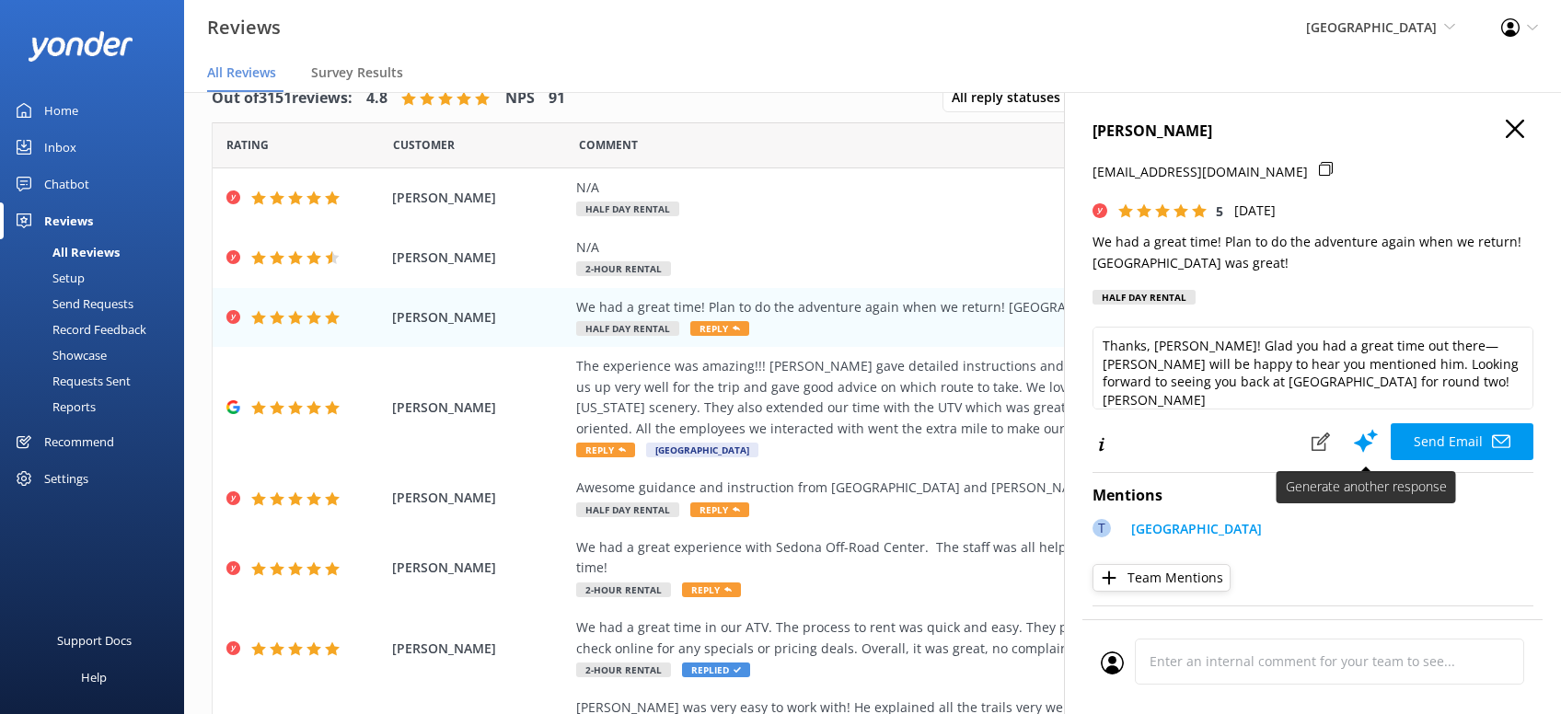
drag, startPoint x: 1434, startPoint y: 443, endPoint x: 1424, endPoint y: 454, distance: 14.4
click at [1436, 443] on button "Send Email" at bounding box center [1461, 441] width 143 height 37
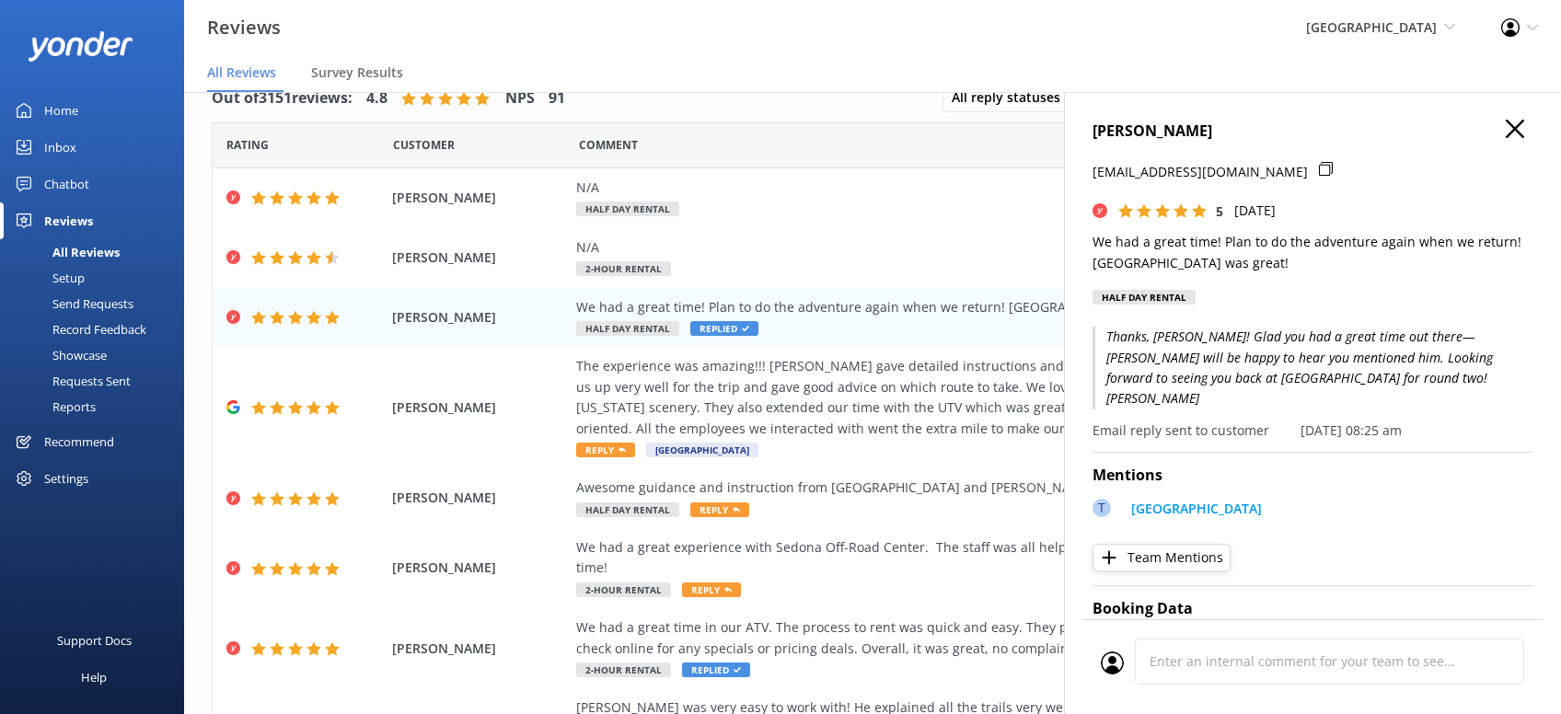
click at [1504, 131] on h4 "[PERSON_NAME]" at bounding box center [1312, 132] width 441 height 24
click at [1513, 127] on use "button" at bounding box center [1514, 129] width 18 height 18
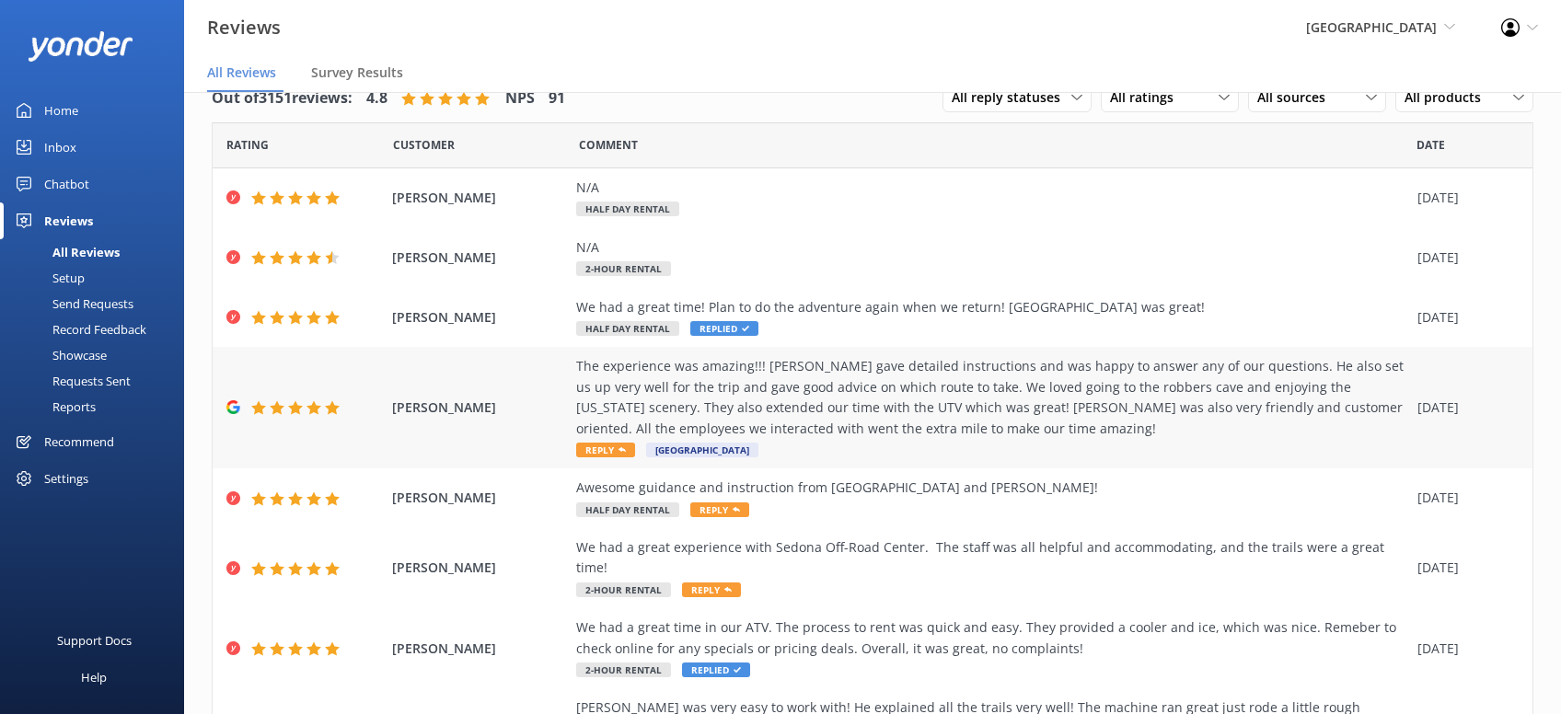
click at [607, 448] on span "Reply" at bounding box center [605, 450] width 59 height 15
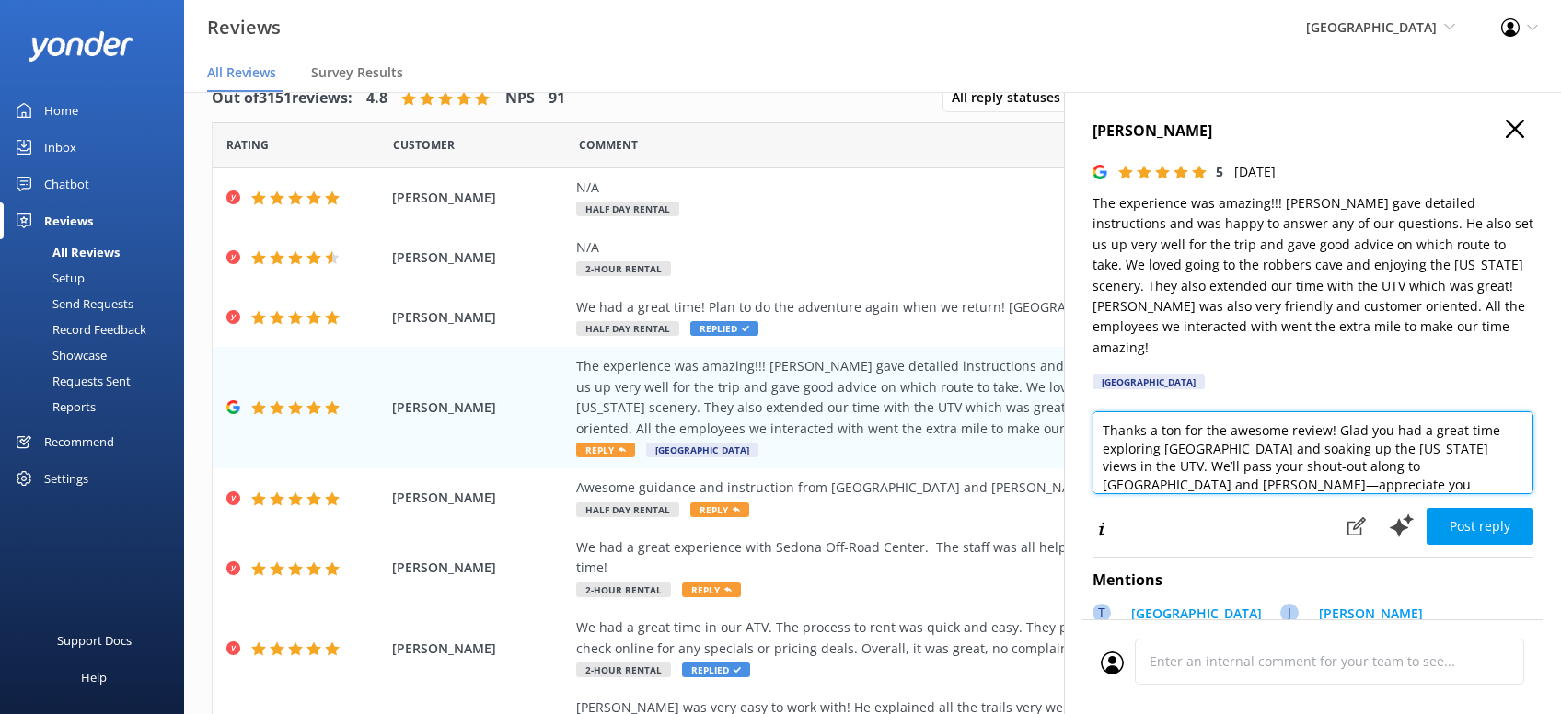
drag, startPoint x: 1431, startPoint y: 470, endPoint x: 1515, endPoint y: 480, distance: 84.3
click at [1434, 464] on textarea "Thanks a ton for the awesome review! Glad you had a great time exploring [GEOGR…" at bounding box center [1312, 452] width 441 height 83
paste textarea "[PERSON_NAME][DEMOGRAPHIC_DATA]"
type textarea "Thanks a ton for the awesome review! Glad you had a great time exploring [GEOGR…"
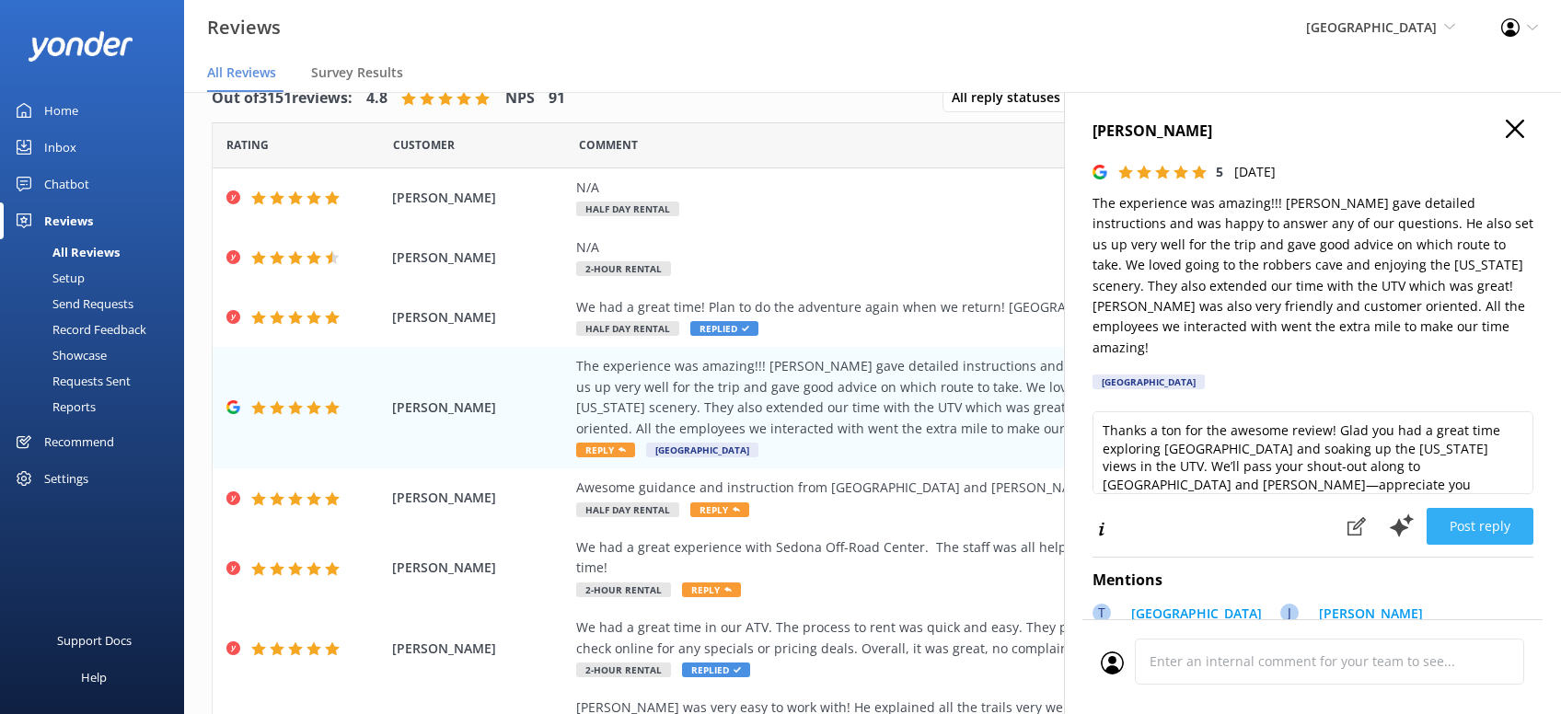
click at [1480, 508] on button "Post reply" at bounding box center [1479, 526] width 107 height 37
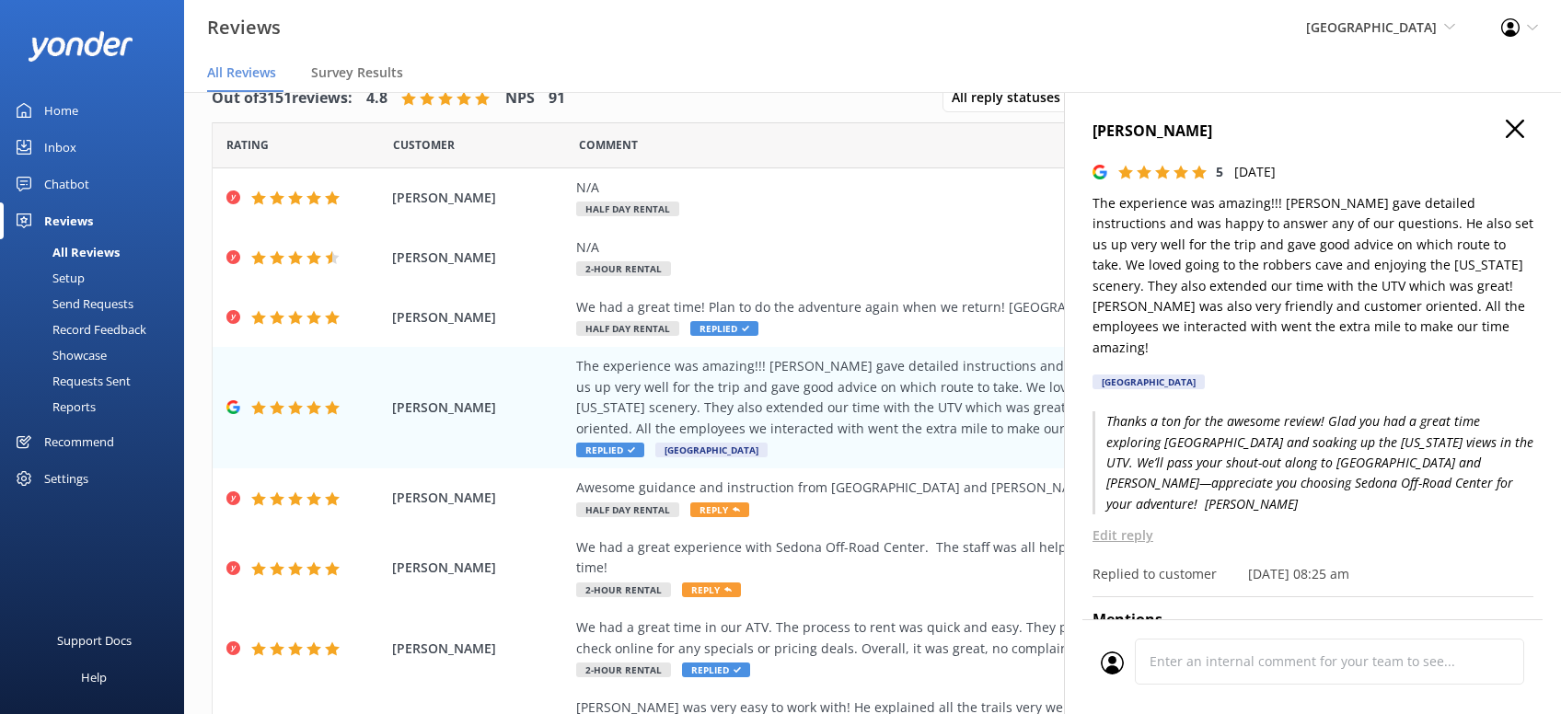
click at [1512, 128] on icon "button" at bounding box center [1514, 129] width 18 height 18
